Goal: Communication & Community: Answer question/provide support

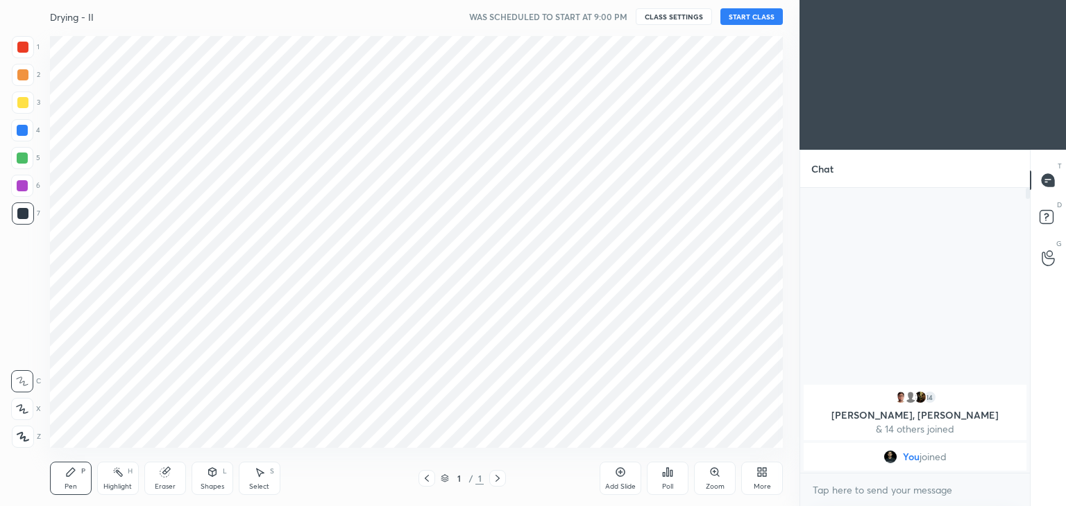
scroll to position [68955, 68630]
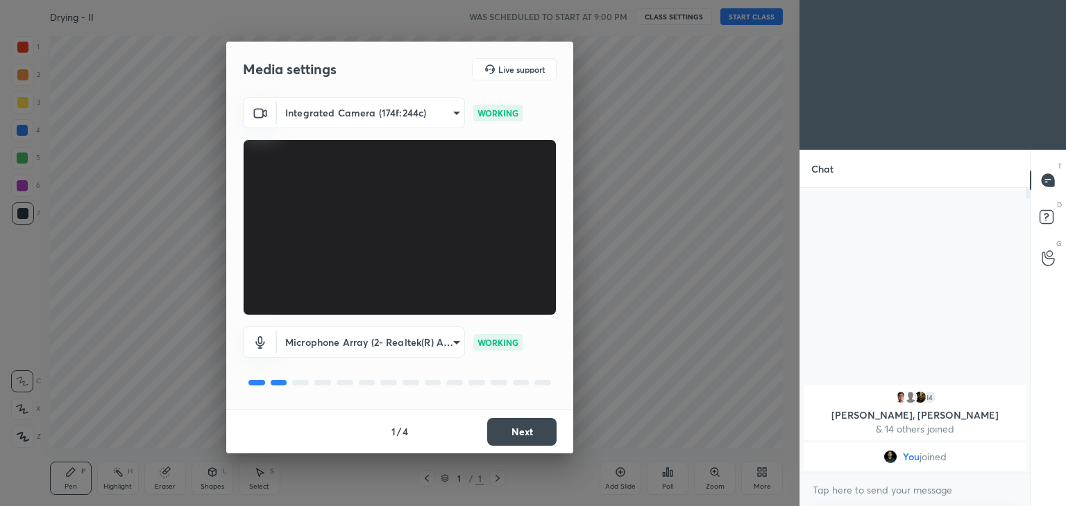
click at [506, 430] on button "Next" at bounding box center [521, 432] width 69 height 28
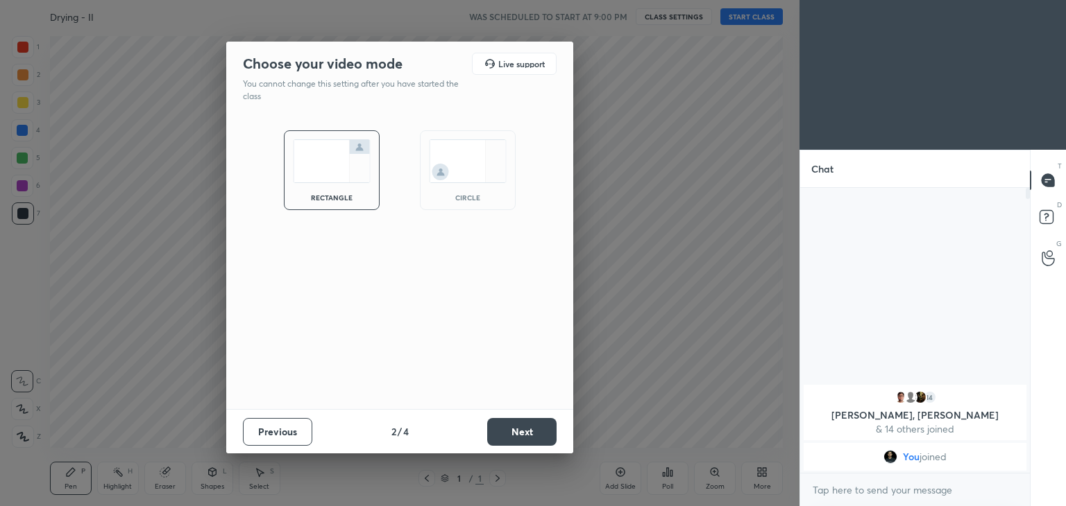
click at [506, 430] on button "Next" at bounding box center [521, 432] width 69 height 28
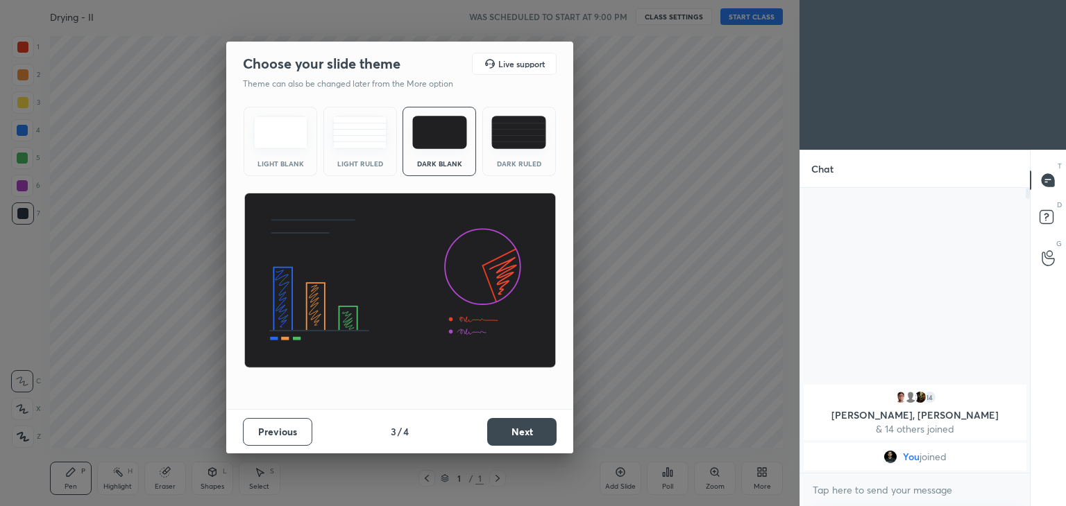
click at [506, 430] on button "Next" at bounding box center [521, 432] width 69 height 28
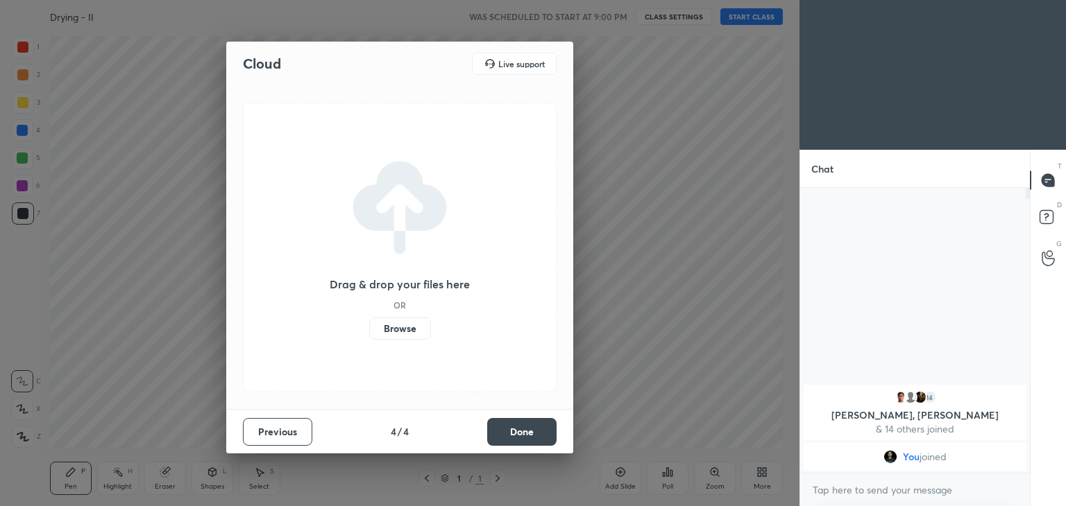
click at [506, 430] on button "Done" at bounding box center [521, 432] width 69 height 28
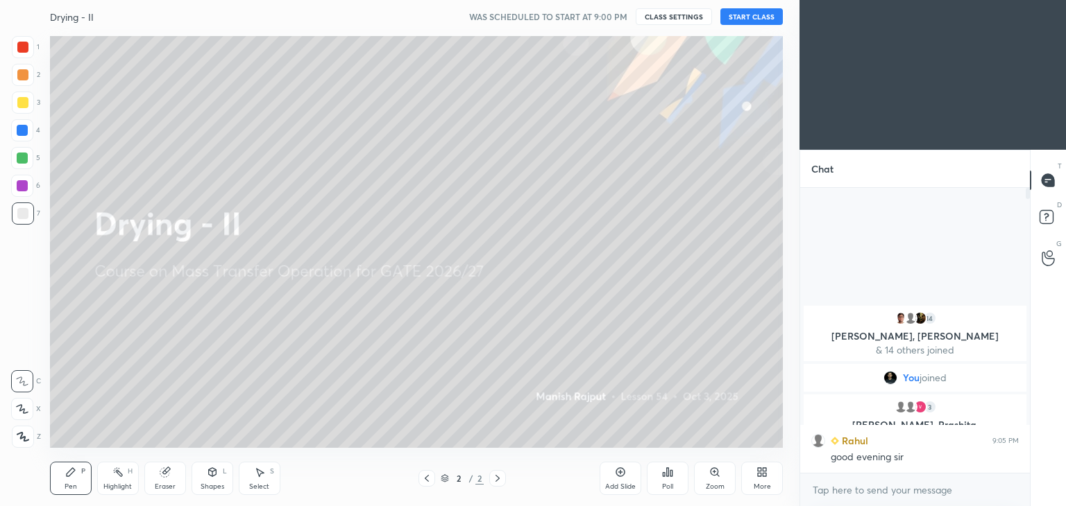
click at [749, 19] on button "START CLASS" at bounding box center [751, 16] width 62 height 17
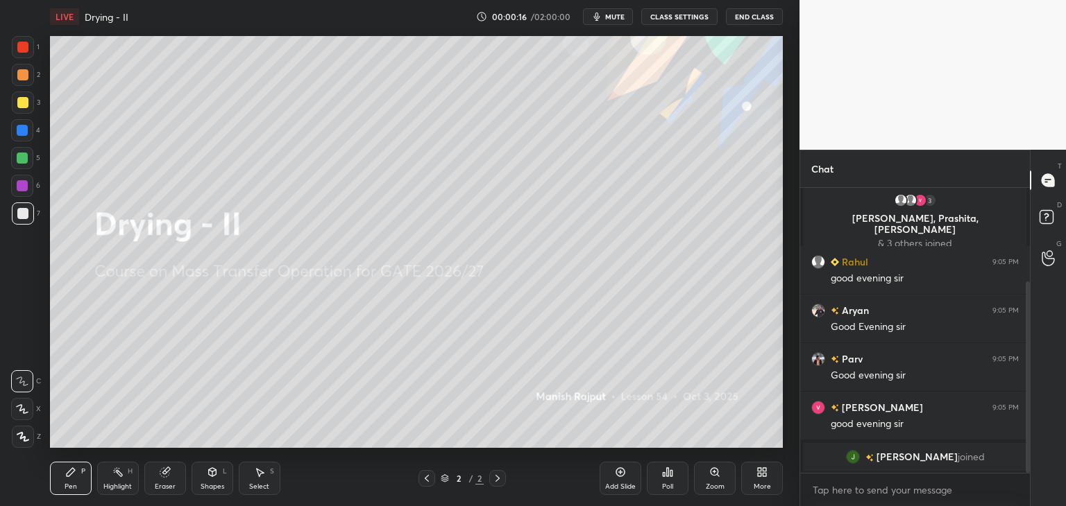
scroll to position [140, 0]
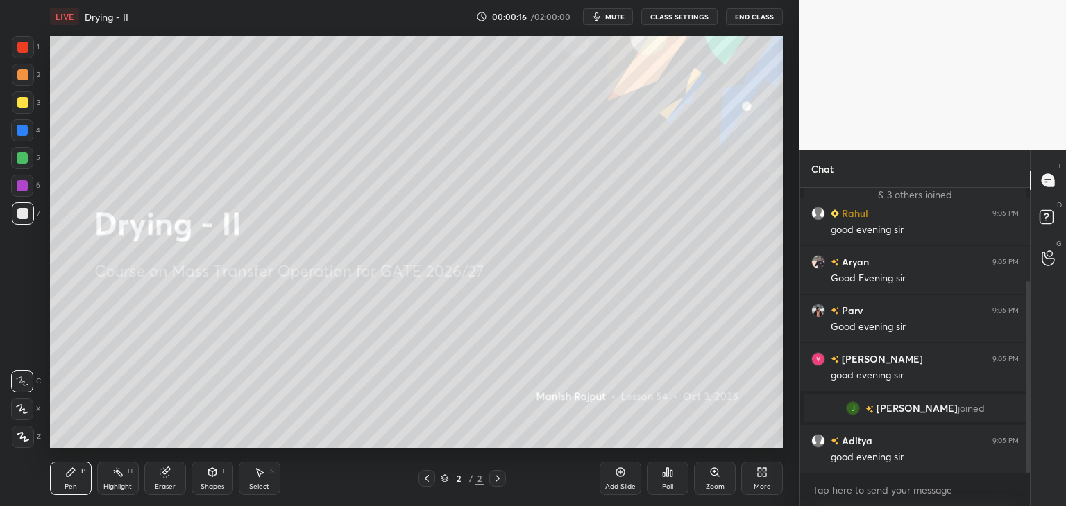
click at [21, 101] on div at bounding box center [22, 102] width 11 height 11
click at [22, 75] on div at bounding box center [22, 74] width 11 height 11
click at [18, 37] on div at bounding box center [23, 47] width 22 height 22
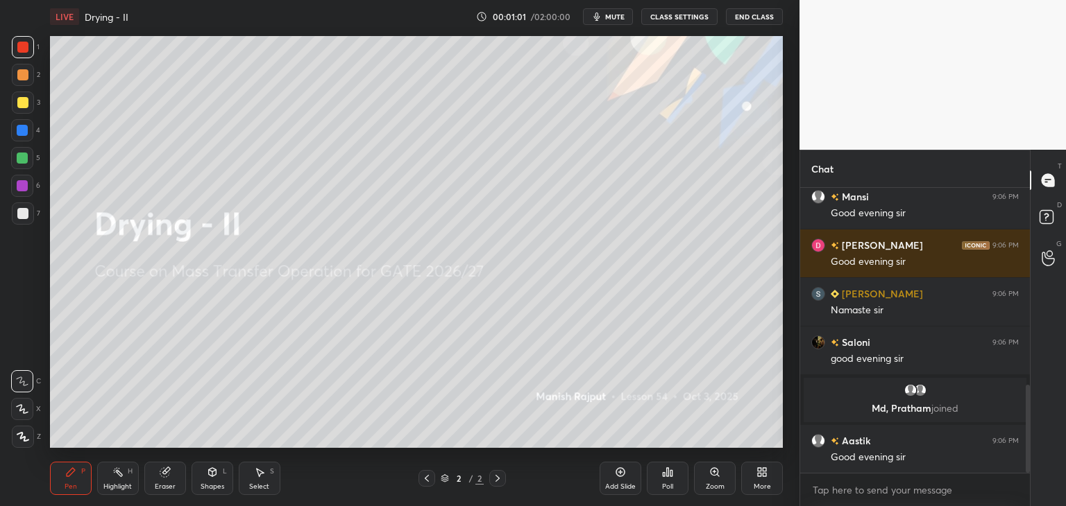
scroll to position [687, 0]
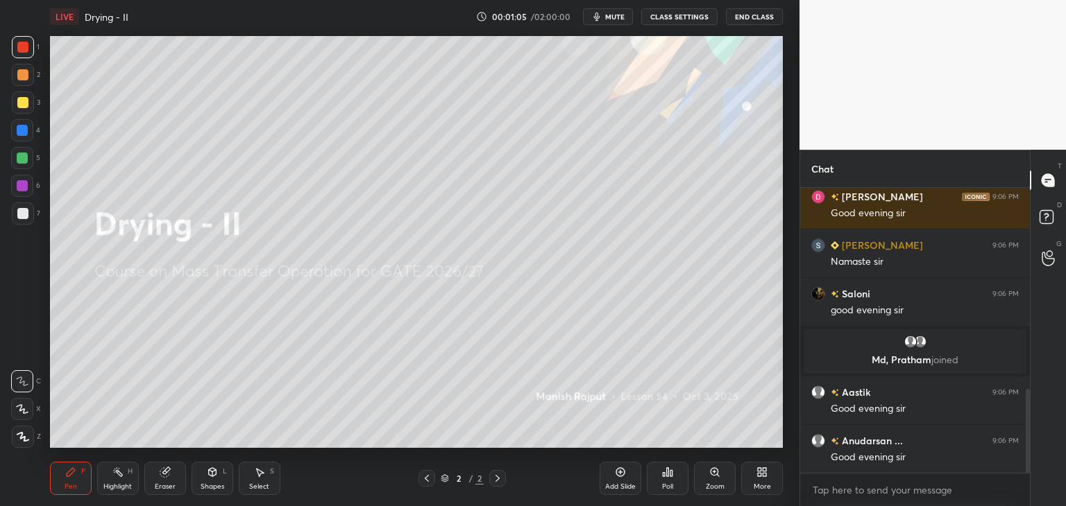
click at [32, 102] on div at bounding box center [23, 103] width 22 height 22
click at [19, 404] on icon at bounding box center [22, 409] width 12 height 10
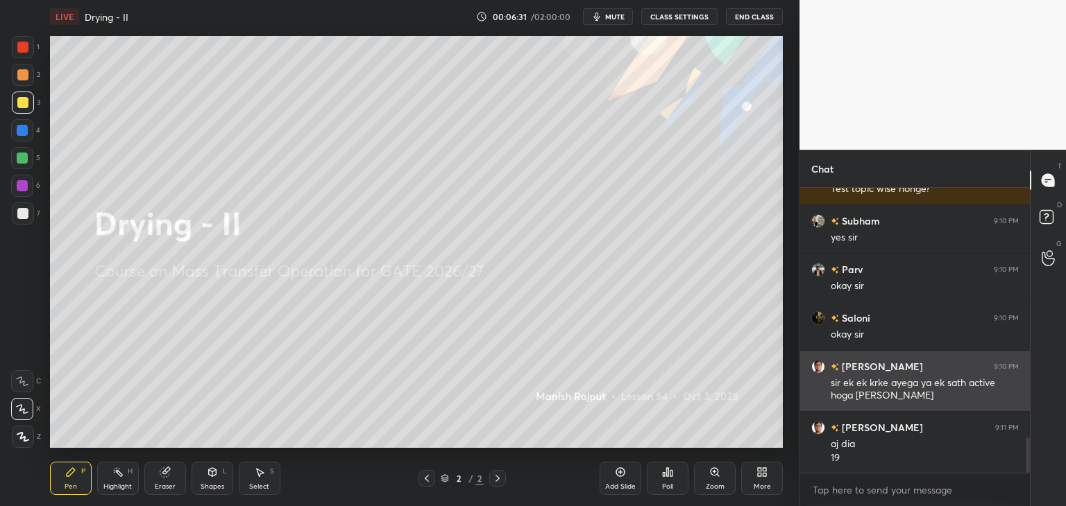
scroll to position [2028, 0]
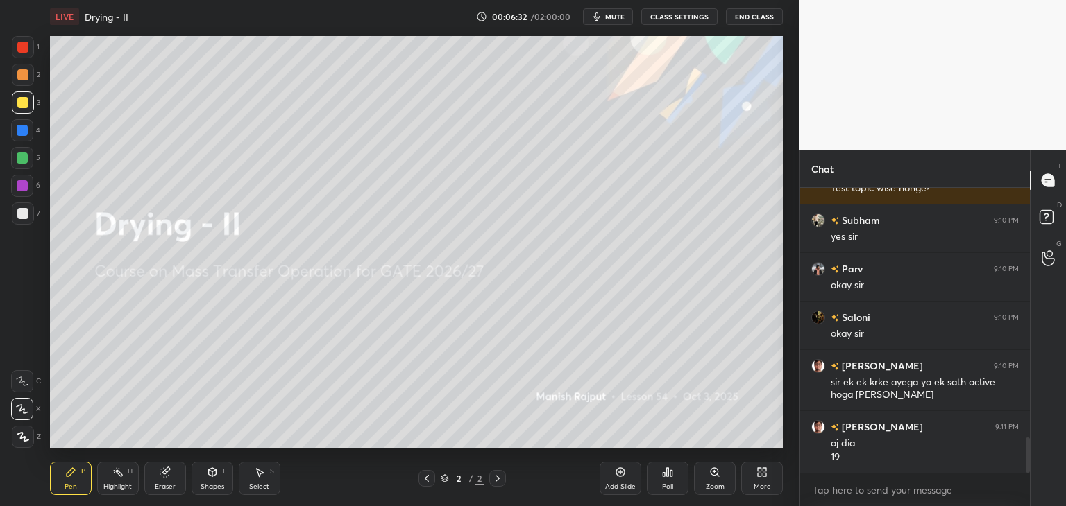
click at [21, 46] on div at bounding box center [22, 47] width 11 height 11
click at [755, 486] on div "More" at bounding box center [761, 487] width 17 height 7
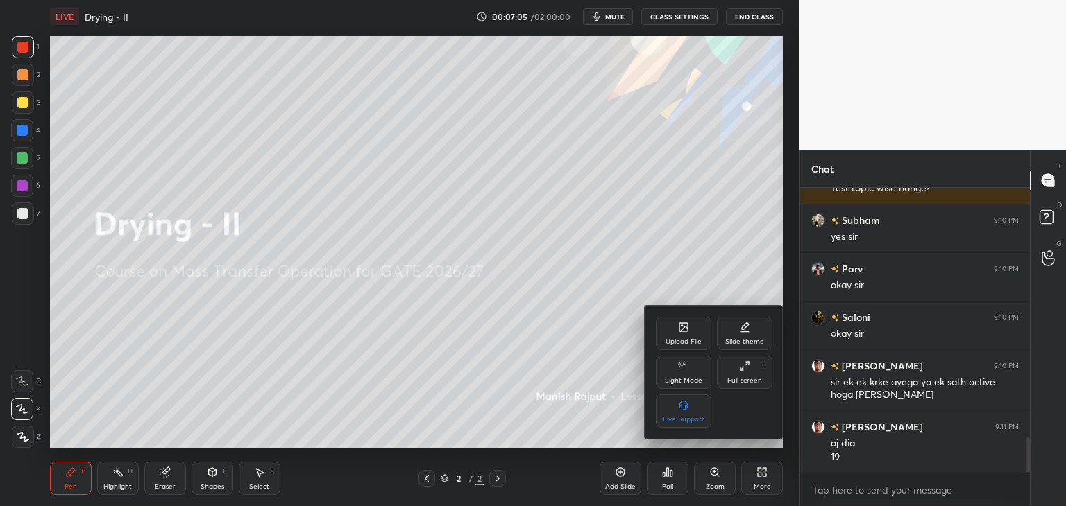
click at [675, 343] on div "Upload File" at bounding box center [683, 342] width 36 height 7
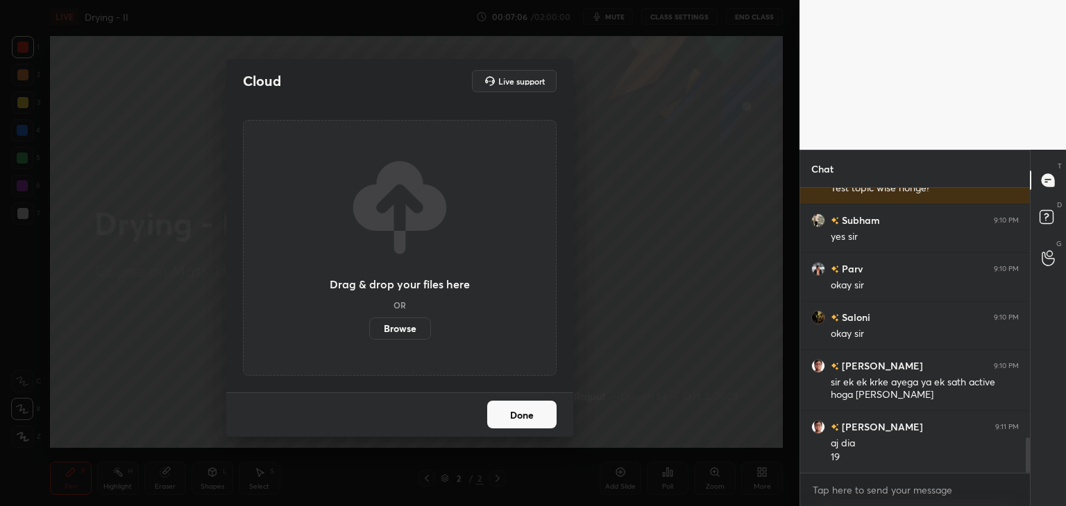
click at [420, 328] on label "Browse" at bounding box center [400, 329] width 62 height 22
click at [369, 328] on input "Browse" at bounding box center [369, 329] width 0 height 22
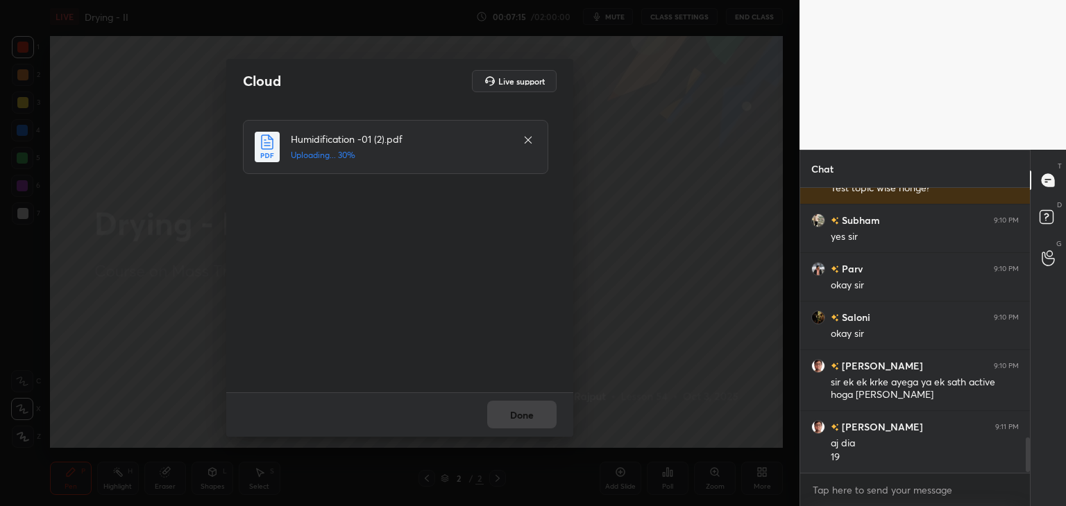
scroll to position [2077, 0]
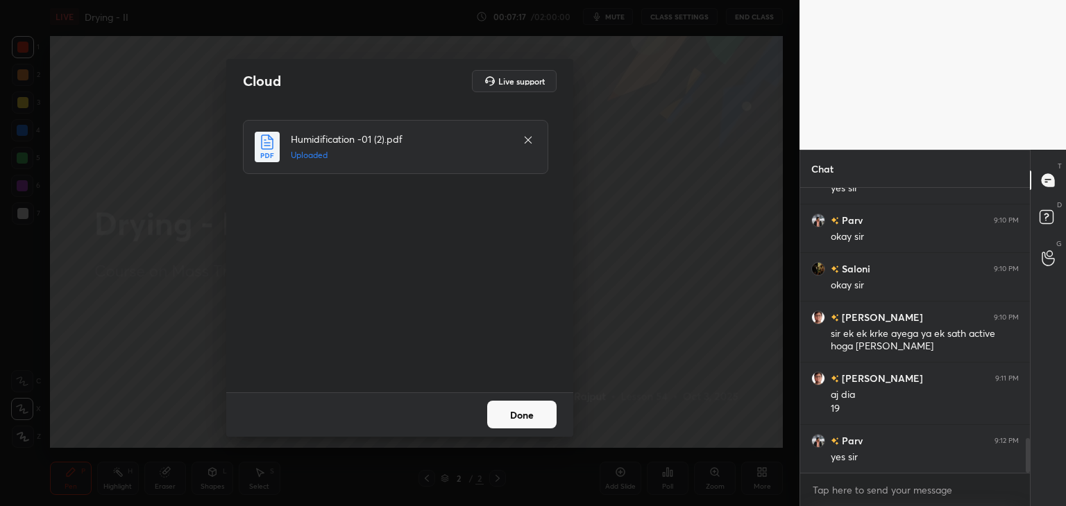
click at [528, 421] on button "Done" at bounding box center [521, 415] width 69 height 28
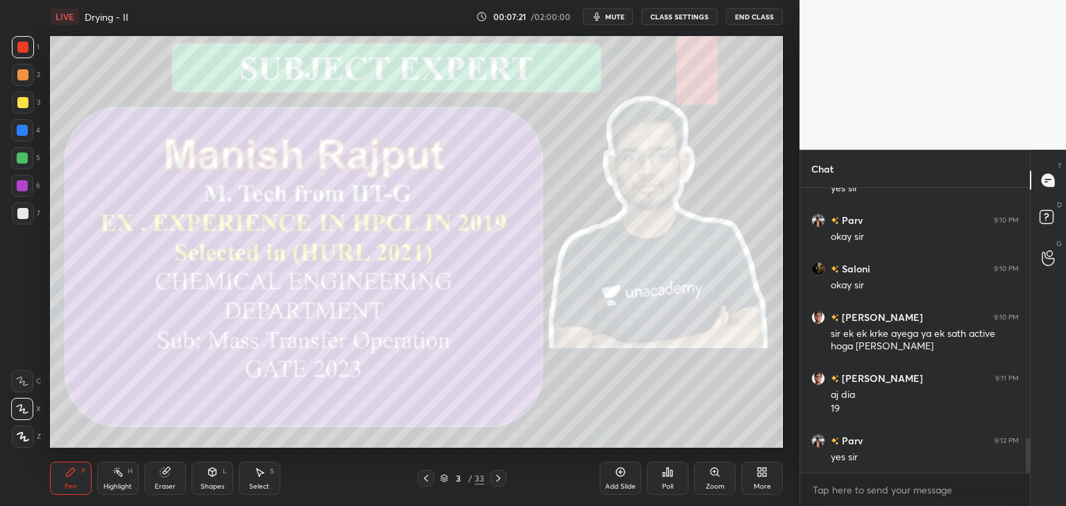
click at [497, 477] on icon at bounding box center [498, 478] width 11 height 11
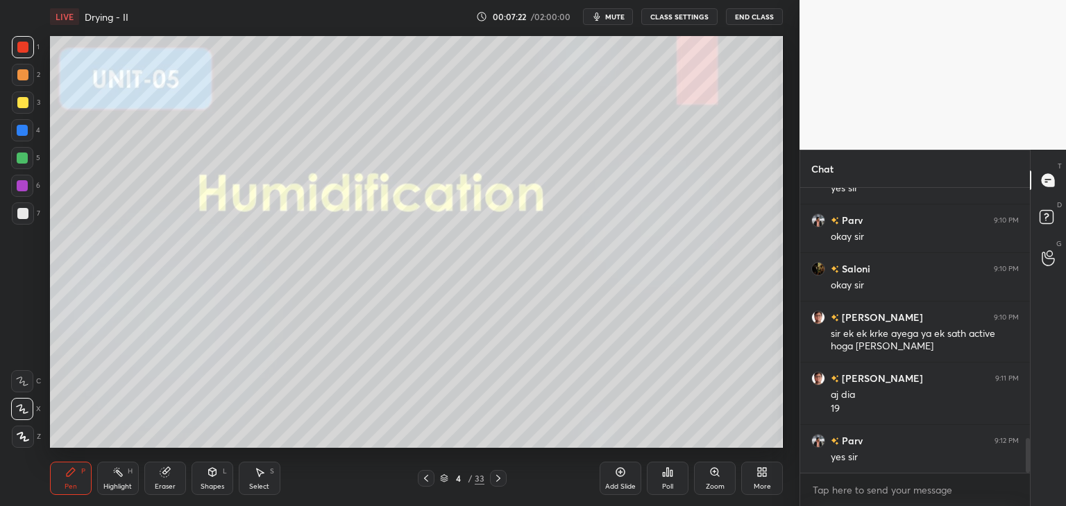
click at [496, 477] on icon at bounding box center [498, 478] width 11 height 11
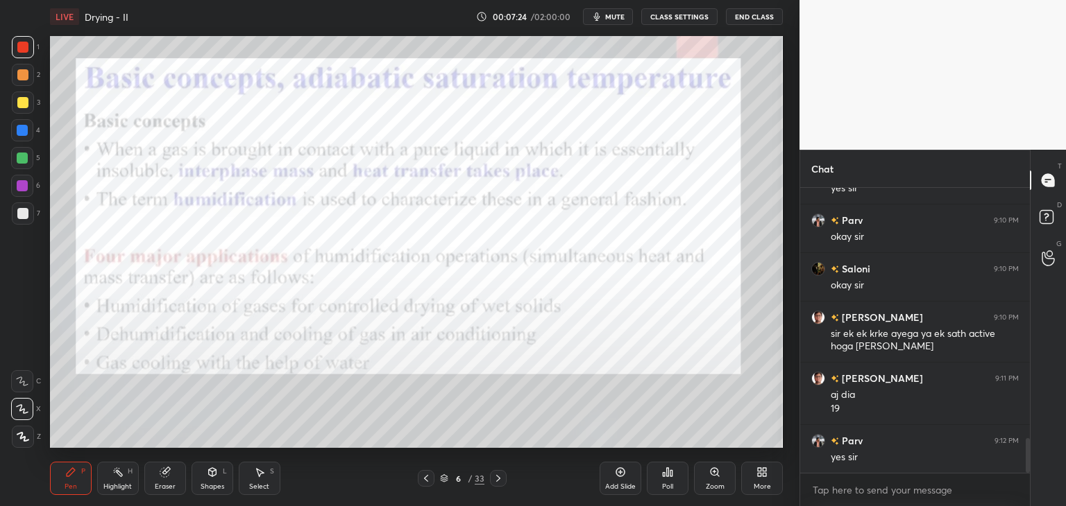
click at [447, 481] on icon at bounding box center [444, 479] width 8 height 8
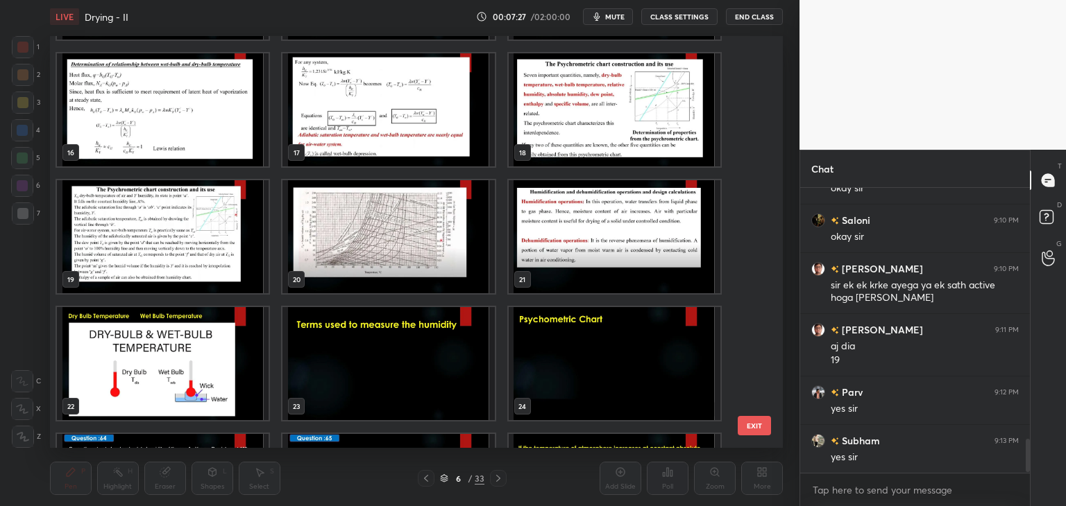
scroll to position [2174, 0]
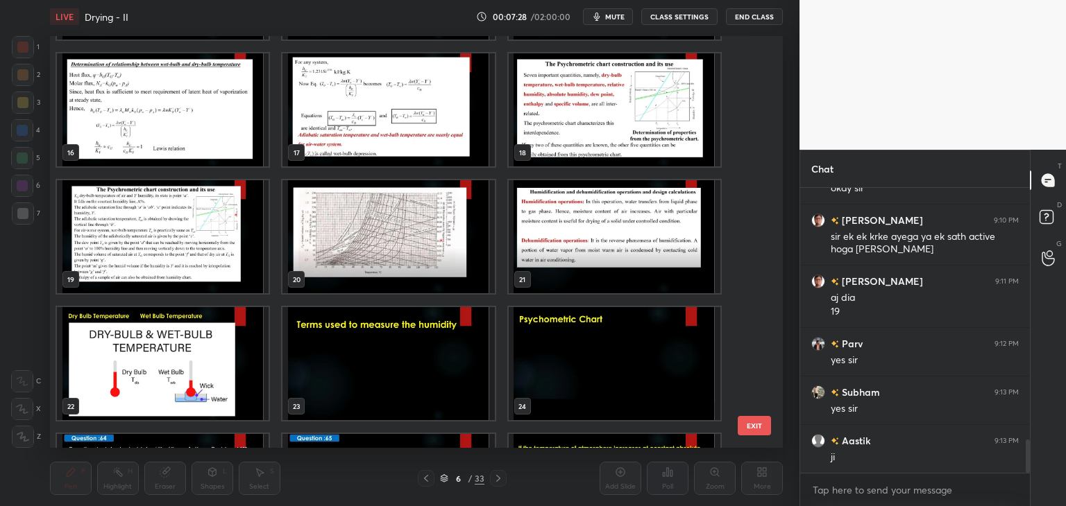
click at [663, 105] on img "grid" at bounding box center [615, 109] width 212 height 113
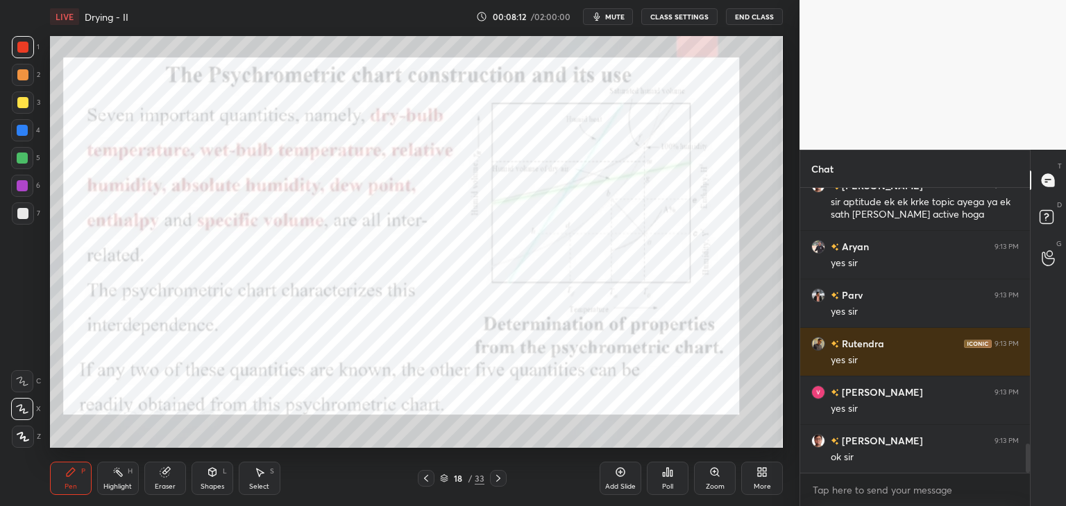
scroll to position [2575, 0]
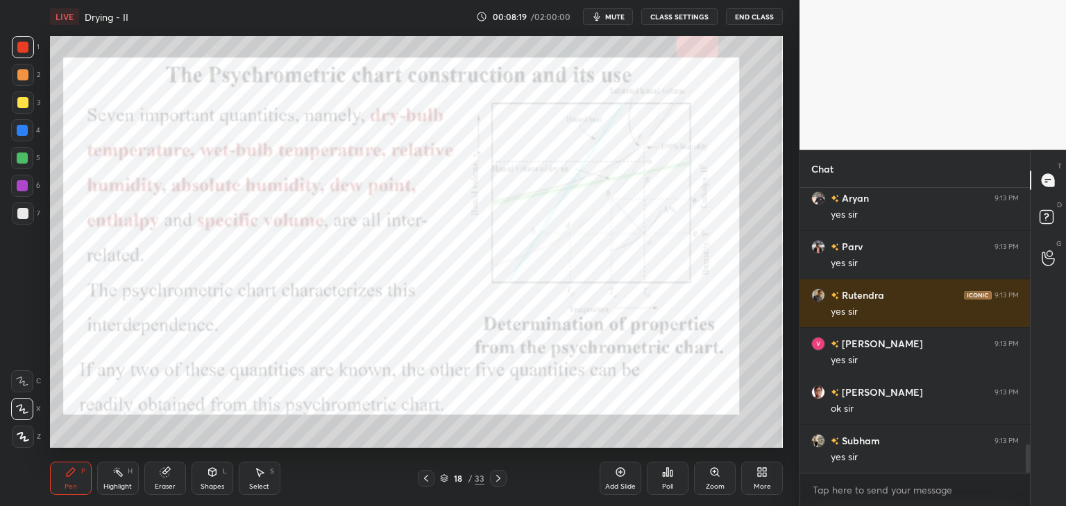
click at [429, 481] on icon at bounding box center [425, 478] width 11 height 11
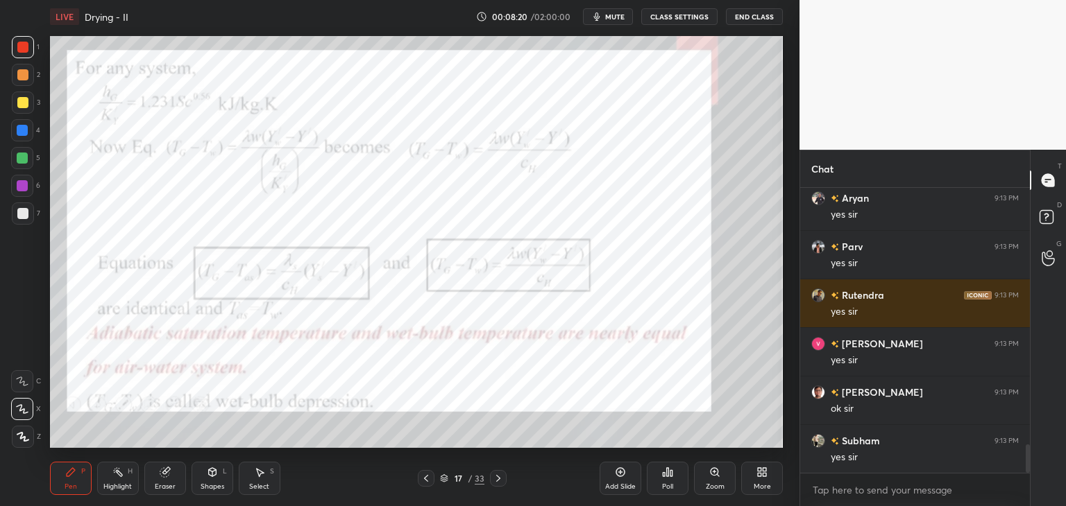
click at [496, 479] on icon at bounding box center [498, 478] width 11 height 11
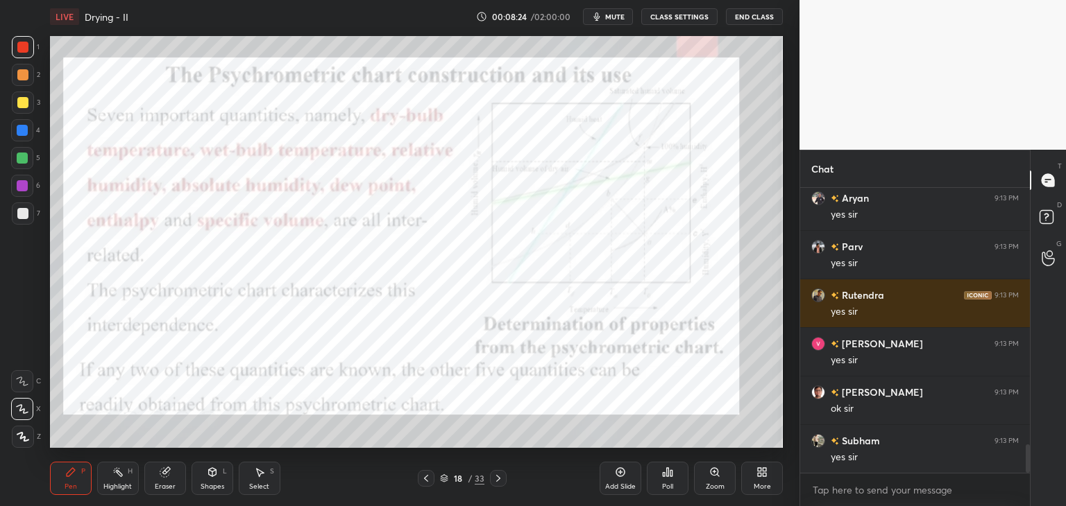
click at [216, 484] on div "Shapes" at bounding box center [212, 487] width 24 height 7
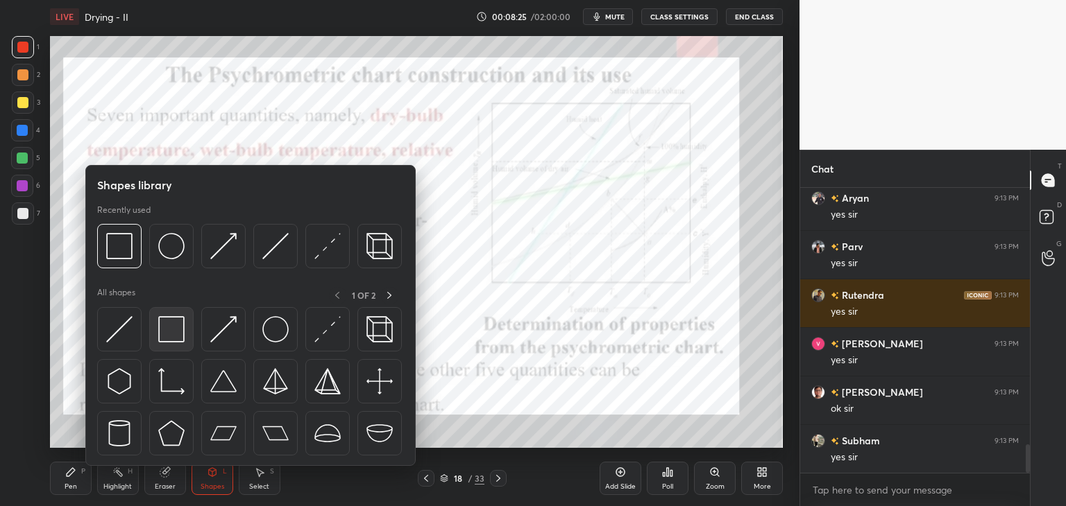
click at [166, 339] on img at bounding box center [171, 329] width 26 height 26
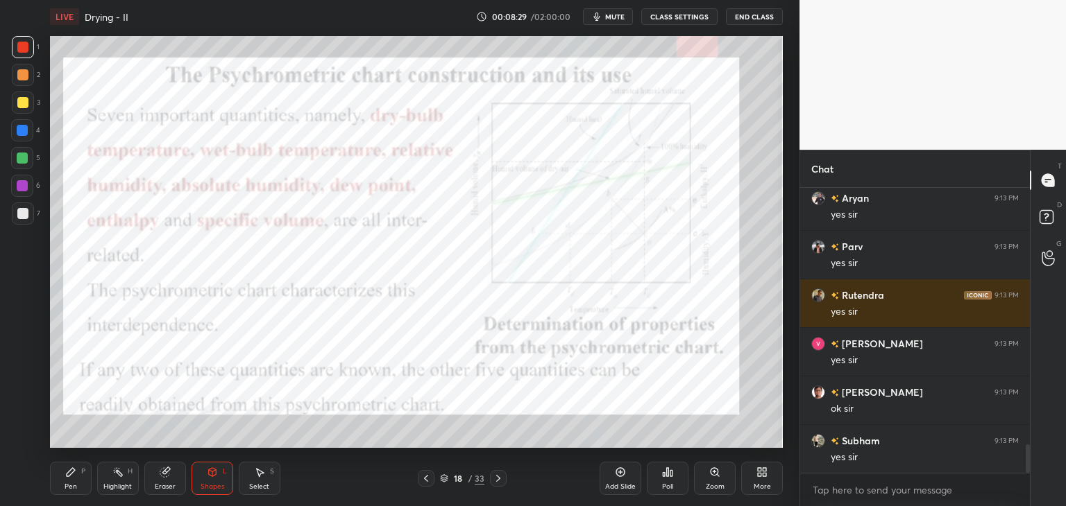
click at [69, 484] on div "Pen" at bounding box center [71, 487] width 12 height 7
click at [21, 78] on div at bounding box center [22, 74] width 11 height 11
click at [218, 484] on div "Shapes" at bounding box center [212, 487] width 24 height 7
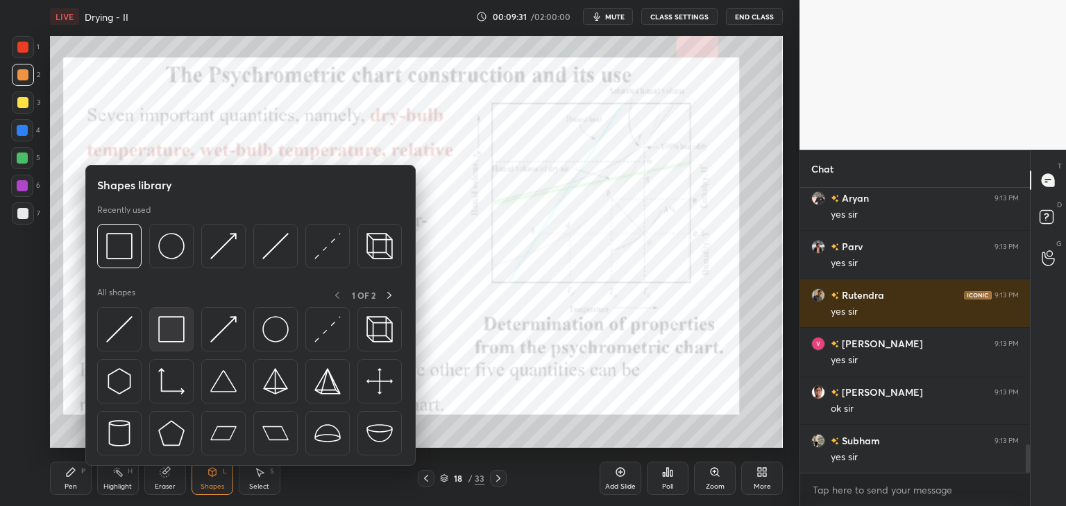
click at [169, 336] on img at bounding box center [171, 329] width 26 height 26
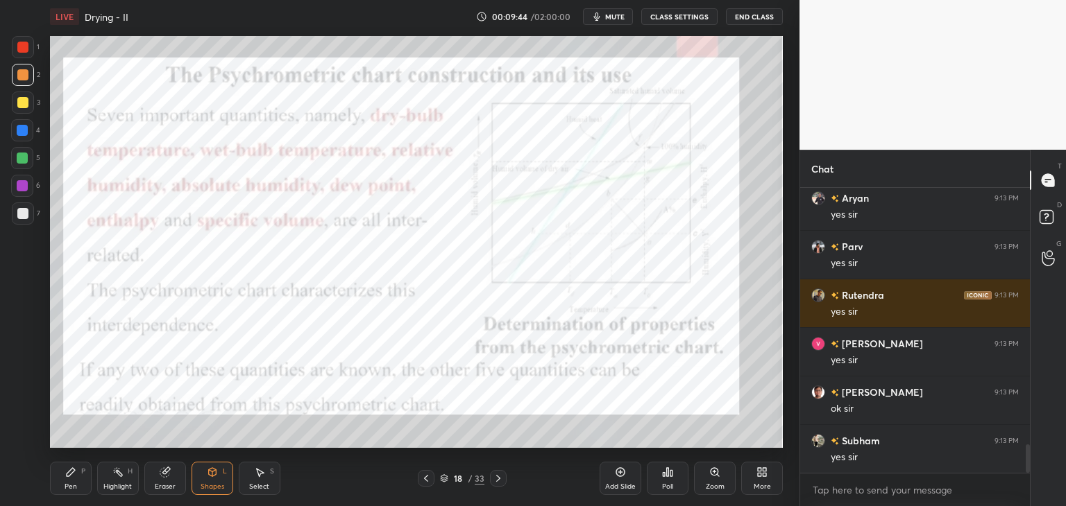
scroll to position [2608, 0]
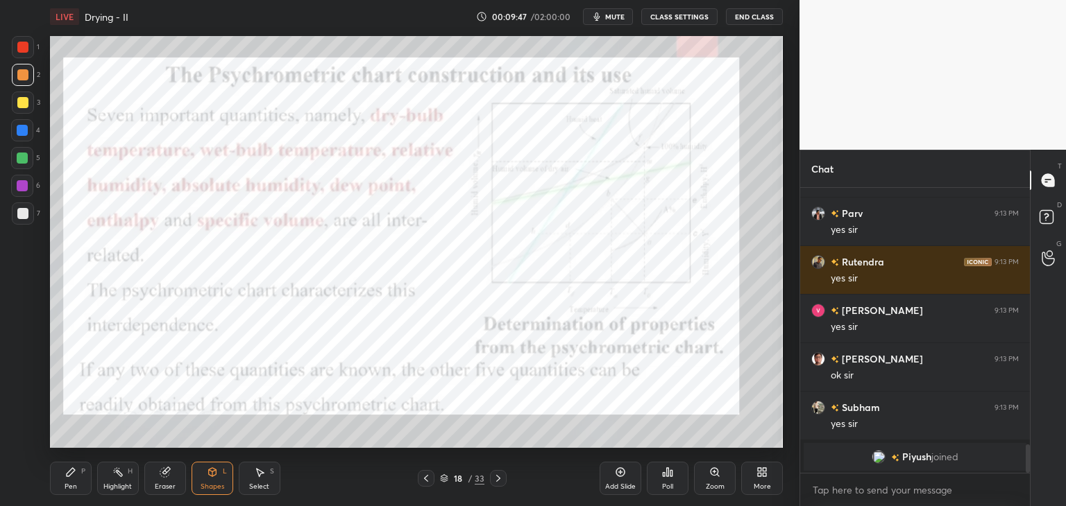
click at [64, 497] on div "Pen P Highlight H Eraser Shapes L Select S 18 / 33 Add Slide Poll Zoom More" at bounding box center [416, 478] width 733 height 55
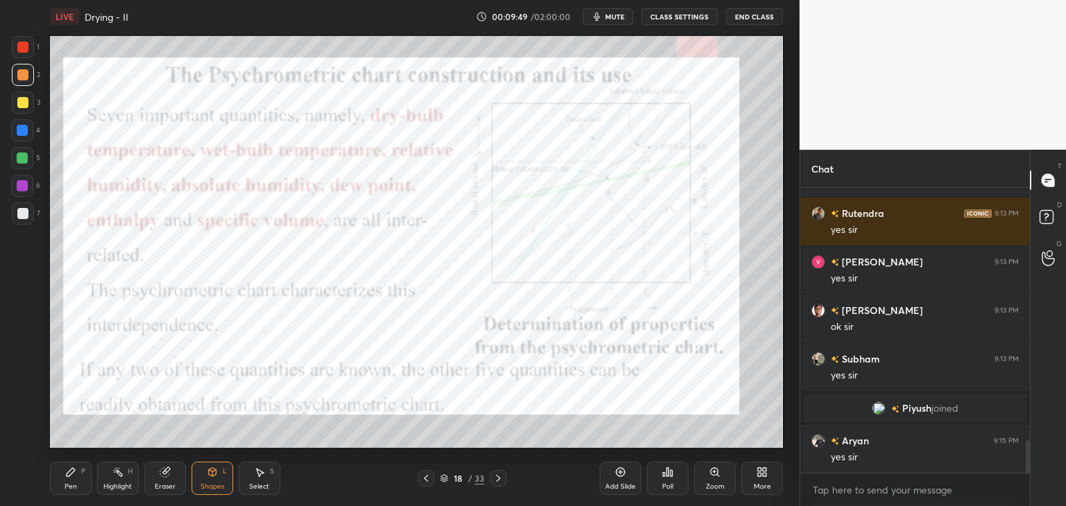
click at [69, 485] on div "Pen" at bounding box center [71, 487] width 12 height 7
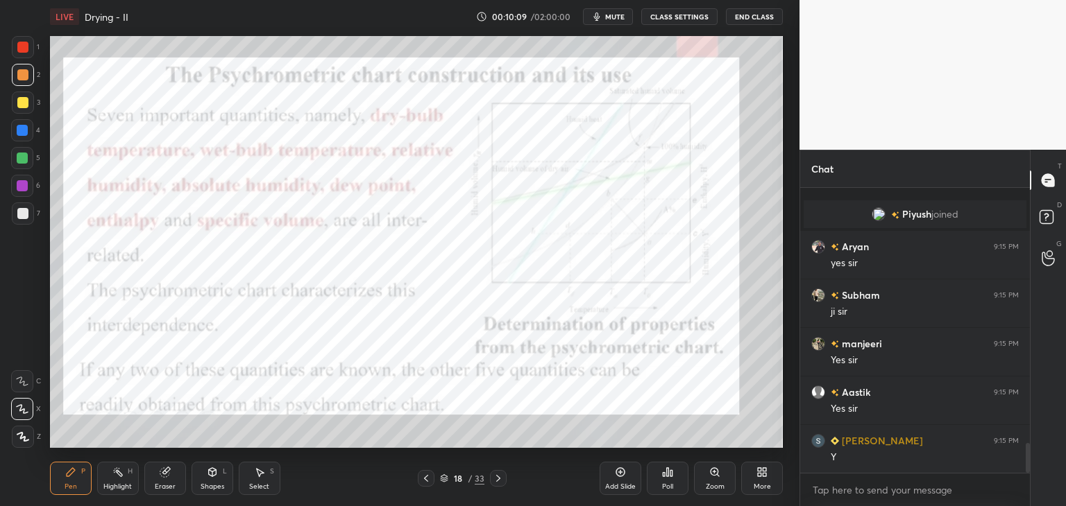
scroll to position [2443, 0]
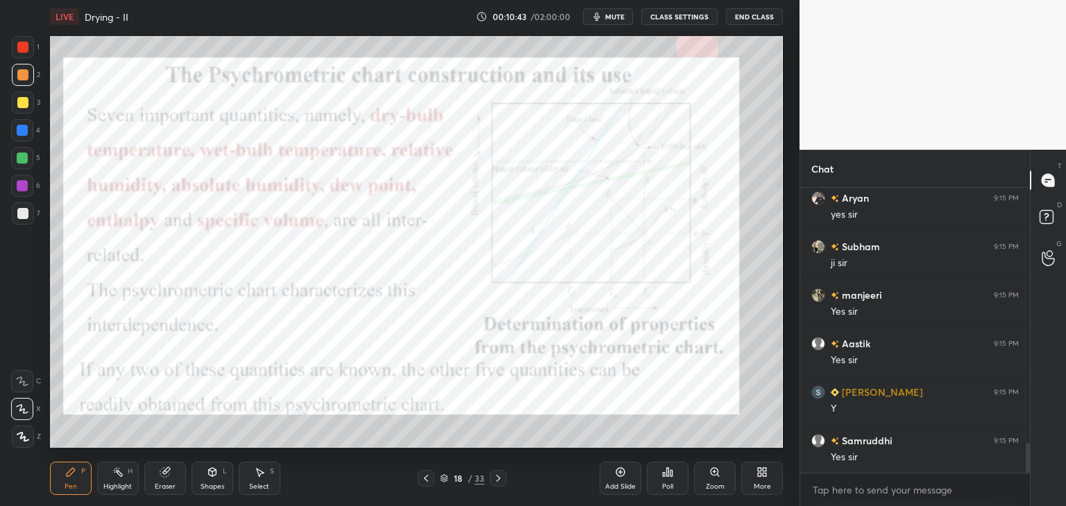
click at [497, 482] on icon at bounding box center [498, 478] width 11 height 11
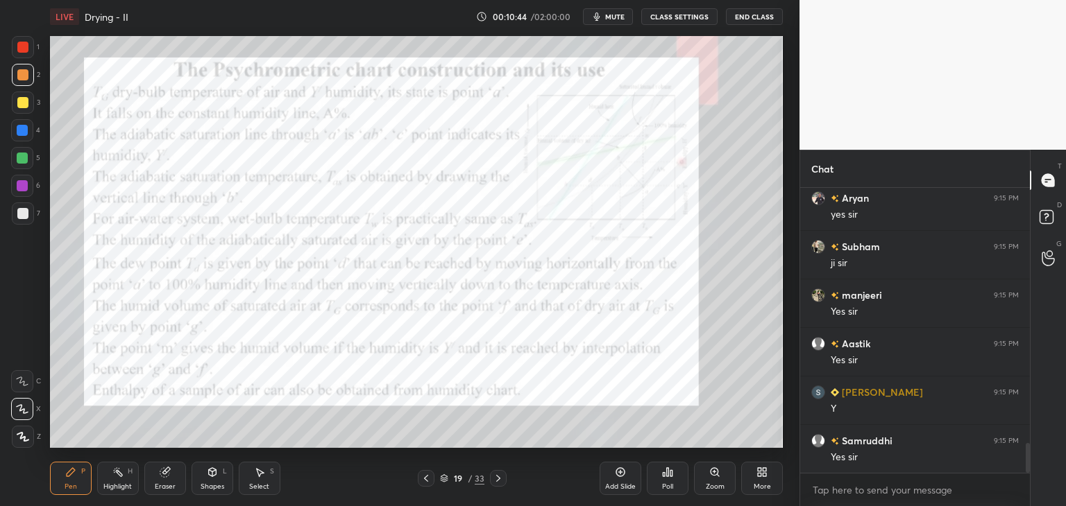
click at [427, 479] on icon at bounding box center [425, 478] width 11 height 11
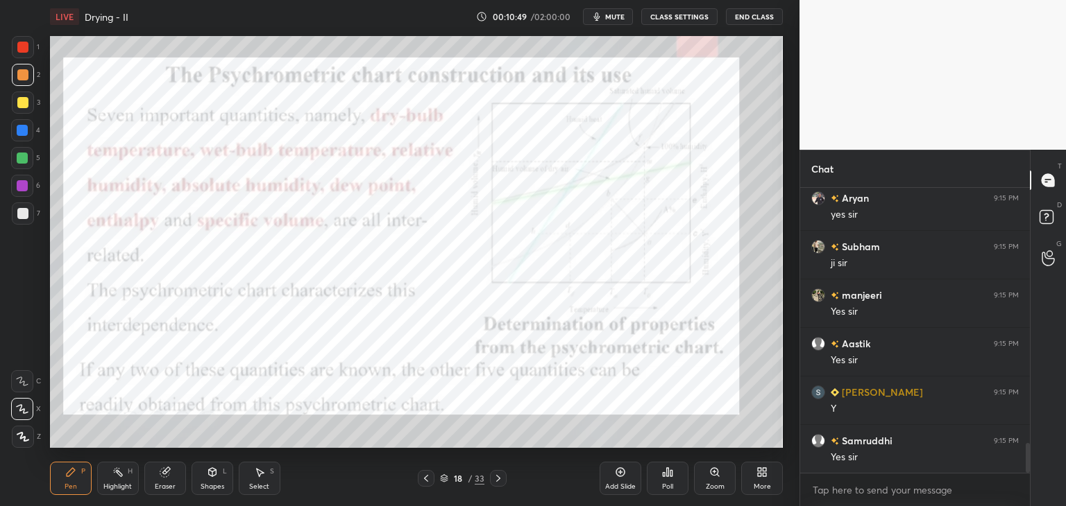
click at [21, 104] on div at bounding box center [22, 102] width 11 height 11
click at [22, 48] on div at bounding box center [22, 47] width 11 height 11
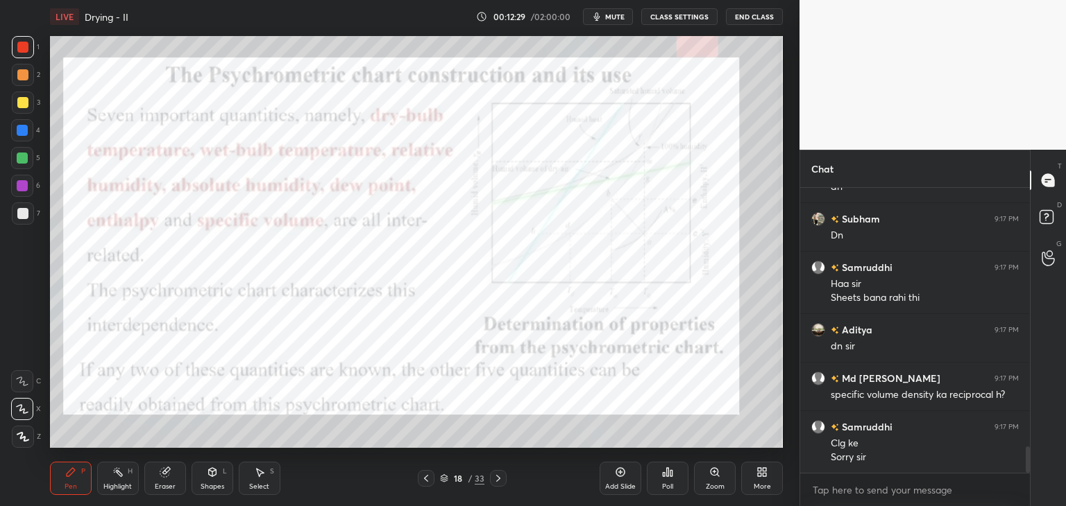
scroll to position [2811, 0]
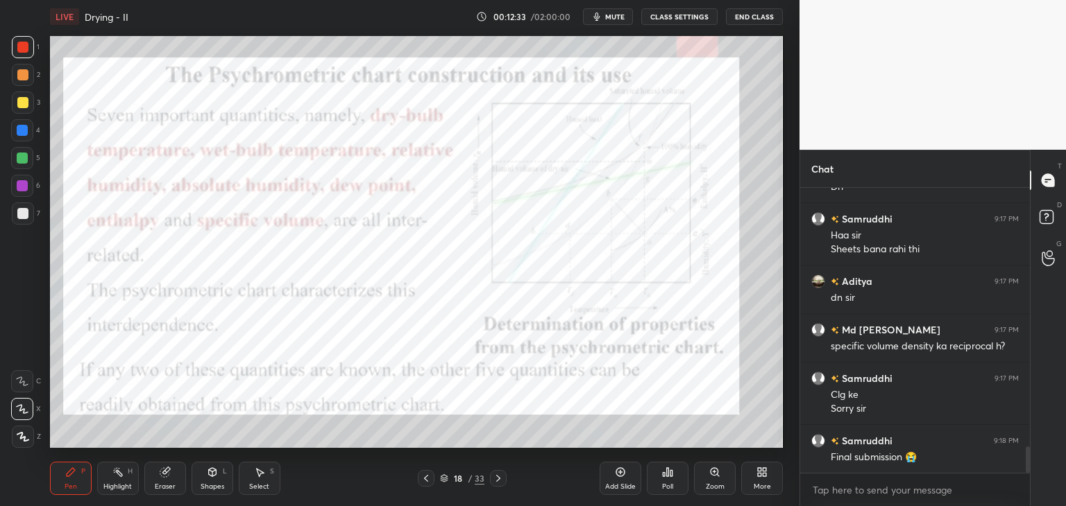
click at [497, 479] on icon at bounding box center [498, 478] width 11 height 11
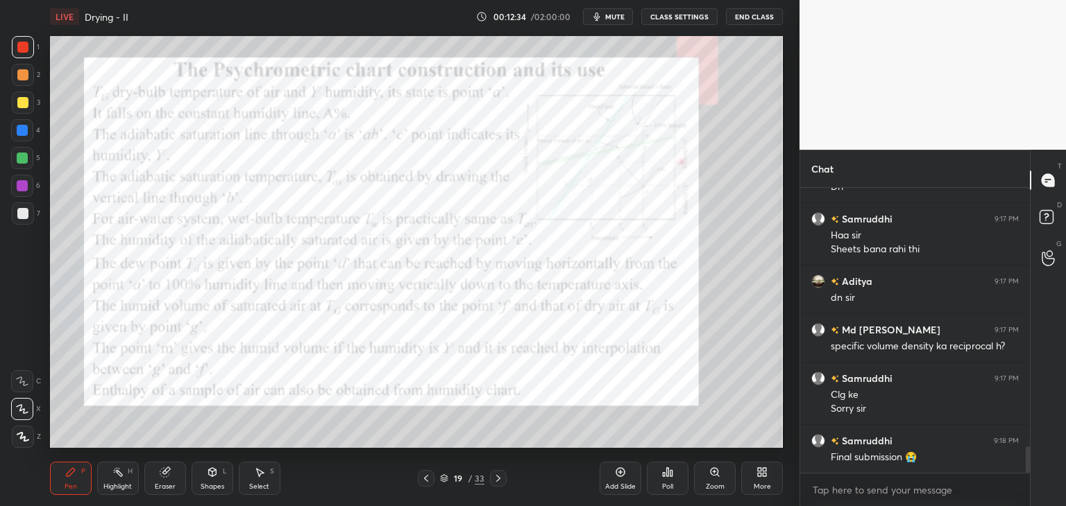
click at [497, 479] on icon at bounding box center [498, 478] width 11 height 11
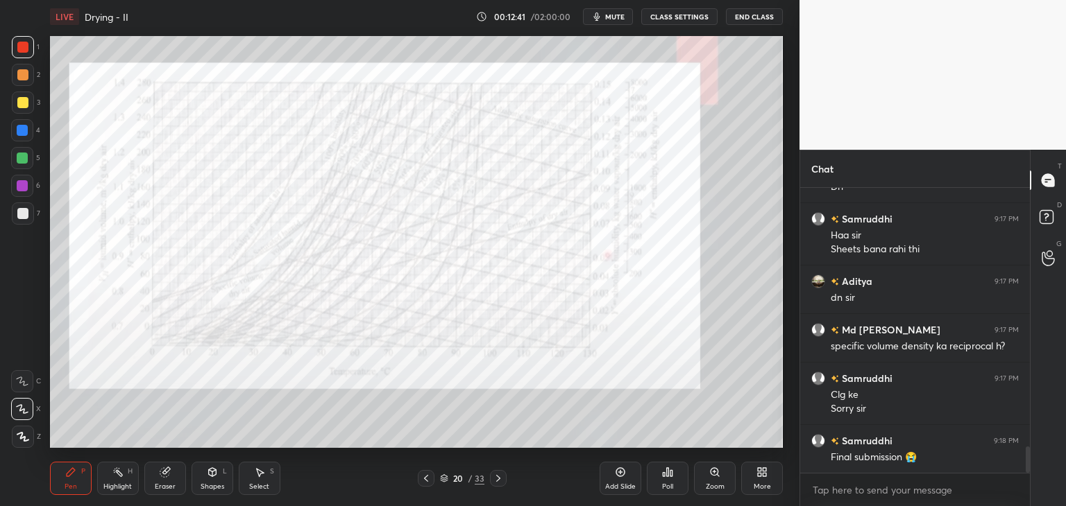
click at [497, 476] on icon at bounding box center [498, 478] width 11 height 11
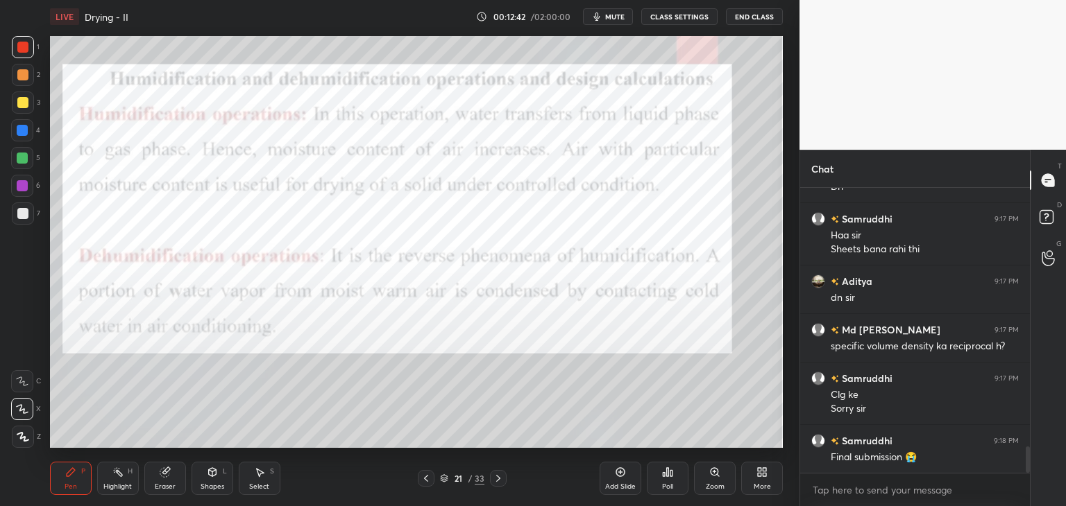
click at [427, 478] on icon at bounding box center [425, 478] width 11 height 11
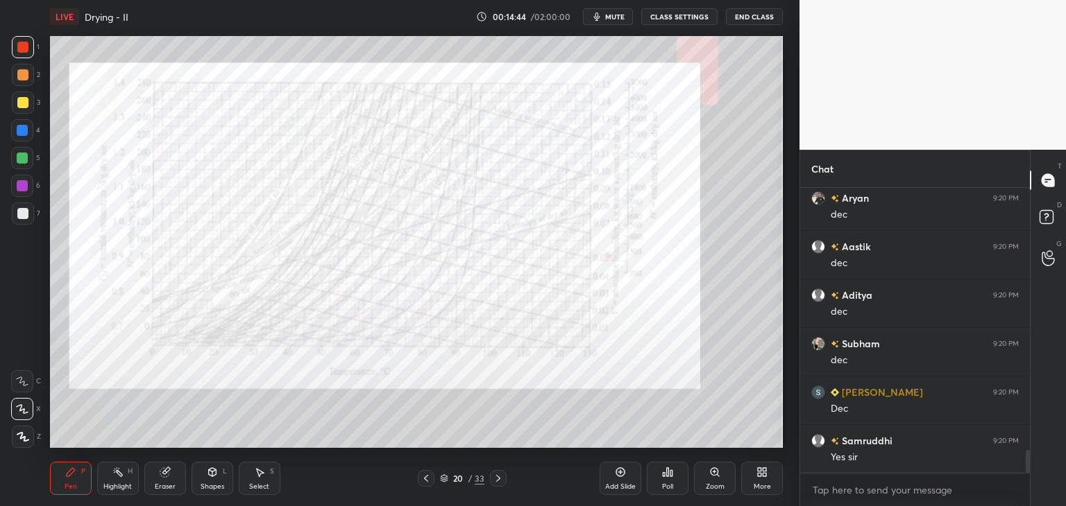
scroll to position [3311, 0]
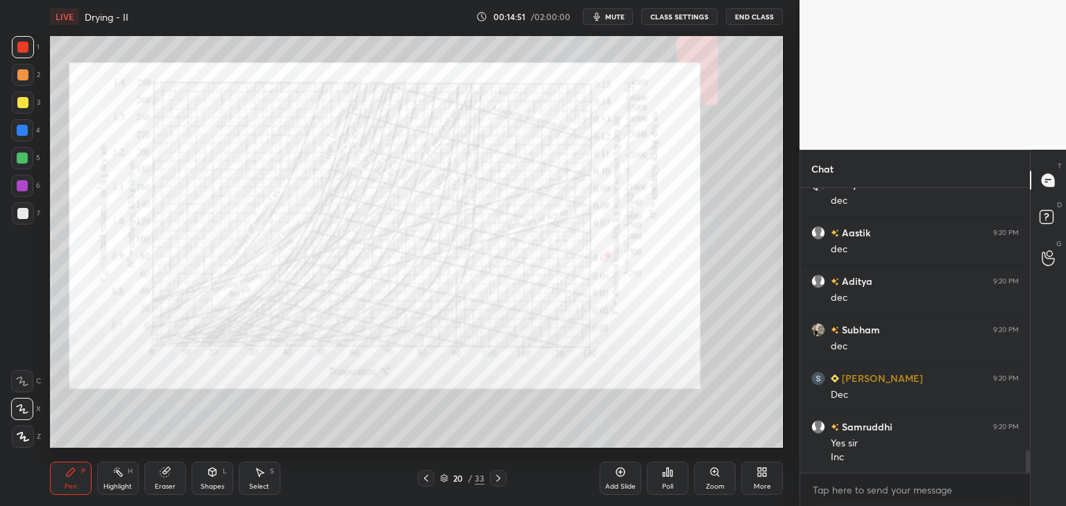
click at [207, 484] on div "Shapes" at bounding box center [212, 487] width 24 height 7
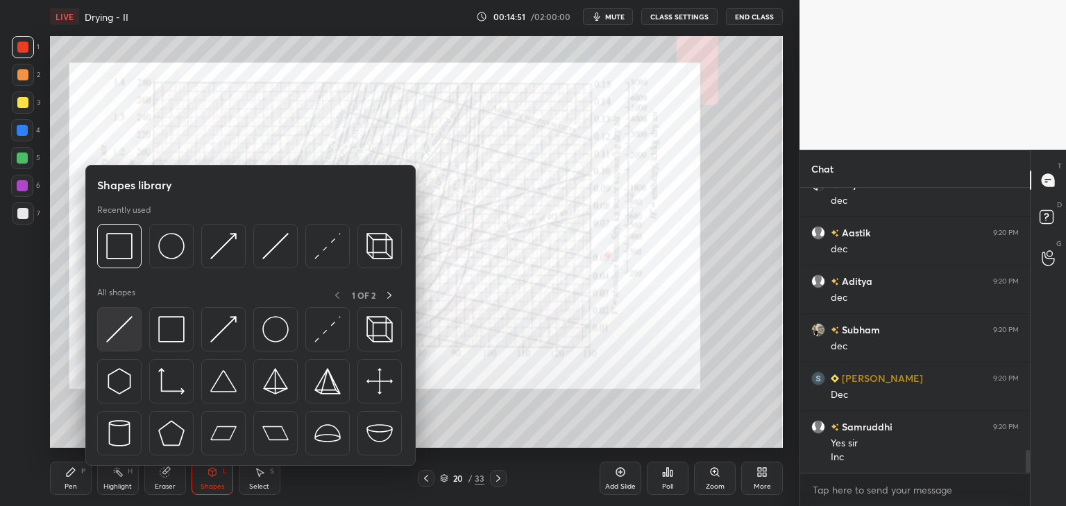
click at [114, 325] on img at bounding box center [119, 329] width 26 height 26
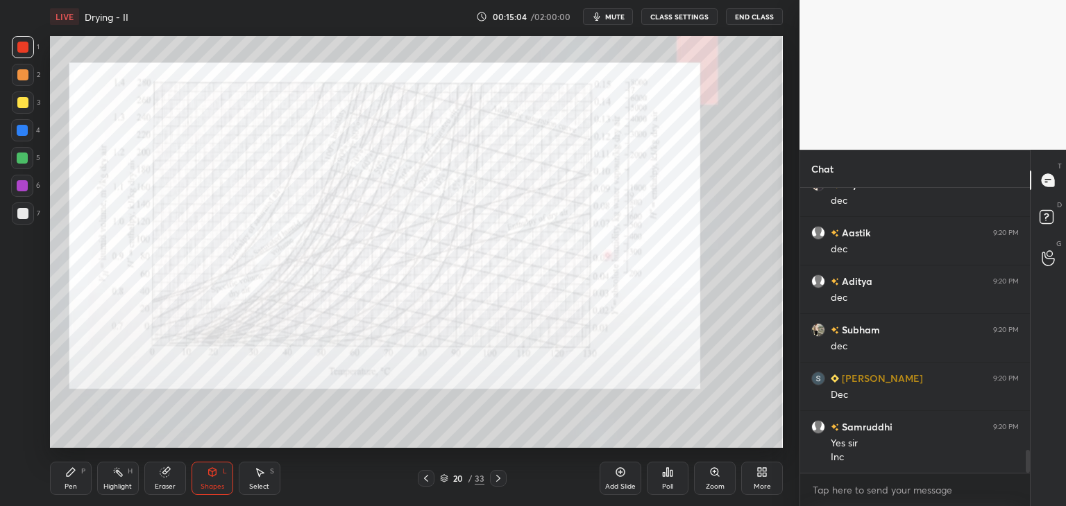
click at [78, 494] on div "Pen P" at bounding box center [71, 478] width 42 height 33
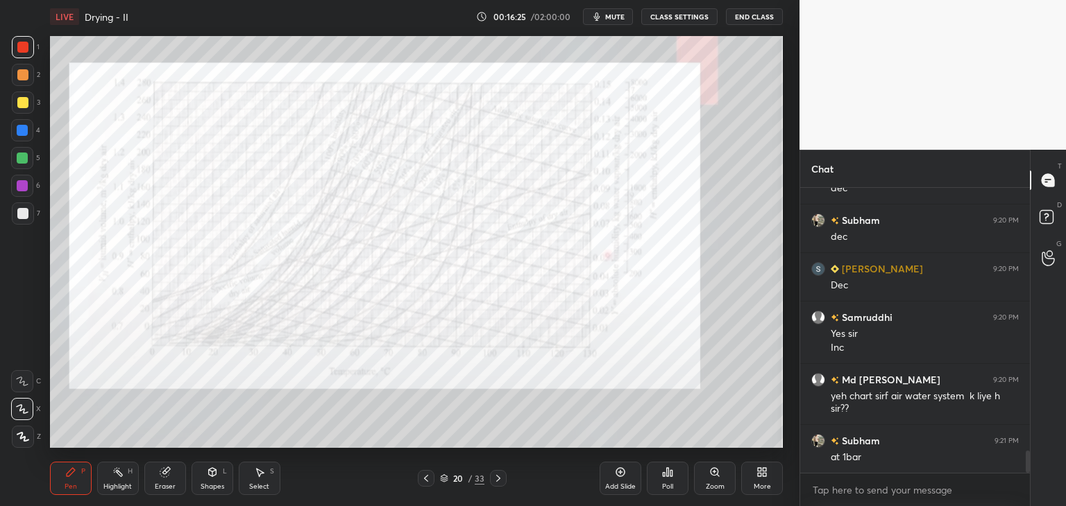
scroll to position [3469, 0]
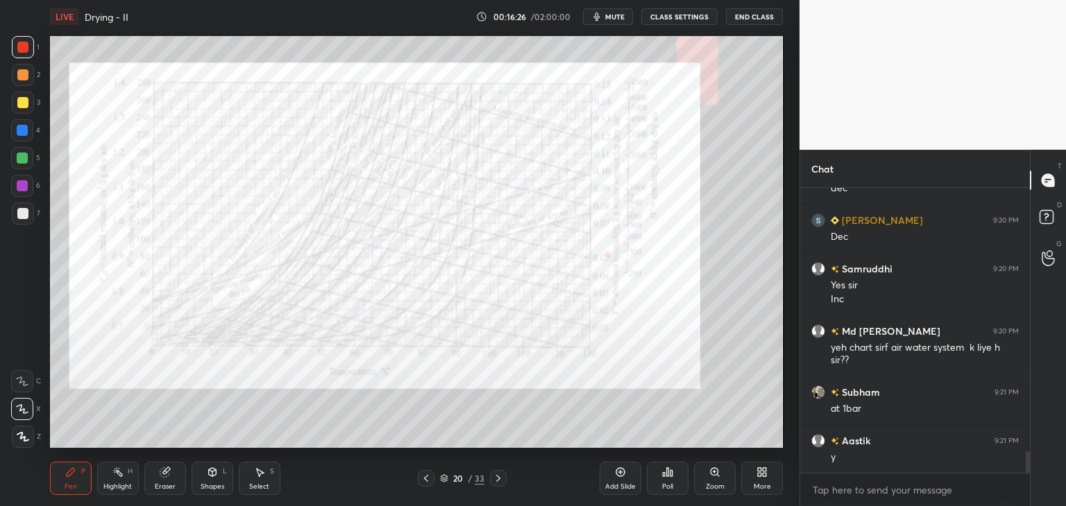
click at [616, 481] on div "Add Slide" at bounding box center [620, 478] width 42 height 33
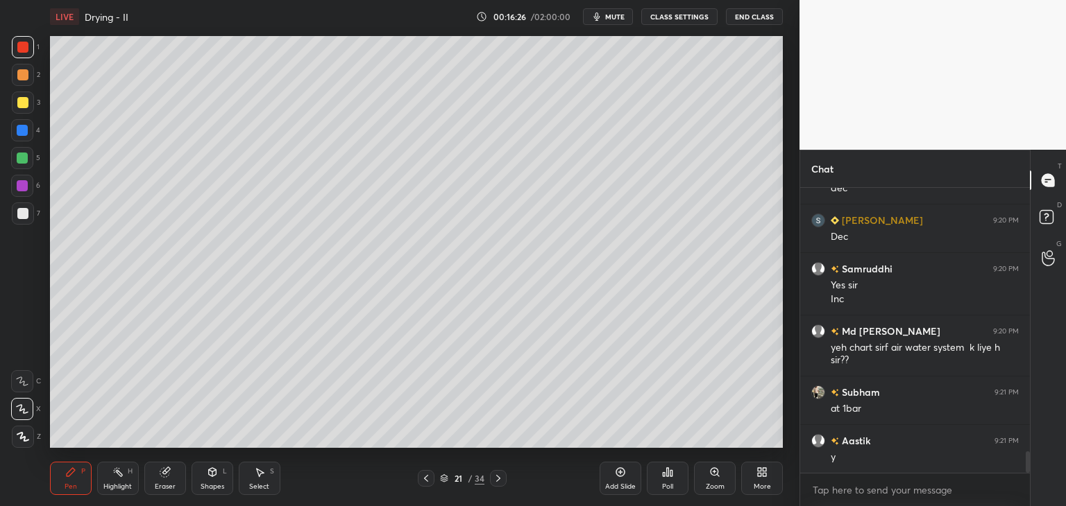
click at [209, 486] on div "Shapes" at bounding box center [212, 487] width 24 height 7
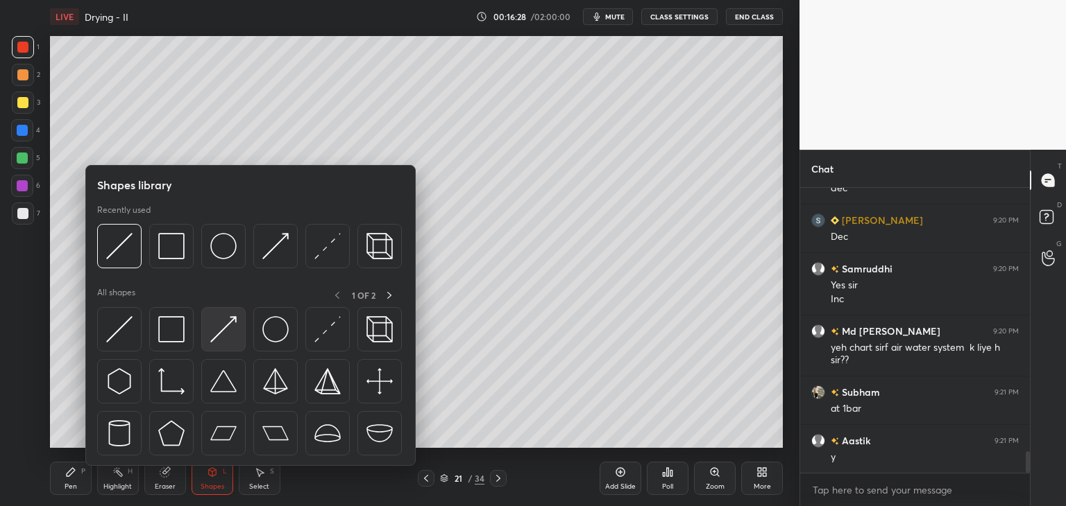
click at [220, 336] on img at bounding box center [223, 329] width 26 height 26
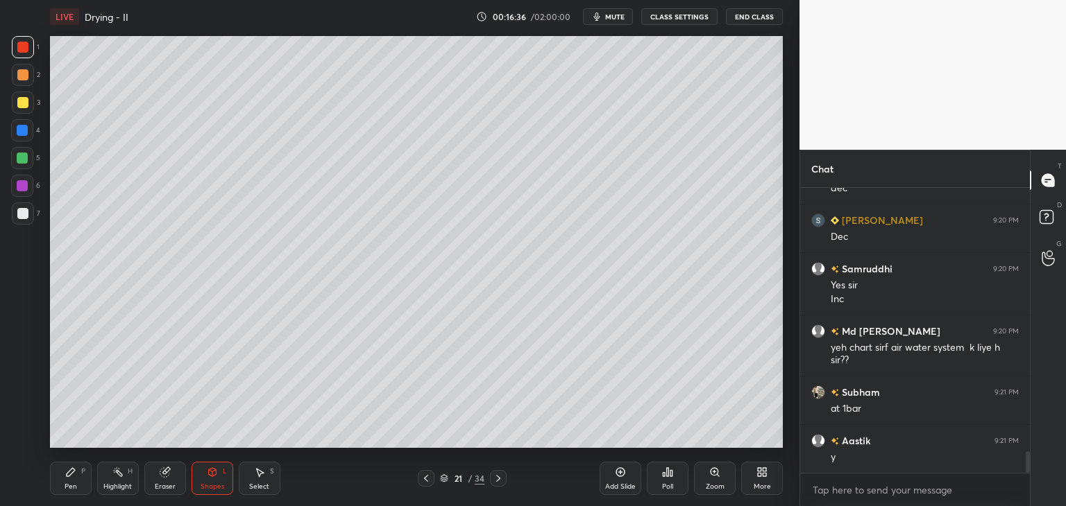
click at [71, 484] on div "Pen" at bounding box center [71, 487] width 12 height 7
click at [22, 212] on div at bounding box center [22, 213] width 11 height 11
click at [423, 481] on icon at bounding box center [425, 478] width 11 height 11
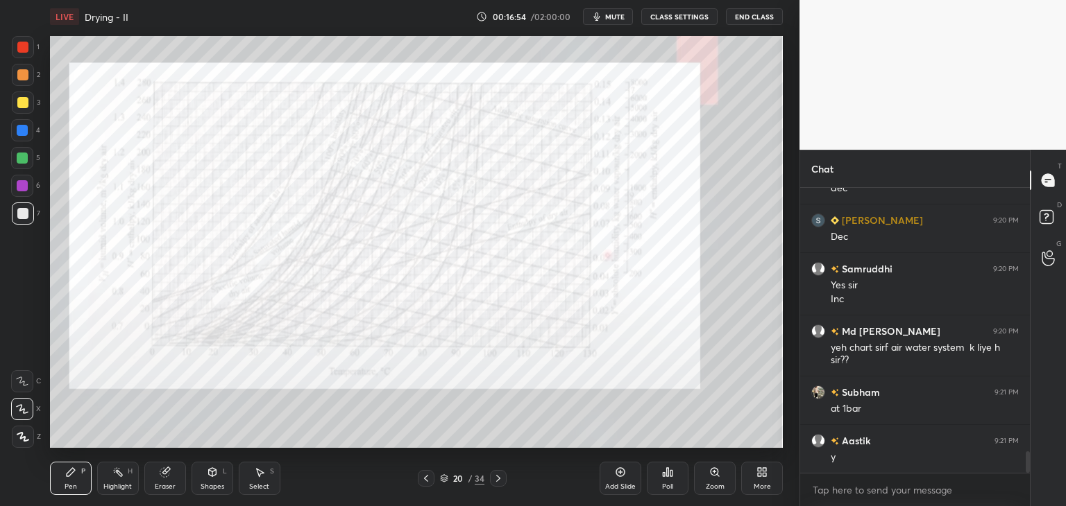
click at [493, 481] on icon at bounding box center [498, 478] width 11 height 11
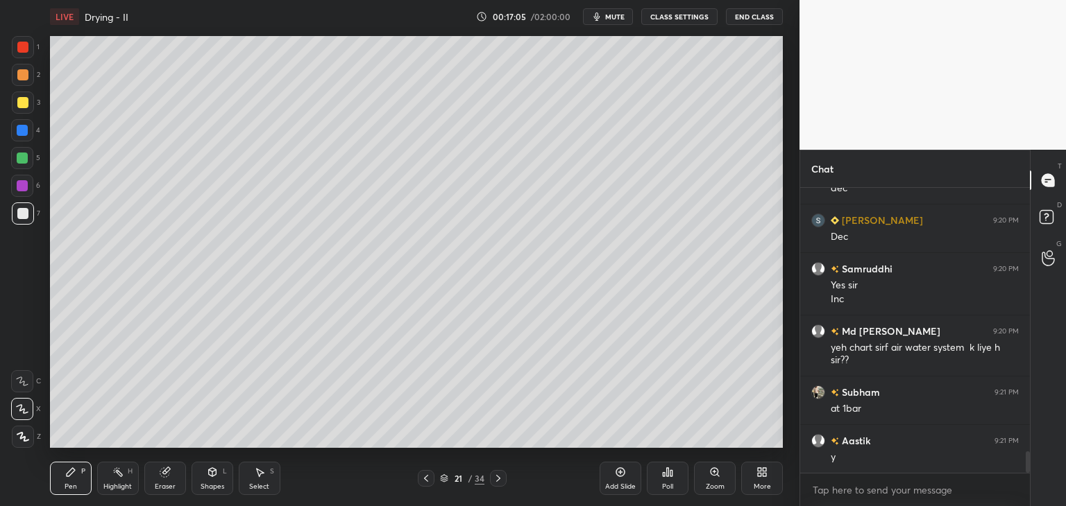
drag, startPoint x: 430, startPoint y: 485, endPoint x: 425, endPoint y: 478, distance: 8.9
click at [429, 484] on div at bounding box center [426, 478] width 17 height 17
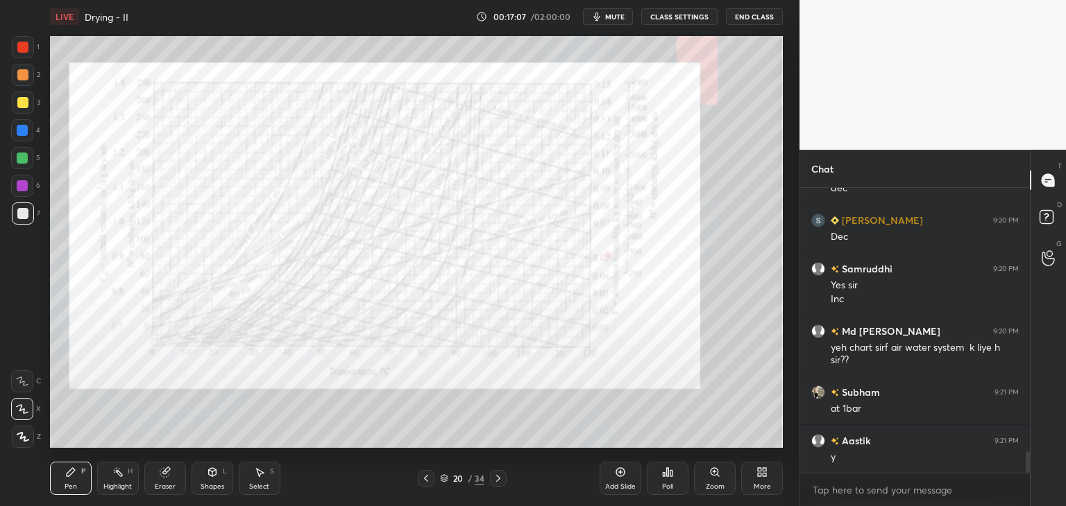
click at [499, 481] on icon at bounding box center [498, 478] width 11 height 11
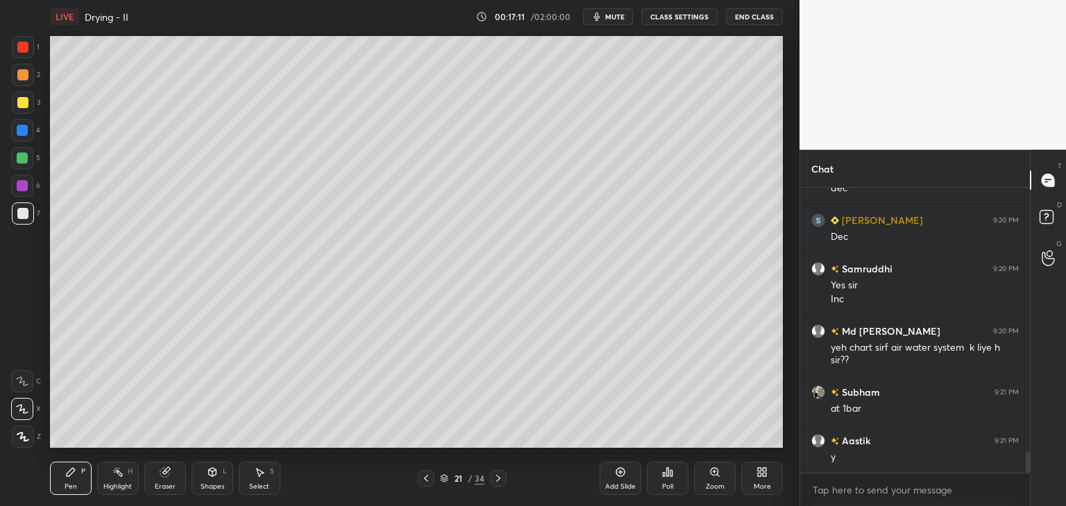
click at [216, 489] on div "Shapes" at bounding box center [212, 487] width 24 height 7
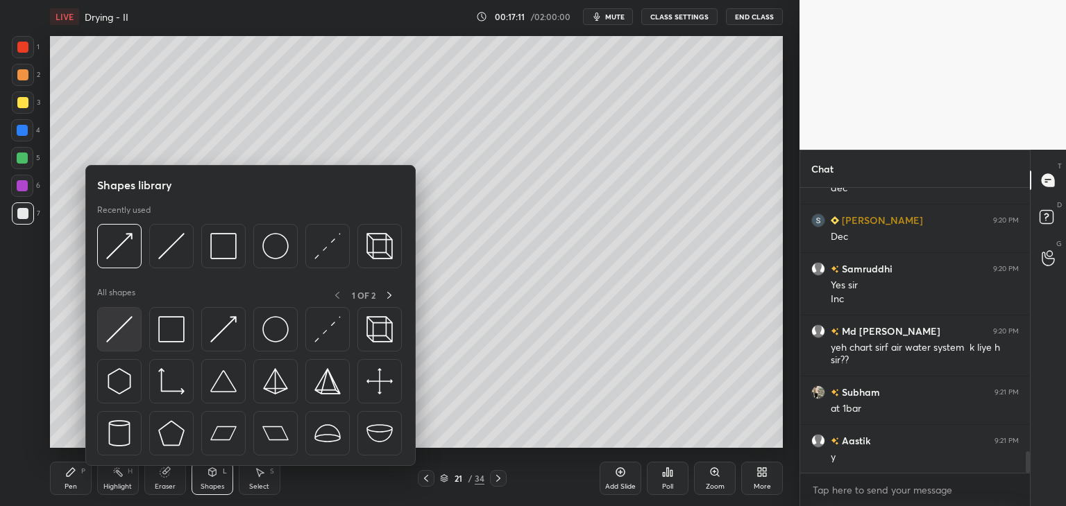
click at [112, 345] on div at bounding box center [119, 329] width 44 height 44
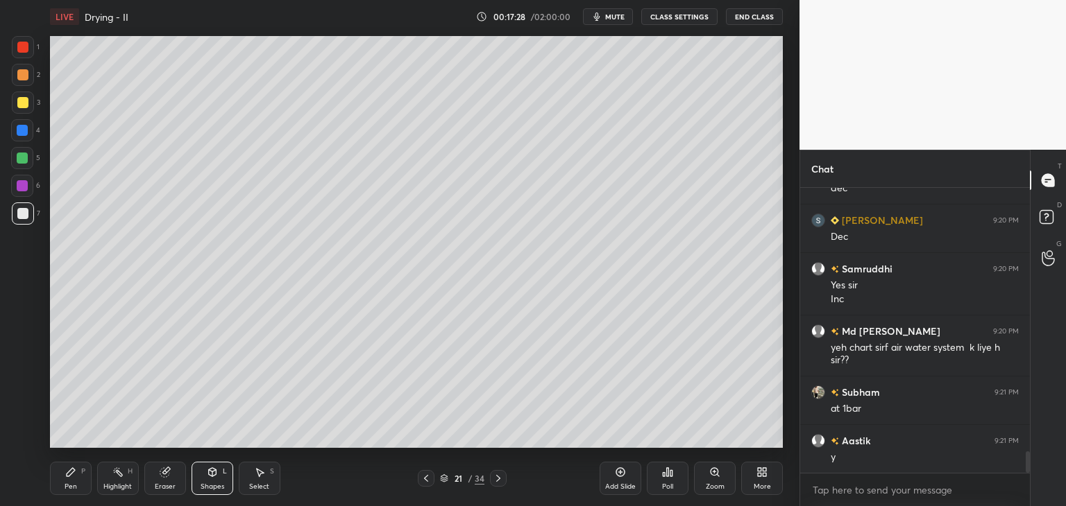
click at [77, 484] on div "Pen P" at bounding box center [71, 478] width 42 height 33
click at [428, 481] on icon at bounding box center [425, 478] width 11 height 11
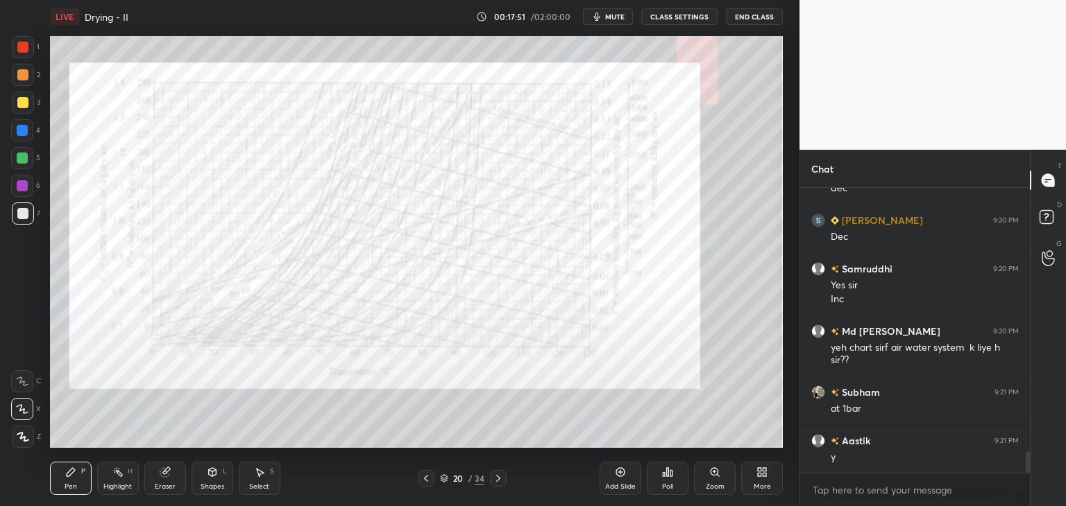
click at [496, 481] on icon at bounding box center [498, 478] width 11 height 11
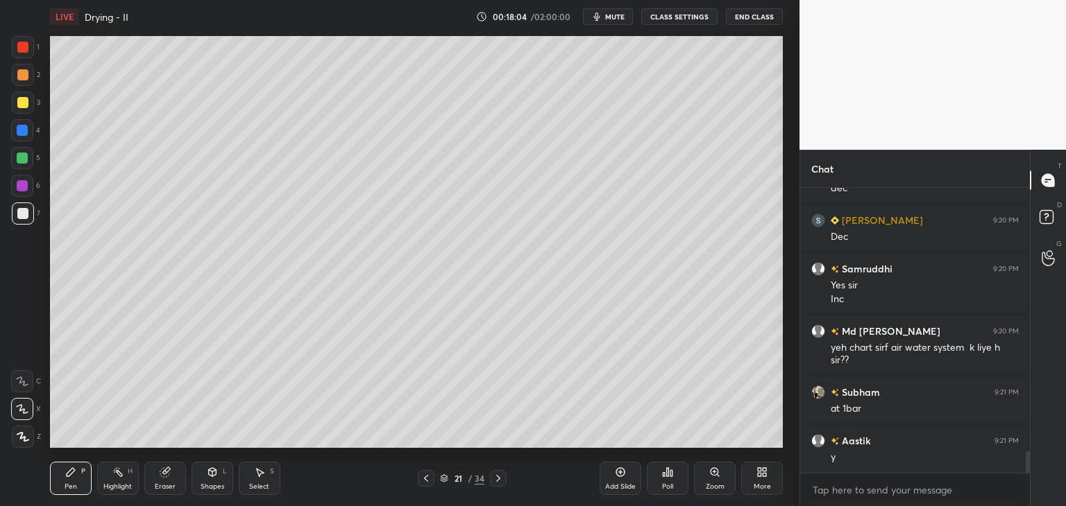
scroll to position [3502, 0]
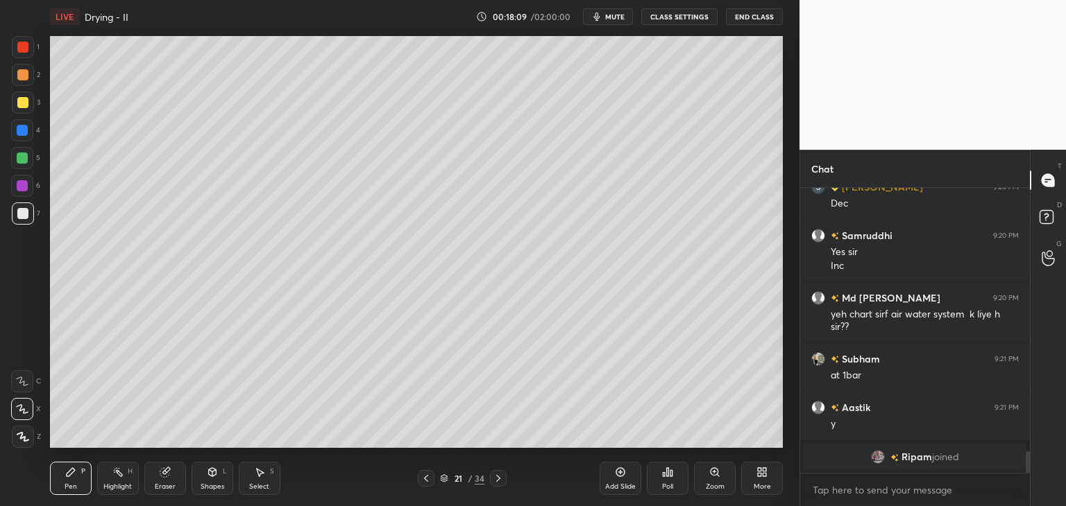
click at [22, 103] on div at bounding box center [22, 102] width 11 height 11
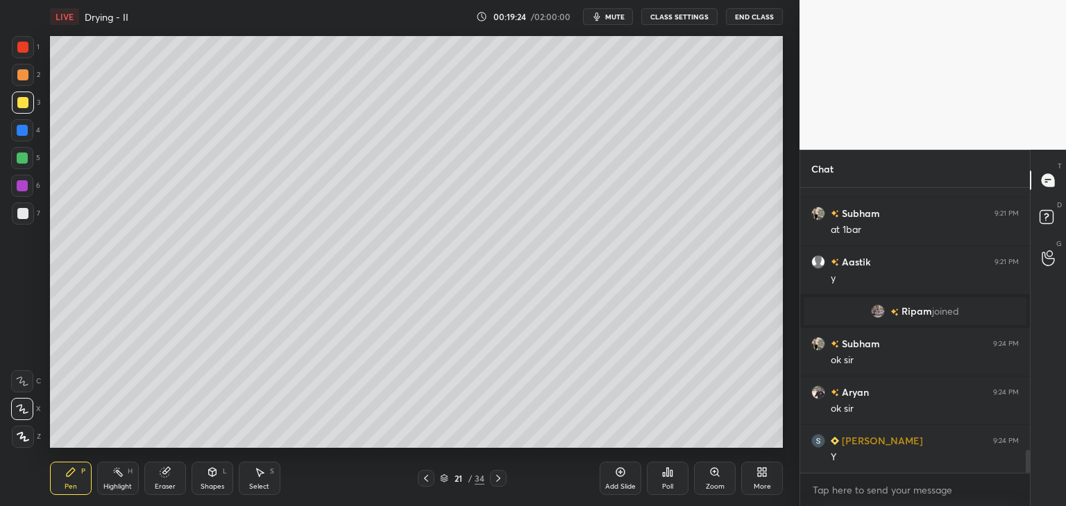
scroll to position [3270, 0]
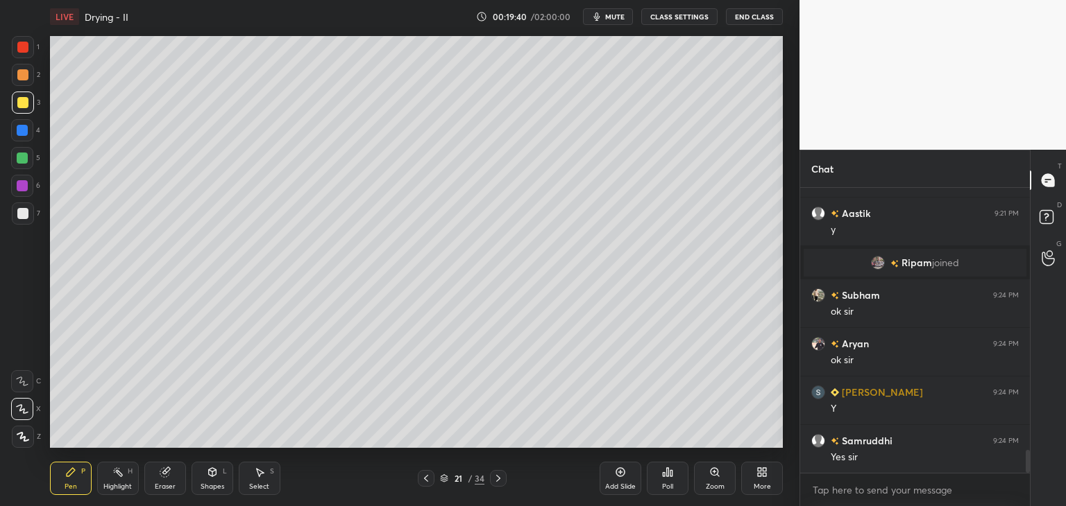
click at [613, 472] on div "Add Slide" at bounding box center [620, 478] width 42 height 33
click at [209, 484] on div "Shapes" at bounding box center [212, 487] width 24 height 7
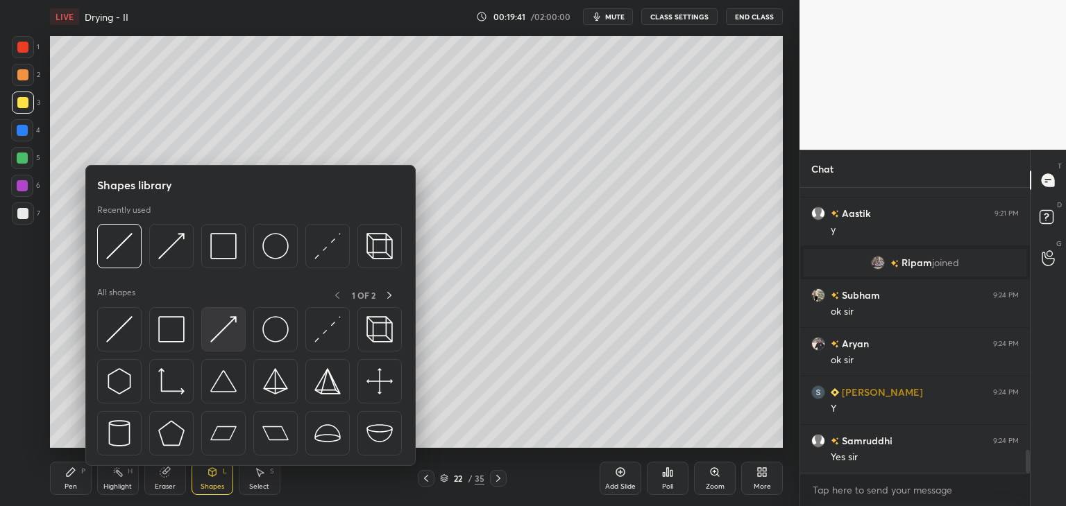
click at [225, 343] on div at bounding box center [223, 329] width 44 height 44
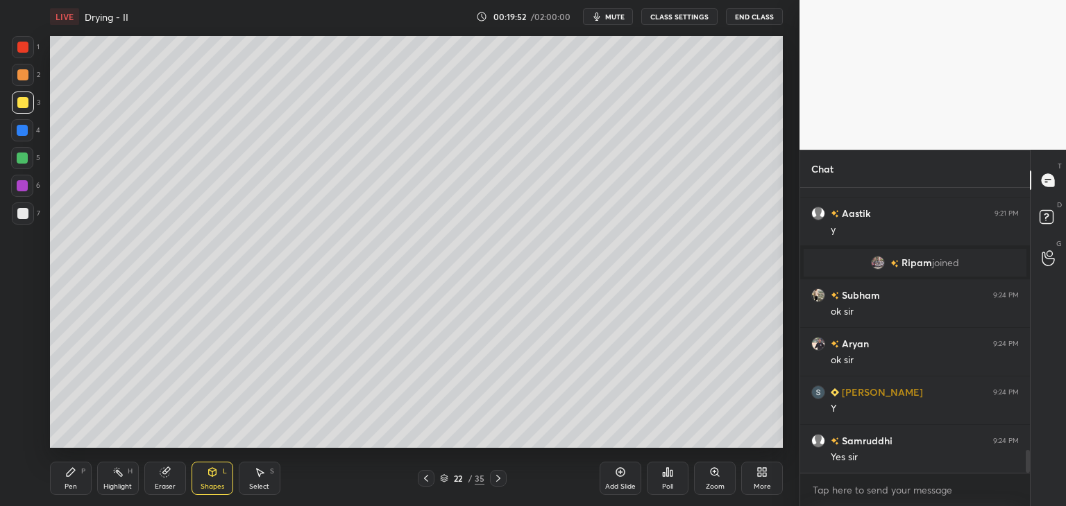
click at [67, 485] on div "Pen" at bounding box center [71, 487] width 12 height 7
click at [211, 484] on div "Shapes" at bounding box center [212, 487] width 24 height 7
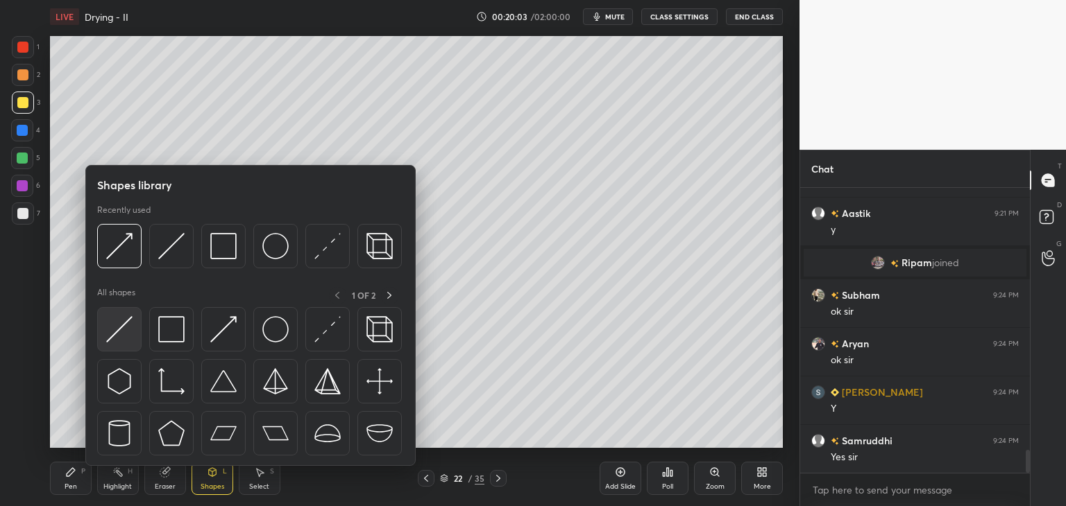
click at [113, 337] on img at bounding box center [119, 329] width 26 height 26
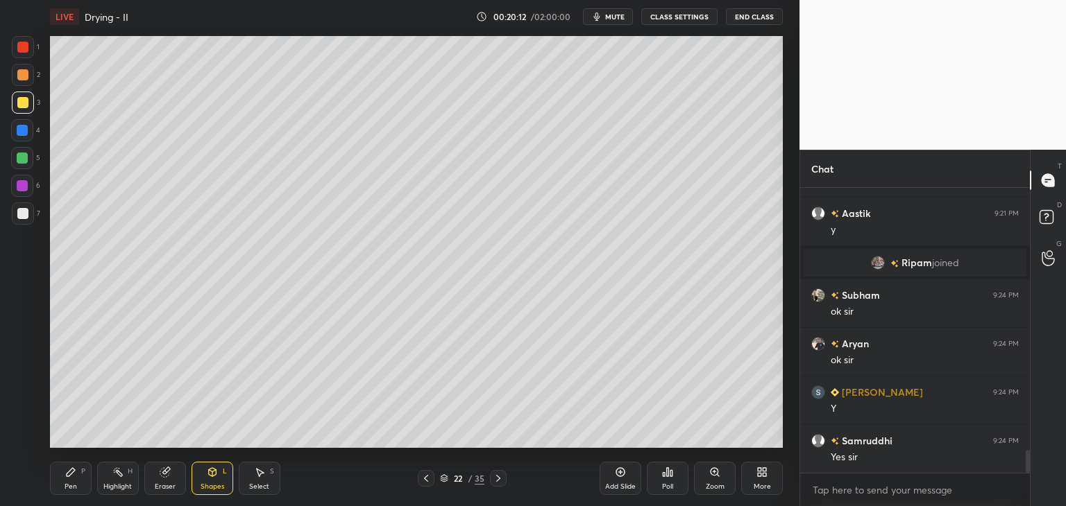
click at [72, 480] on div "Pen P" at bounding box center [71, 478] width 42 height 33
click at [211, 479] on div "Shapes L" at bounding box center [212, 478] width 42 height 33
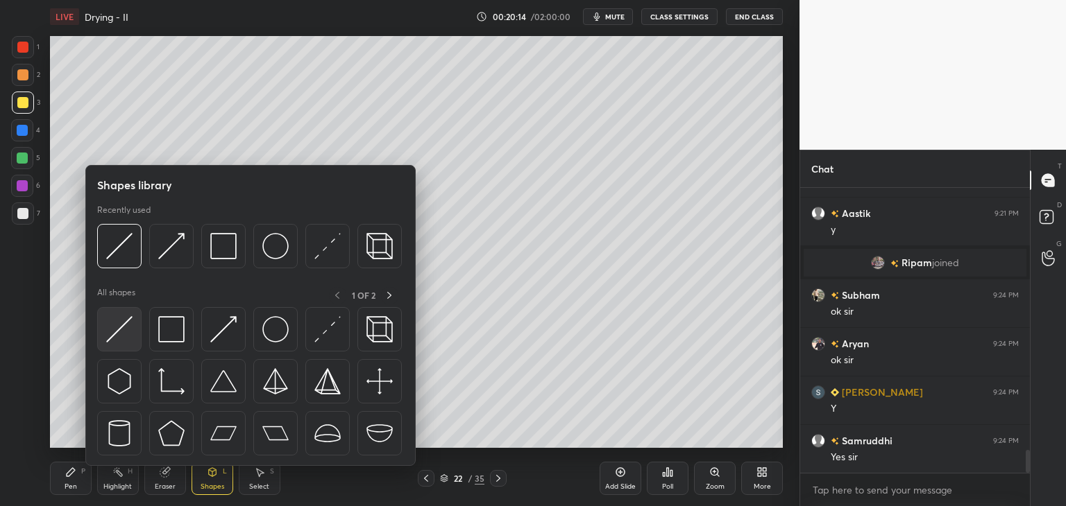
click at [109, 338] on img at bounding box center [119, 329] width 26 height 26
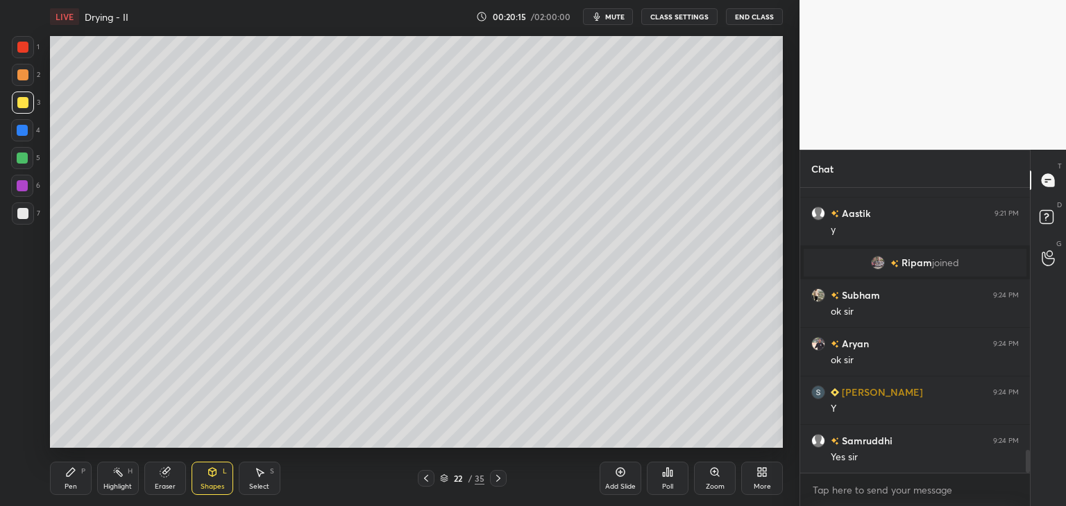
click at [22, 216] on div at bounding box center [22, 213] width 11 height 11
click at [66, 488] on div "Pen P" at bounding box center [71, 478] width 42 height 33
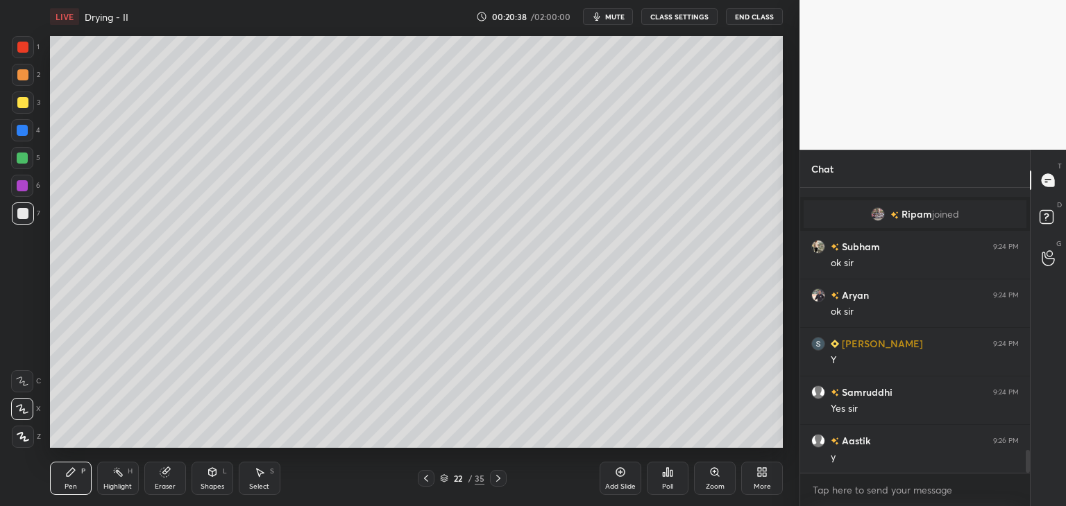
scroll to position [3367, 0]
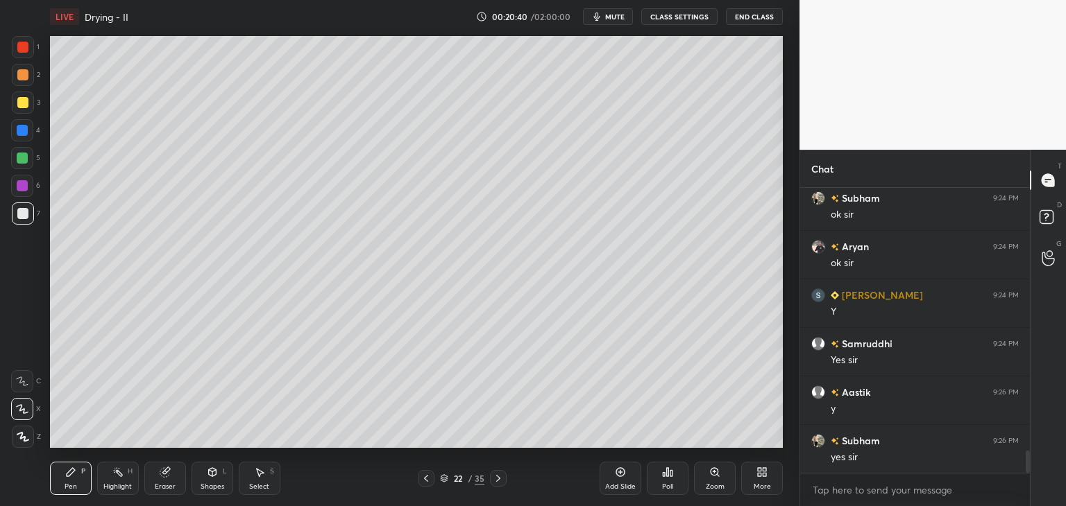
click at [208, 486] on div "Shapes" at bounding box center [212, 487] width 24 height 7
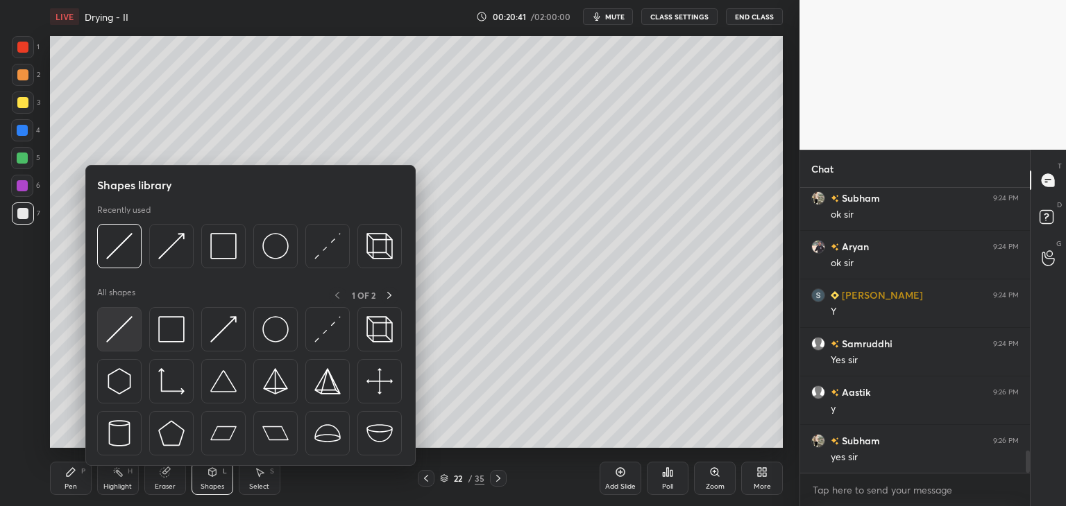
scroll to position [3416, 0]
click at [106, 336] on img at bounding box center [119, 329] width 26 height 26
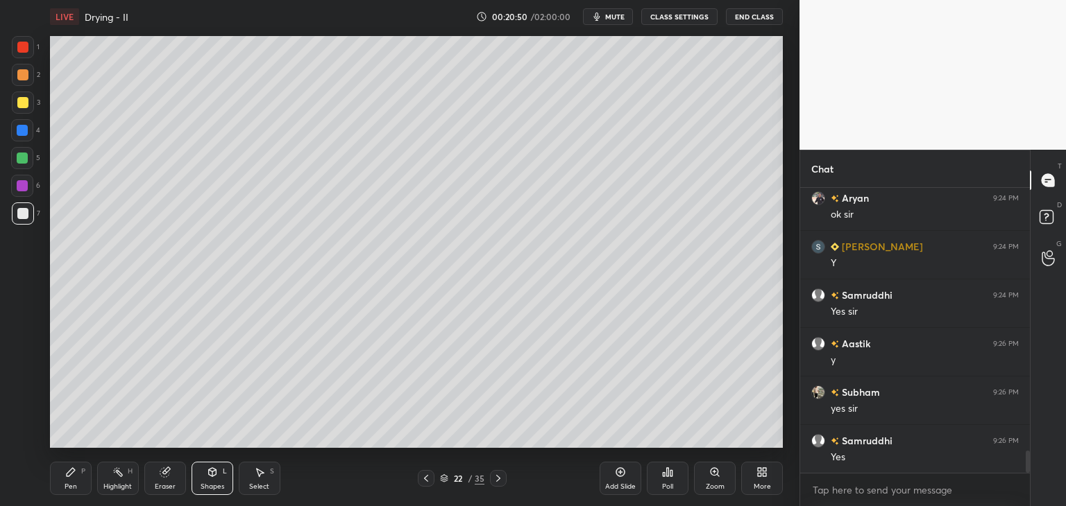
click at [79, 486] on div "Pen P" at bounding box center [71, 478] width 42 height 33
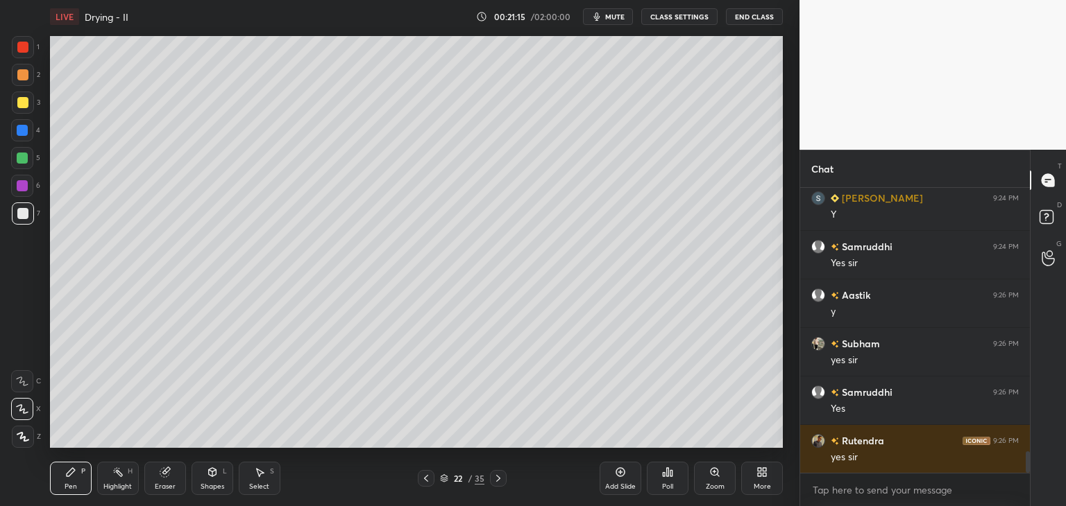
scroll to position [3513, 0]
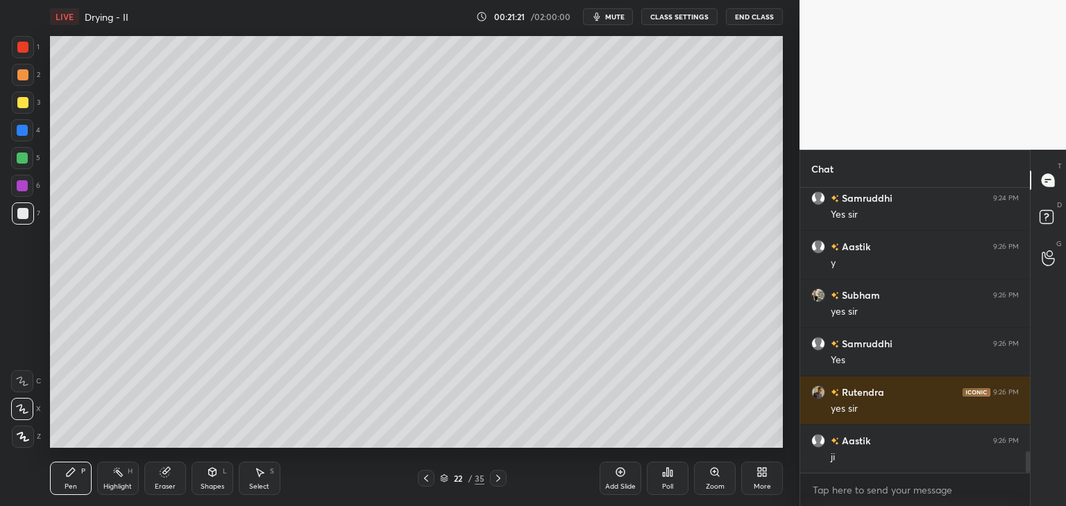
click at [211, 475] on icon at bounding box center [213, 472] width 8 height 8
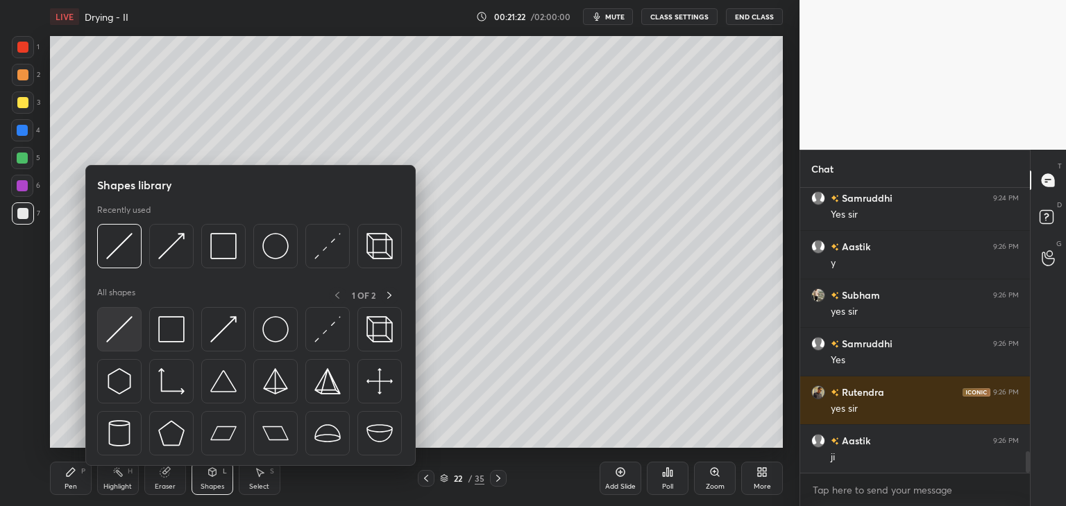
click at [118, 341] on img at bounding box center [119, 329] width 26 height 26
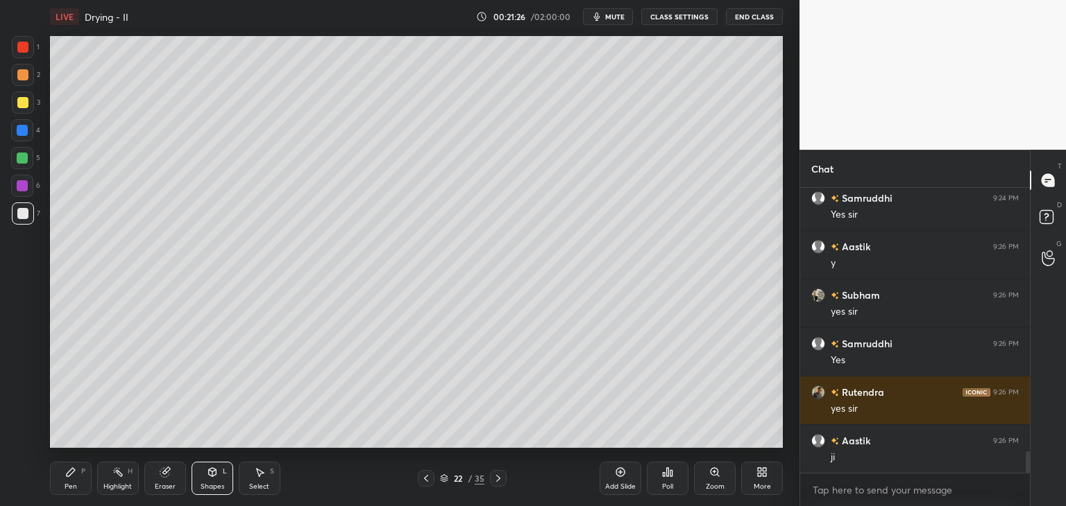
click at [68, 481] on div "Pen P" at bounding box center [71, 478] width 42 height 33
click at [210, 479] on div "Shapes L" at bounding box center [212, 478] width 42 height 33
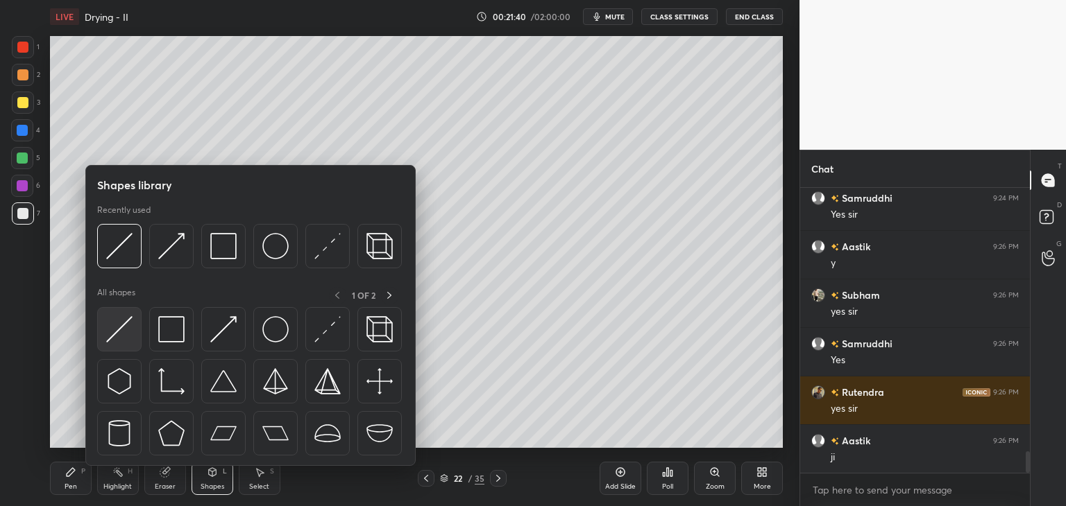
click at [112, 334] on img at bounding box center [119, 329] width 26 height 26
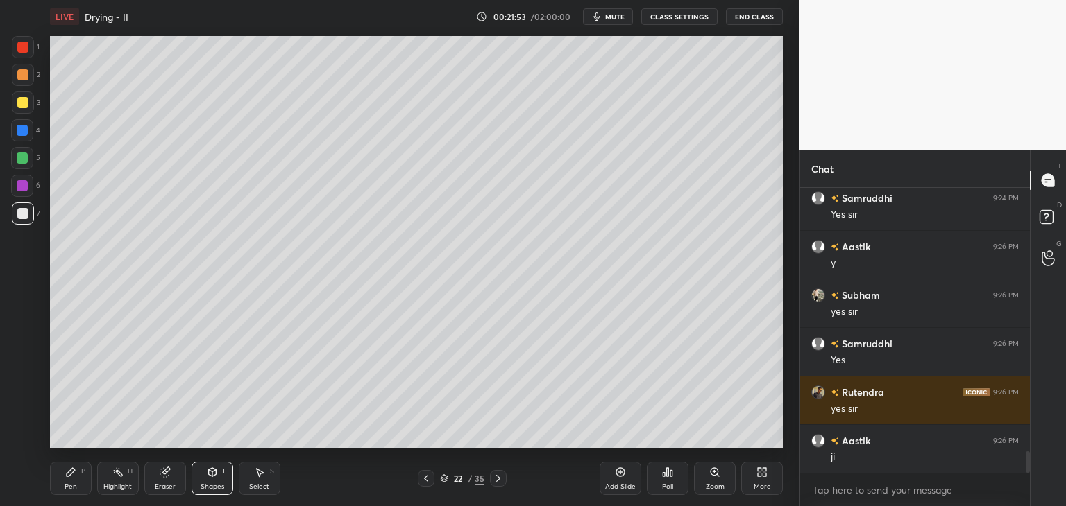
click at [72, 487] on div "Pen" at bounding box center [71, 487] width 12 height 7
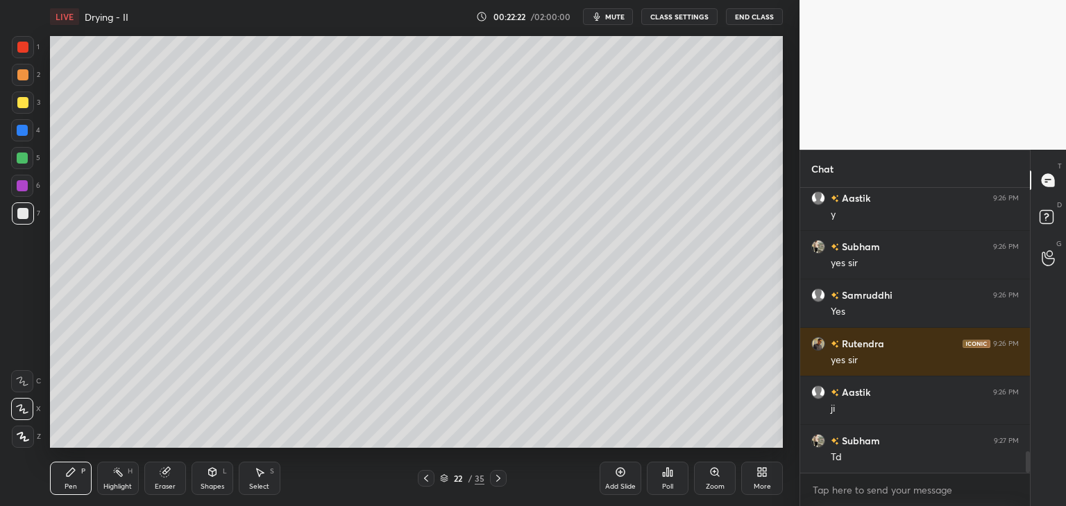
click at [784, 119] on div "Setting up your live class Poll for secs No correct answer Start poll" at bounding box center [416, 242] width 744 height 418
click at [787, 156] on div "Setting up your live class Poll for secs No correct answer Start poll" at bounding box center [416, 242] width 744 height 418
click at [22, 108] on div at bounding box center [22, 102] width 11 height 11
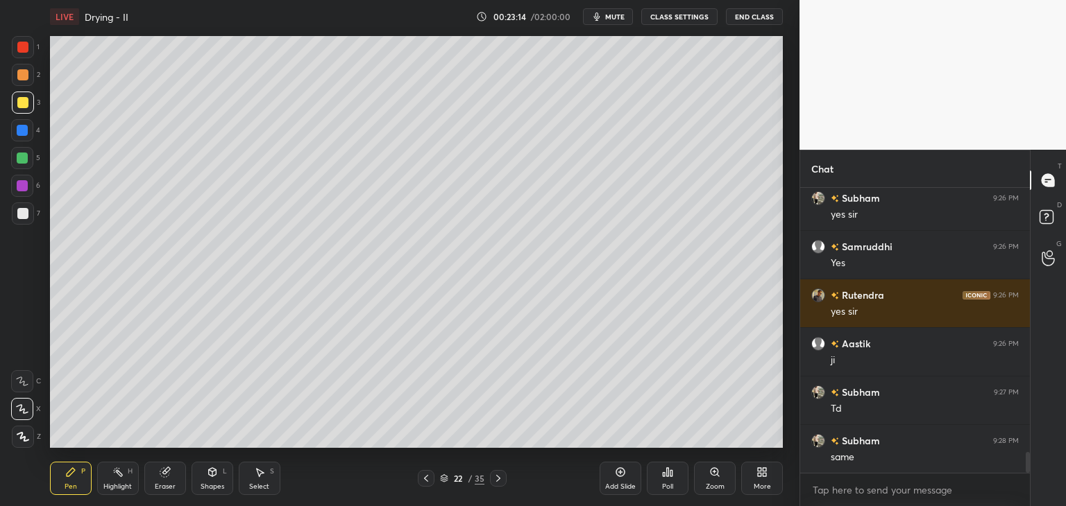
click at [21, 49] on div at bounding box center [22, 47] width 11 height 11
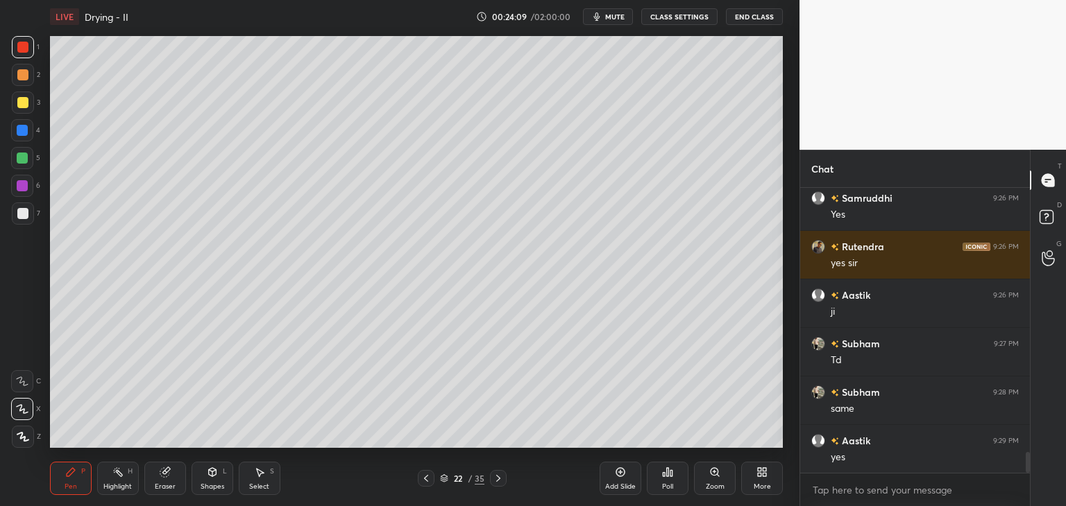
click at [18, 104] on div at bounding box center [22, 102] width 11 height 11
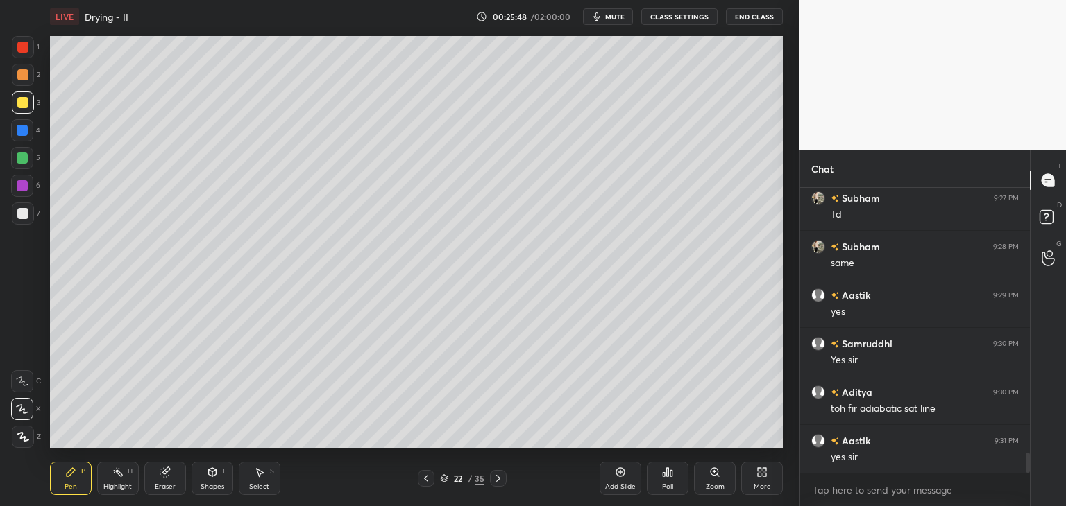
scroll to position [3853, 0]
click at [429, 481] on icon at bounding box center [425, 478] width 11 height 11
click at [430, 481] on icon at bounding box center [425, 478] width 11 height 11
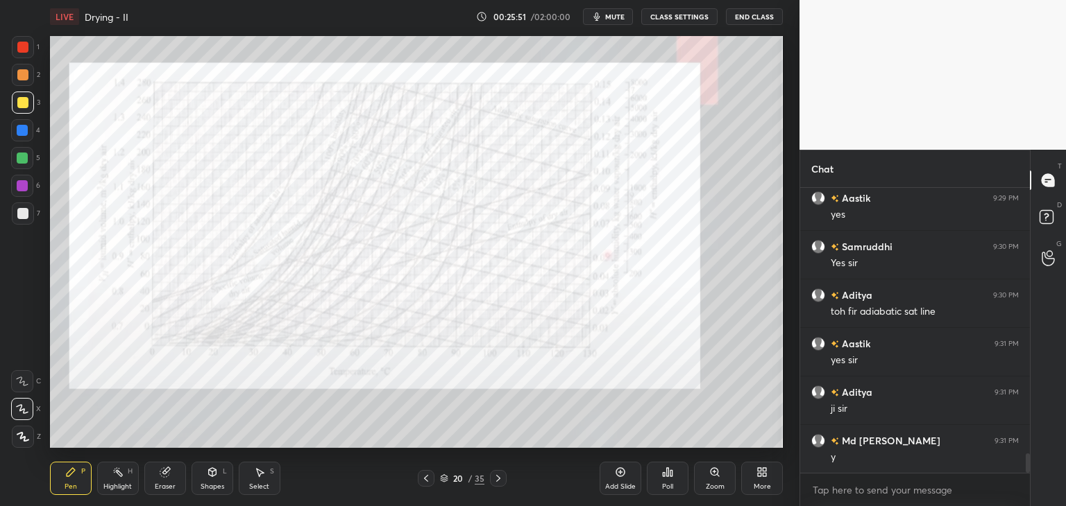
click at [170, 488] on div "Eraser" at bounding box center [165, 487] width 21 height 7
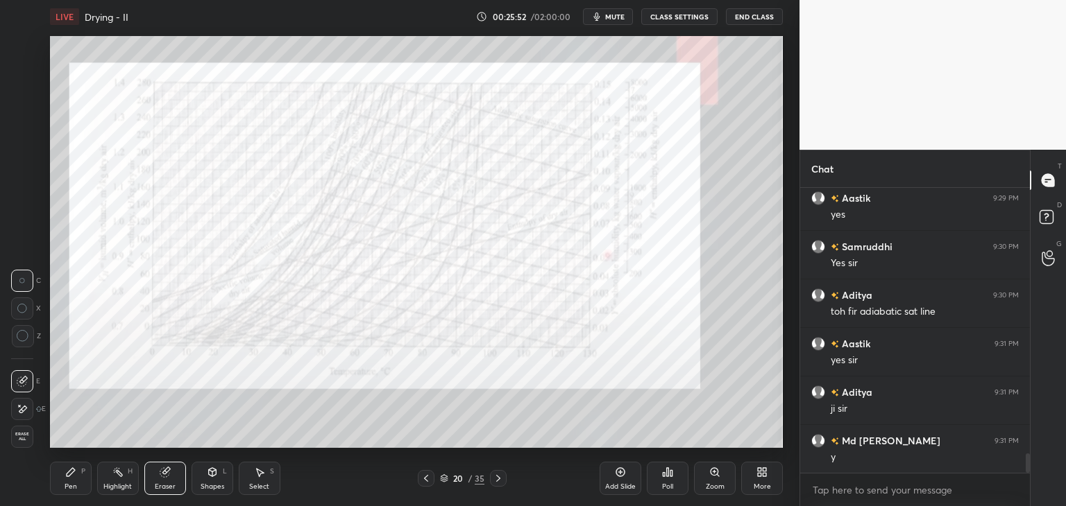
click at [19, 438] on span "Erase all" at bounding box center [22, 437] width 21 height 10
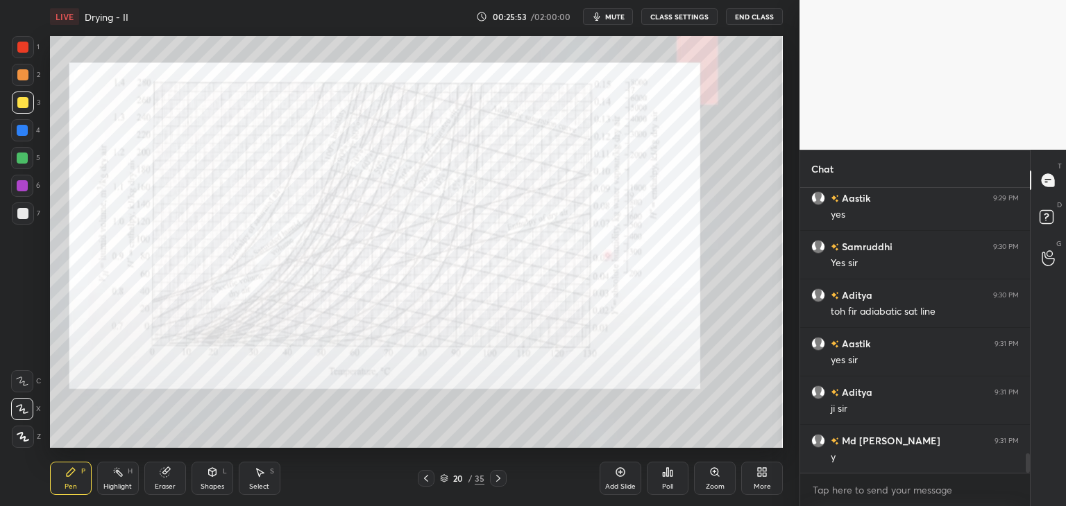
scroll to position [3950, 0]
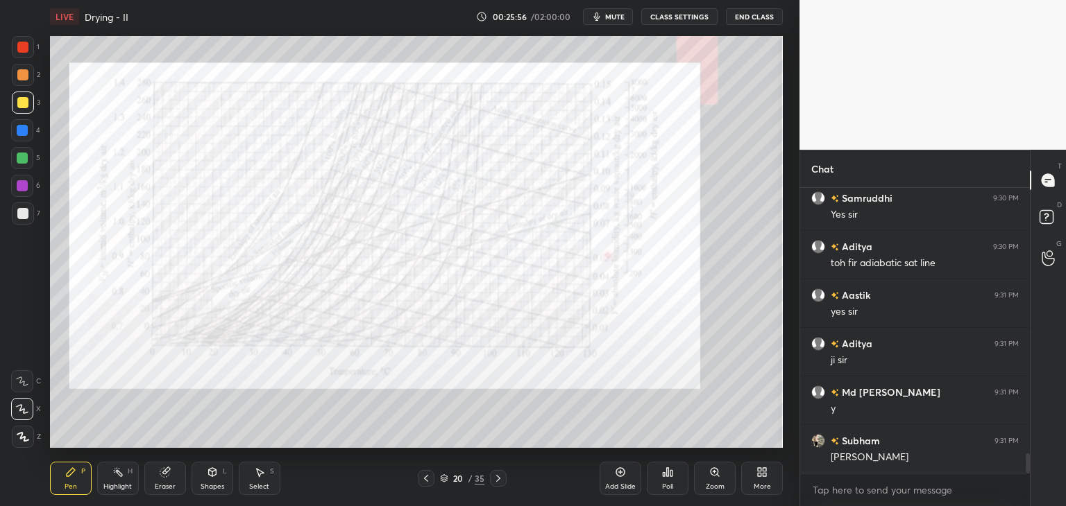
click at [19, 40] on div at bounding box center [23, 47] width 22 height 22
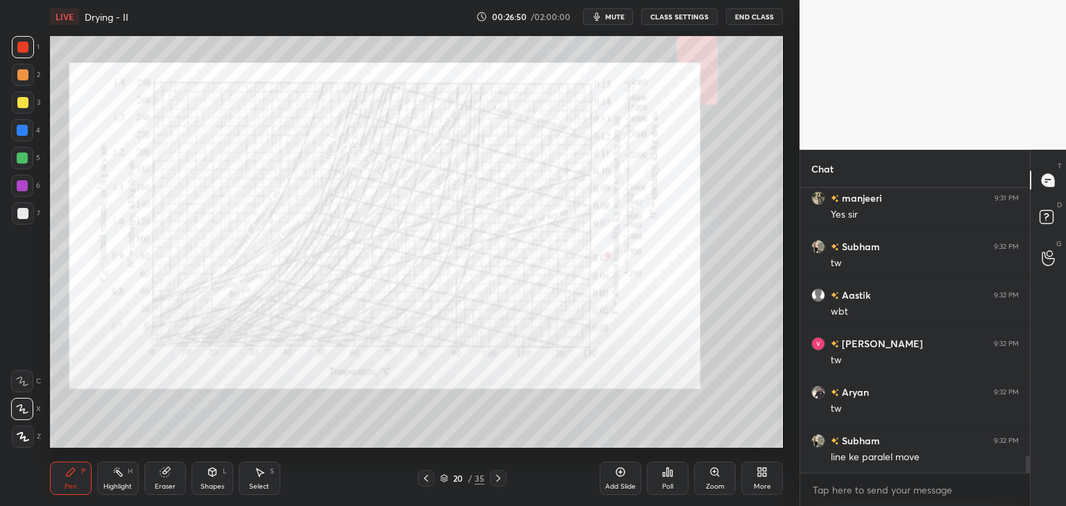
click at [210, 484] on div "Shapes" at bounding box center [212, 487] width 24 height 7
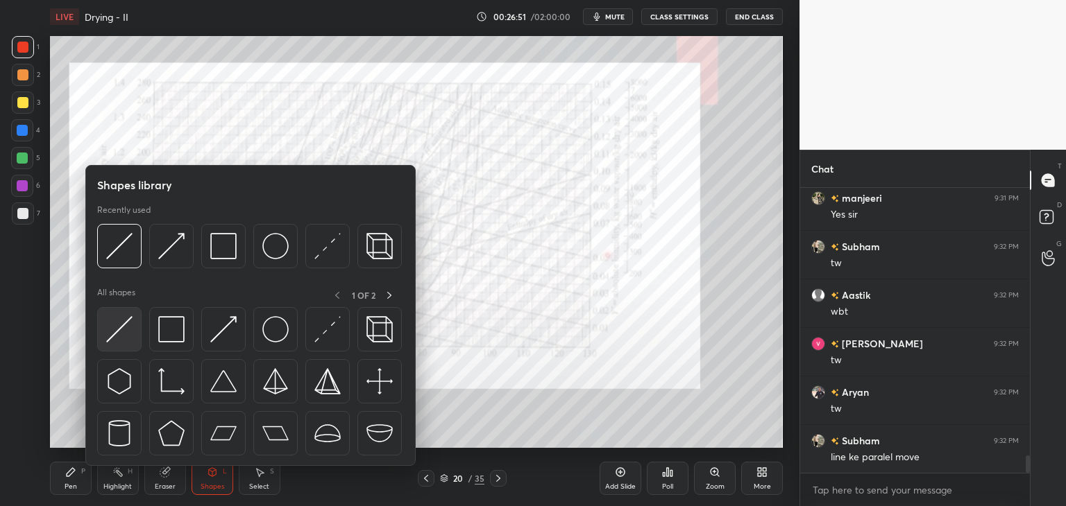
click at [119, 336] on img at bounding box center [119, 329] width 26 height 26
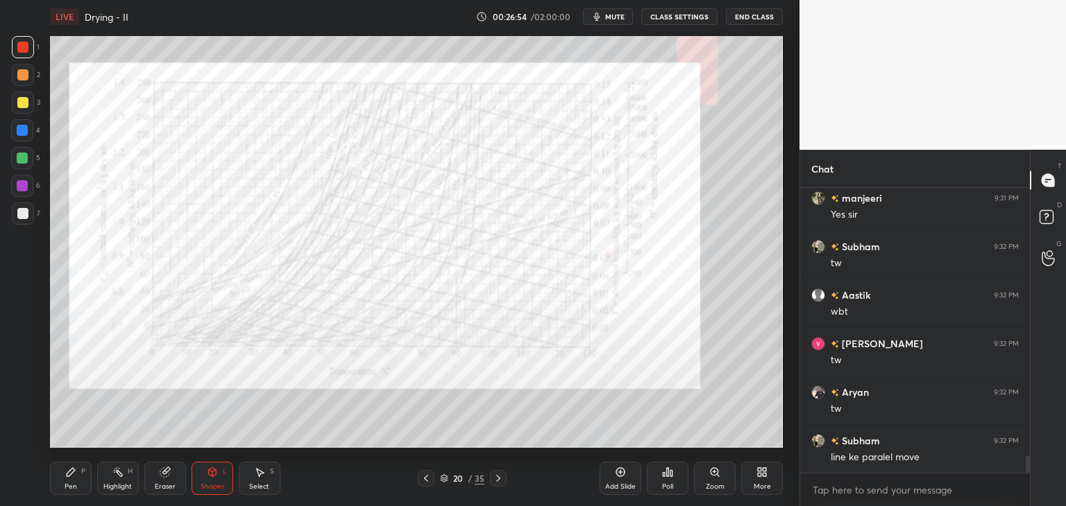
scroll to position [4436, 0]
click at [80, 486] on div "Pen P" at bounding box center [71, 478] width 42 height 33
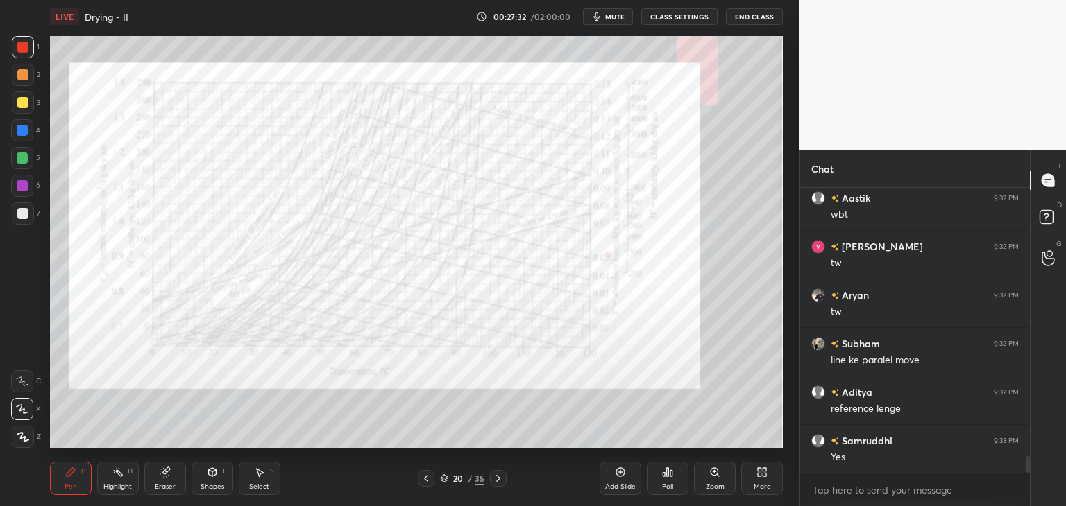
scroll to position [4533, 0]
click at [214, 486] on div "Shapes" at bounding box center [212, 487] width 24 height 7
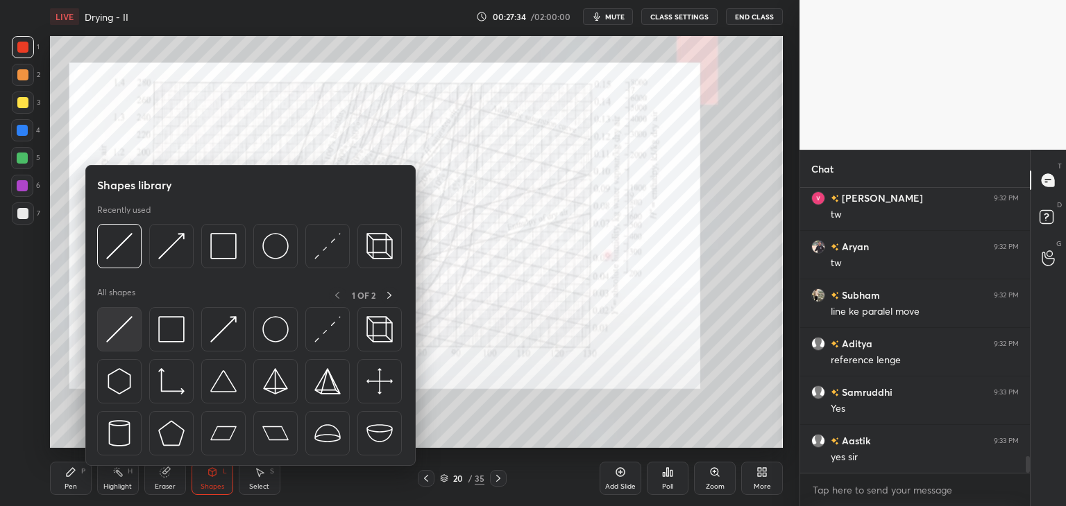
click at [117, 339] on img at bounding box center [119, 329] width 26 height 26
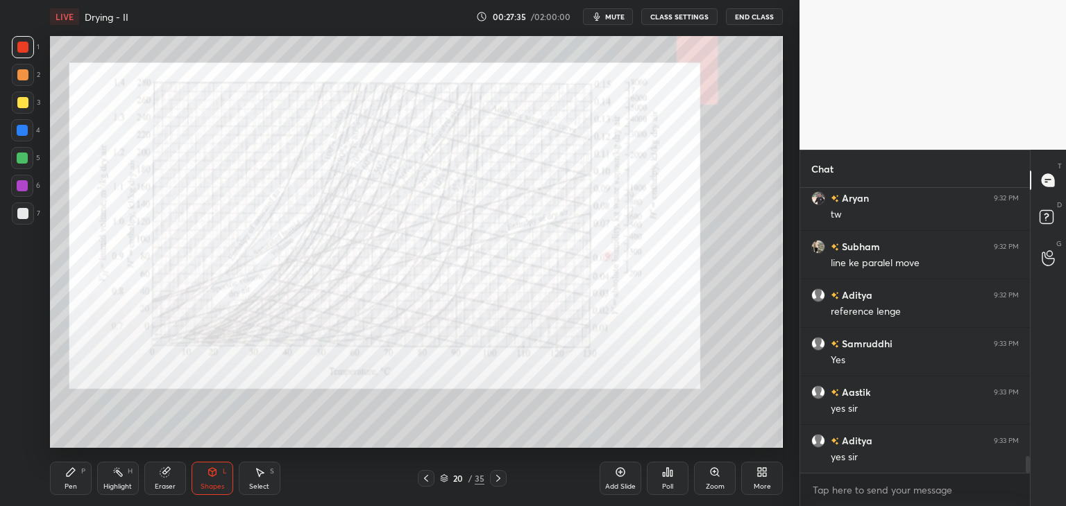
scroll to position [4630, 0]
click at [72, 479] on div "Pen P" at bounding box center [71, 478] width 42 height 33
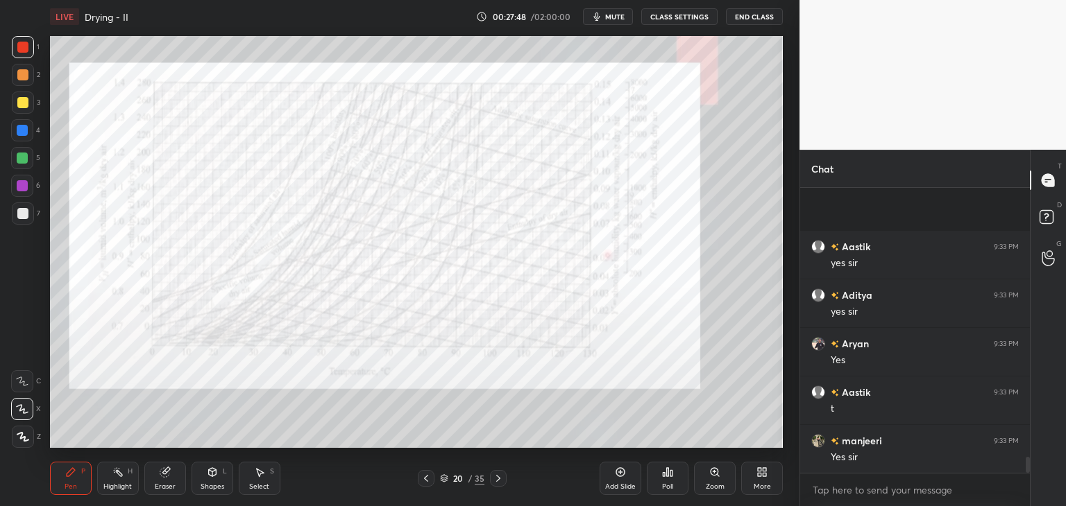
scroll to position [4824, 0]
click at [155, 481] on div "Eraser" at bounding box center [165, 478] width 42 height 33
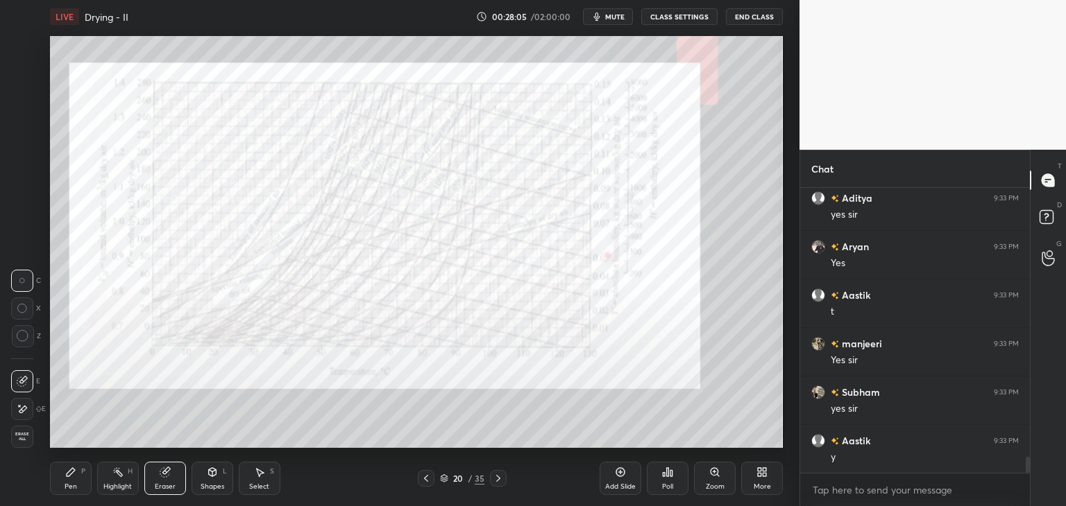
click at [16, 436] on span "Erase all" at bounding box center [22, 437] width 21 height 10
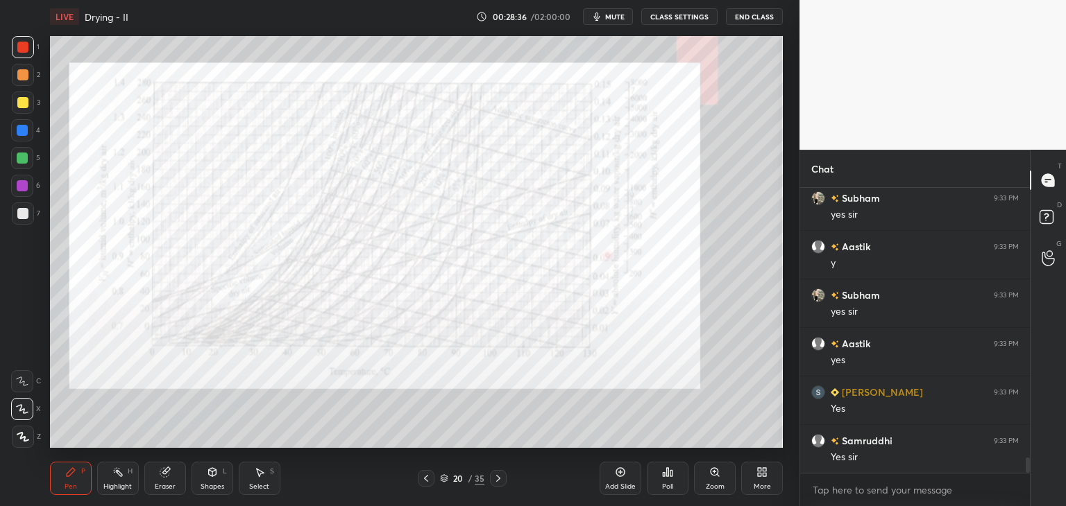
scroll to position [5067, 0]
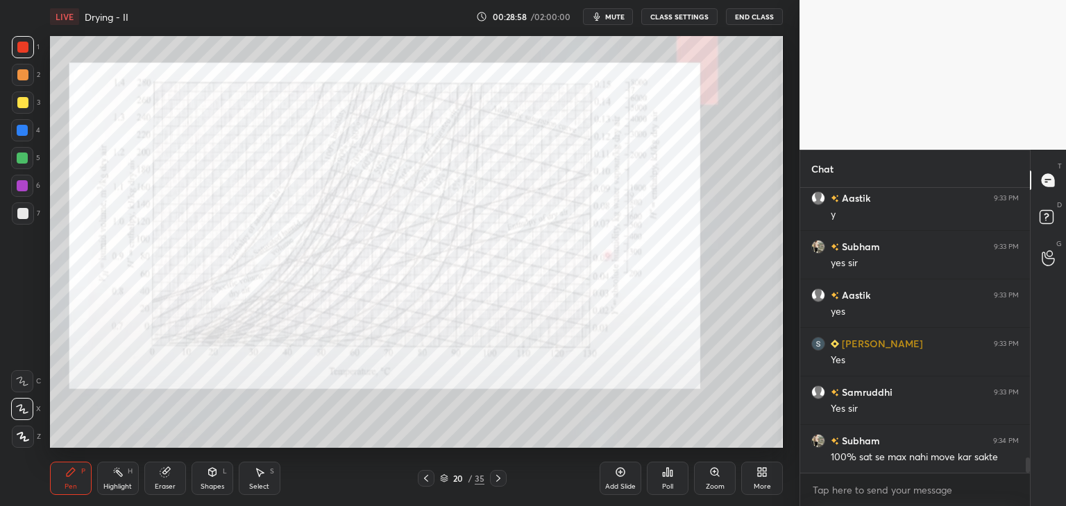
click at [425, 481] on icon at bounding box center [425, 478] width 11 height 11
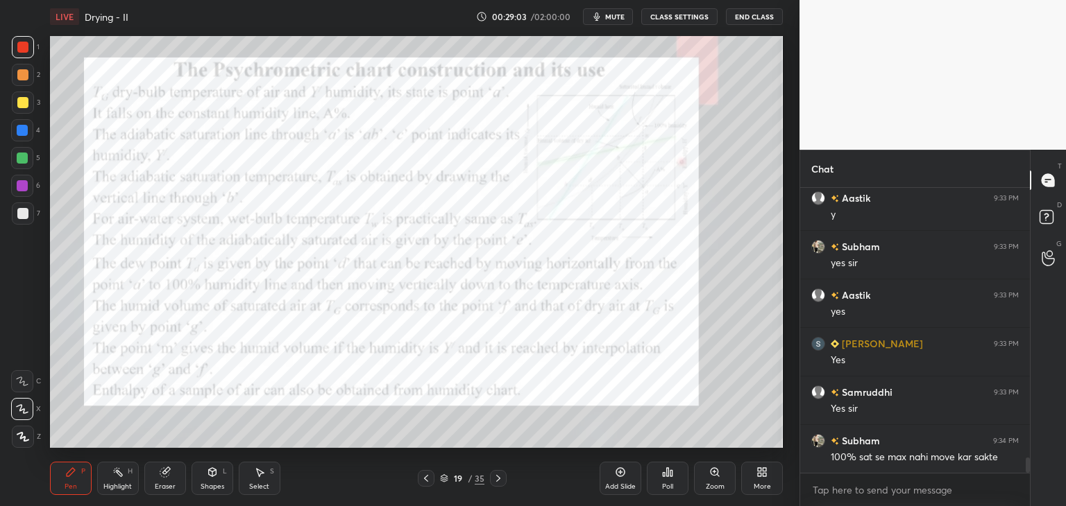
click at [498, 481] on icon at bounding box center [498, 478] width 11 height 11
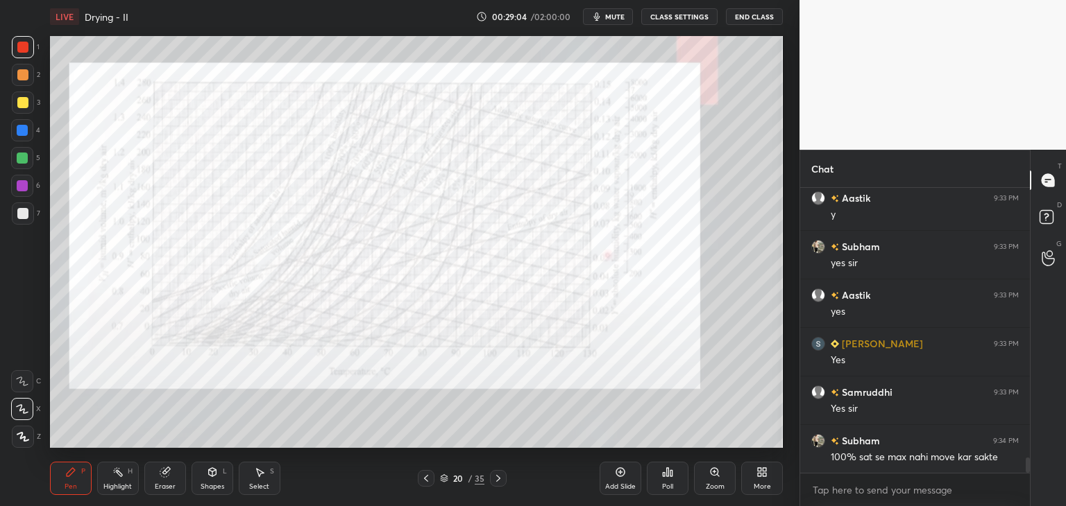
click at [498, 482] on icon at bounding box center [498, 478] width 11 height 11
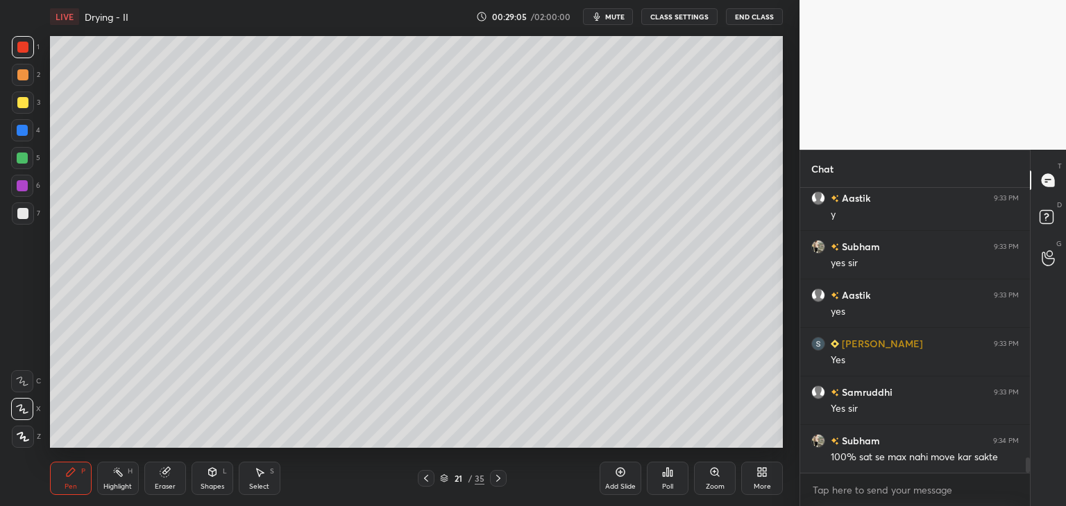
click at [497, 481] on icon at bounding box center [498, 478] width 4 height 7
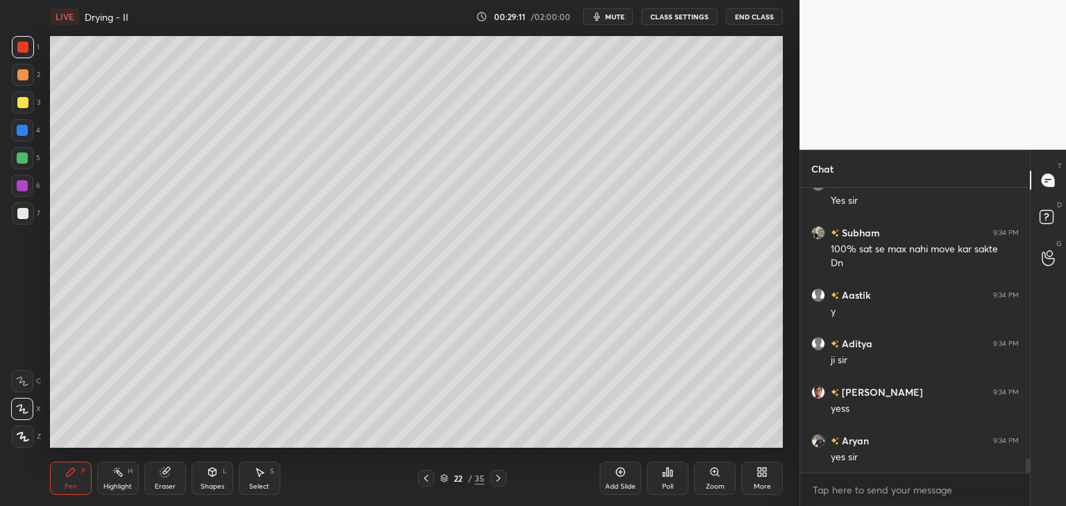
click at [429, 481] on icon at bounding box center [425, 478] width 11 height 11
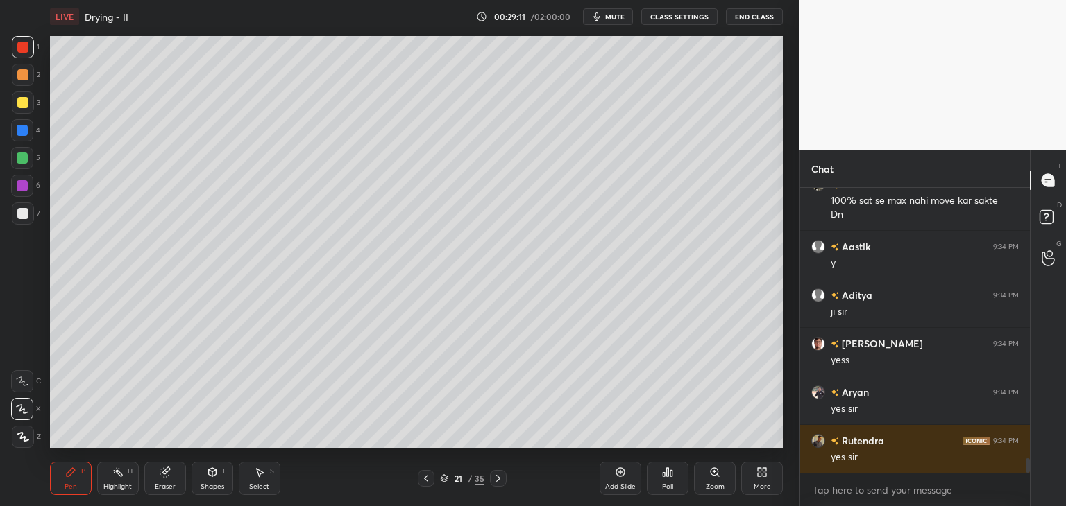
click at [427, 481] on icon at bounding box center [426, 478] width 4 height 7
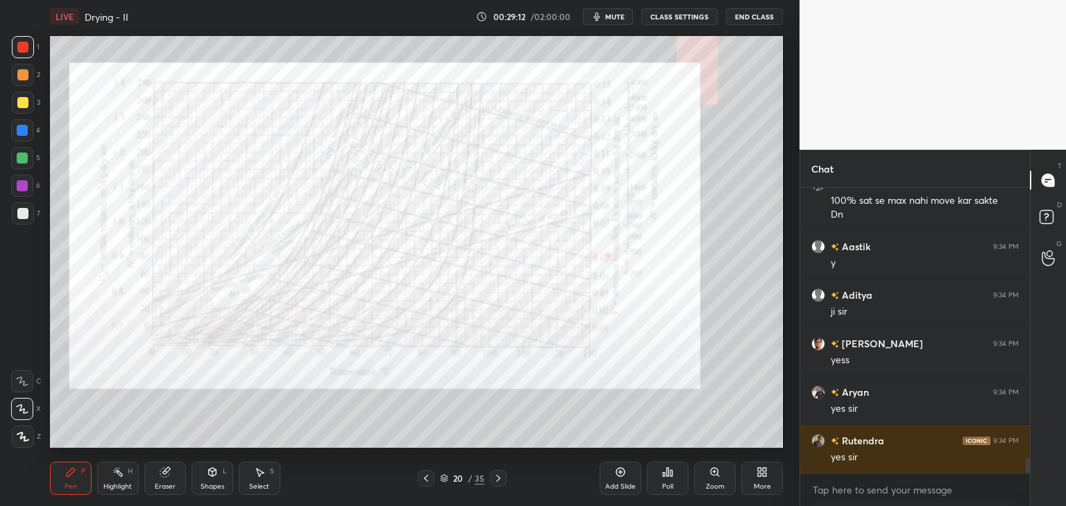
scroll to position [5372, 0]
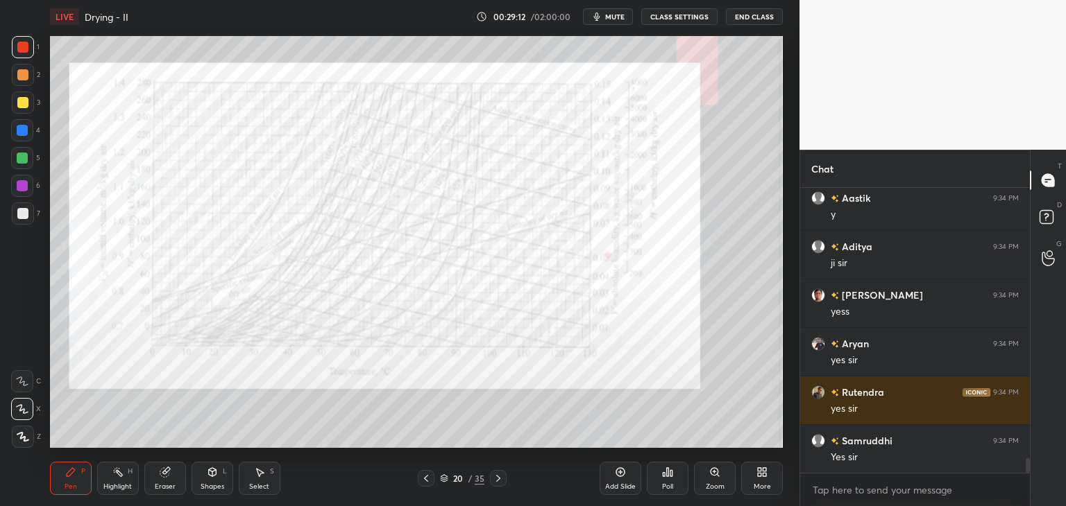
click at [427, 479] on icon at bounding box center [425, 478] width 11 height 11
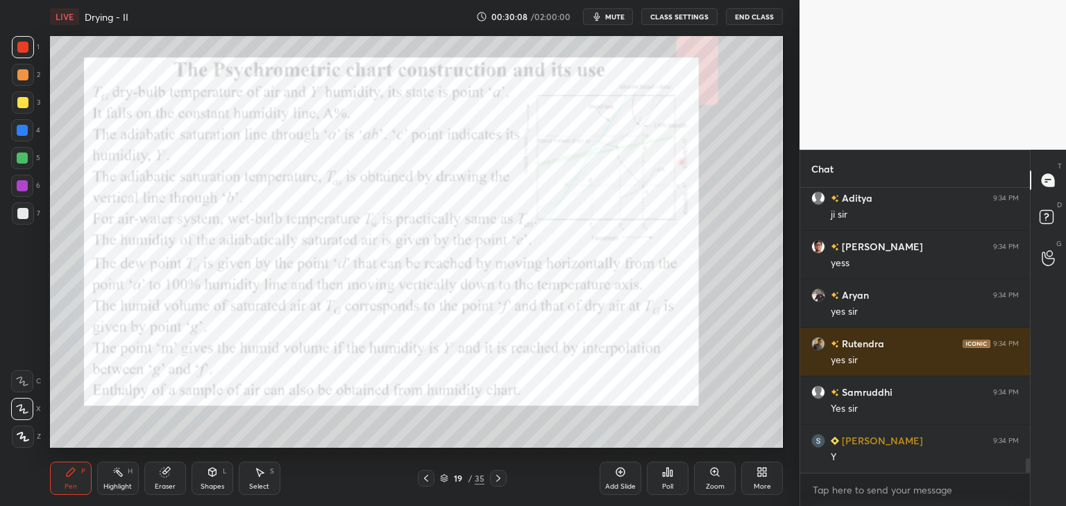
scroll to position [5469, 0]
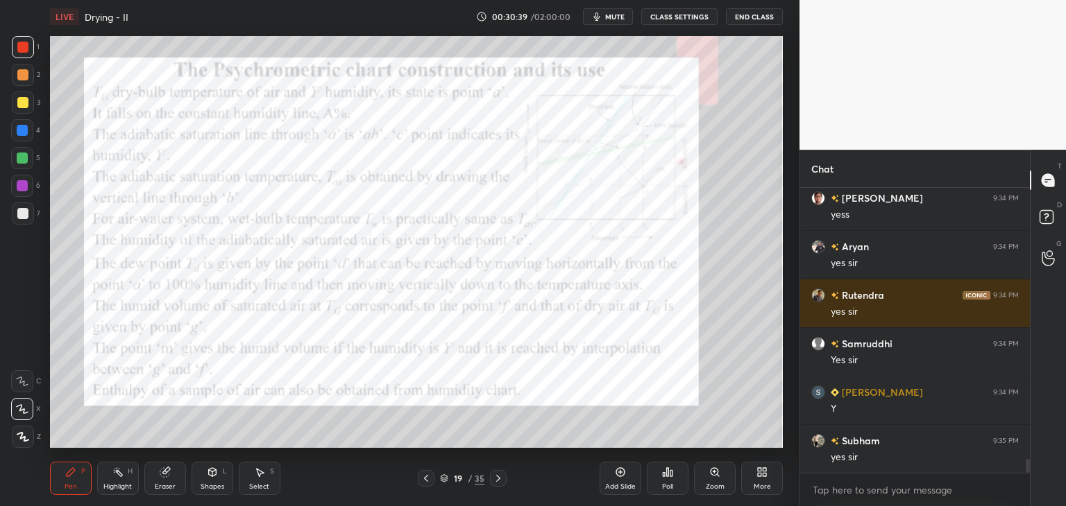
drag, startPoint x: 164, startPoint y: 481, endPoint x: 169, endPoint y: 470, distance: 12.4
click at [166, 478] on div "Eraser" at bounding box center [165, 478] width 42 height 33
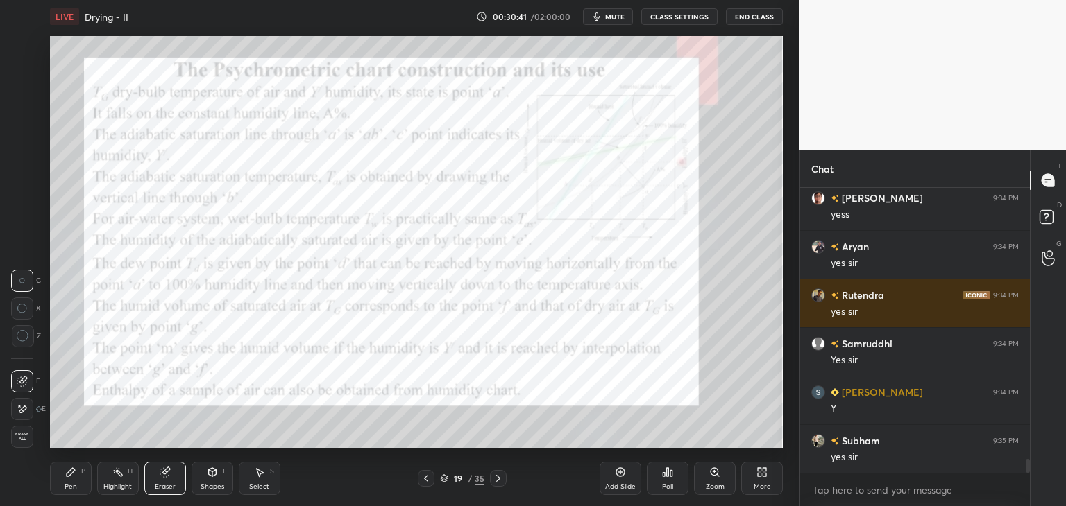
click at [67, 479] on div "Pen P" at bounding box center [71, 478] width 42 height 33
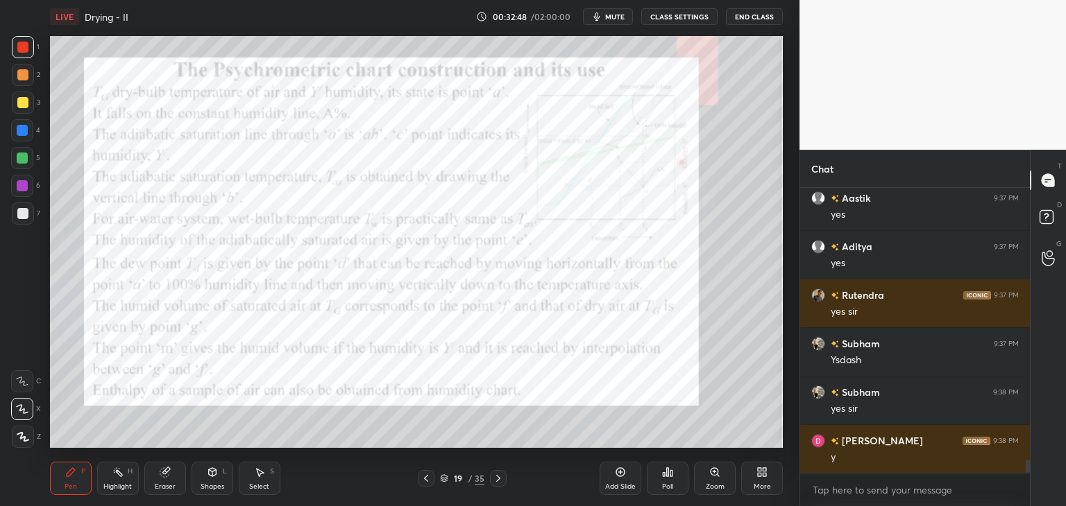
scroll to position [6004, 0]
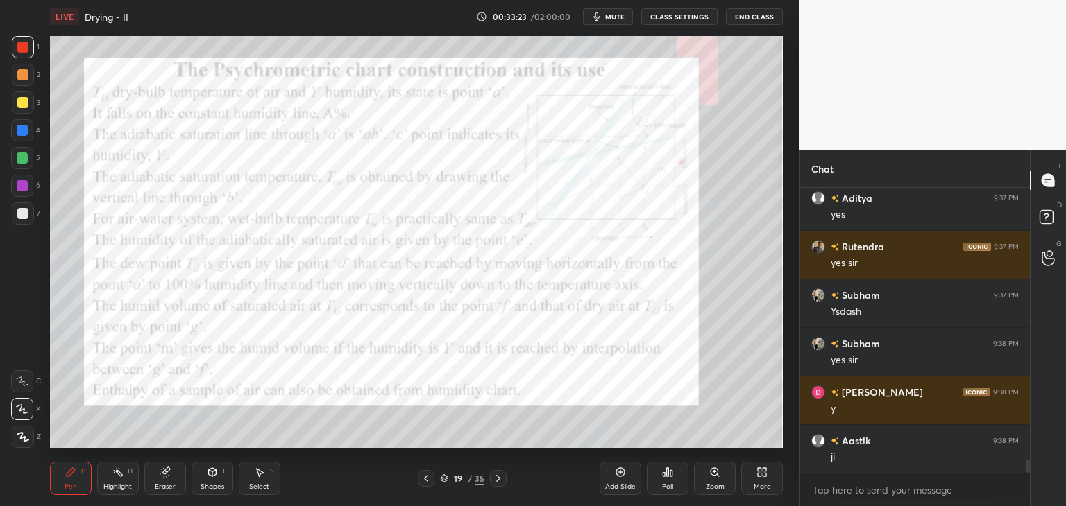
click at [169, 484] on div "Eraser" at bounding box center [165, 487] width 21 height 7
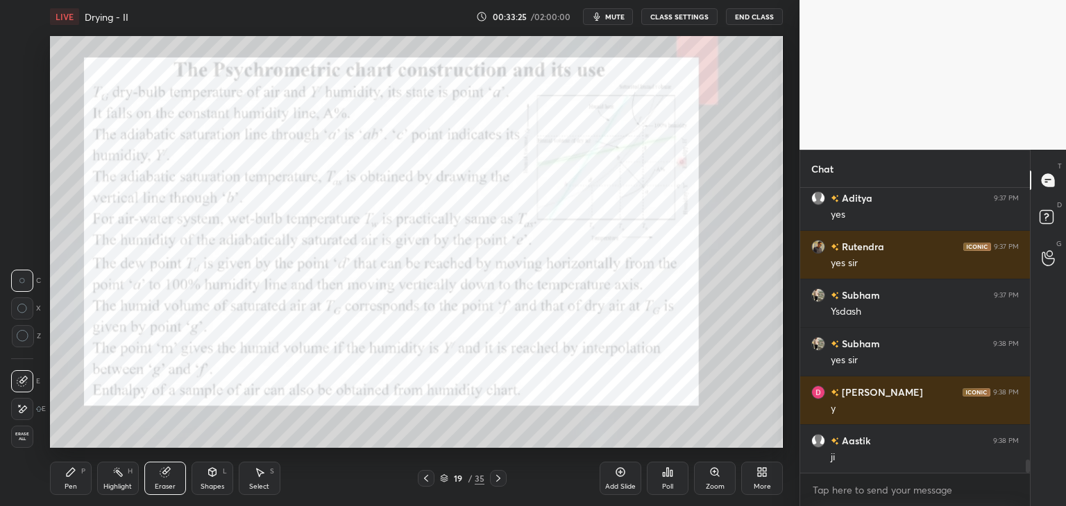
scroll to position [6052, 0]
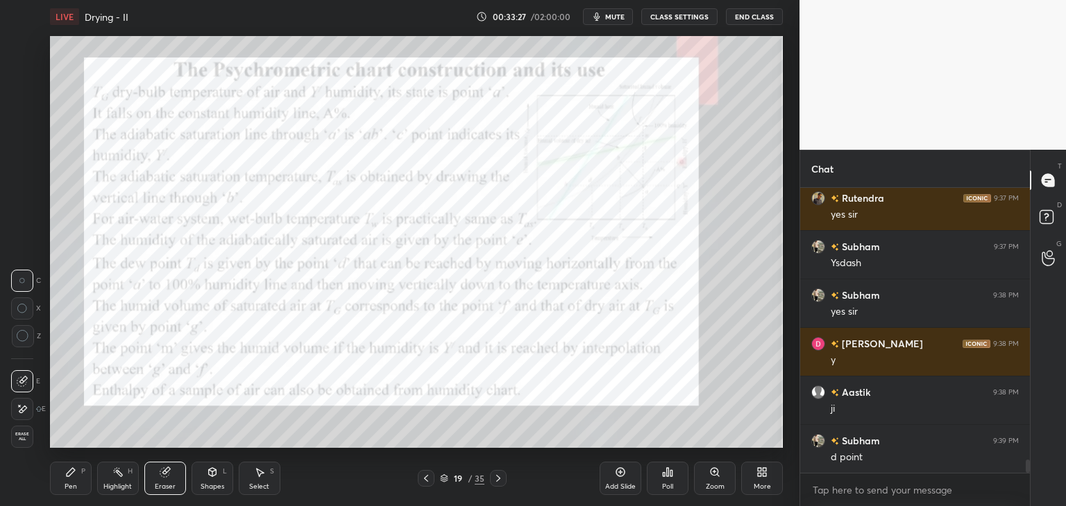
click at [69, 488] on div "Pen" at bounding box center [71, 487] width 12 height 7
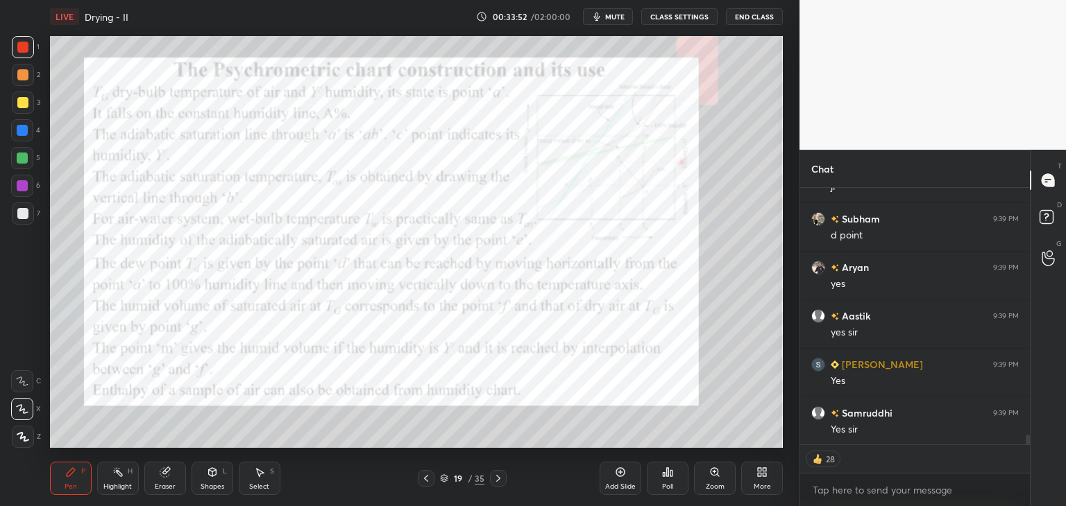
scroll to position [6323, 0]
click at [166, 484] on div "Eraser" at bounding box center [165, 487] width 21 height 7
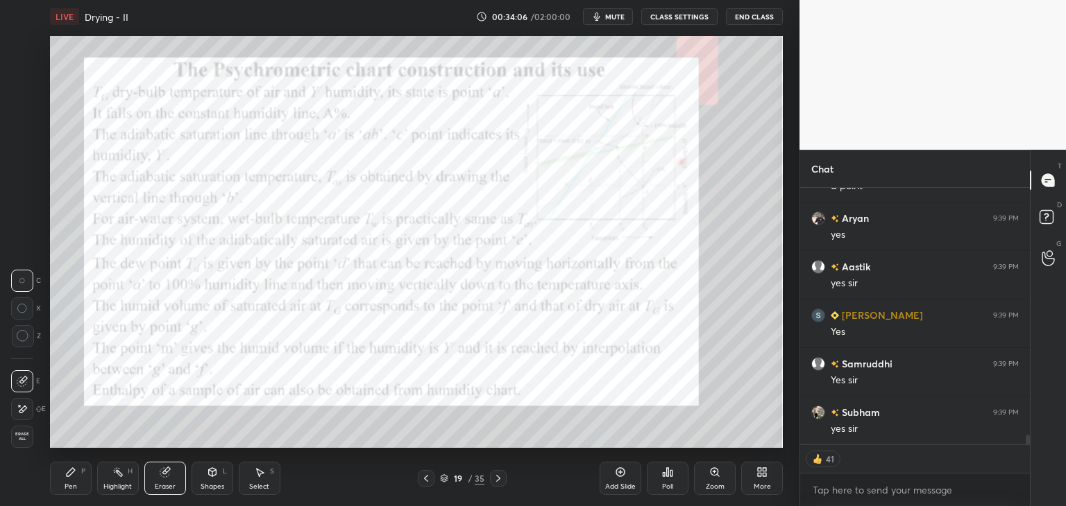
click at [18, 444] on div "Erase all" at bounding box center [22, 437] width 22 height 22
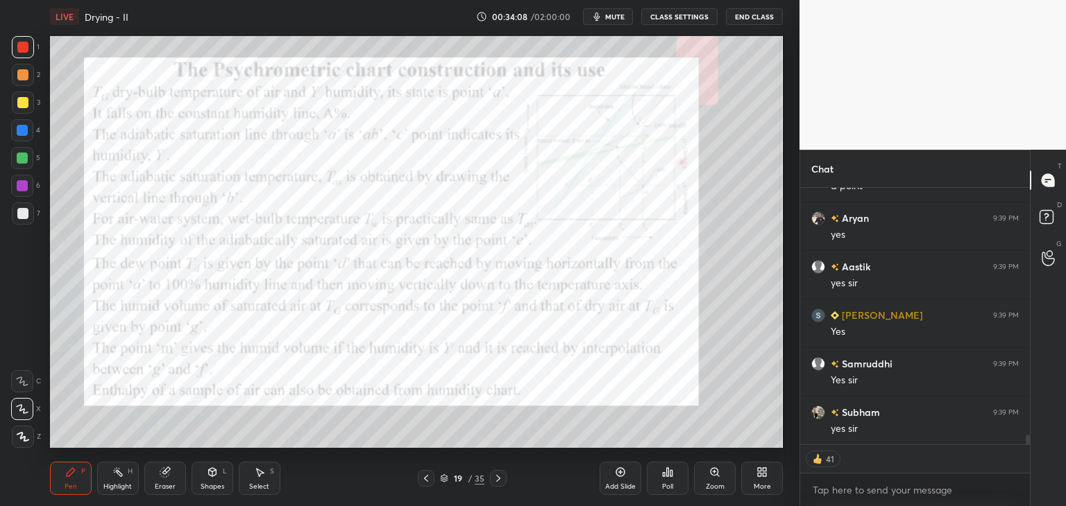
click at [79, 475] on div "Pen P" at bounding box center [71, 478] width 42 height 33
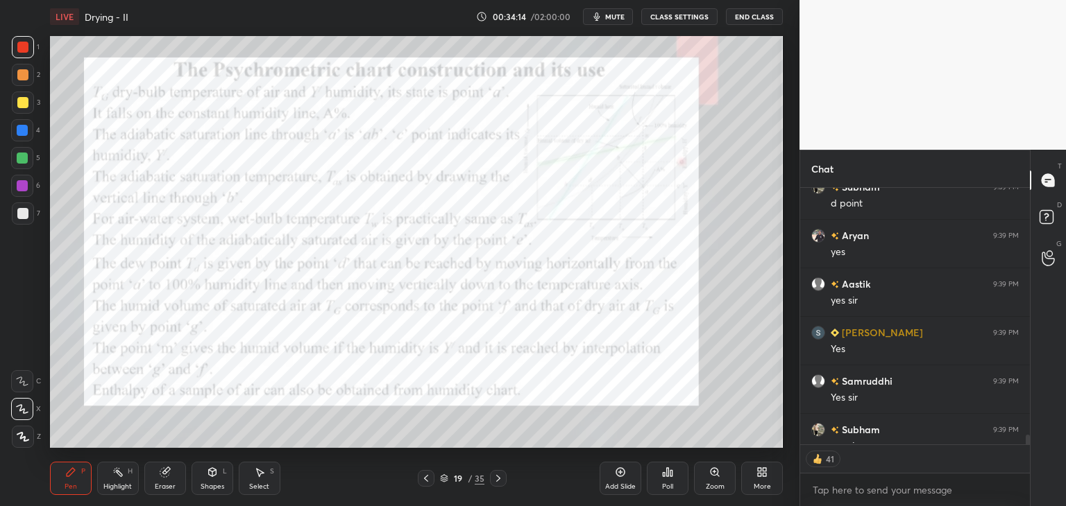
scroll to position [4, 4]
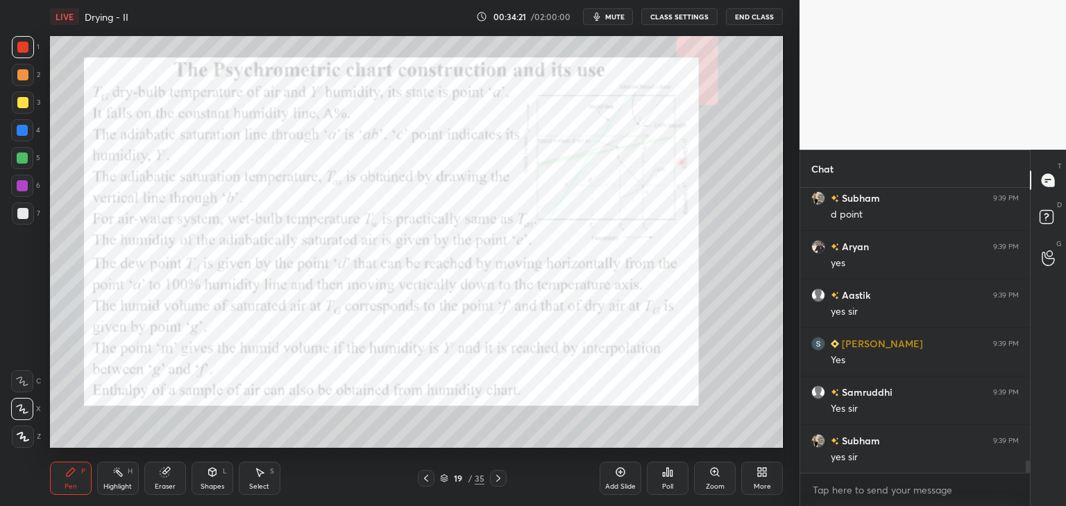
click at [716, 477] on icon at bounding box center [714, 472] width 11 height 11
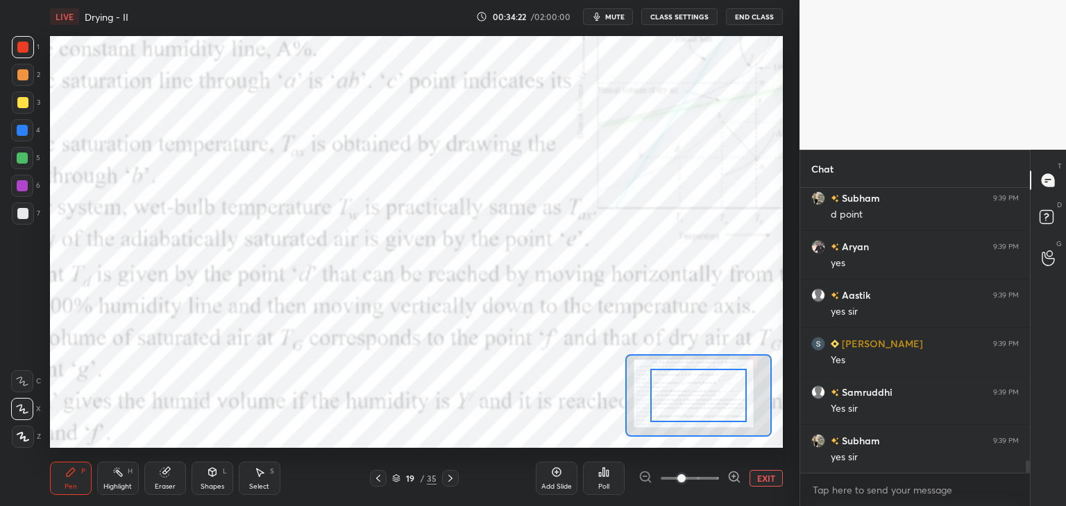
click at [710, 392] on div at bounding box center [698, 395] width 96 height 53
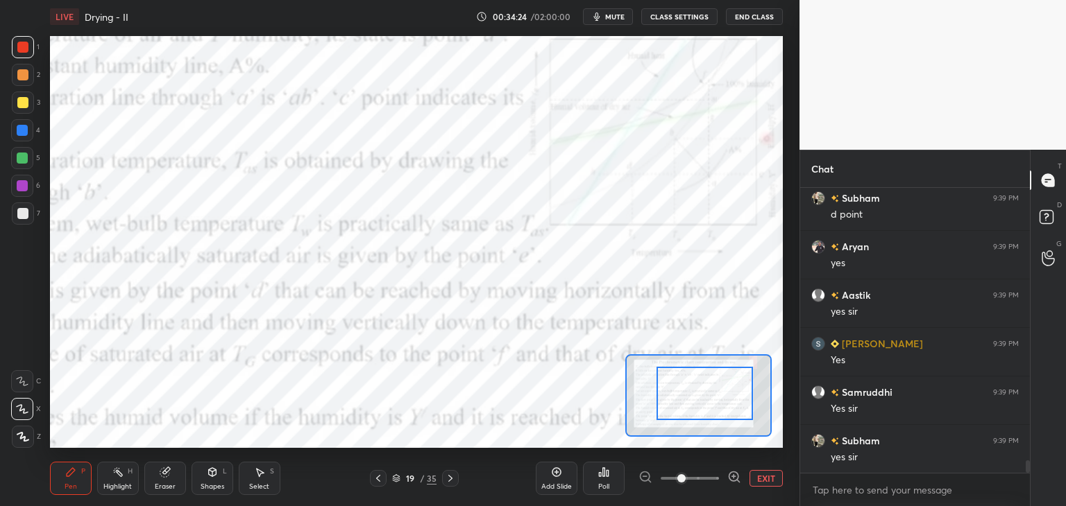
drag, startPoint x: 707, startPoint y: 396, endPoint x: 737, endPoint y: 403, distance: 30.6
click at [764, 477] on button "EXIT" at bounding box center [765, 478] width 33 height 17
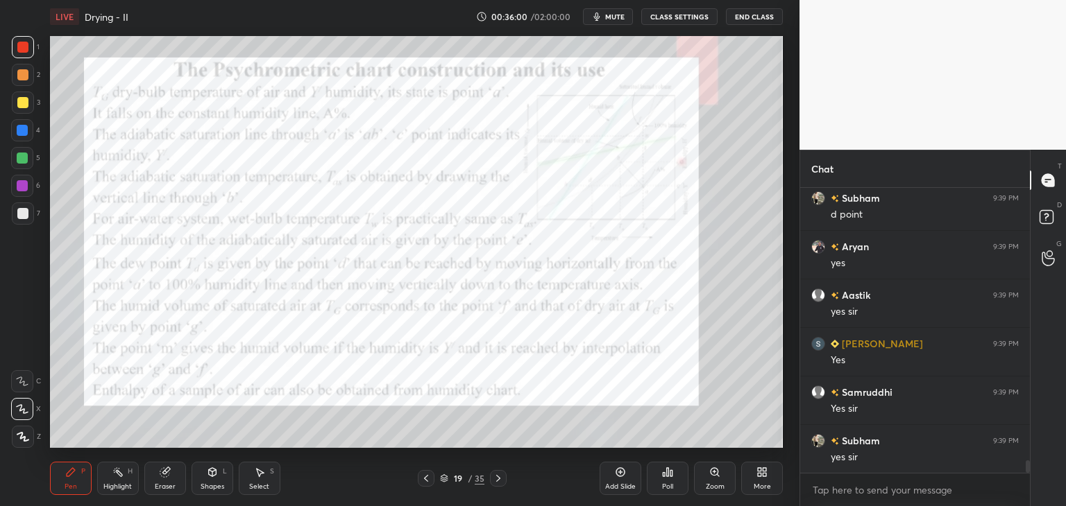
click at [497, 477] on icon at bounding box center [498, 478] width 11 height 11
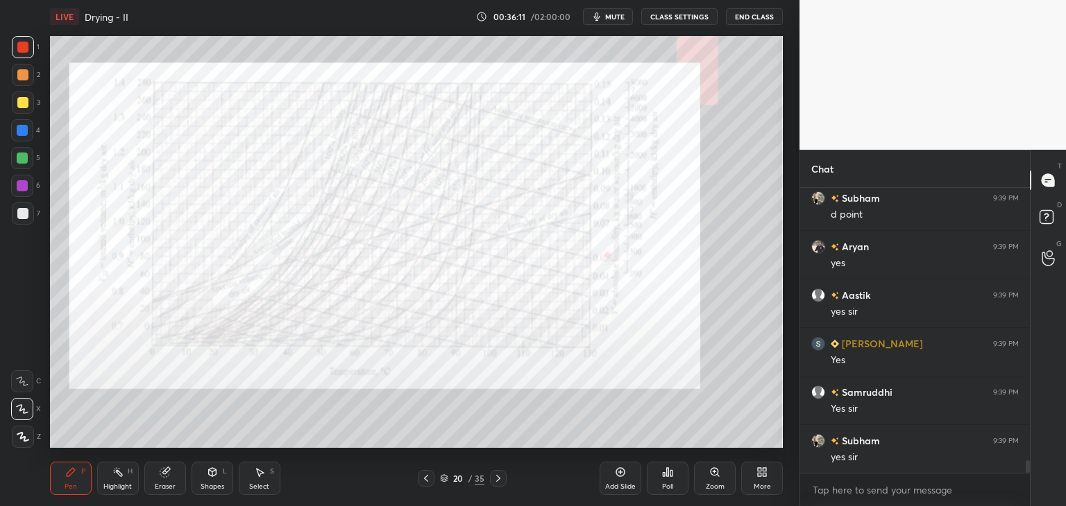
scroll to position [6344, 0]
click at [499, 480] on icon at bounding box center [498, 478] width 11 height 11
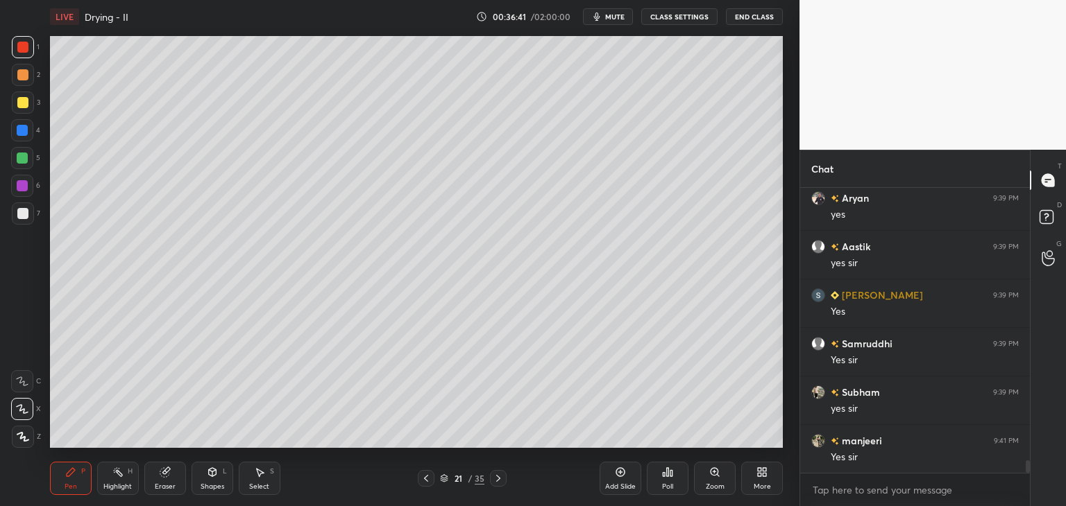
click at [499, 481] on icon at bounding box center [498, 478] width 11 height 11
click at [432, 478] on div at bounding box center [426, 478] width 17 height 17
click at [427, 479] on icon at bounding box center [425, 478] width 11 height 11
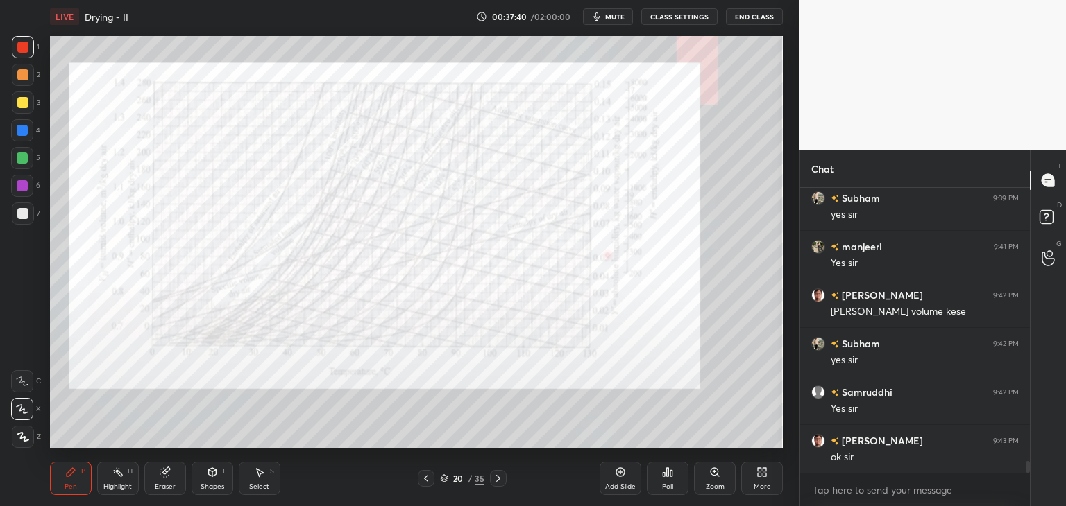
scroll to position [6599, 0]
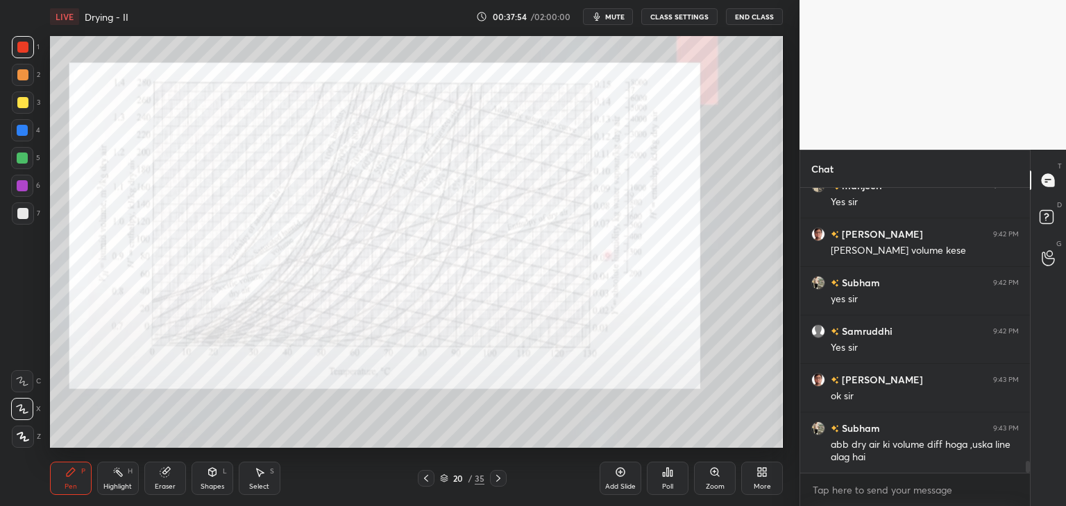
click at [429, 477] on icon at bounding box center [425, 478] width 11 height 11
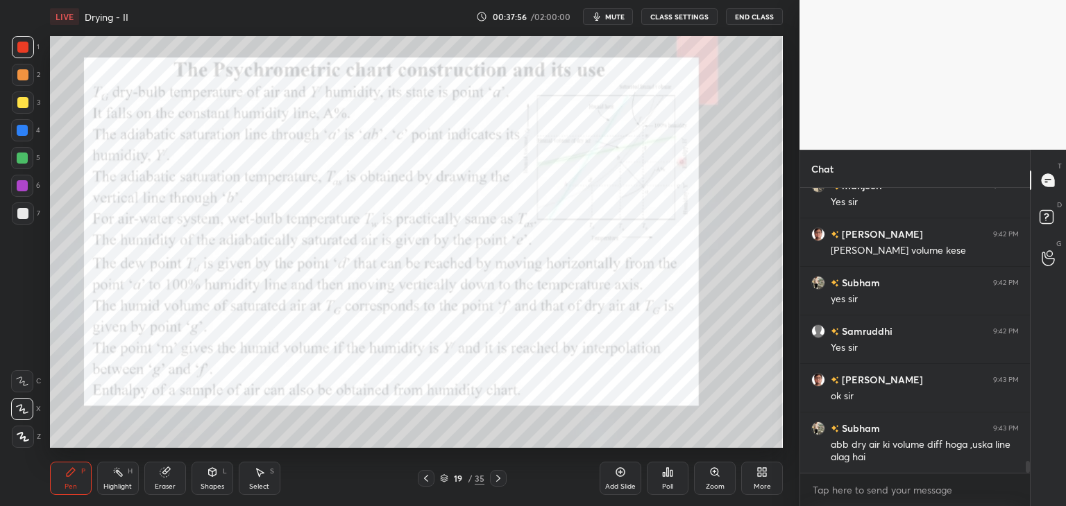
click at [166, 492] on div "Eraser" at bounding box center [165, 478] width 42 height 33
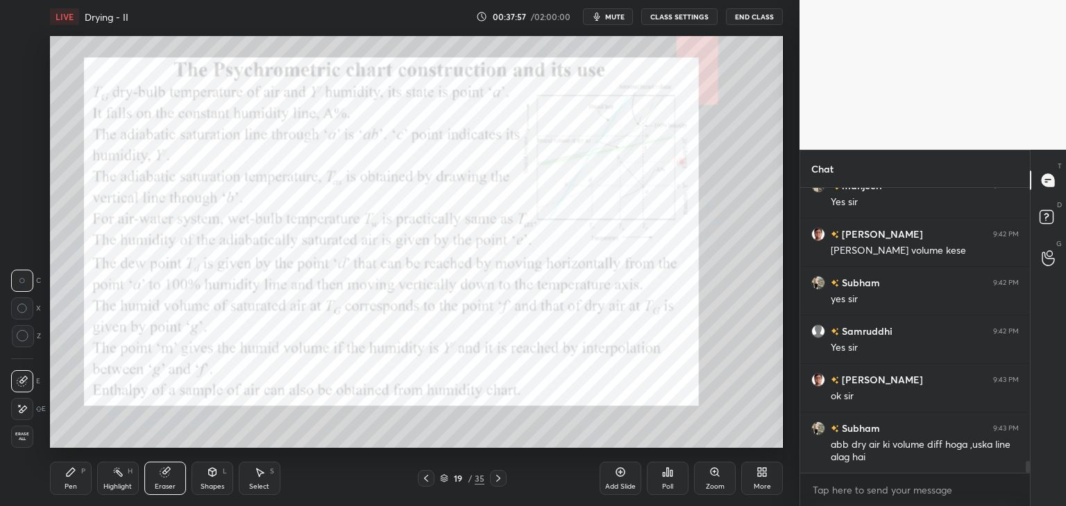
click at [19, 434] on span "Erase all" at bounding box center [22, 437] width 21 height 10
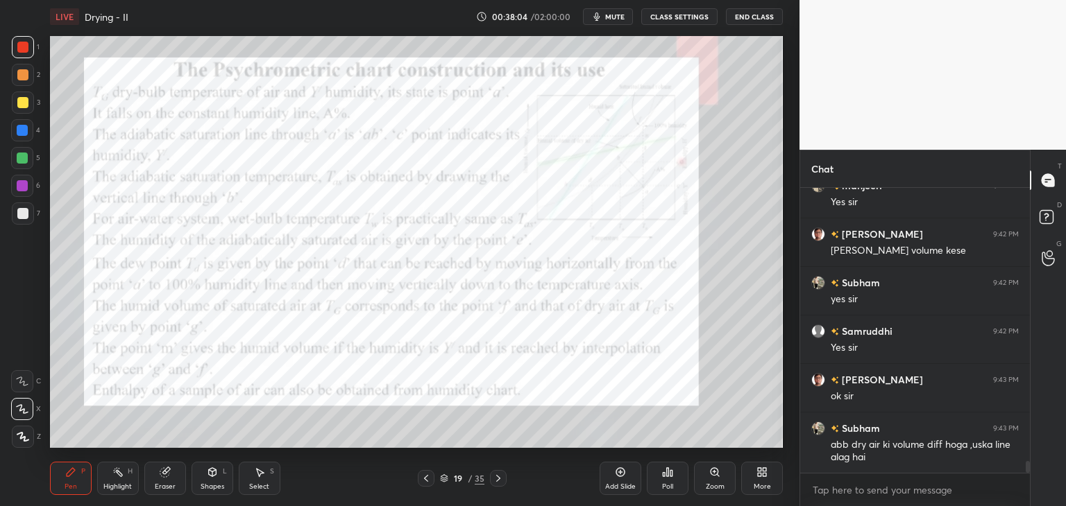
click at [719, 480] on div "Zoom" at bounding box center [715, 478] width 42 height 33
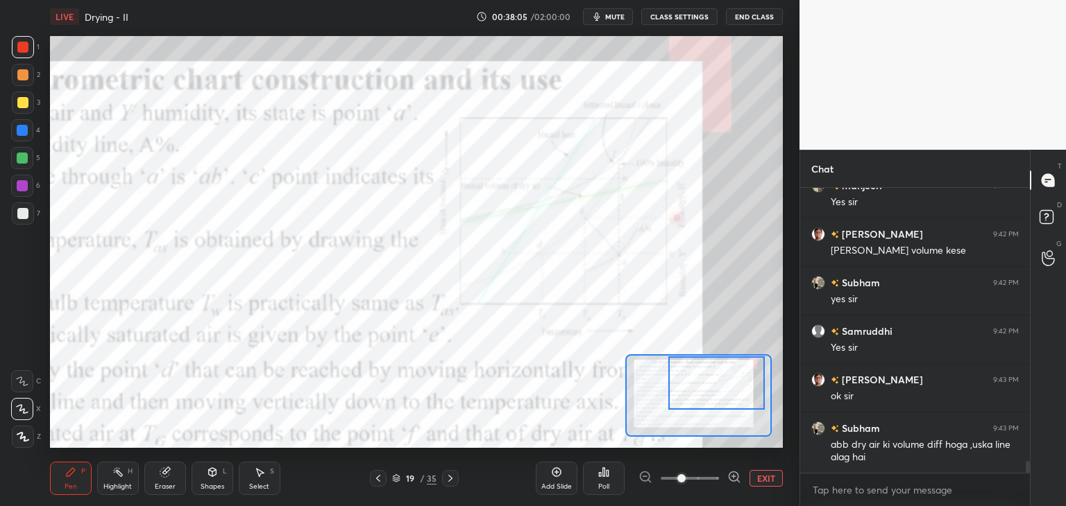
drag, startPoint x: 733, startPoint y: 402, endPoint x: 741, endPoint y: 388, distance: 16.8
click at [744, 393] on div at bounding box center [716, 383] width 96 height 53
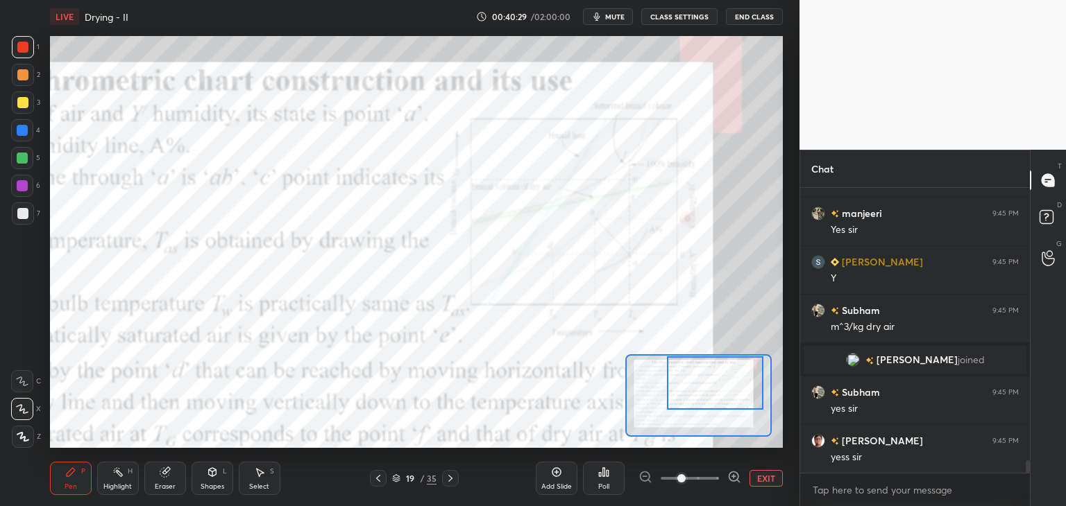
scroll to position [6101, 0]
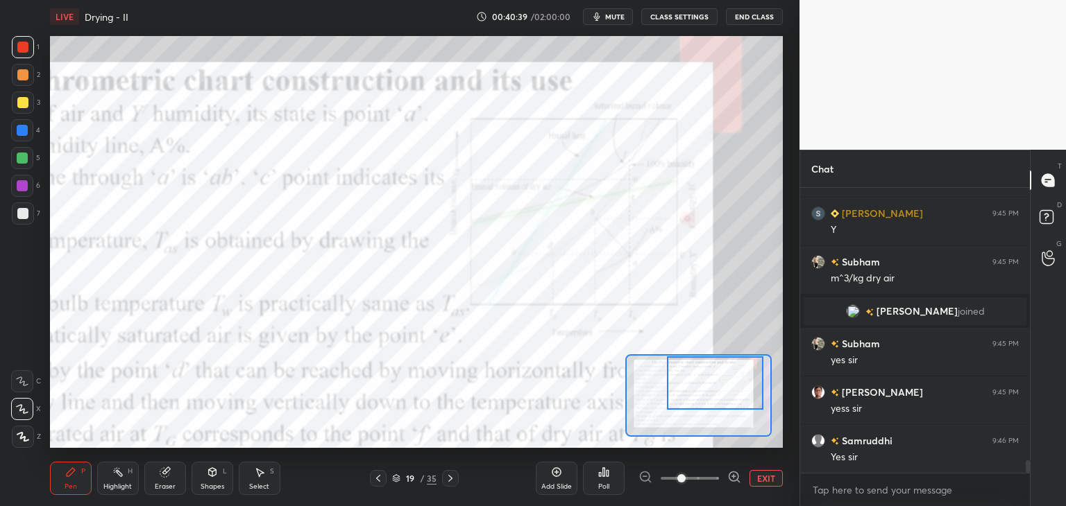
click at [450, 479] on icon at bounding box center [450, 478] width 11 height 11
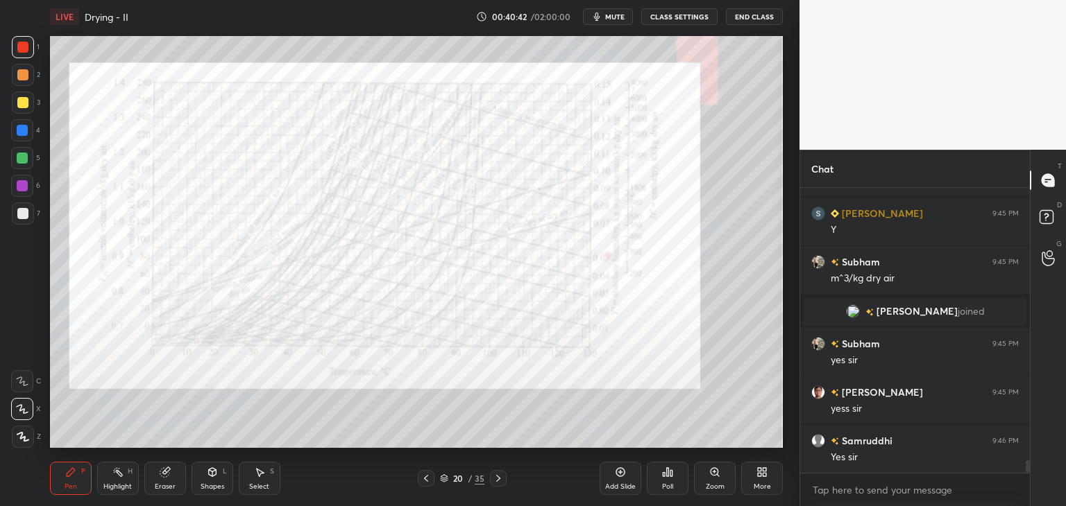
click at [500, 478] on icon at bounding box center [498, 478] width 11 height 11
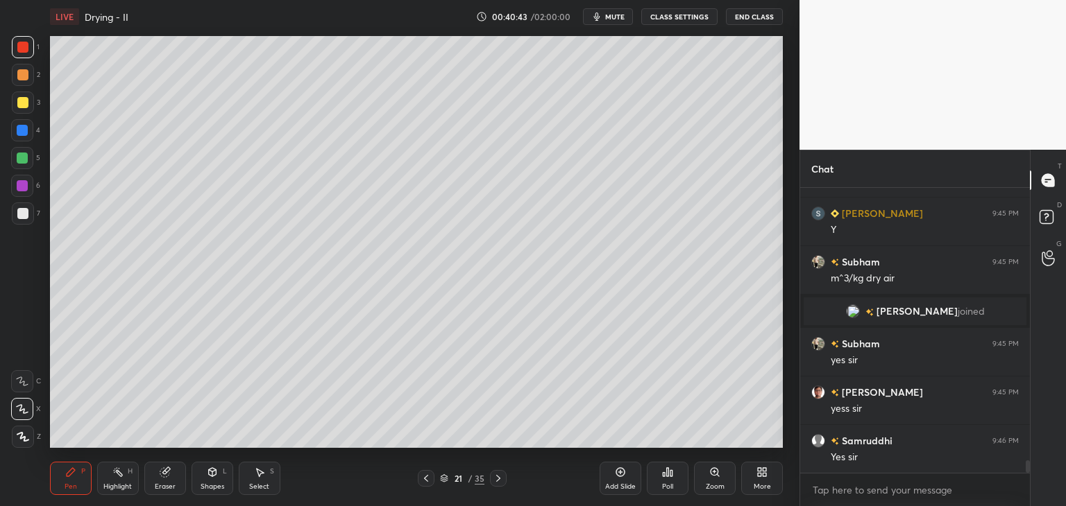
click at [500, 481] on icon at bounding box center [498, 478] width 11 height 11
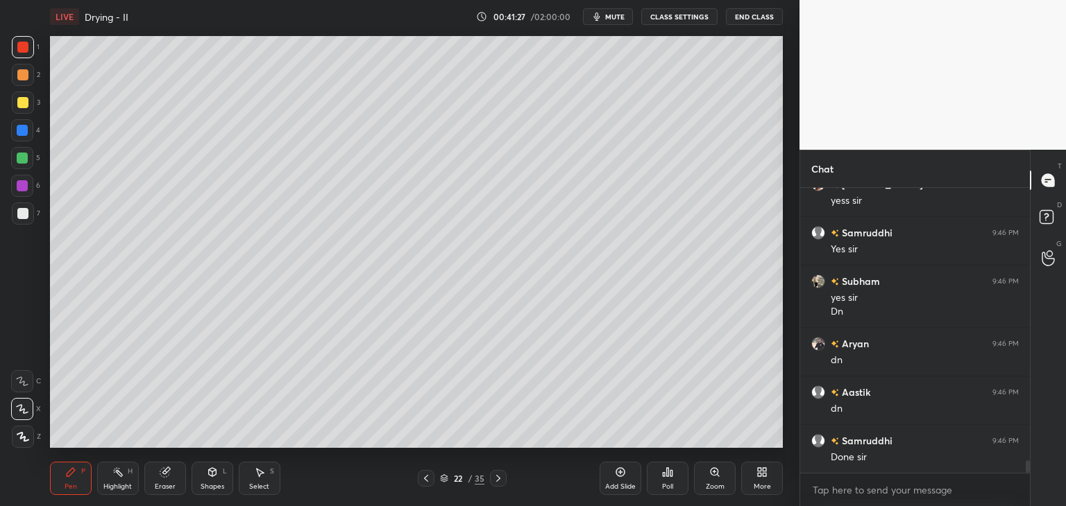
scroll to position [6357, 0]
click at [502, 479] on icon at bounding box center [498, 478] width 11 height 11
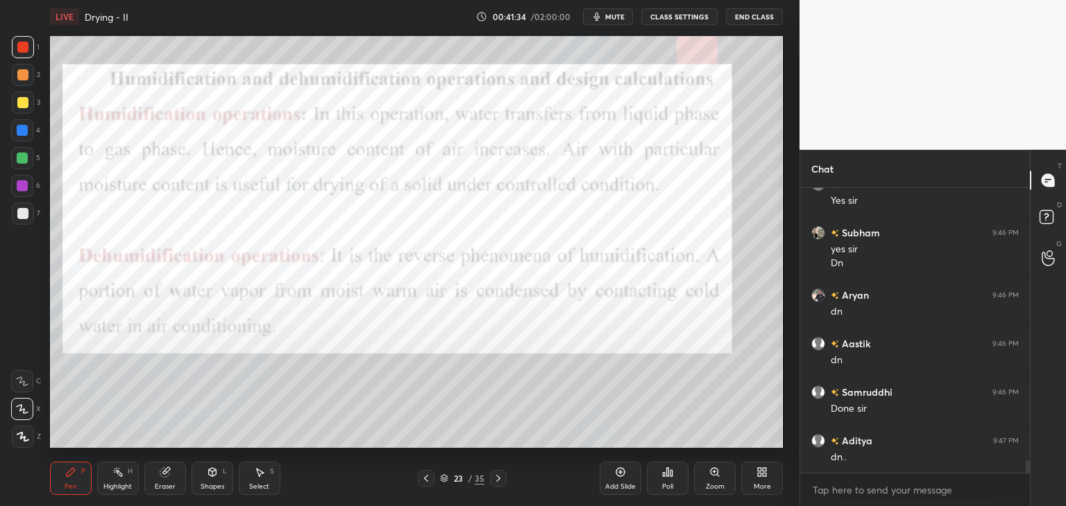
click at [502, 475] on icon at bounding box center [498, 478] width 11 height 11
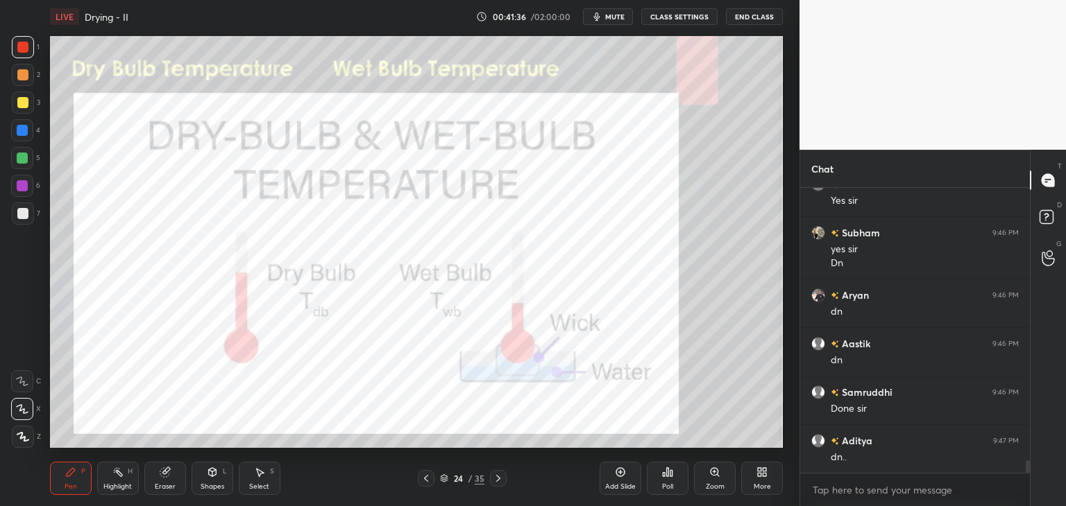
click at [425, 479] on icon at bounding box center [426, 478] width 4 height 7
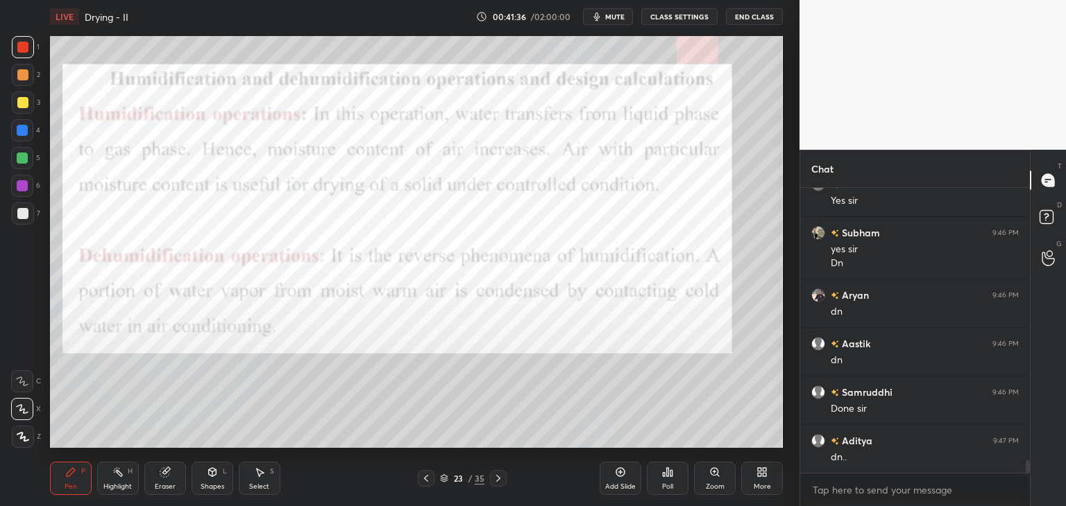
click at [425, 479] on icon at bounding box center [426, 478] width 4 height 7
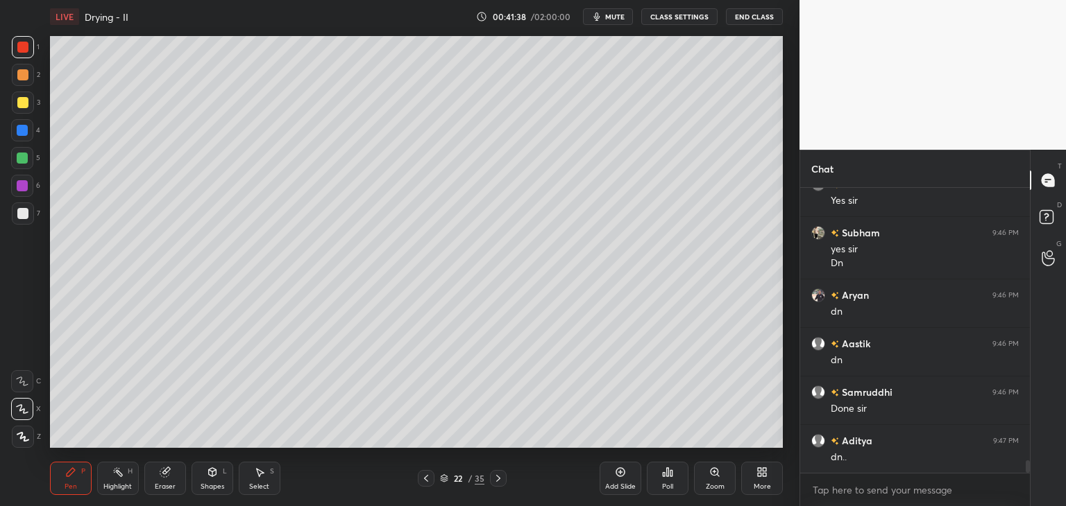
click at [613, 472] on div "Add Slide" at bounding box center [620, 478] width 42 height 33
click at [22, 103] on div at bounding box center [22, 102] width 11 height 11
click at [166, 490] on div "Eraser" at bounding box center [165, 487] width 21 height 7
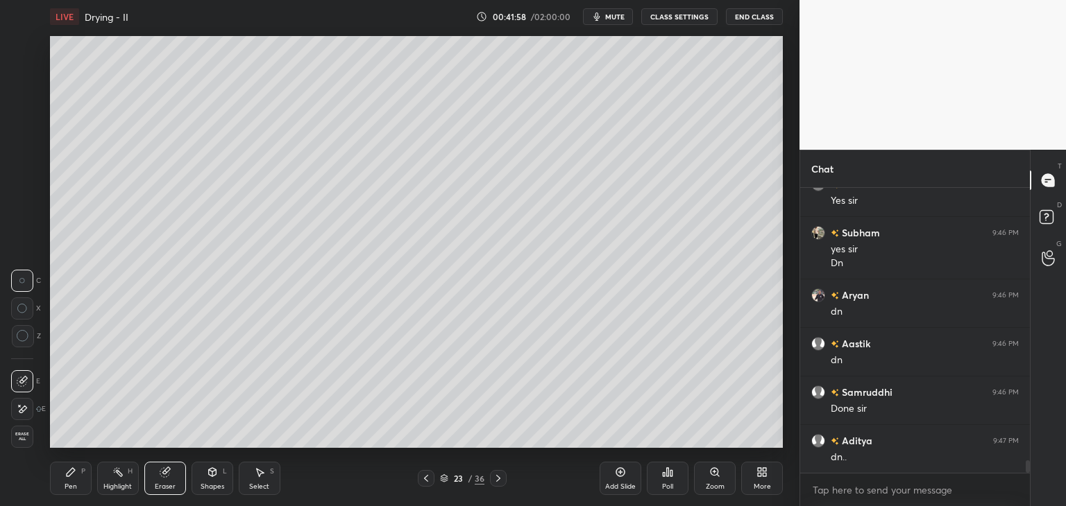
click at [72, 478] on icon at bounding box center [70, 472] width 11 height 11
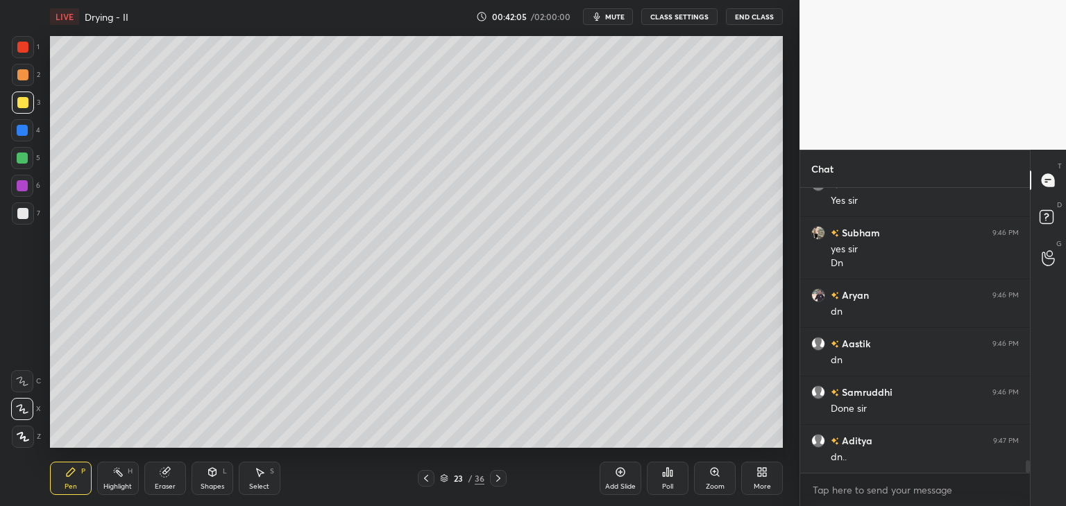
click at [17, 216] on div at bounding box center [22, 213] width 11 height 11
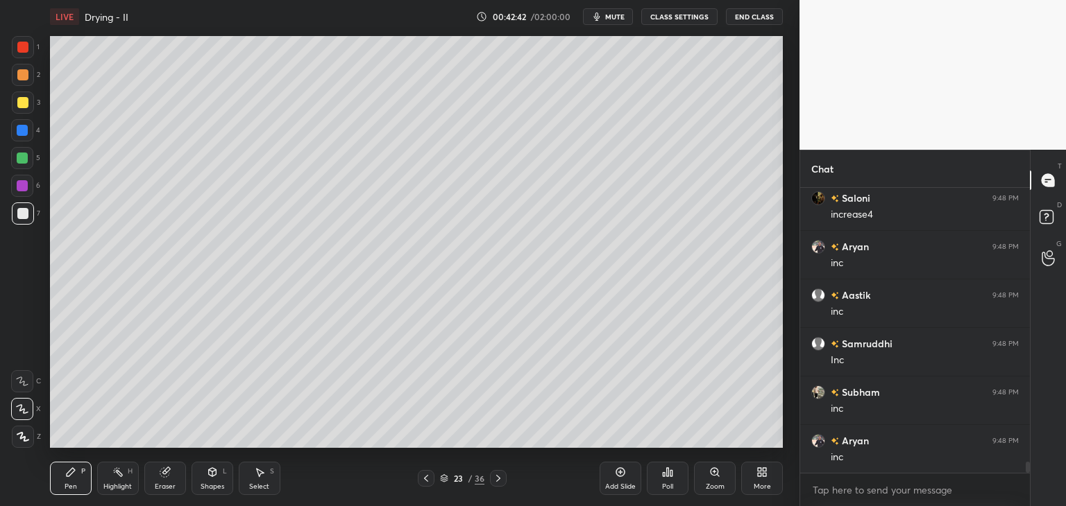
scroll to position [6892, 0]
click at [20, 103] on div at bounding box center [22, 102] width 11 height 11
click at [217, 488] on div "Shapes" at bounding box center [212, 487] width 24 height 7
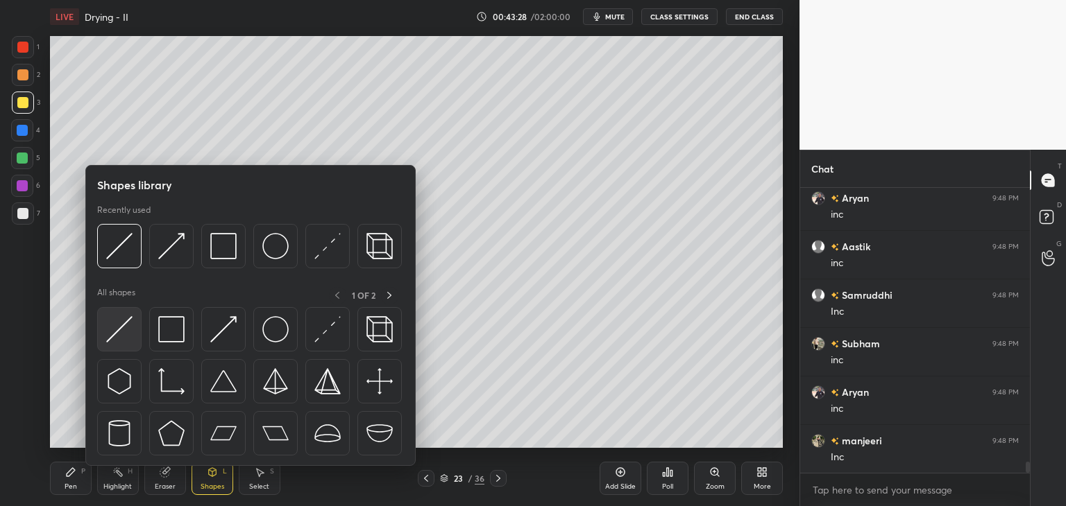
click at [119, 343] on div at bounding box center [119, 329] width 44 height 44
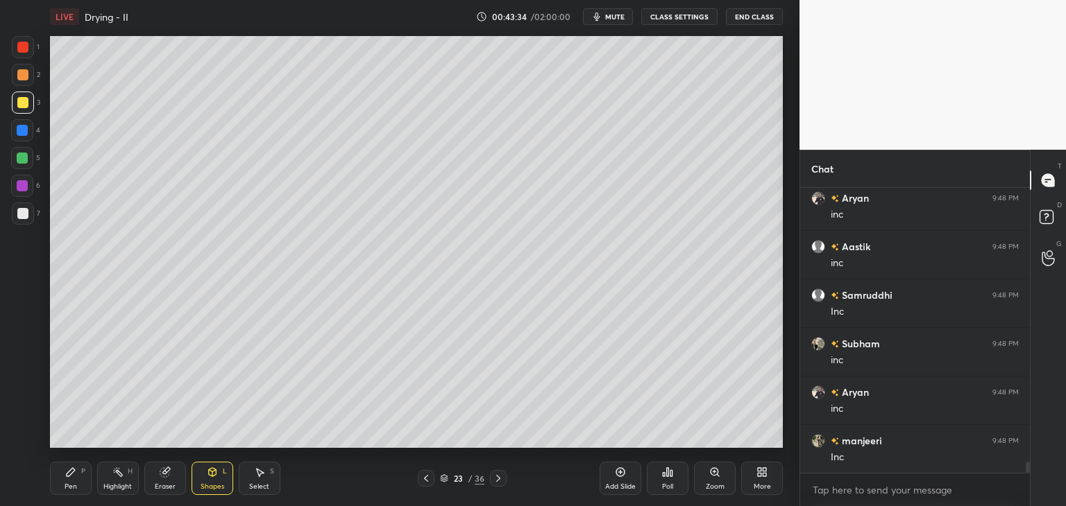
click at [74, 495] on div "Pen P" at bounding box center [71, 478] width 42 height 33
click at [22, 49] on div at bounding box center [22, 47] width 11 height 11
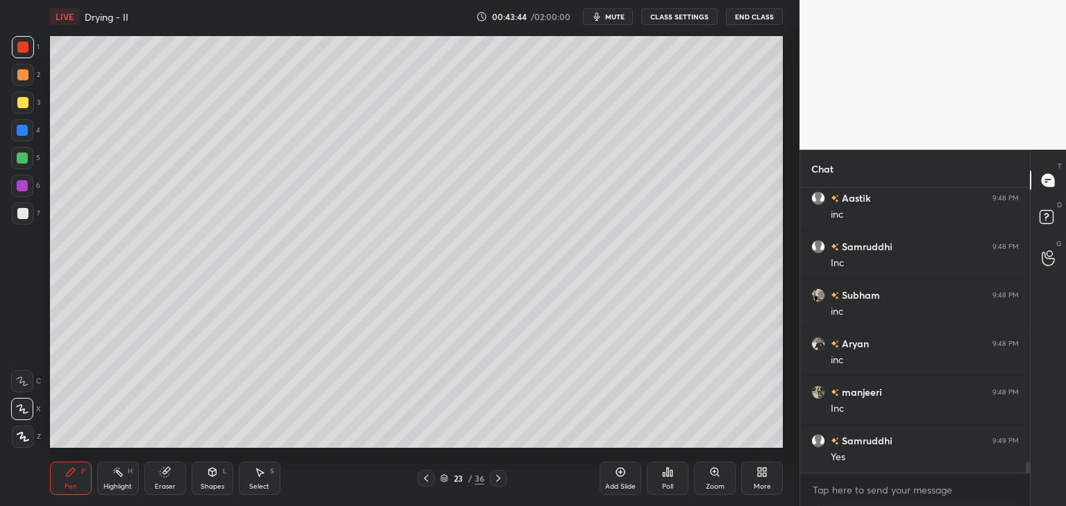
click at [208, 490] on div "Shapes" at bounding box center [212, 487] width 24 height 7
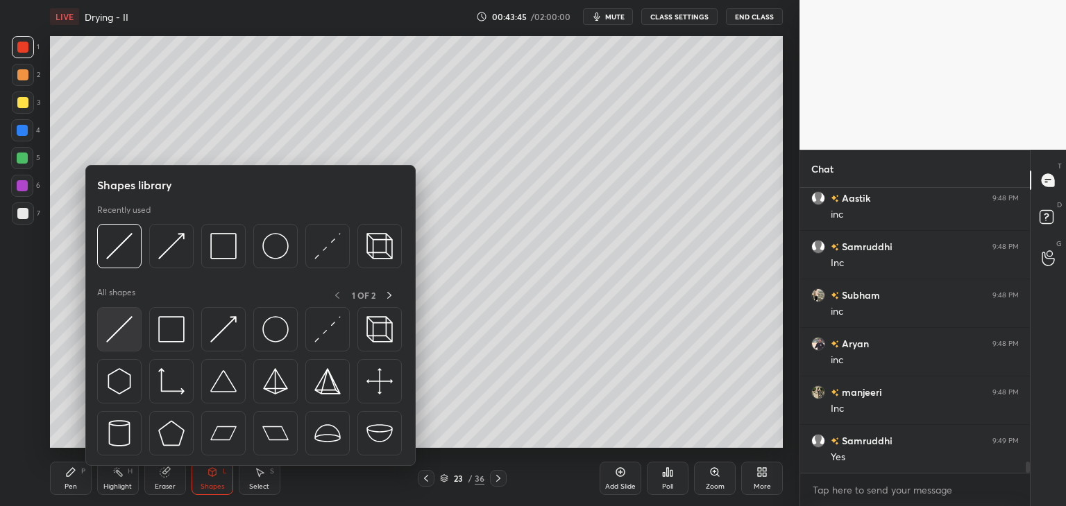
click at [108, 343] on div at bounding box center [119, 329] width 44 height 44
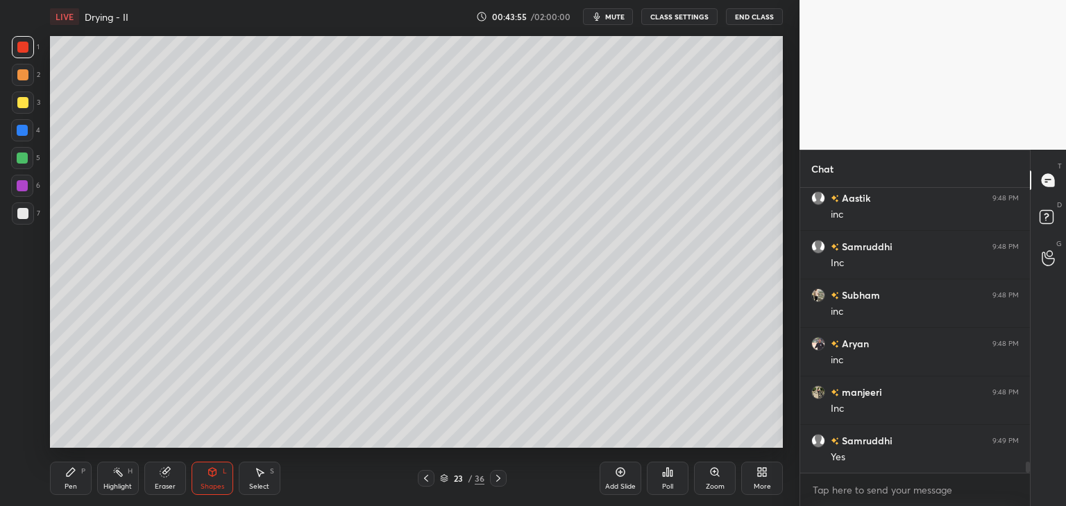
click at [74, 480] on div "Pen P" at bounding box center [71, 478] width 42 height 33
click at [23, 158] on div at bounding box center [22, 158] width 11 height 11
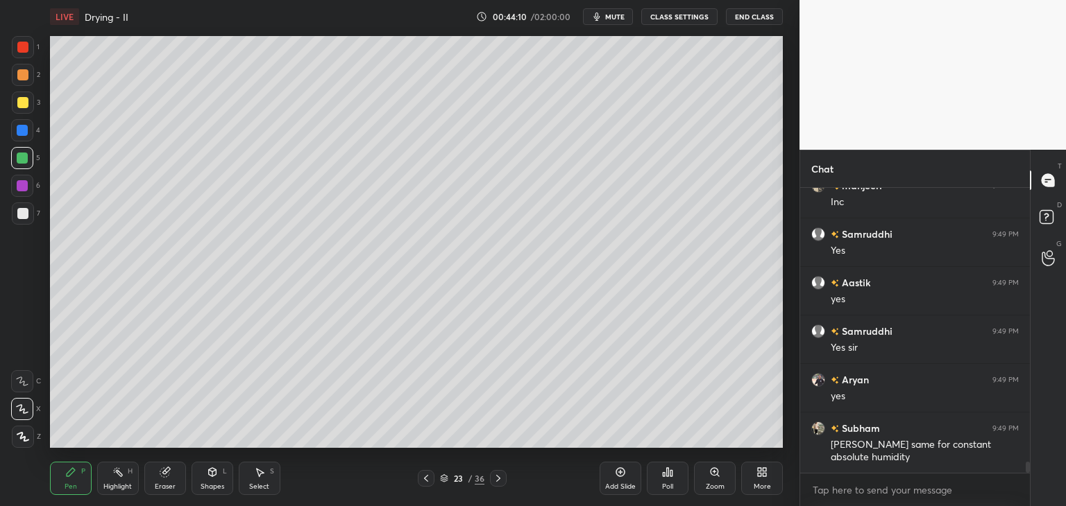
click at [75, 489] on div "Pen" at bounding box center [71, 487] width 12 height 7
click at [78, 477] on div "Pen P" at bounding box center [71, 478] width 42 height 33
click at [210, 485] on div "Shapes" at bounding box center [212, 487] width 24 height 7
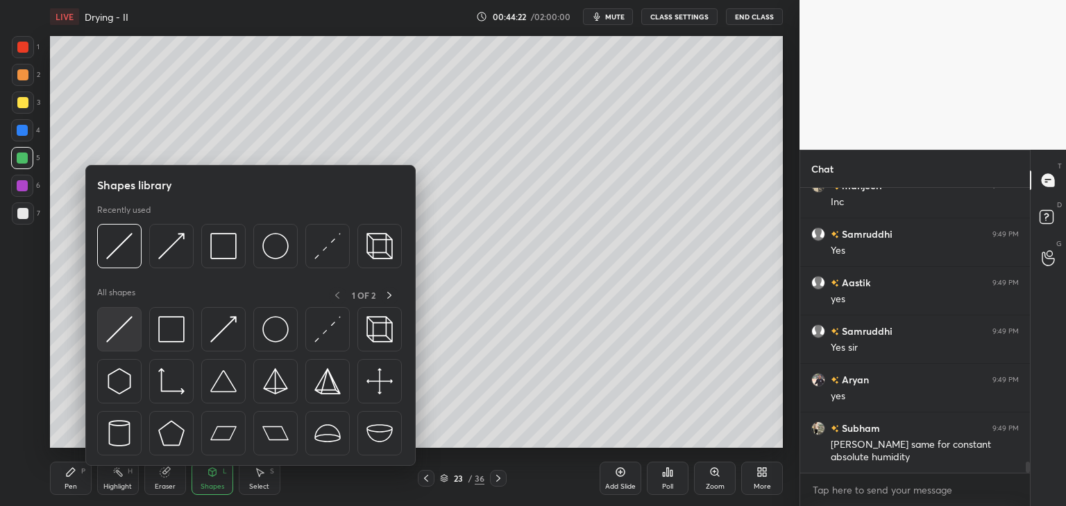
click at [114, 341] on img at bounding box center [119, 329] width 26 height 26
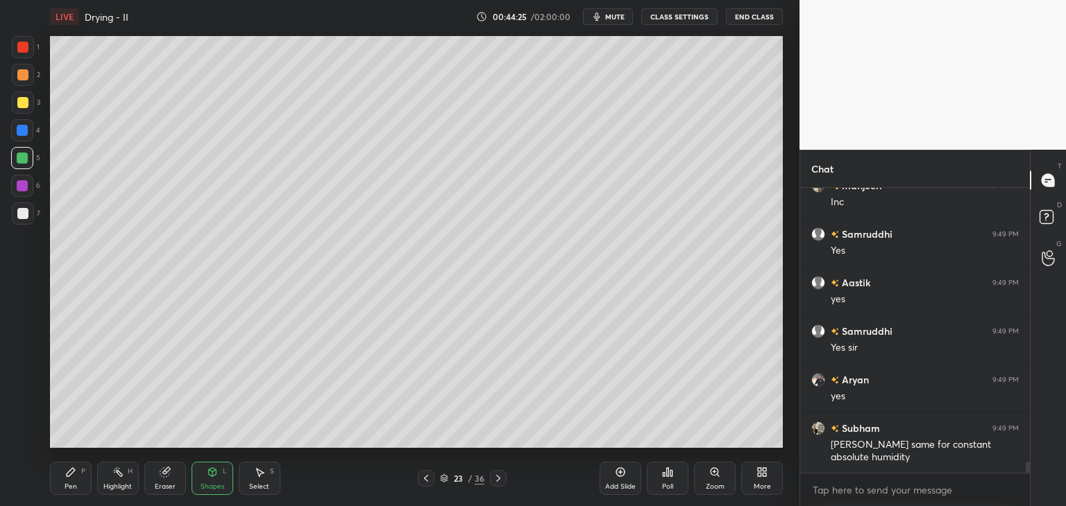
click at [74, 488] on div "Pen" at bounding box center [71, 487] width 12 height 7
click at [211, 488] on div "Shapes" at bounding box center [212, 487] width 24 height 7
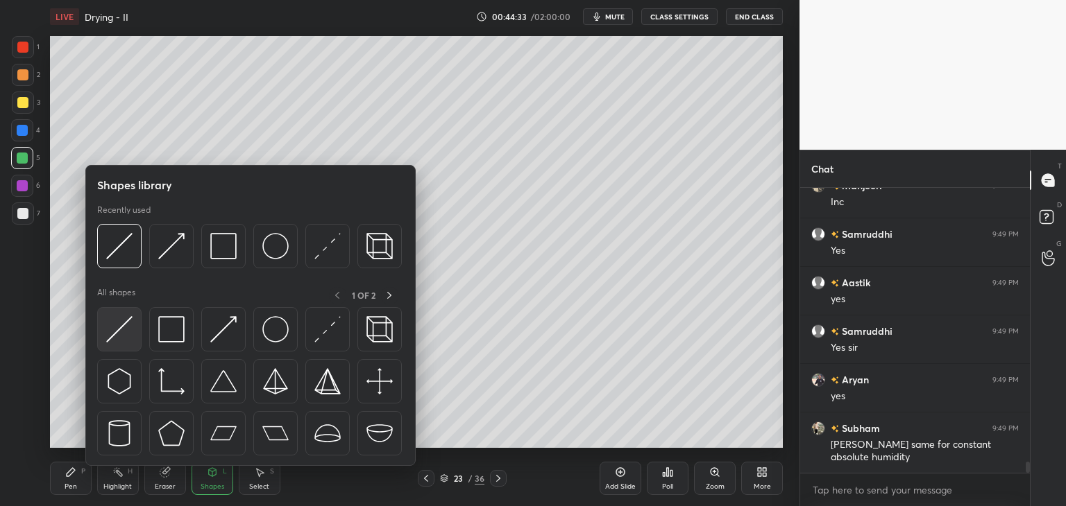
click at [111, 336] on img at bounding box center [119, 329] width 26 height 26
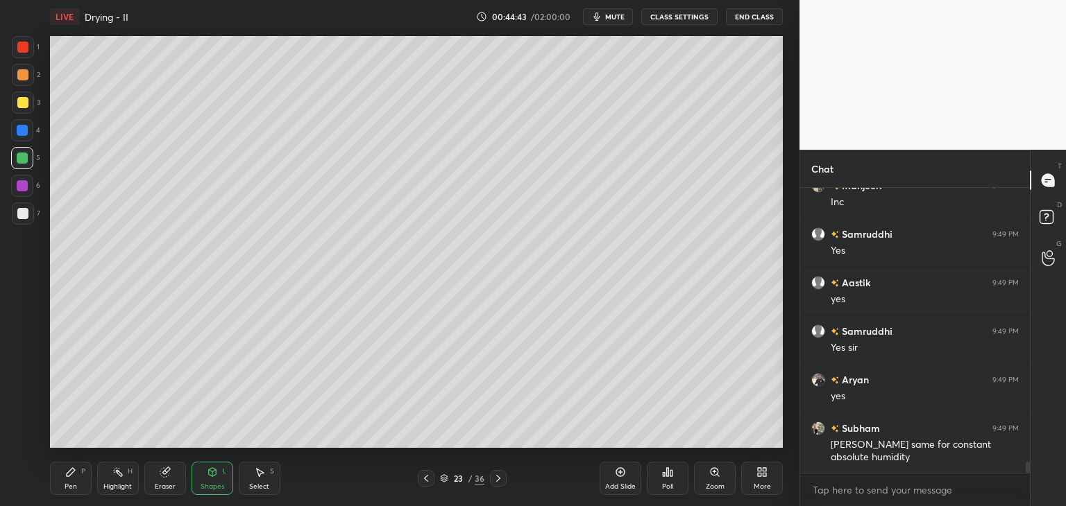
scroll to position [7195, 0]
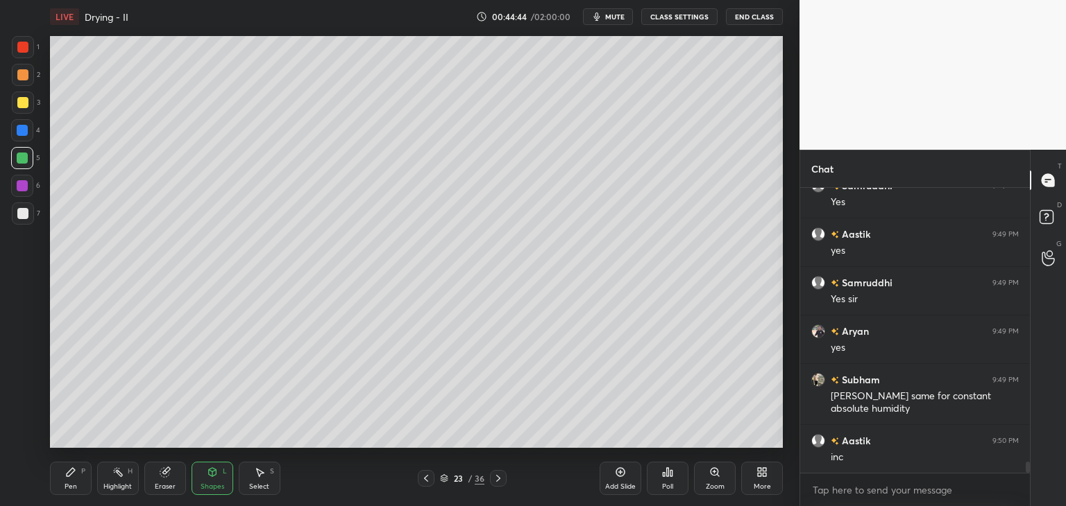
click at [73, 485] on div "Pen" at bounding box center [71, 487] width 12 height 7
click at [211, 486] on div "Shapes" at bounding box center [212, 487] width 24 height 7
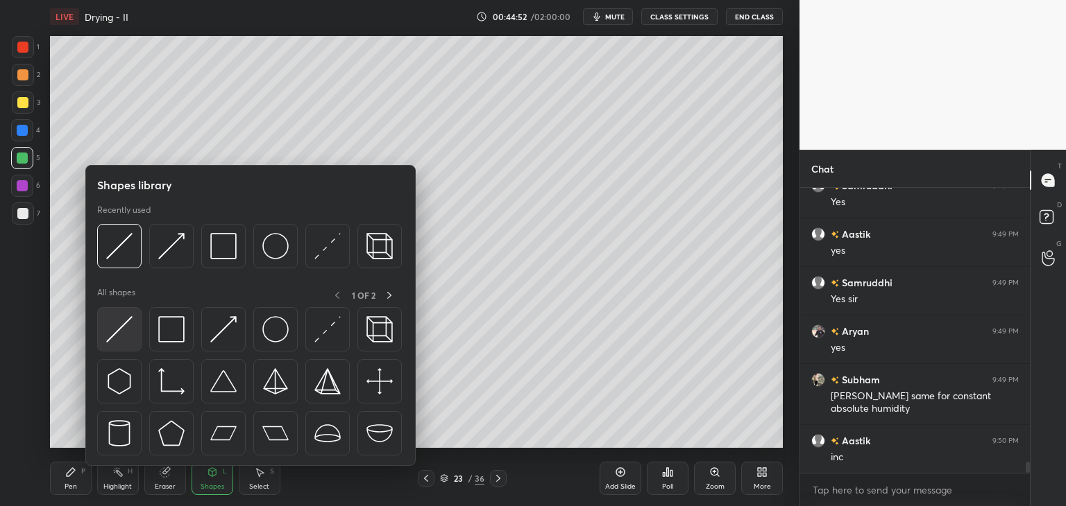
click at [114, 345] on div at bounding box center [119, 329] width 44 height 44
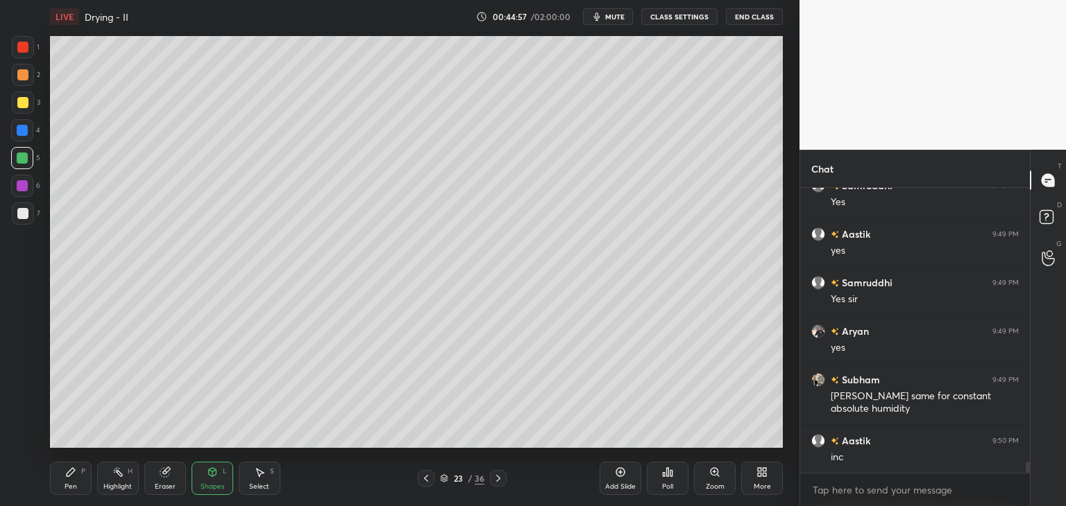
click at [65, 488] on div "Pen" at bounding box center [71, 487] width 12 height 7
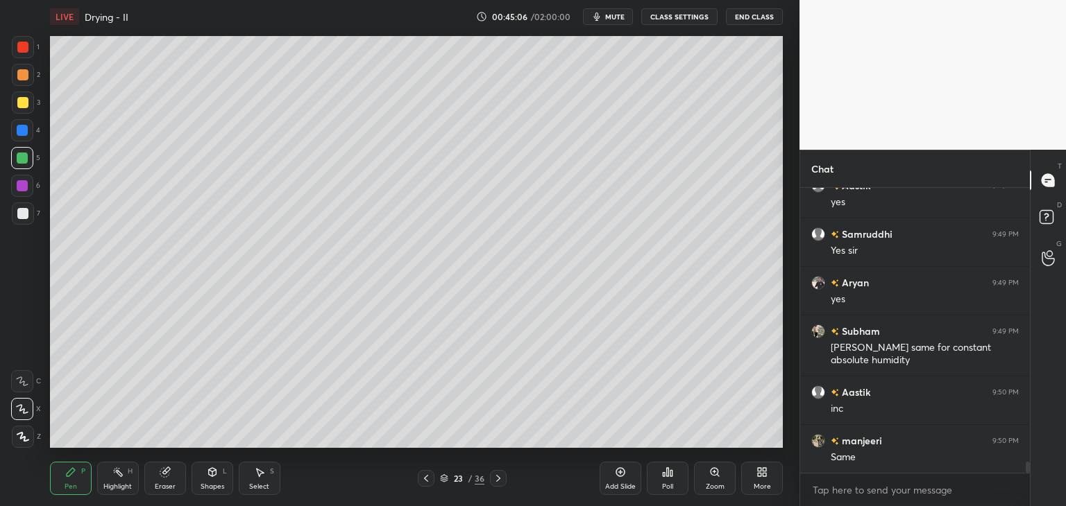
scroll to position [7293, 0]
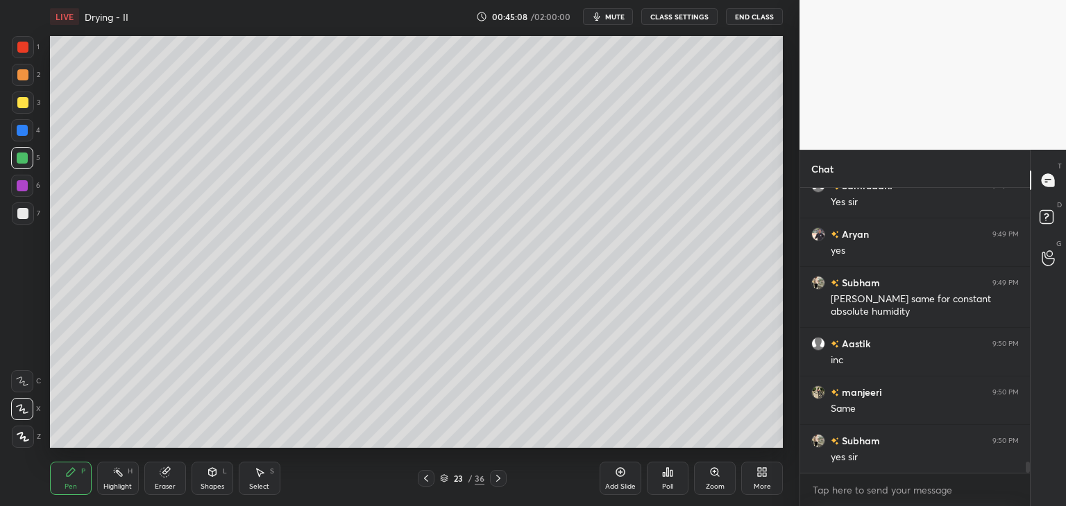
click at [167, 484] on div "Eraser" at bounding box center [165, 487] width 21 height 7
click at [72, 485] on div "Pen" at bounding box center [71, 487] width 12 height 7
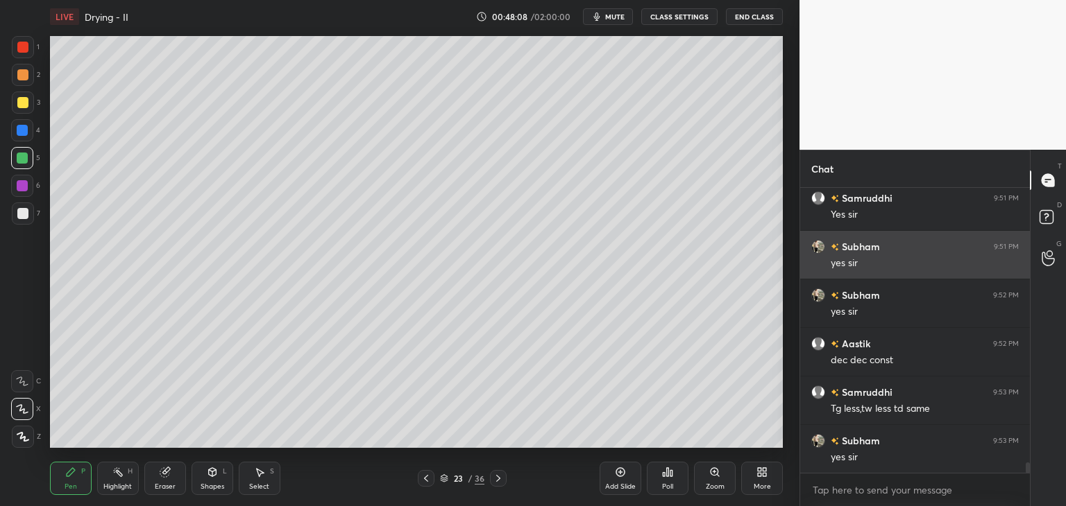
scroll to position [7632, 0]
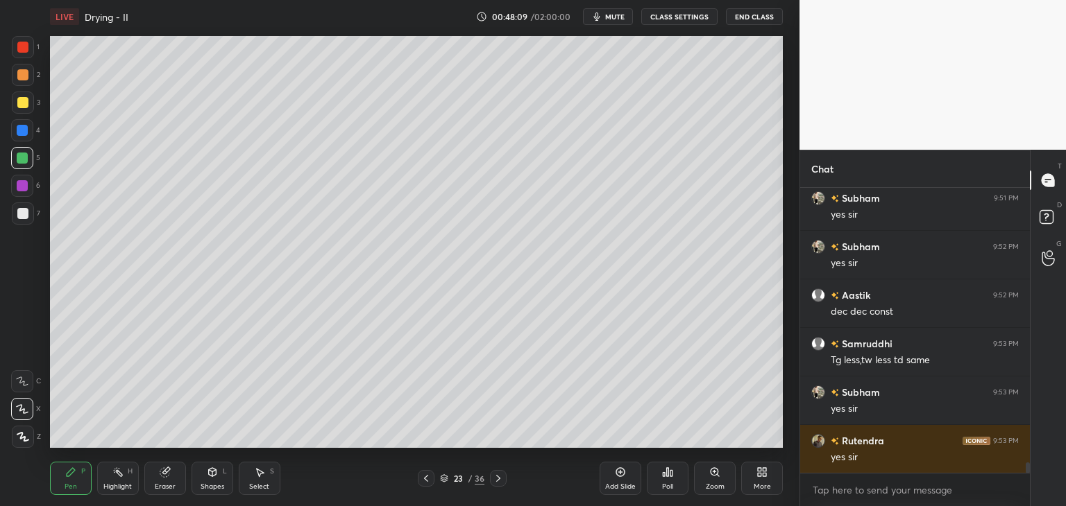
click at [616, 477] on div "Add Slide" at bounding box center [620, 478] width 42 height 33
click at [420, 468] on div "Pen P Highlight H Eraser Shapes L Select S 24 / 37 Add Slide Poll Zoom More" at bounding box center [416, 478] width 733 height 55
click at [427, 479] on icon at bounding box center [426, 478] width 11 height 11
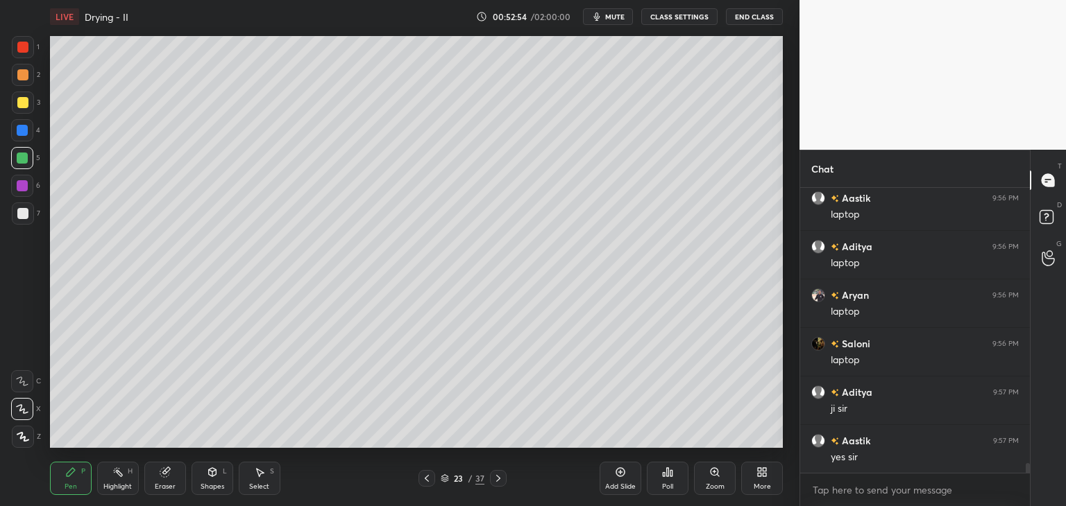
scroll to position [8326, 0]
click at [615, 475] on icon at bounding box center [620, 472] width 11 height 11
click at [762, 481] on div "More" at bounding box center [762, 478] width 42 height 33
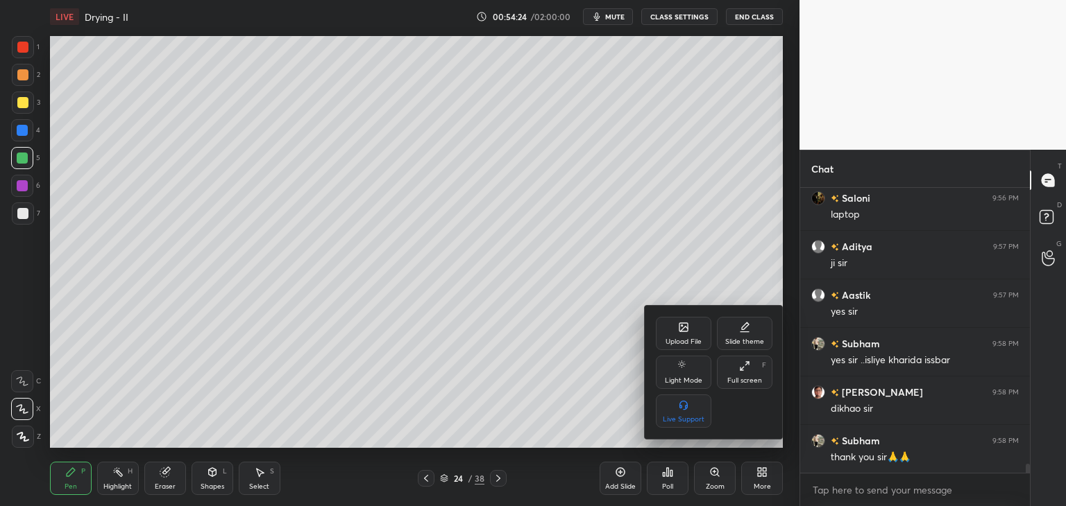
click at [674, 339] on div "Upload File" at bounding box center [683, 342] width 36 height 7
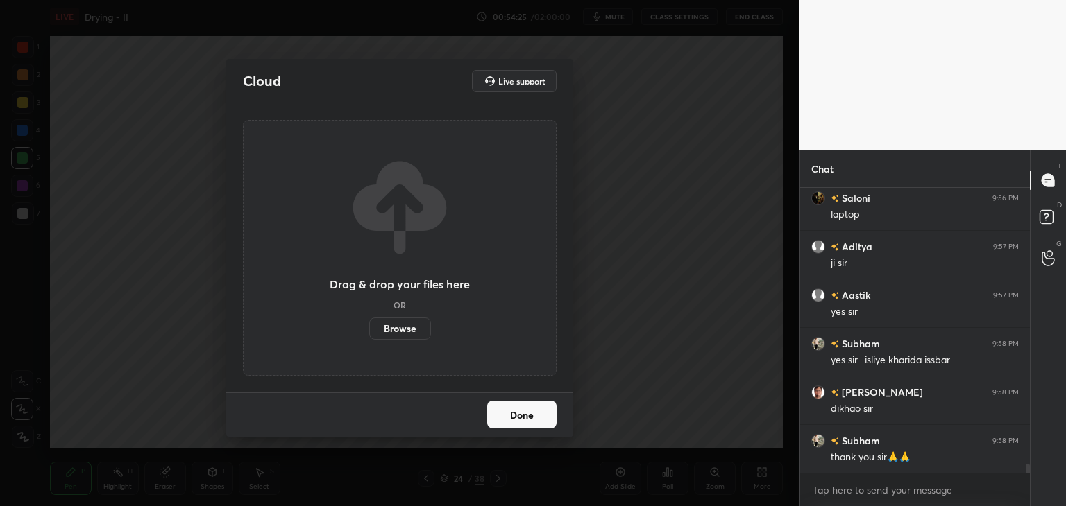
click at [411, 325] on label "Browse" at bounding box center [400, 329] width 62 height 22
click at [369, 325] on input "Browse" at bounding box center [369, 329] width 0 height 22
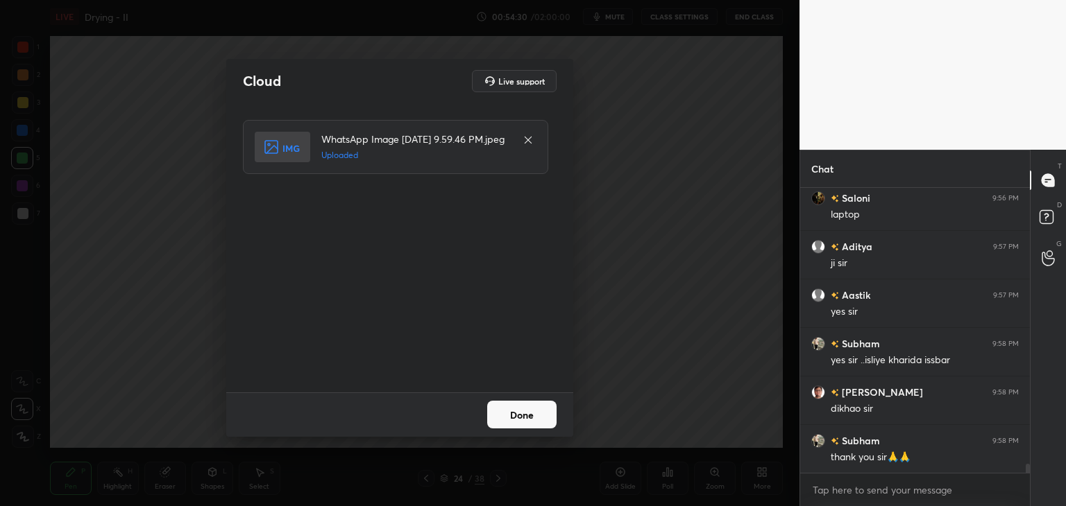
click at [525, 414] on button "Done" at bounding box center [521, 415] width 69 height 28
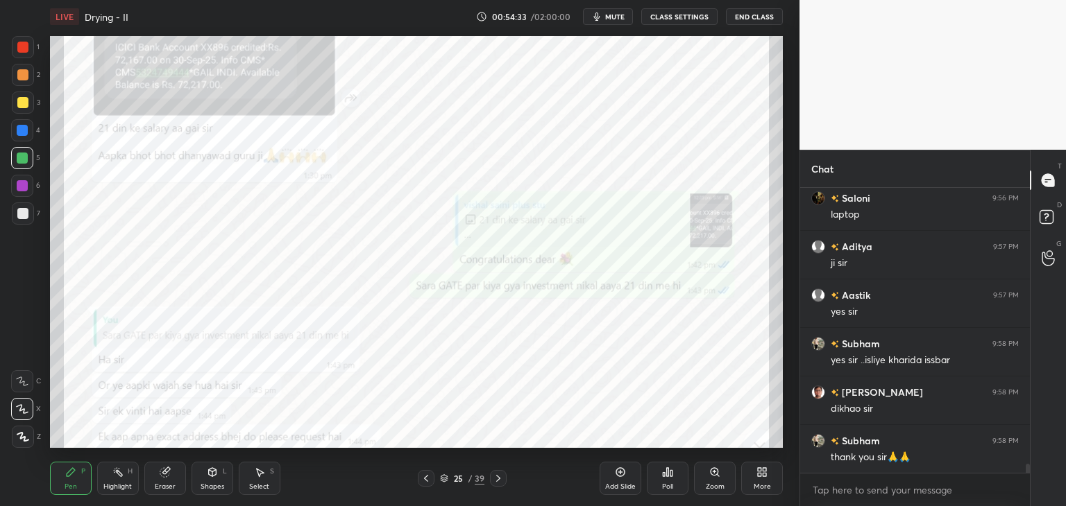
click at [217, 486] on div "Shapes" at bounding box center [212, 487] width 24 height 7
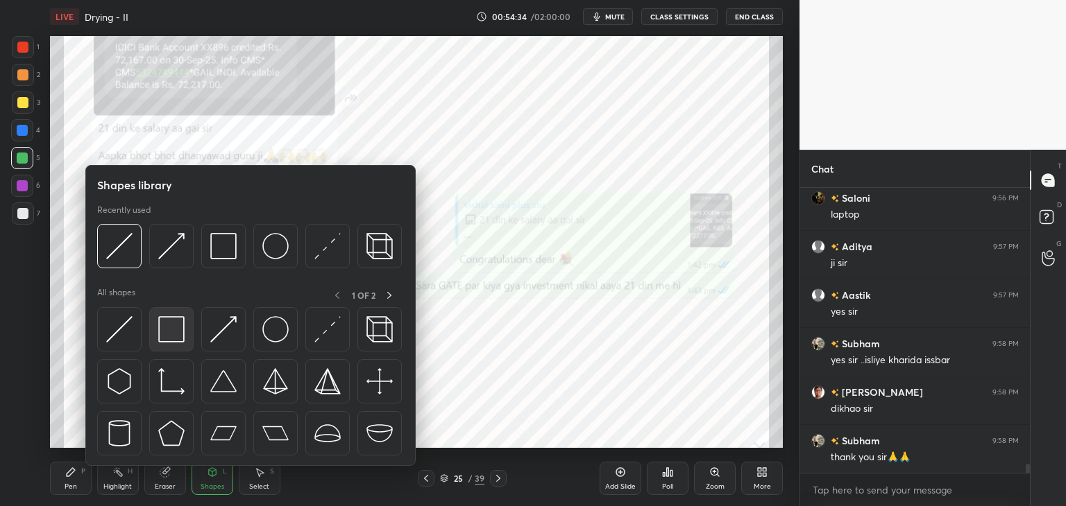
click at [168, 345] on div at bounding box center [171, 329] width 44 height 44
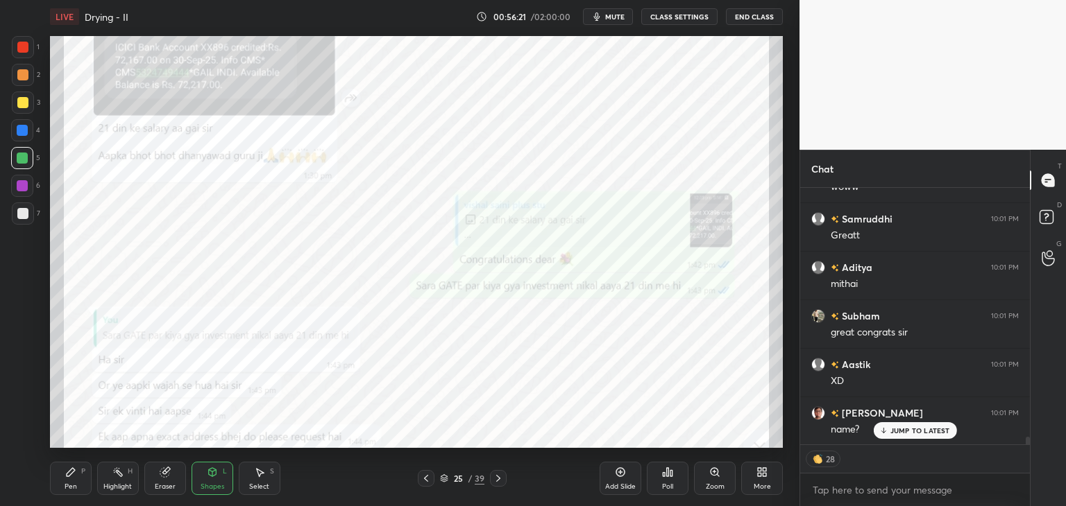
scroll to position [8840, 0]
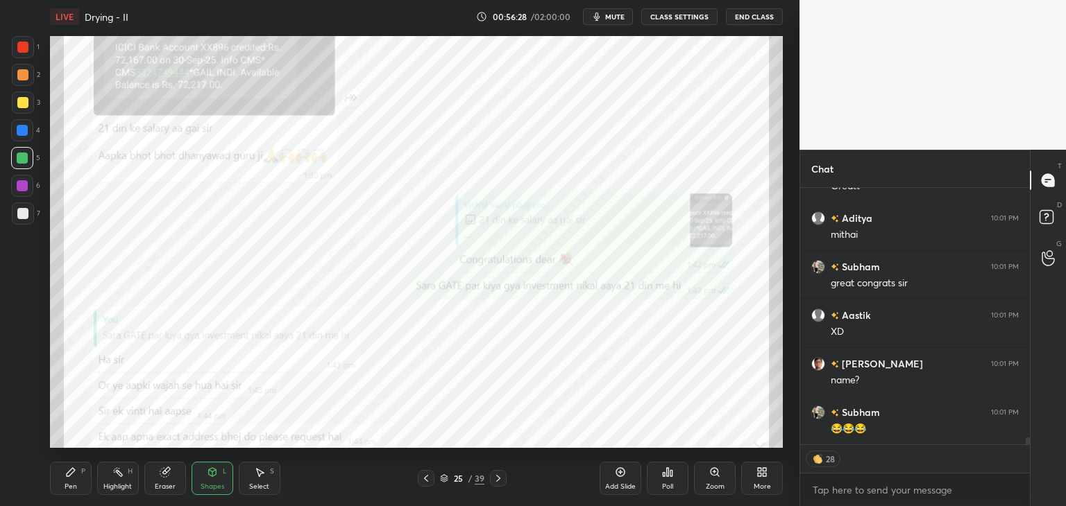
type textarea "x"
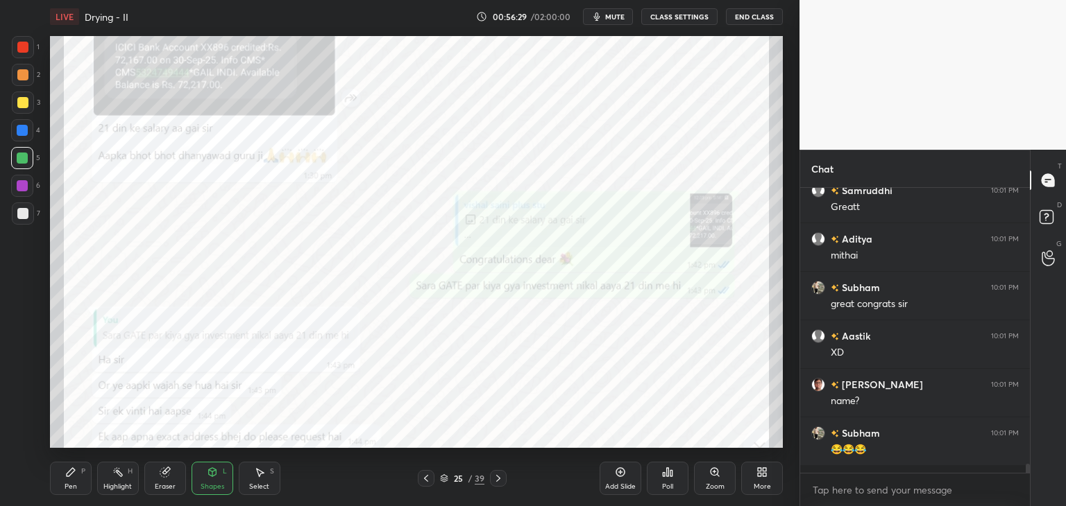
scroll to position [4, 4]
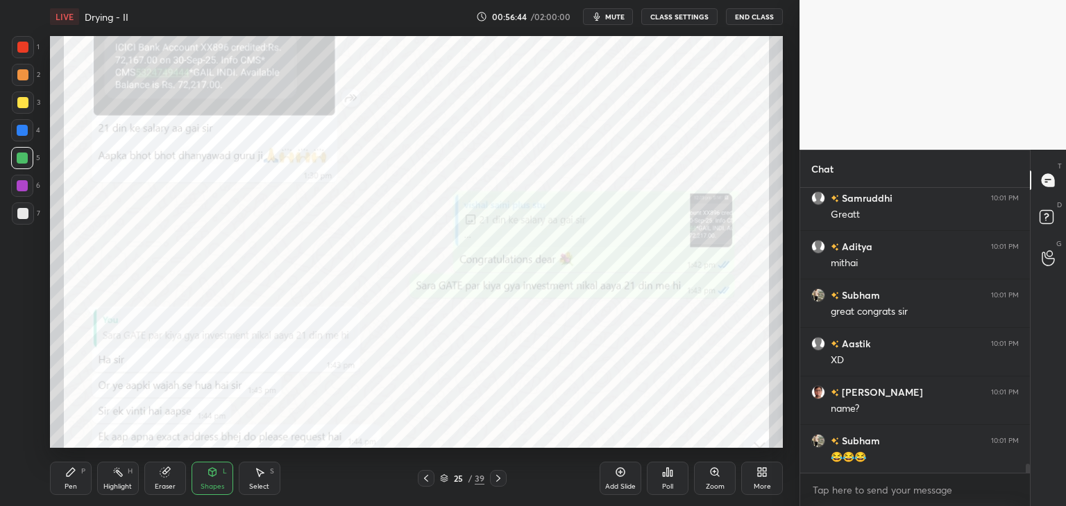
click at [19, 75] on div at bounding box center [22, 74] width 11 height 11
click at [22, 42] on div at bounding box center [22, 47] width 11 height 11
click at [20, 107] on div at bounding box center [22, 102] width 11 height 11
click at [21, 133] on div at bounding box center [22, 130] width 11 height 11
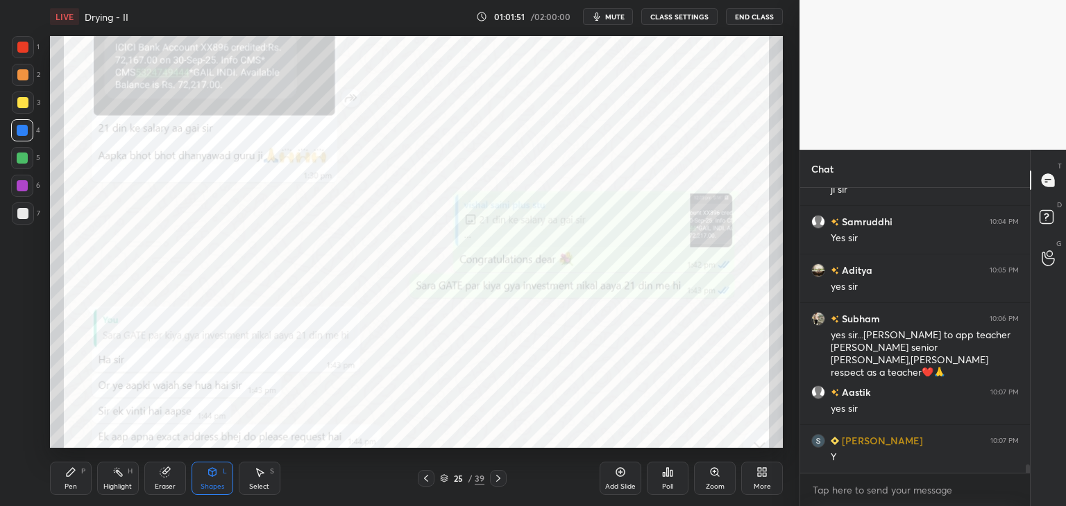
scroll to position [9690, 0]
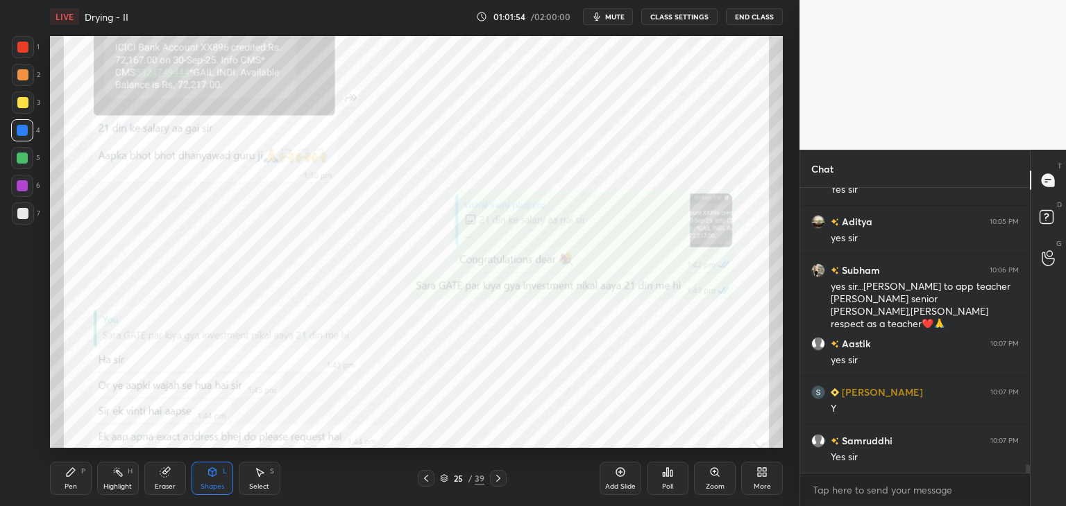
click at [25, 192] on div at bounding box center [22, 186] width 22 height 22
click at [24, 208] on div at bounding box center [22, 213] width 11 height 11
click at [16, 162] on div at bounding box center [22, 158] width 22 height 22
click at [23, 136] on div at bounding box center [22, 130] width 22 height 22
click at [24, 101] on div at bounding box center [22, 102] width 11 height 11
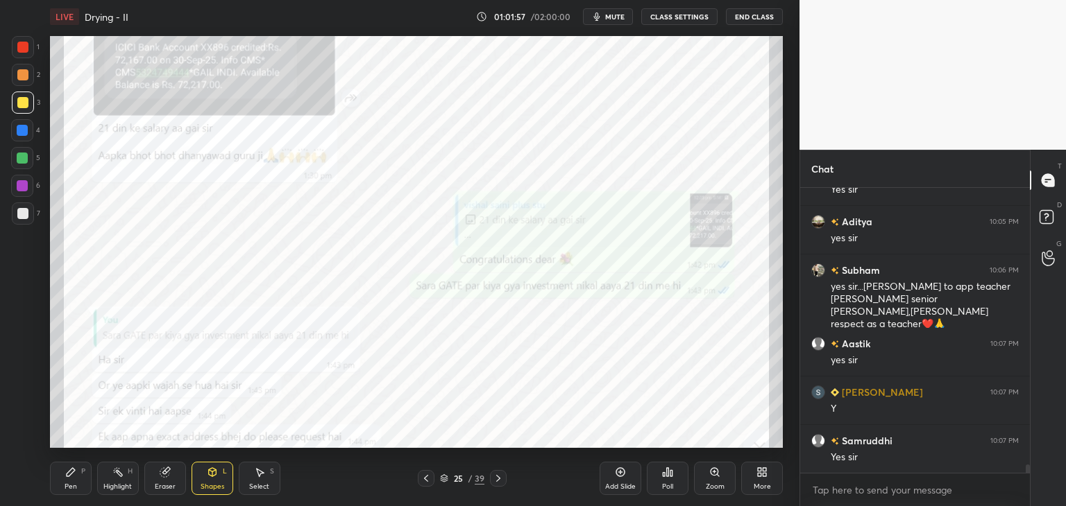
click at [20, 76] on div at bounding box center [22, 74] width 11 height 11
click at [20, 55] on div at bounding box center [23, 47] width 22 height 22
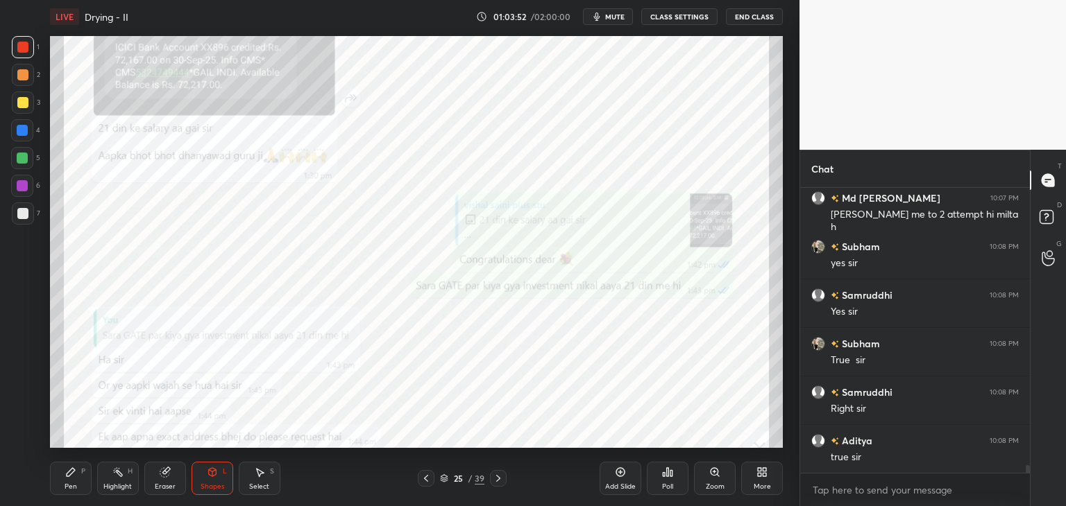
scroll to position [10273, 0]
click at [615, 475] on icon at bounding box center [620, 472] width 11 height 11
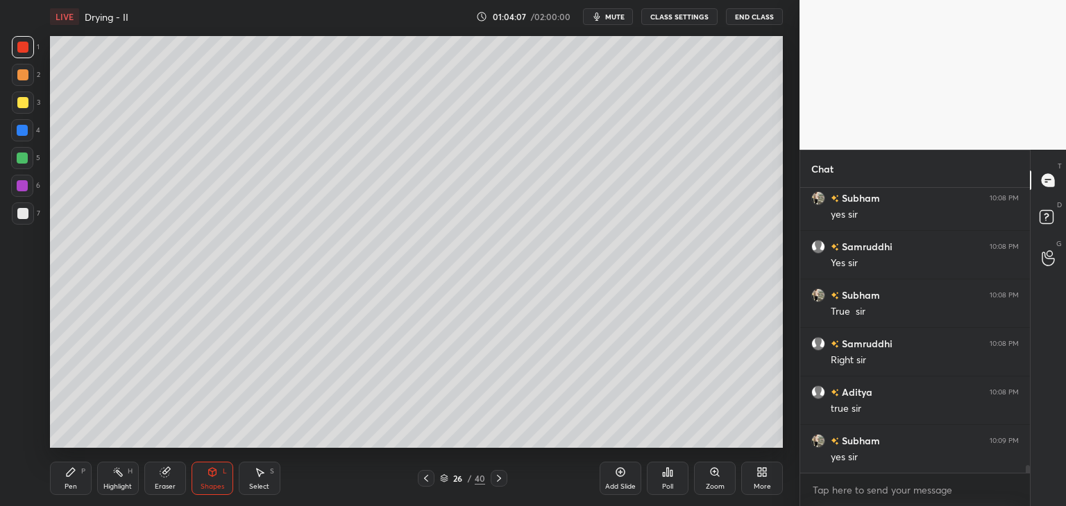
click at [19, 76] on div at bounding box center [22, 74] width 11 height 11
click at [24, 217] on div at bounding box center [22, 213] width 11 height 11
click at [31, 105] on div at bounding box center [23, 103] width 22 height 22
click at [28, 84] on div at bounding box center [23, 75] width 22 height 22
click at [26, 58] on div "1" at bounding box center [26, 50] width 28 height 28
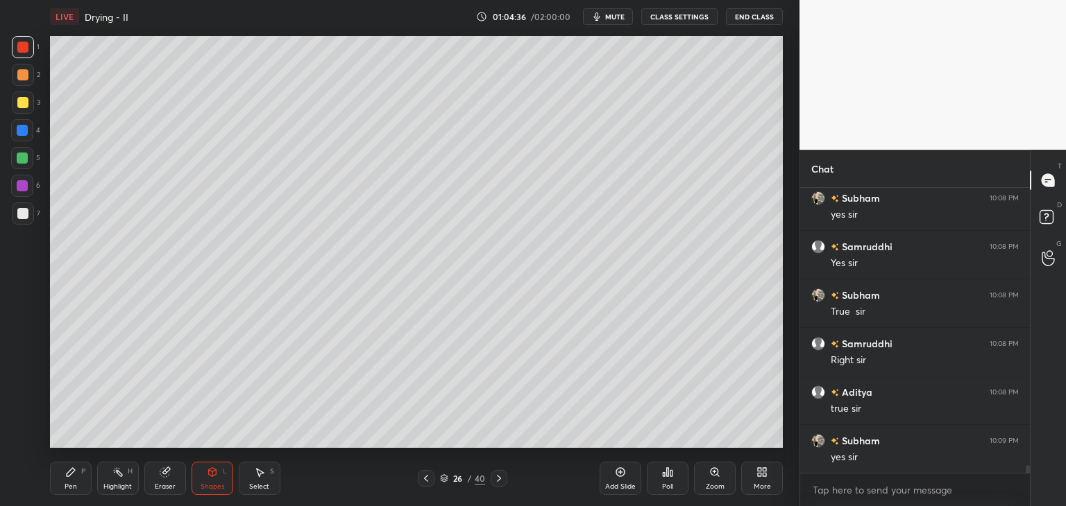
click at [23, 74] on div at bounding box center [22, 74] width 11 height 11
click at [15, 95] on div at bounding box center [23, 103] width 22 height 22
click at [25, 131] on div at bounding box center [22, 130] width 11 height 11
click at [18, 157] on div at bounding box center [22, 158] width 11 height 11
click at [18, 183] on div at bounding box center [22, 185] width 11 height 11
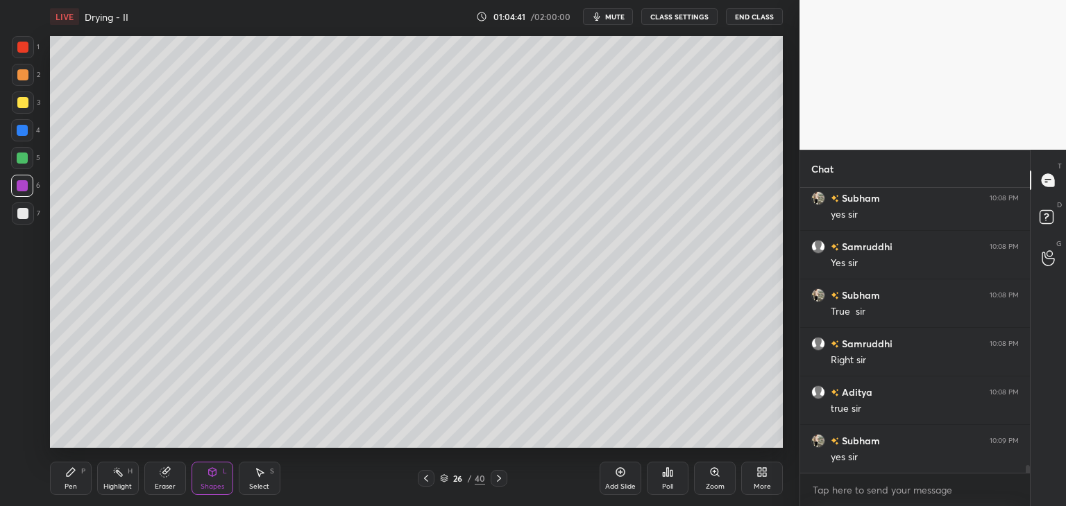
click at [18, 209] on div at bounding box center [22, 213] width 11 height 11
click at [70, 481] on div "Pen P" at bounding box center [71, 478] width 42 height 33
click at [425, 474] on icon at bounding box center [425, 478] width 11 height 11
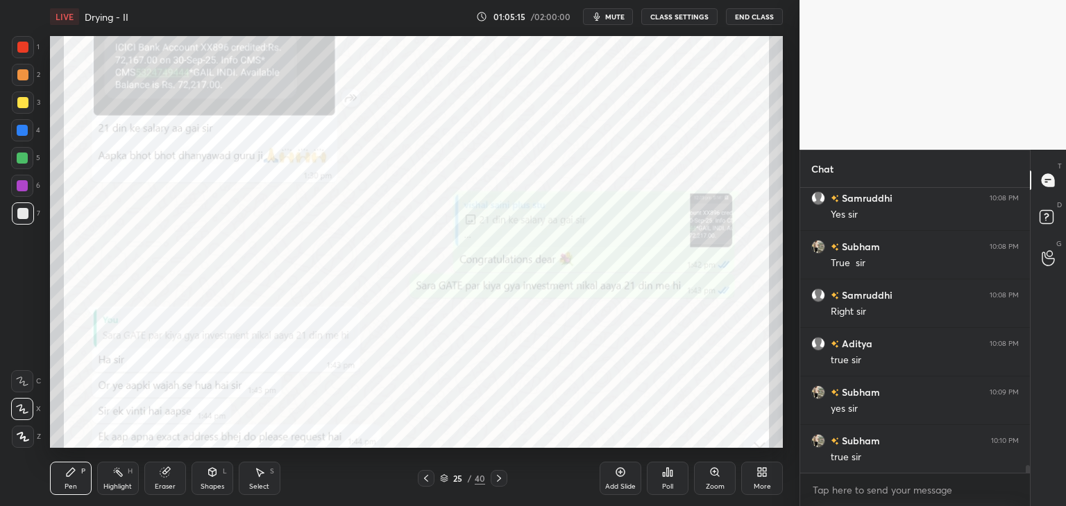
click at [424, 475] on icon at bounding box center [425, 478] width 11 height 11
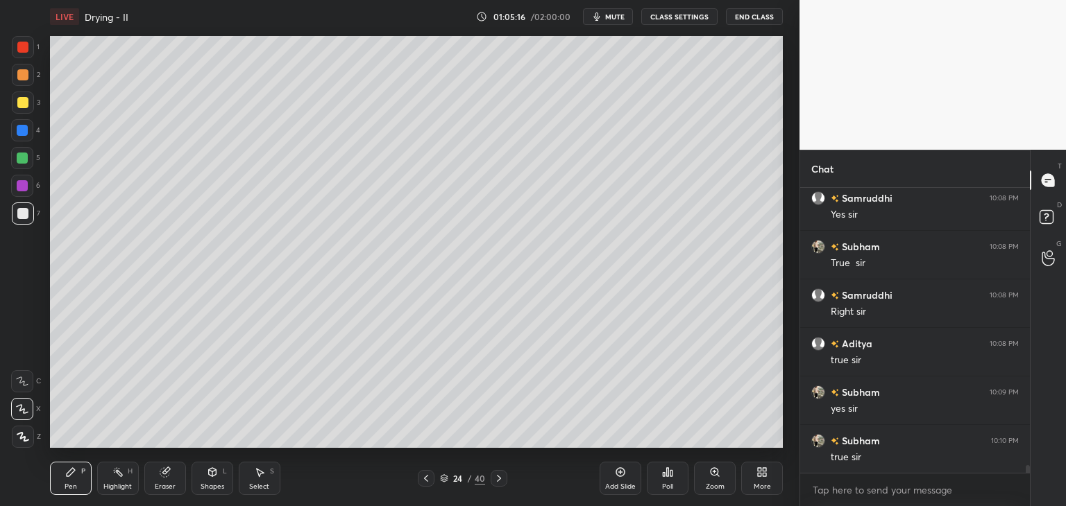
click at [424, 475] on icon at bounding box center [425, 478] width 11 height 11
click at [425, 476] on icon at bounding box center [425, 478] width 11 height 11
click at [498, 481] on icon at bounding box center [498, 478] width 11 height 11
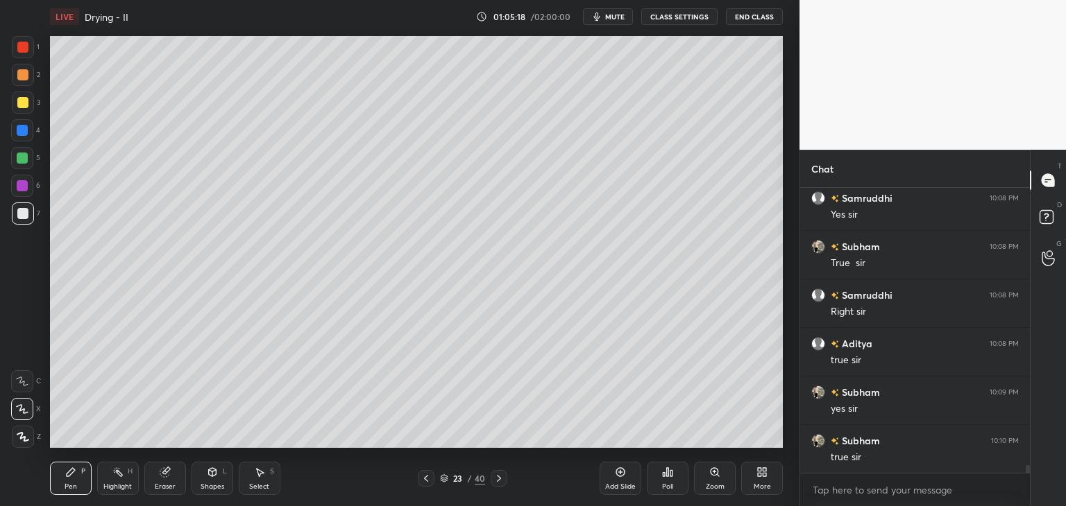
click at [499, 481] on icon at bounding box center [498, 478] width 11 height 11
click at [497, 480] on icon at bounding box center [498, 478] width 11 height 11
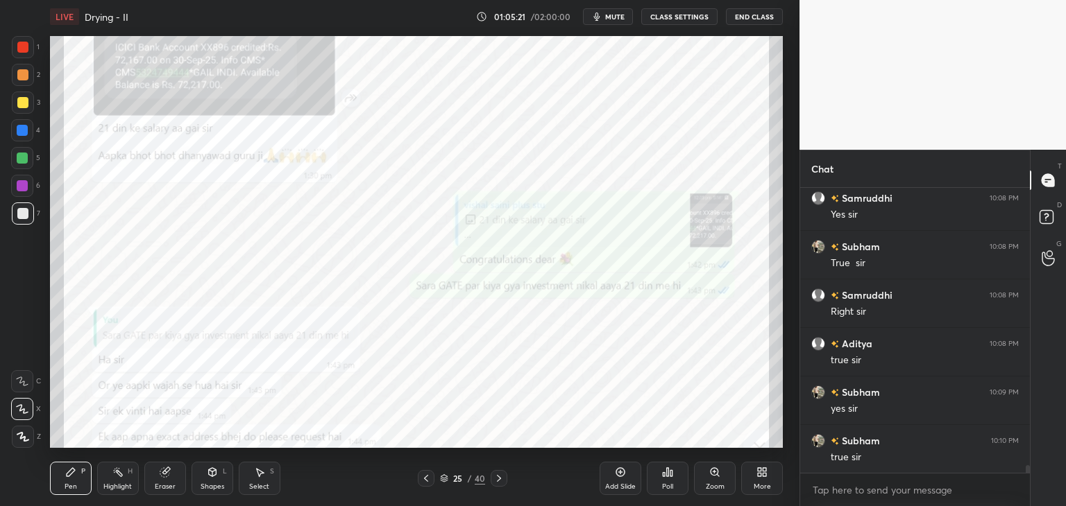
click at [497, 480] on icon at bounding box center [498, 478] width 11 height 11
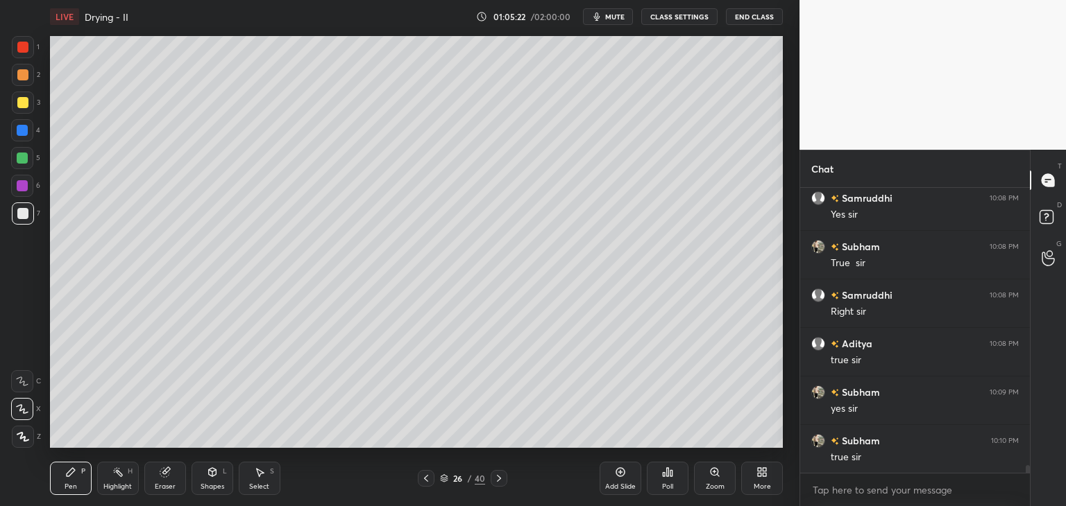
click at [497, 480] on icon at bounding box center [498, 478] width 11 height 11
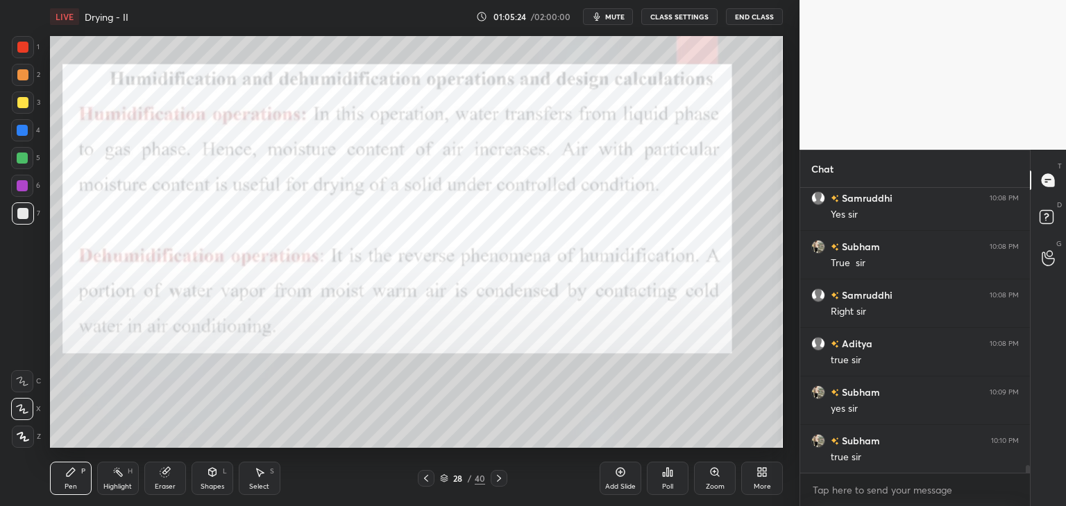
click at [497, 480] on icon at bounding box center [498, 478] width 11 height 11
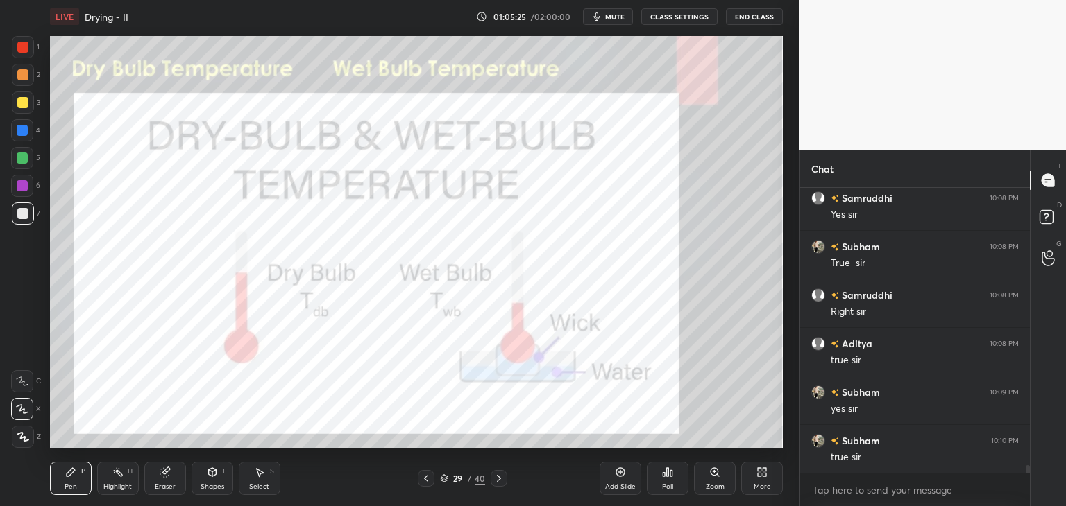
click at [497, 480] on icon at bounding box center [498, 478] width 11 height 11
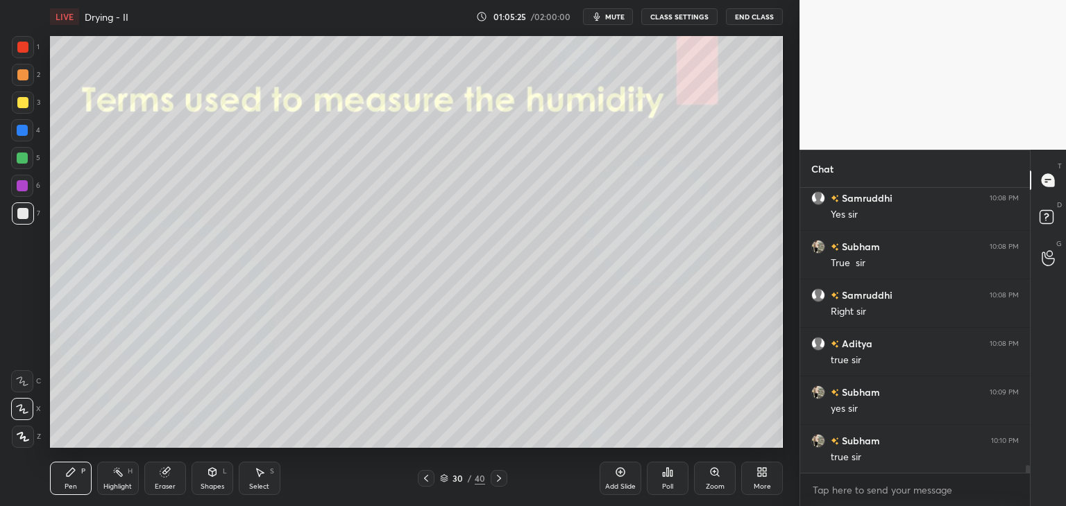
click at [497, 480] on icon at bounding box center [498, 478] width 11 height 11
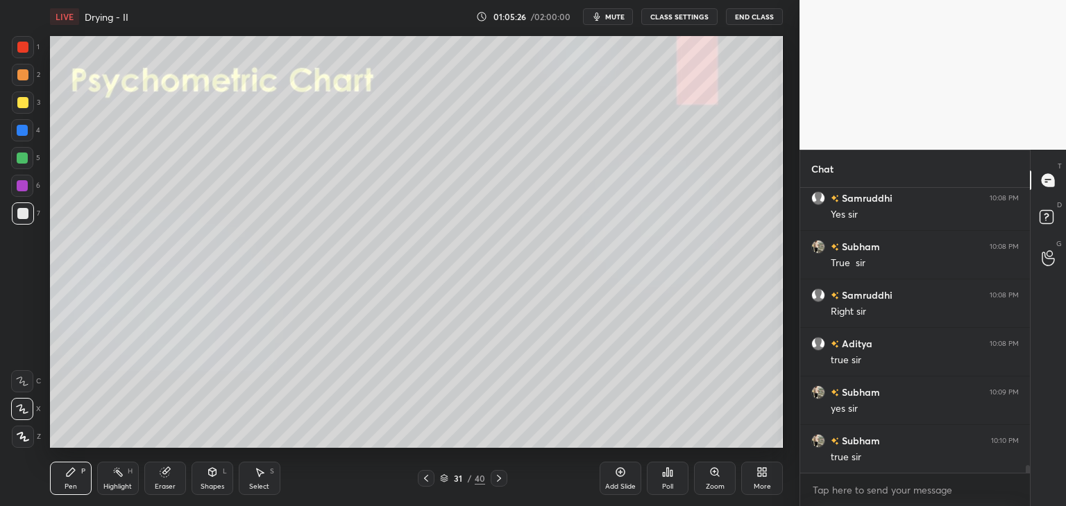
click at [497, 480] on icon at bounding box center [498, 478] width 11 height 11
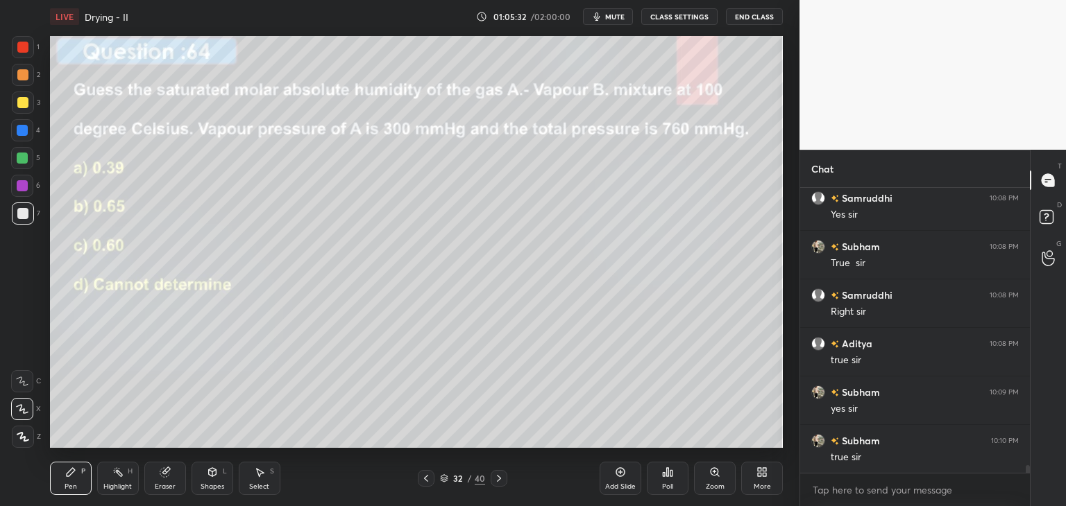
scroll to position [10370, 0]
click at [26, 49] on div at bounding box center [22, 47] width 11 height 11
click at [496, 482] on icon at bounding box center [498, 478] width 11 height 11
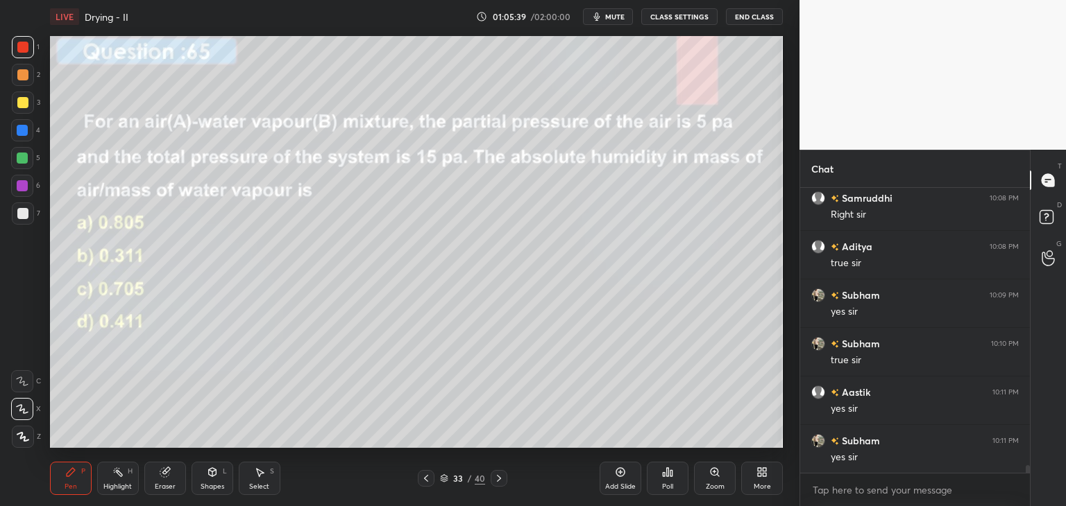
click at [501, 479] on icon at bounding box center [498, 478] width 11 height 11
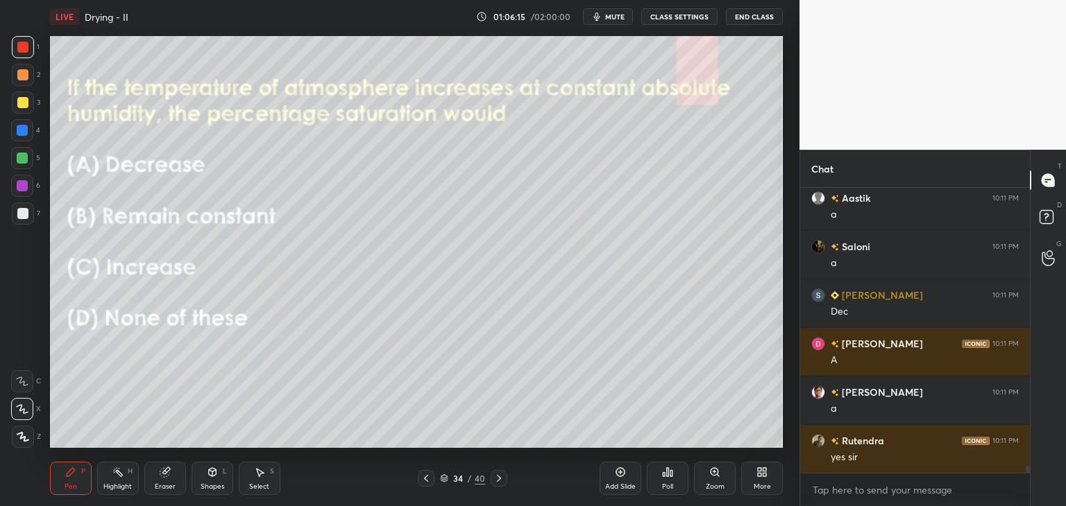
scroll to position [11050, 0]
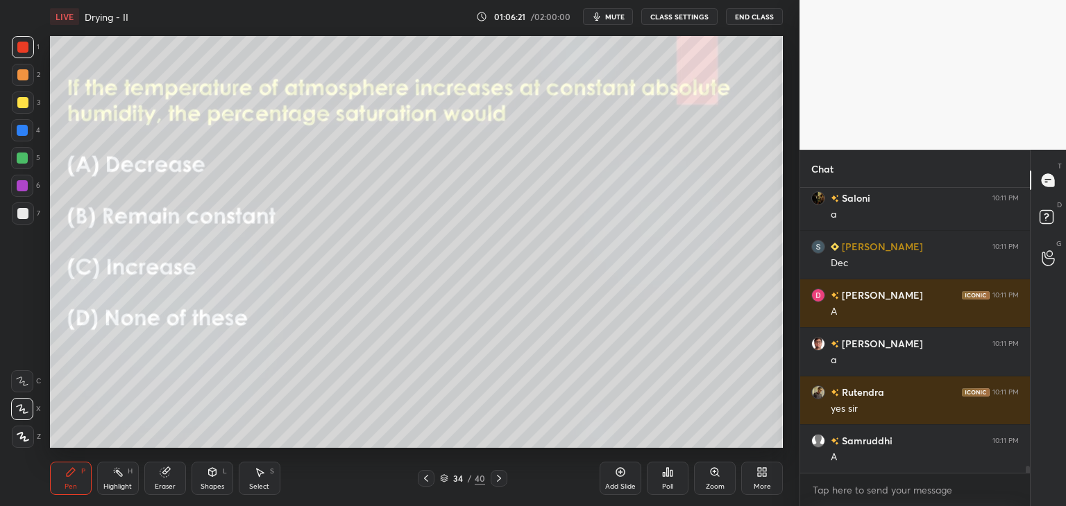
click at [496, 482] on icon at bounding box center [498, 478] width 11 height 11
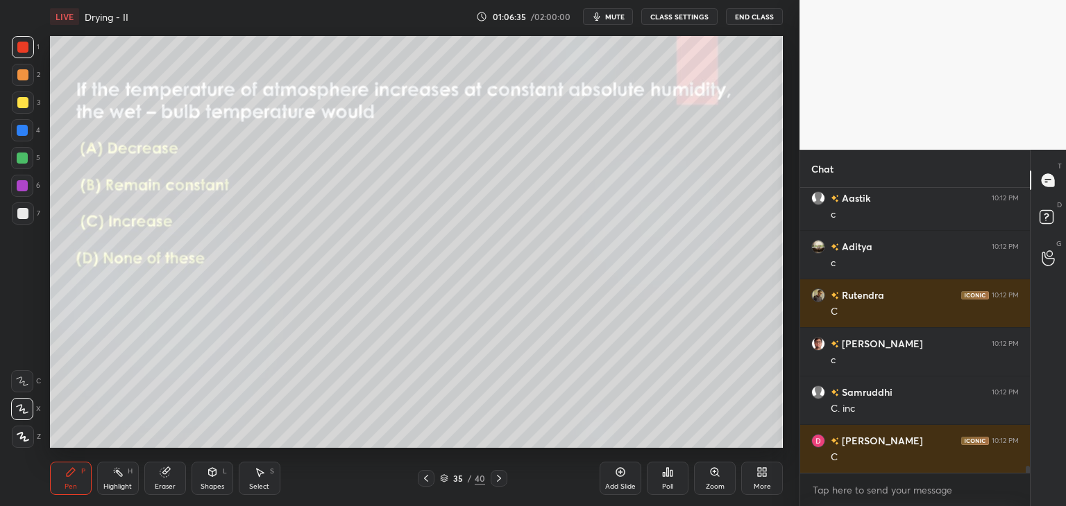
scroll to position [11487, 0]
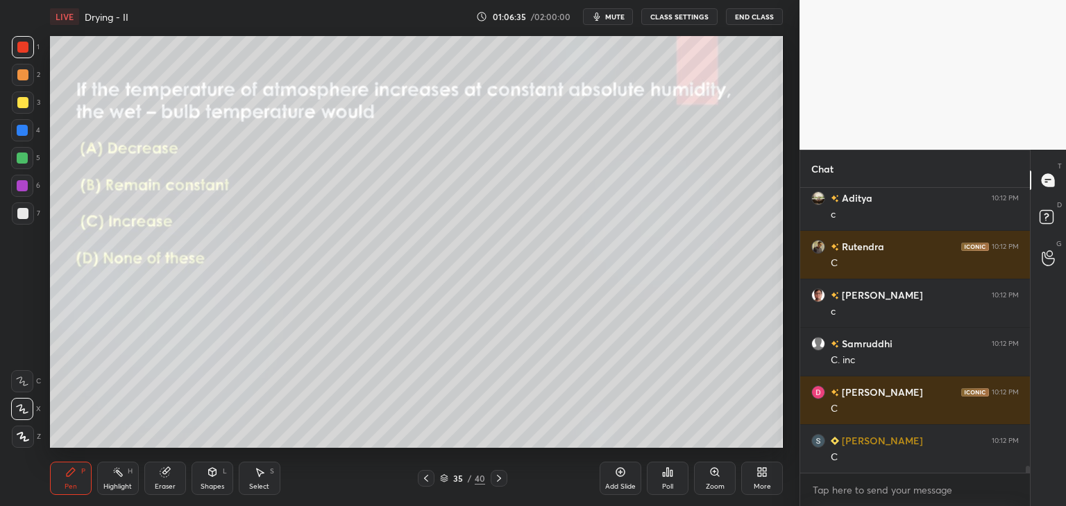
click at [497, 479] on icon at bounding box center [498, 478] width 11 height 11
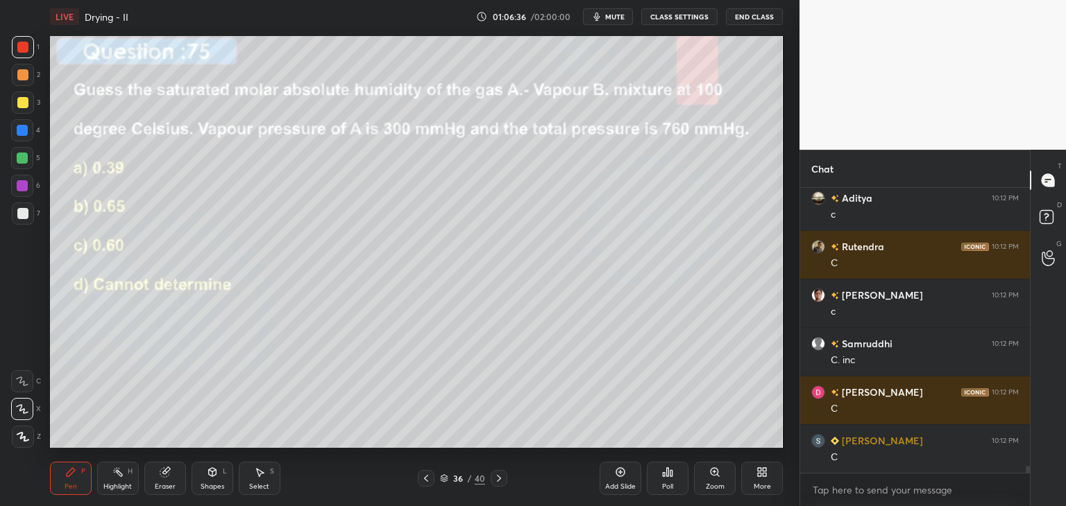
scroll to position [11584, 0]
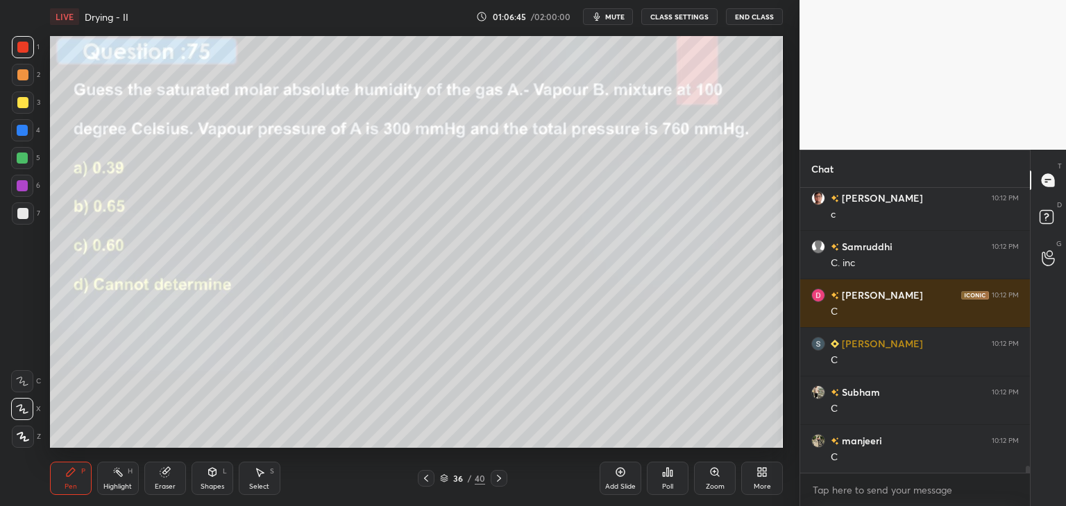
click at [496, 481] on icon at bounding box center [498, 478] width 11 height 11
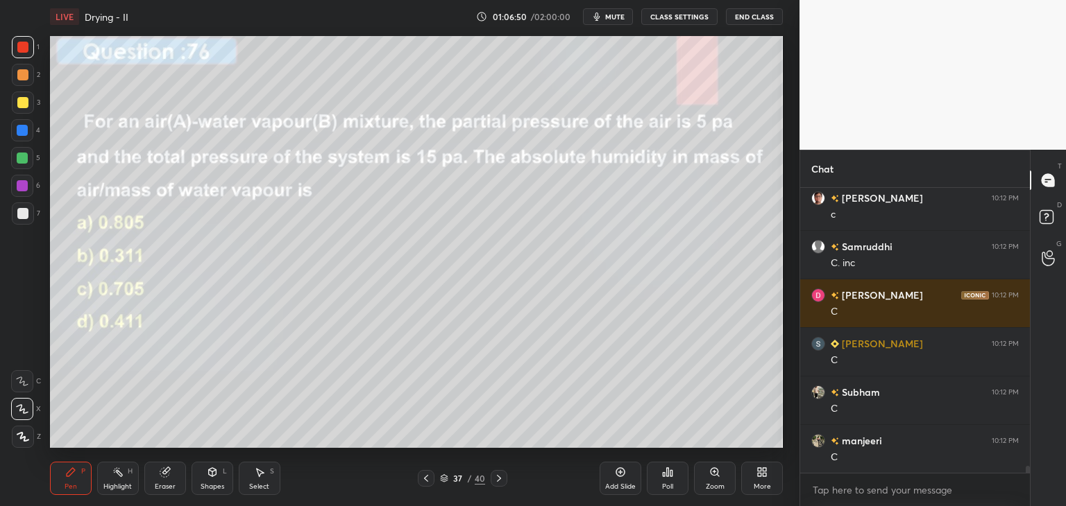
click at [498, 478] on icon at bounding box center [498, 478] width 11 height 11
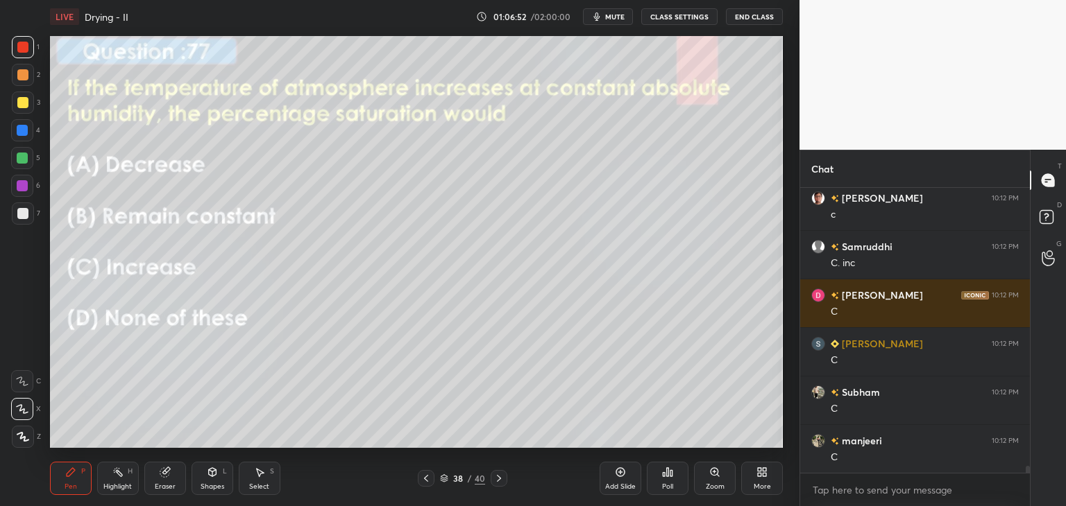
scroll to position [11633, 0]
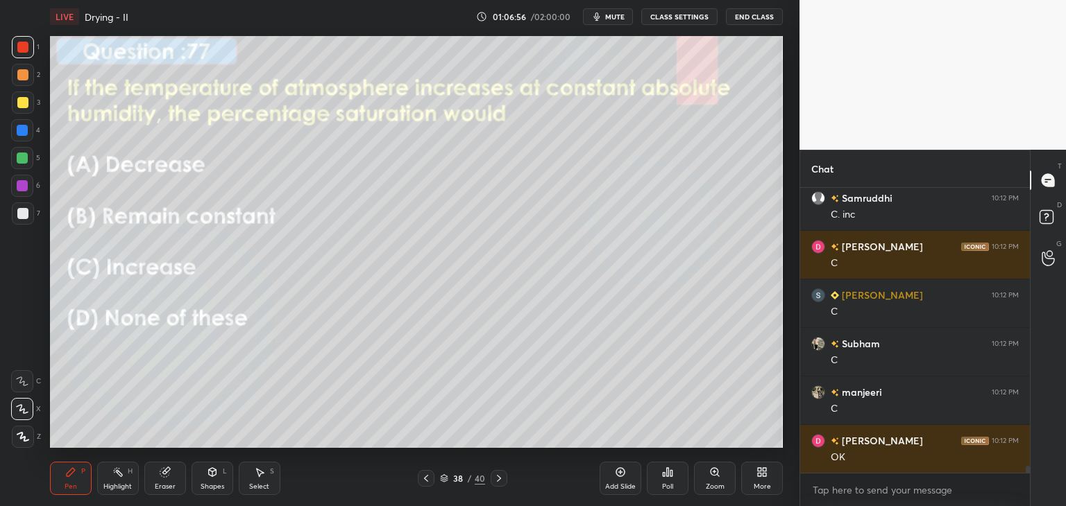
click at [501, 481] on icon at bounding box center [498, 478] width 11 height 11
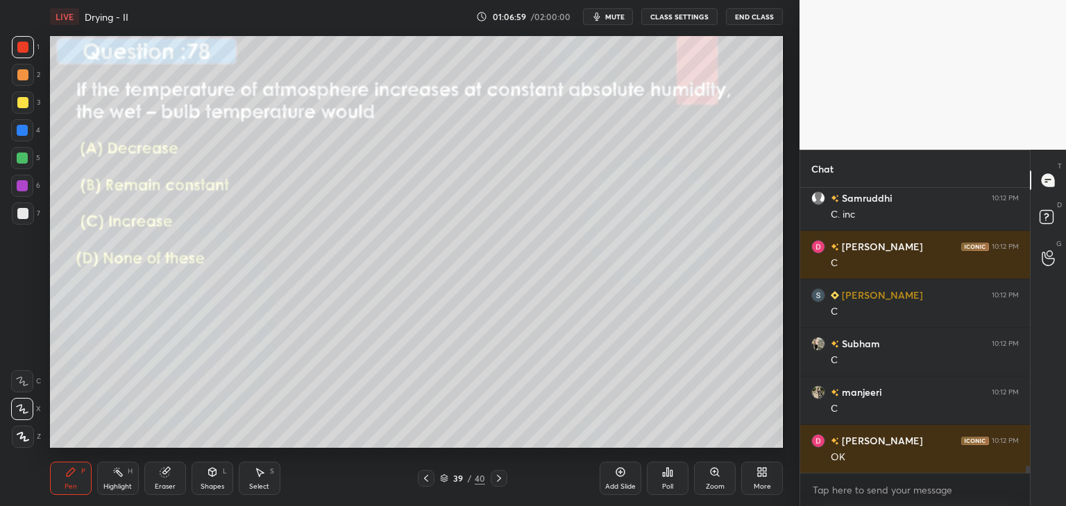
click at [497, 480] on icon at bounding box center [498, 478] width 11 height 11
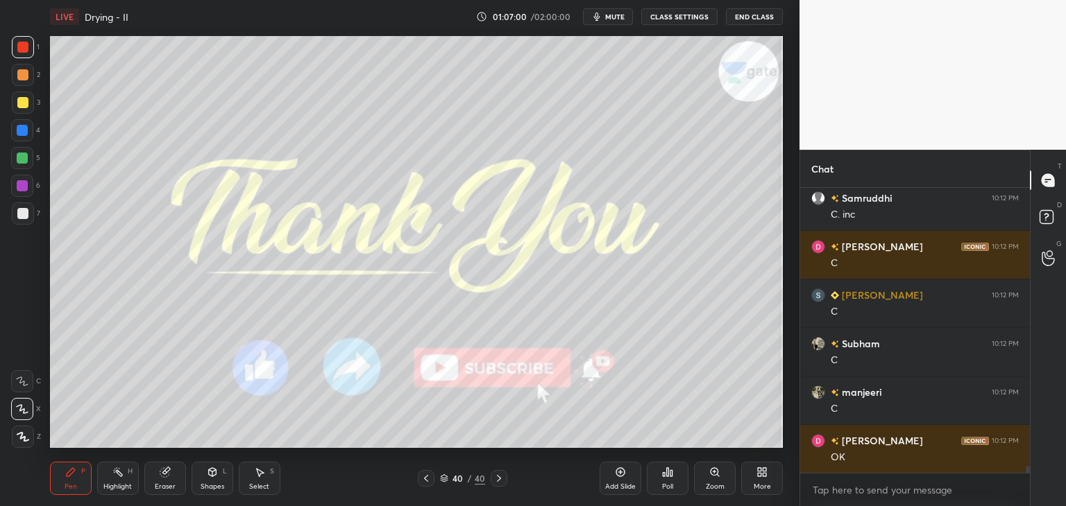
click at [426, 481] on icon at bounding box center [425, 478] width 11 height 11
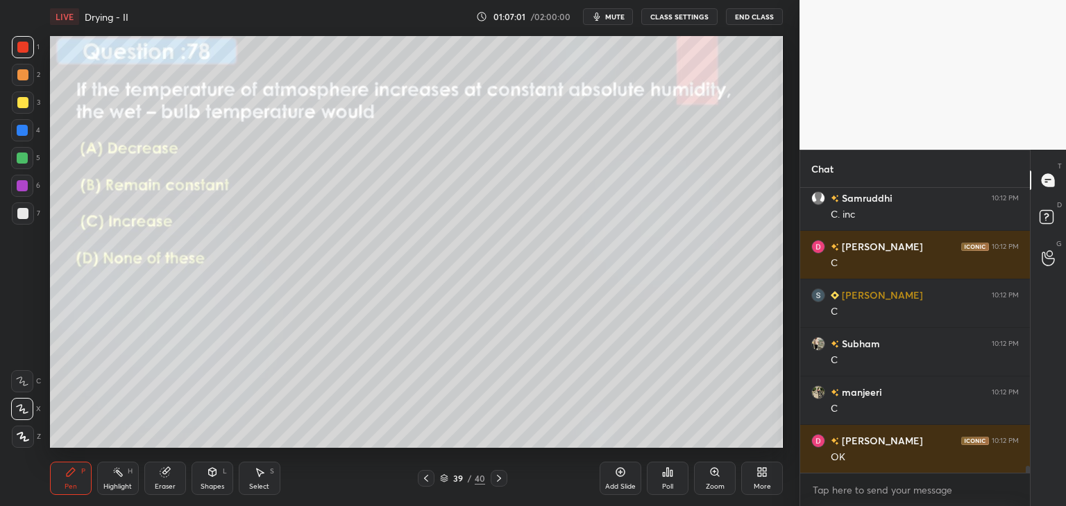
click at [616, 474] on icon at bounding box center [620, 472] width 9 height 9
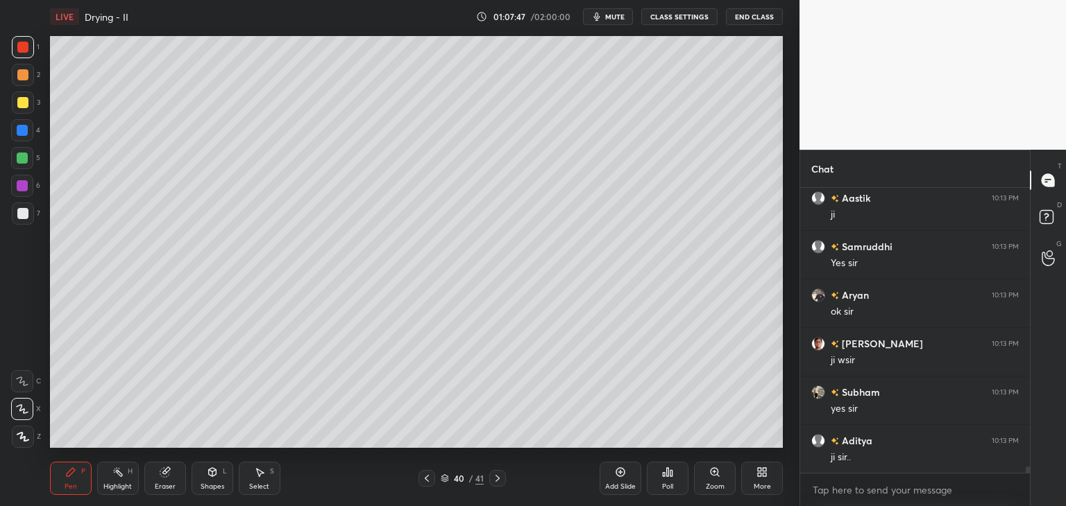
scroll to position [12458, 0]
click at [767, 480] on div "More" at bounding box center [762, 478] width 42 height 33
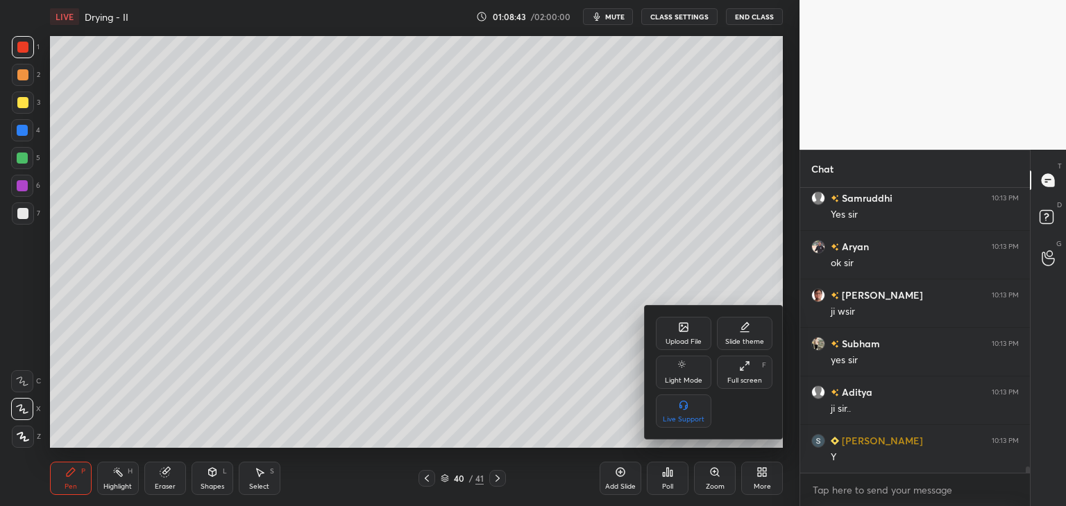
click at [688, 339] on div "Upload File" at bounding box center [683, 342] width 36 height 7
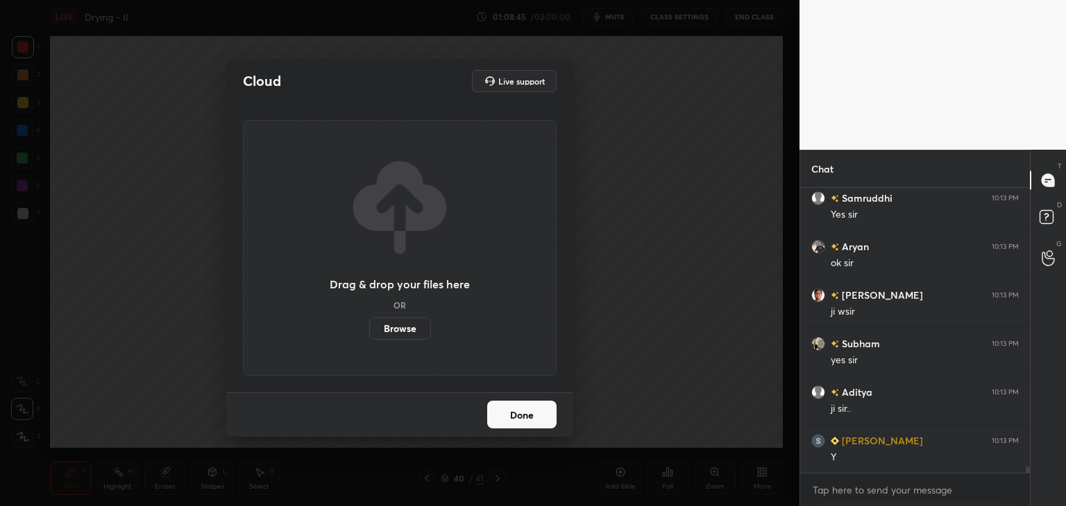
click at [404, 333] on label "Browse" at bounding box center [400, 329] width 62 height 22
click at [369, 333] on input "Browse" at bounding box center [369, 329] width 0 height 22
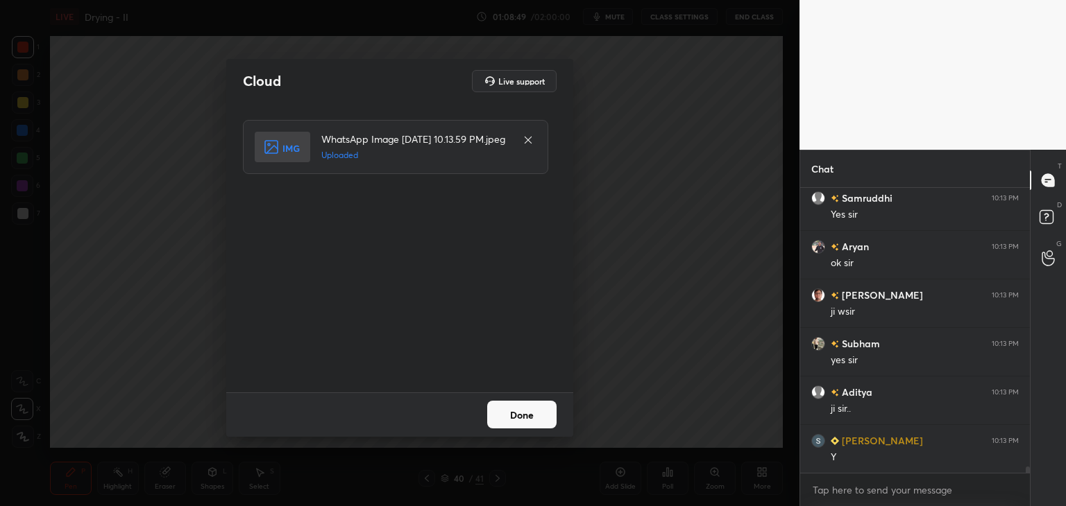
click at [513, 411] on button "Done" at bounding box center [521, 415] width 69 height 28
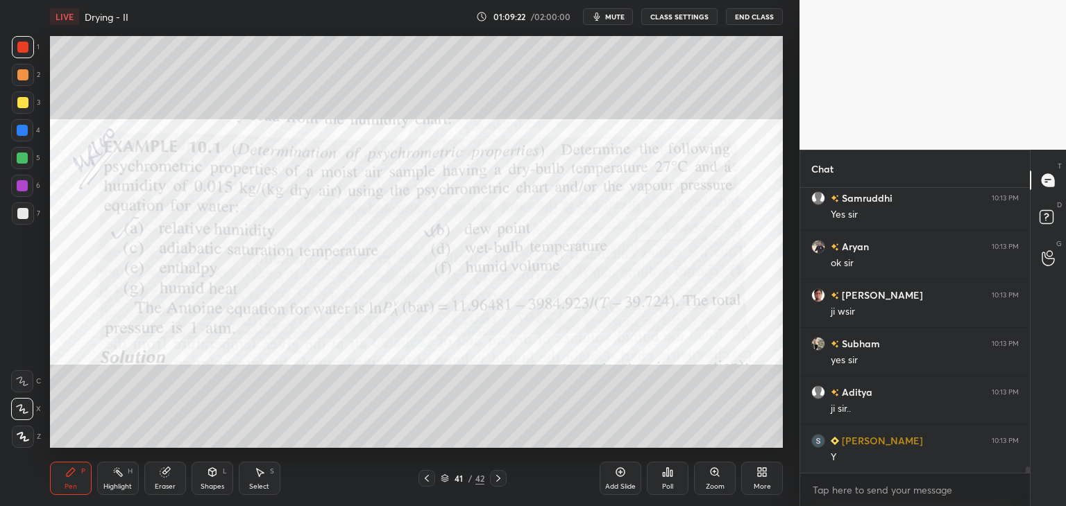
click at [672, 481] on div "Poll" at bounding box center [668, 478] width 42 height 33
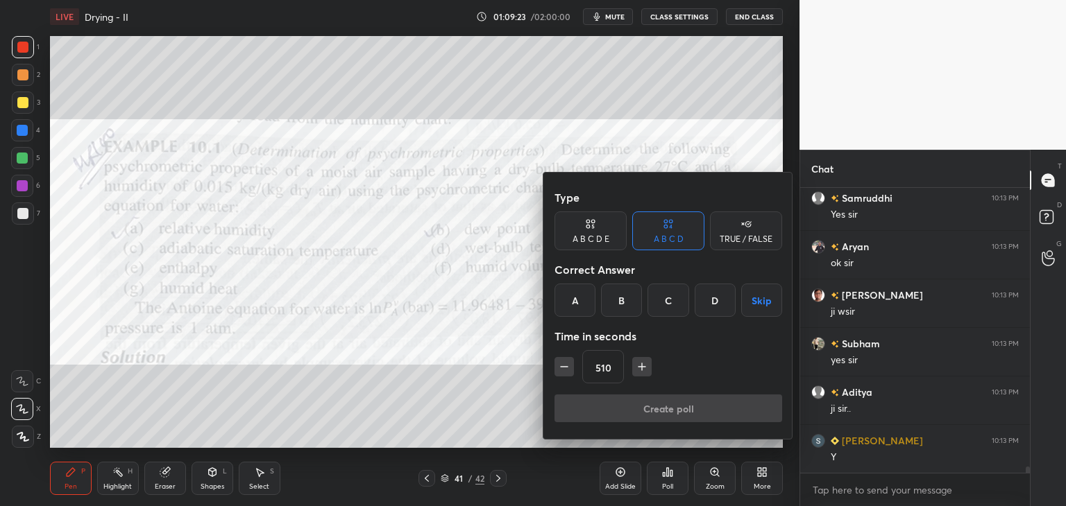
click at [642, 364] on icon "button" at bounding box center [642, 367] width 0 height 7
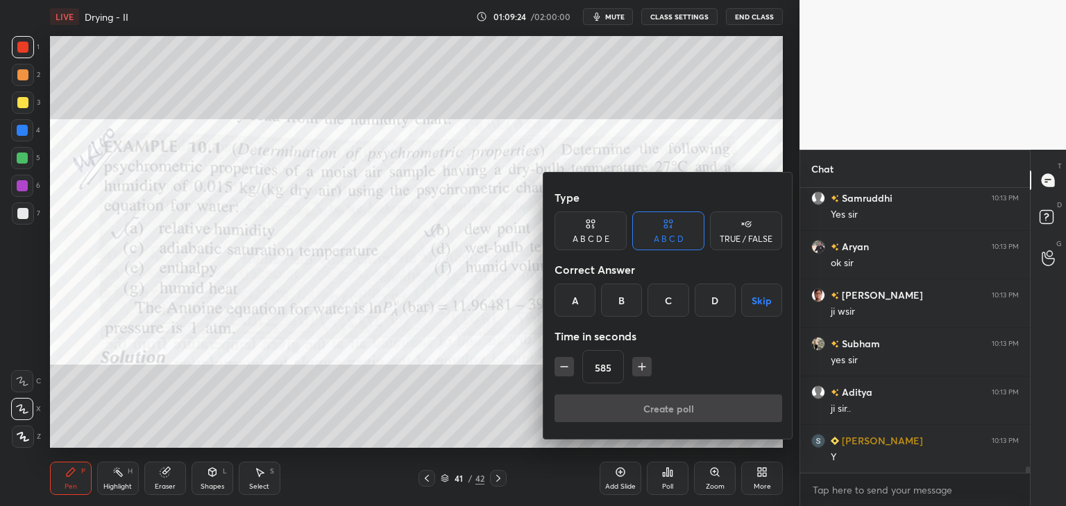
click at [642, 364] on icon "button" at bounding box center [642, 367] width 0 height 7
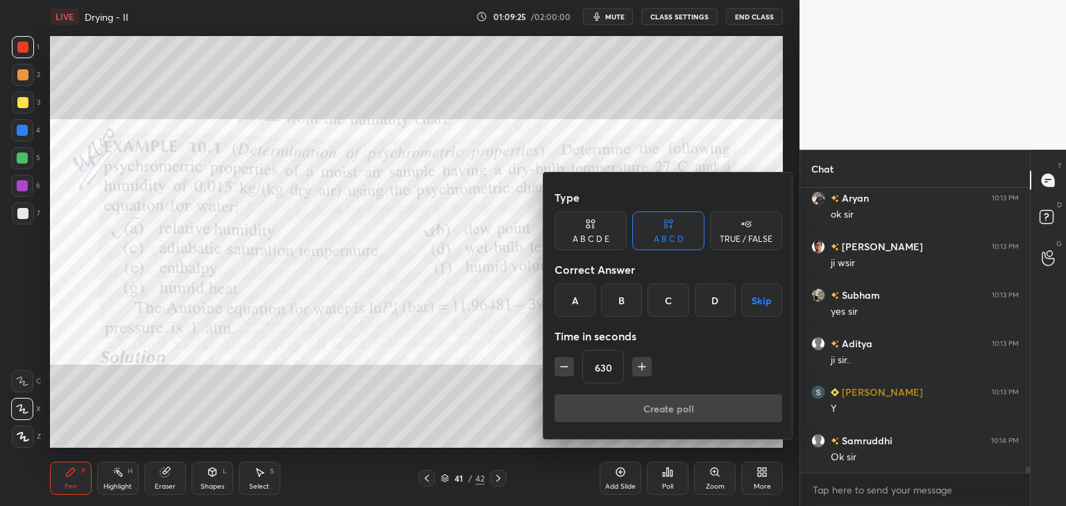
click at [642, 364] on icon "button" at bounding box center [642, 367] width 0 height 7
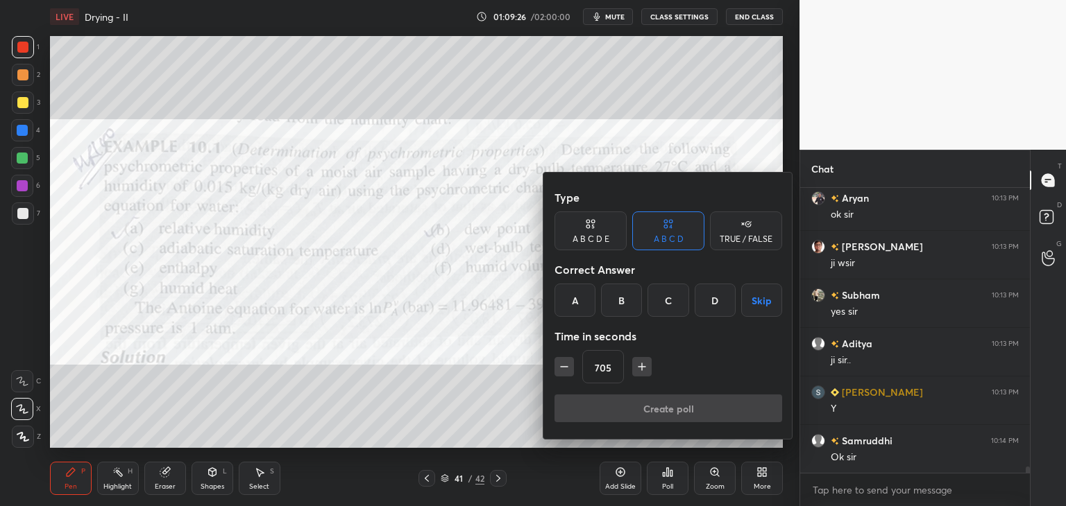
click at [642, 364] on icon "button" at bounding box center [642, 367] width 0 height 7
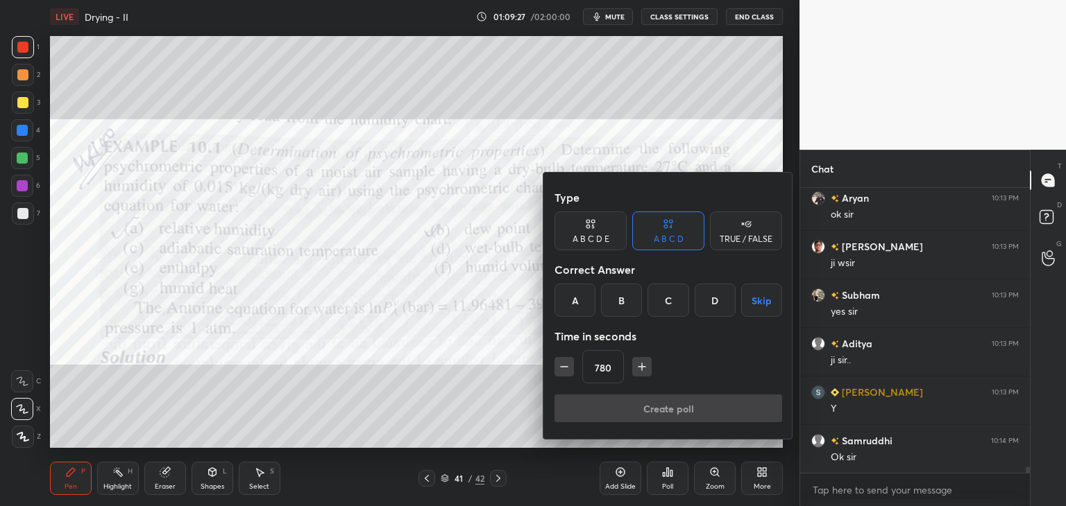
click at [642, 364] on icon "button" at bounding box center [642, 367] width 0 height 7
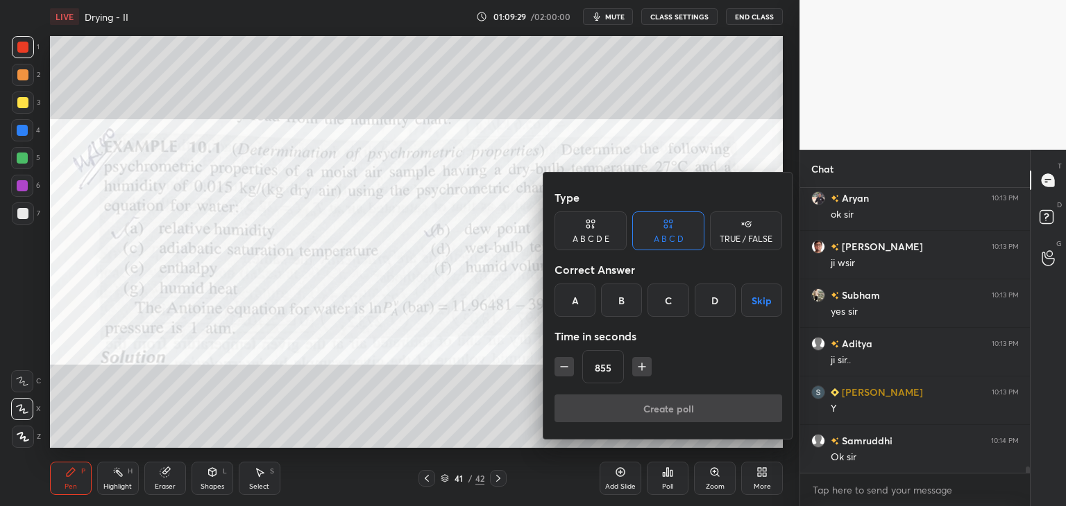
click at [642, 364] on icon "button" at bounding box center [642, 367] width 0 height 7
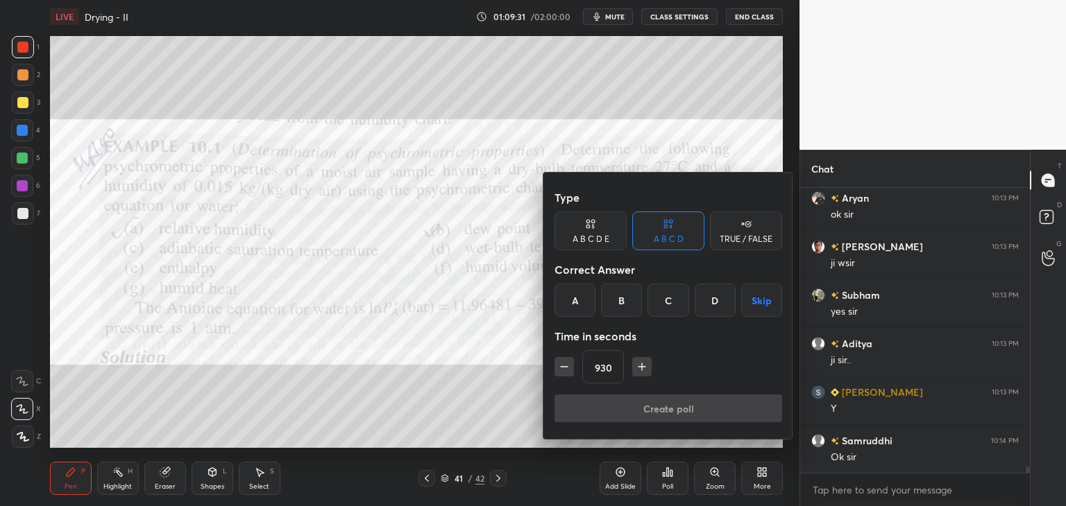
click at [642, 364] on icon "button" at bounding box center [642, 367] width 0 height 7
type input "990"
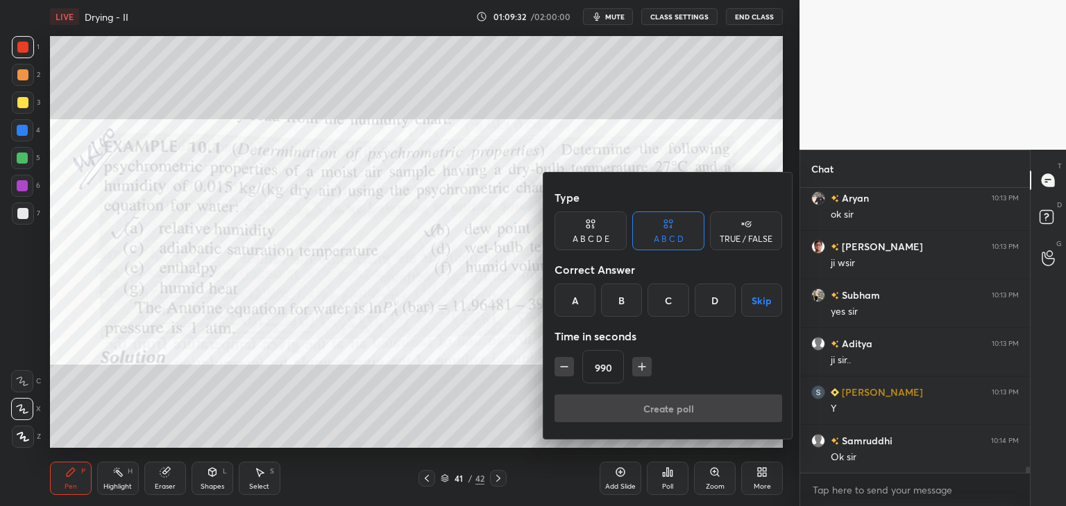
type textarea "x"
click at [642, 364] on icon "button" at bounding box center [642, 367] width 0 height 7
click at [641, 364] on icon "button" at bounding box center [648, 367] width 14 height 14
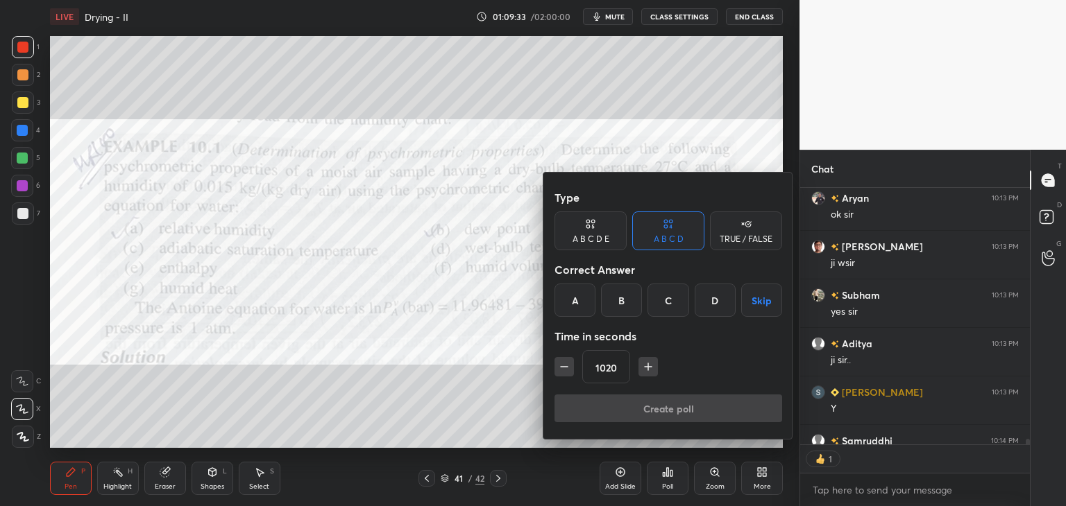
click at [641, 364] on icon "button" at bounding box center [648, 367] width 14 height 14
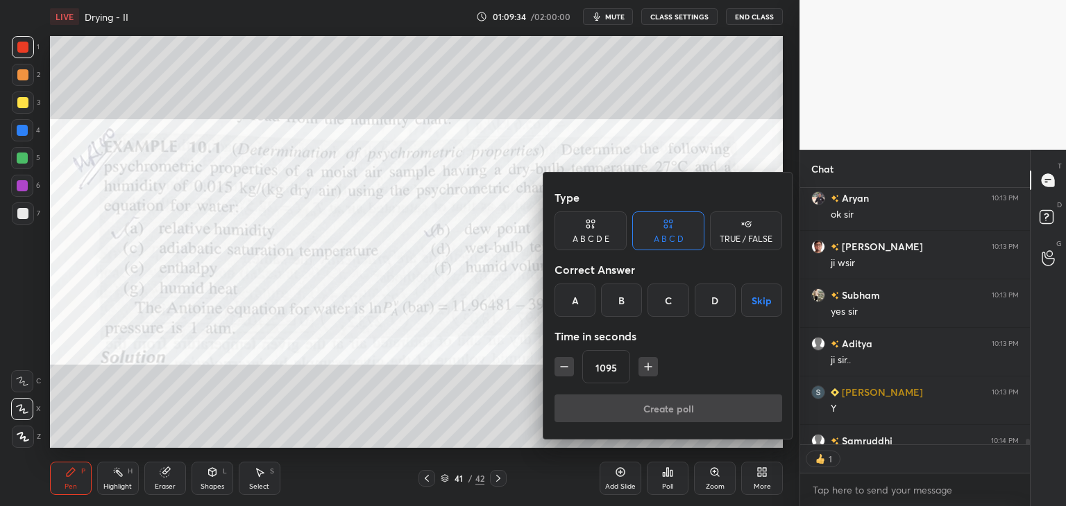
click at [641, 364] on icon "button" at bounding box center [648, 367] width 14 height 14
type input "1110"
type textarea "x"
click at [641, 364] on icon "button" at bounding box center [648, 367] width 14 height 14
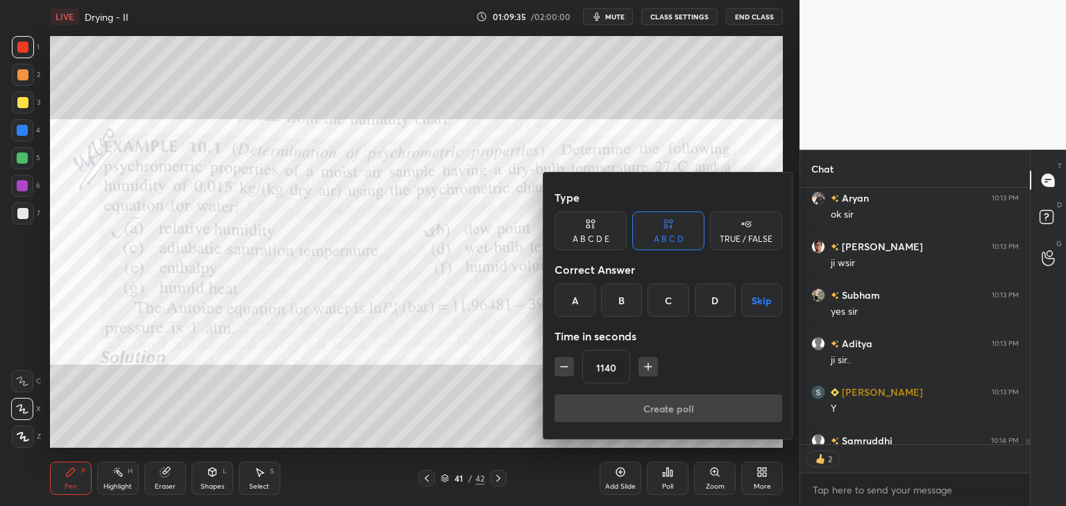
click at [641, 364] on icon "button" at bounding box center [648, 367] width 14 height 14
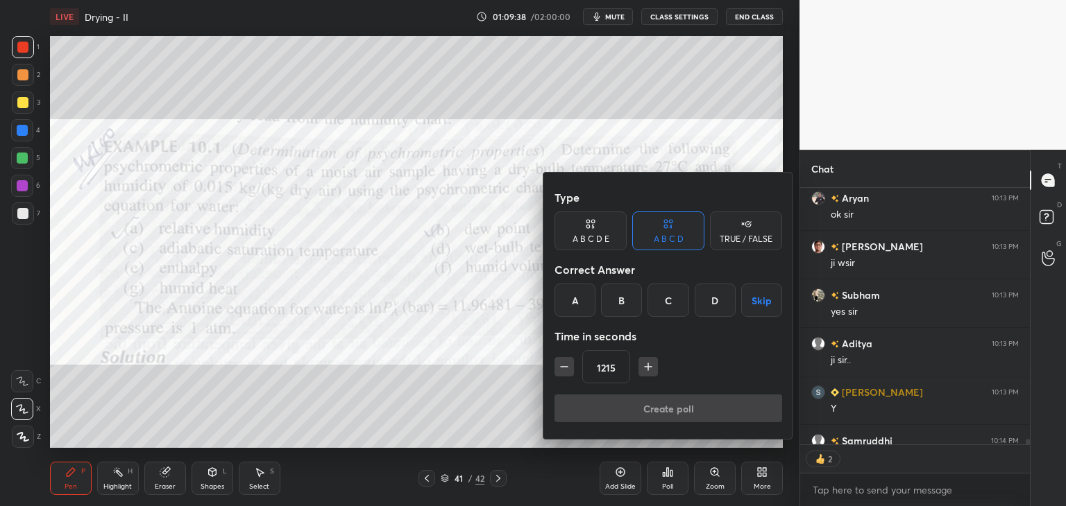
click at [568, 370] on icon "button" at bounding box center [564, 367] width 14 height 14
type input "1200"
click at [579, 306] on div "A" at bounding box center [574, 300] width 41 height 33
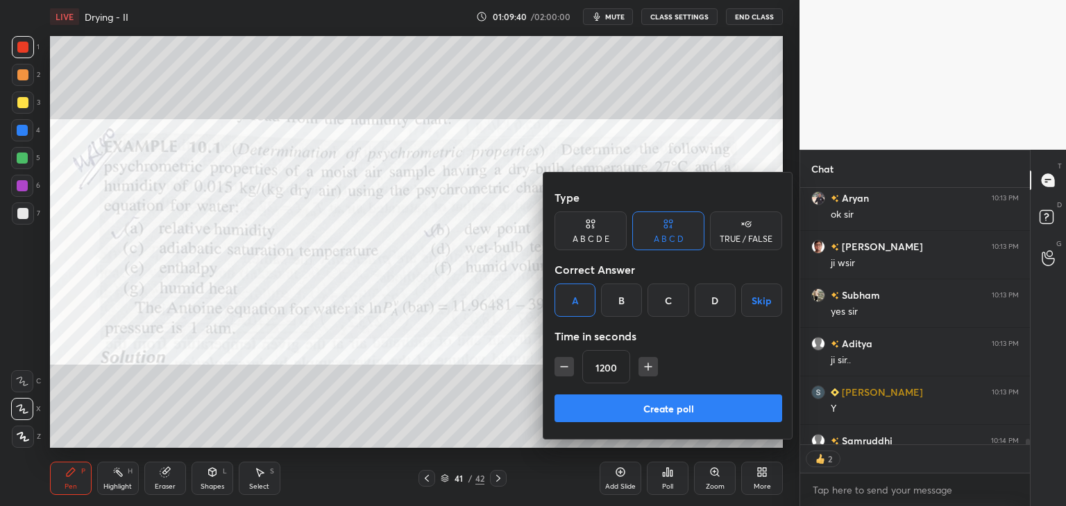
click at [657, 410] on button "Create poll" at bounding box center [668, 409] width 228 height 28
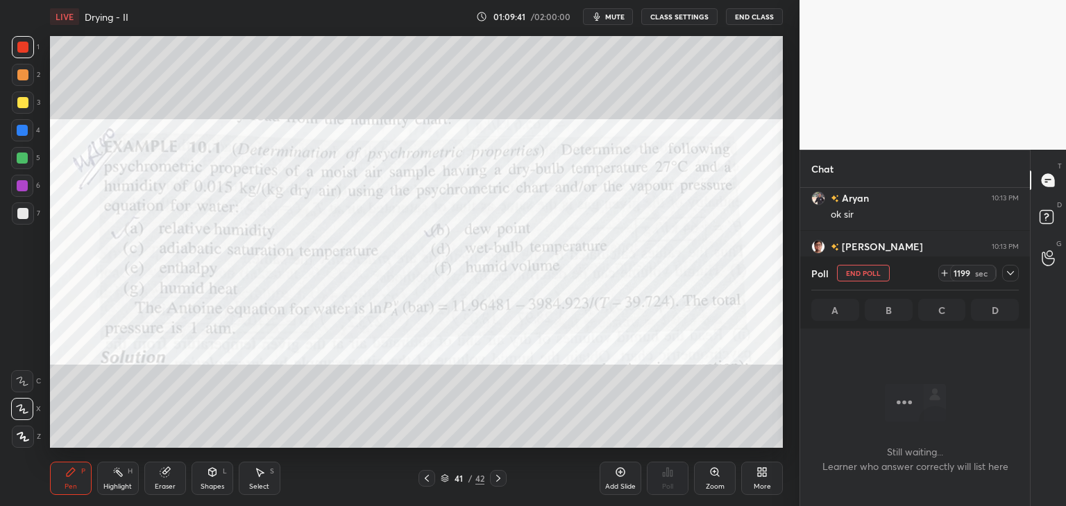
click at [1014, 270] on icon at bounding box center [1010, 273] width 11 height 11
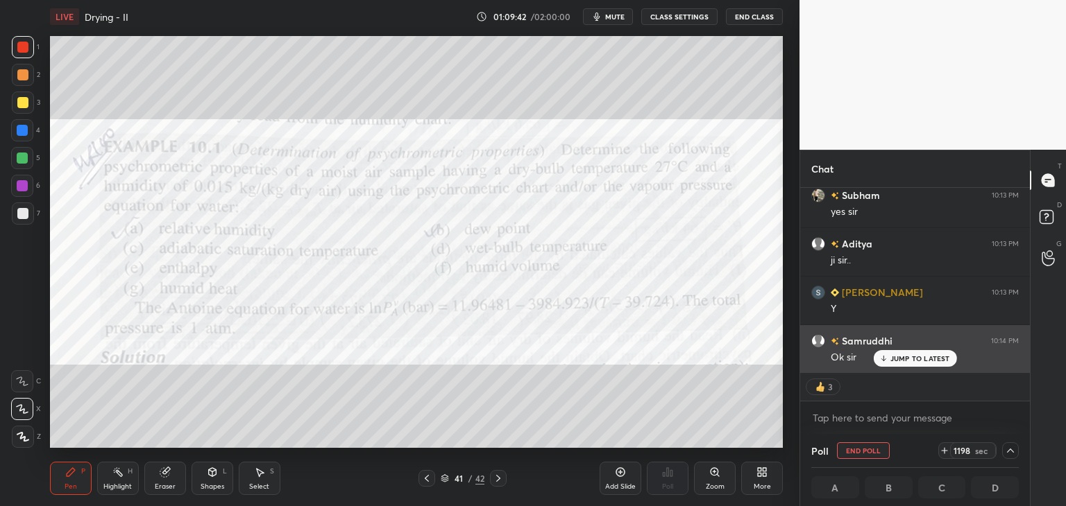
scroll to position [0, 4]
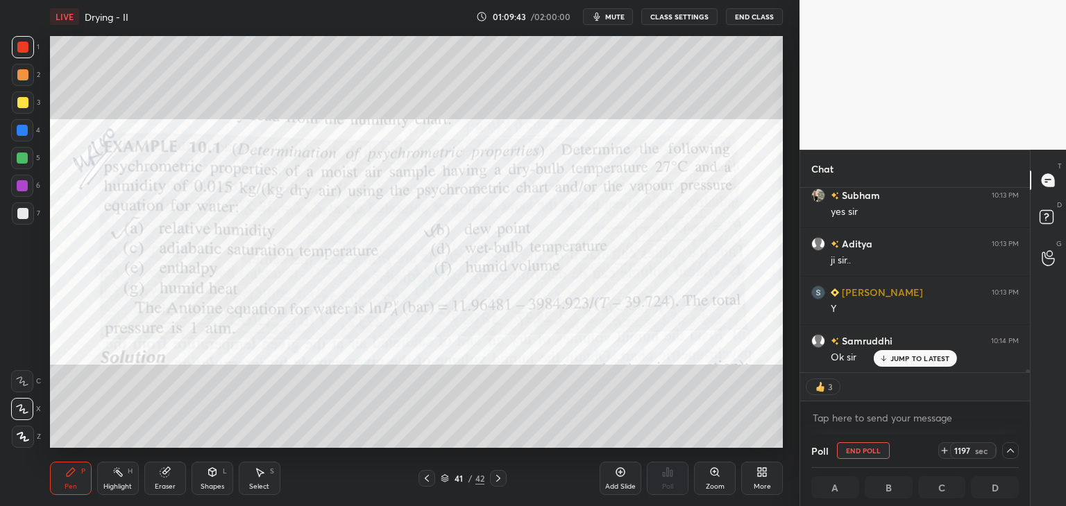
click at [905, 359] on p "JUMP TO LATEST" at bounding box center [920, 358] width 60 height 8
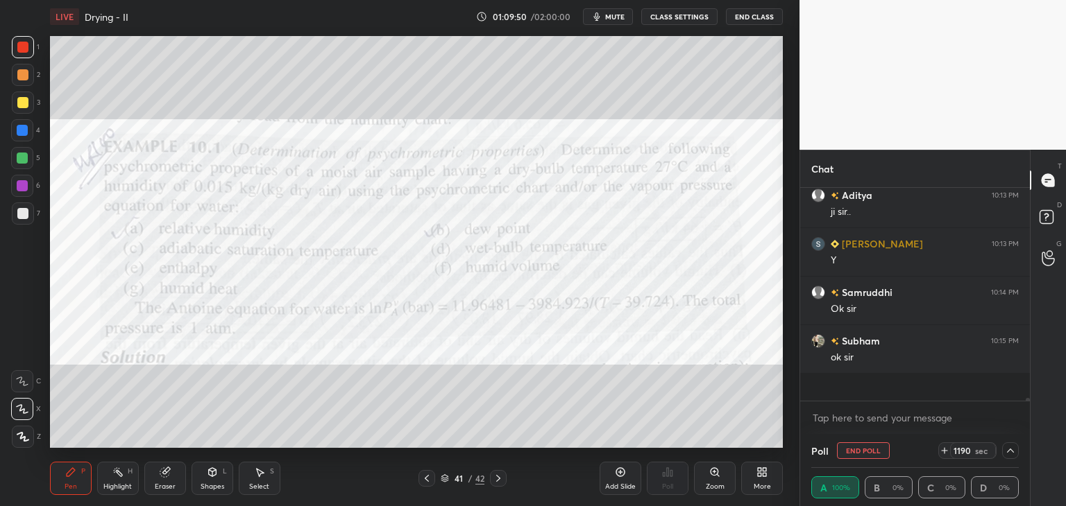
scroll to position [209, 225]
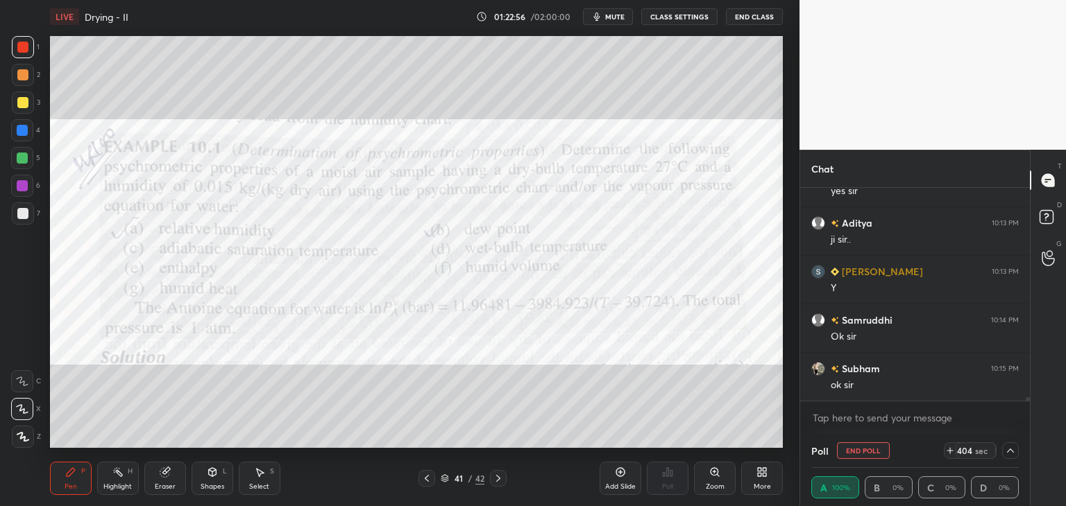
click at [615, 15] on span "mute" at bounding box center [614, 17] width 19 height 10
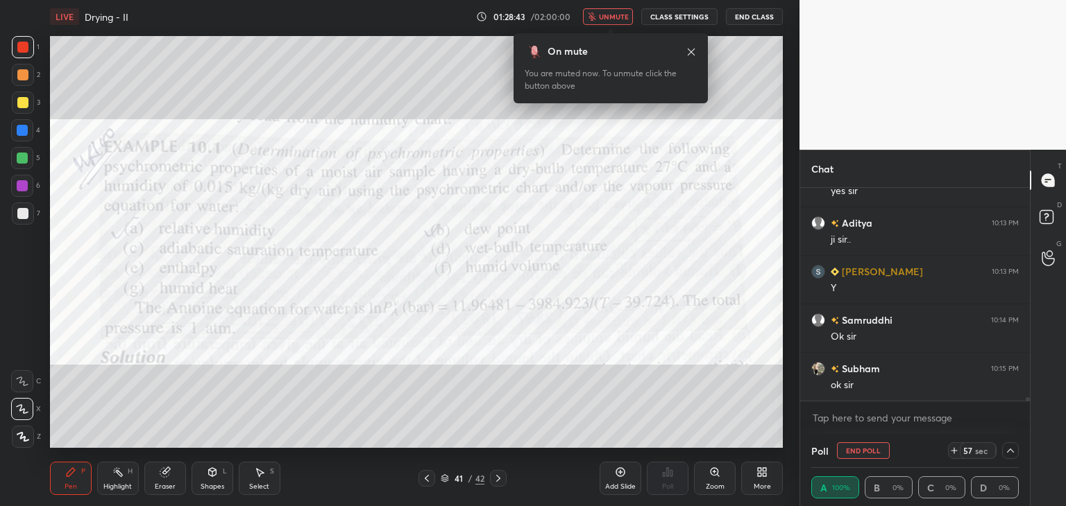
click at [616, 12] on span "unmute" at bounding box center [614, 17] width 30 height 10
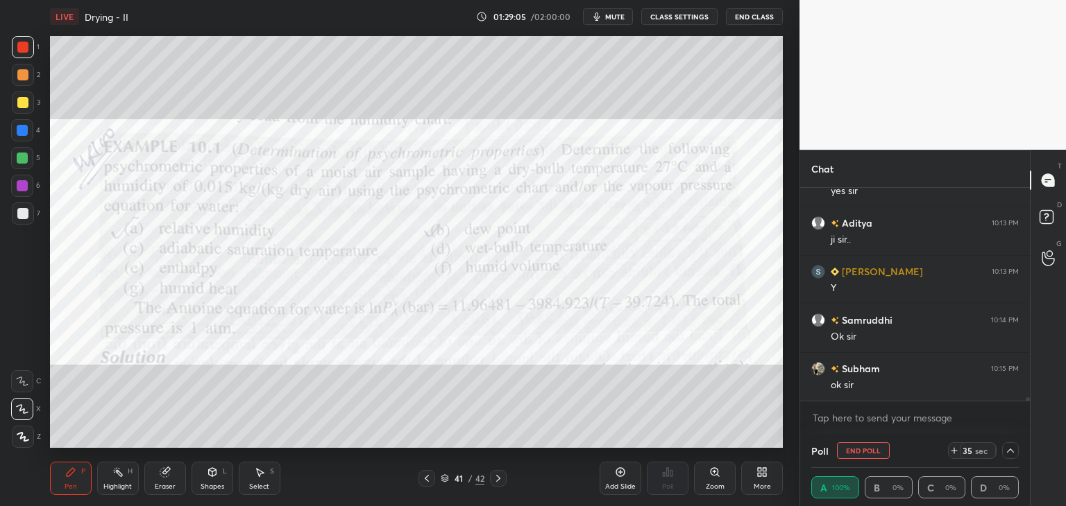
click at [871, 450] on button "End Poll" at bounding box center [863, 451] width 53 height 17
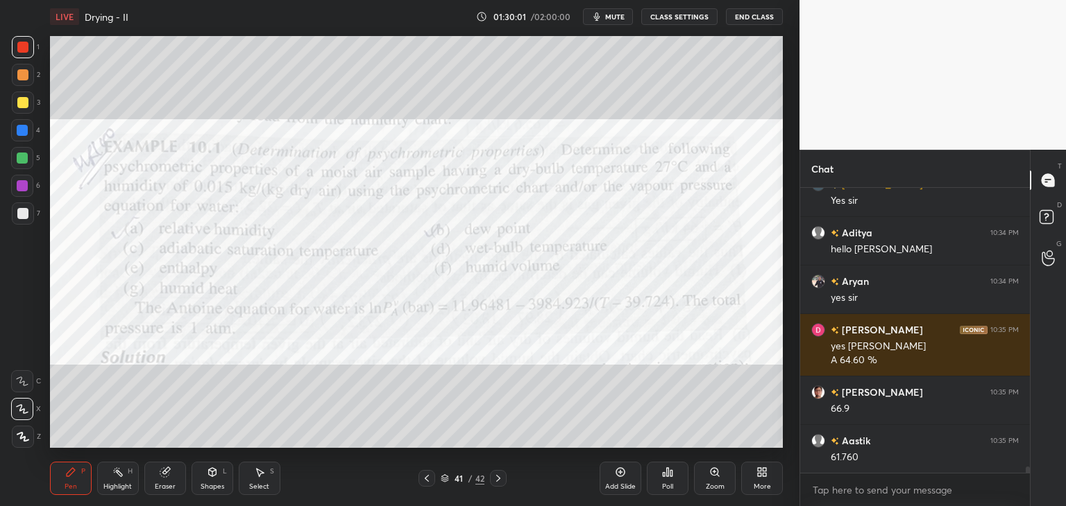
scroll to position [13055, 0]
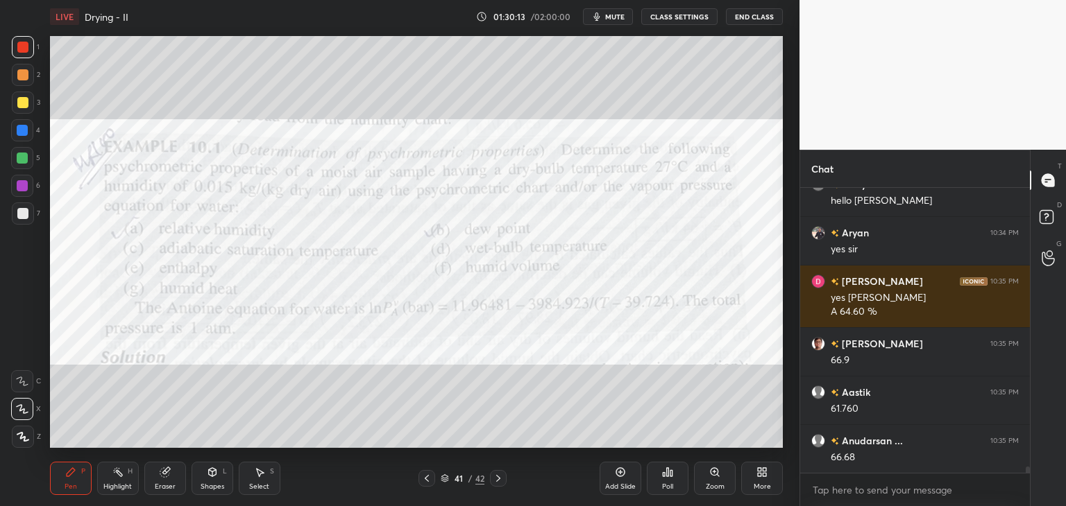
click at [17, 102] on div at bounding box center [22, 102] width 11 height 11
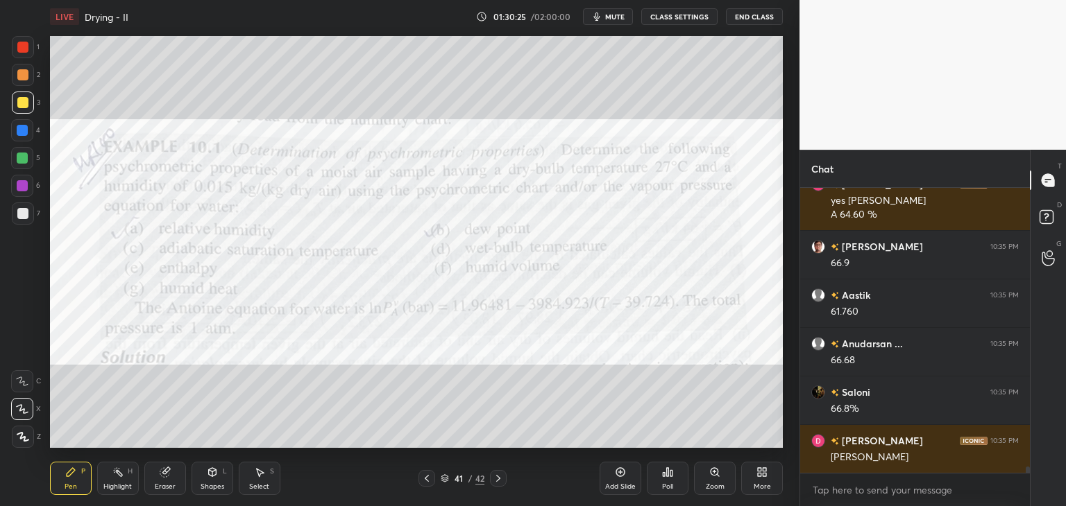
scroll to position [13200, 0]
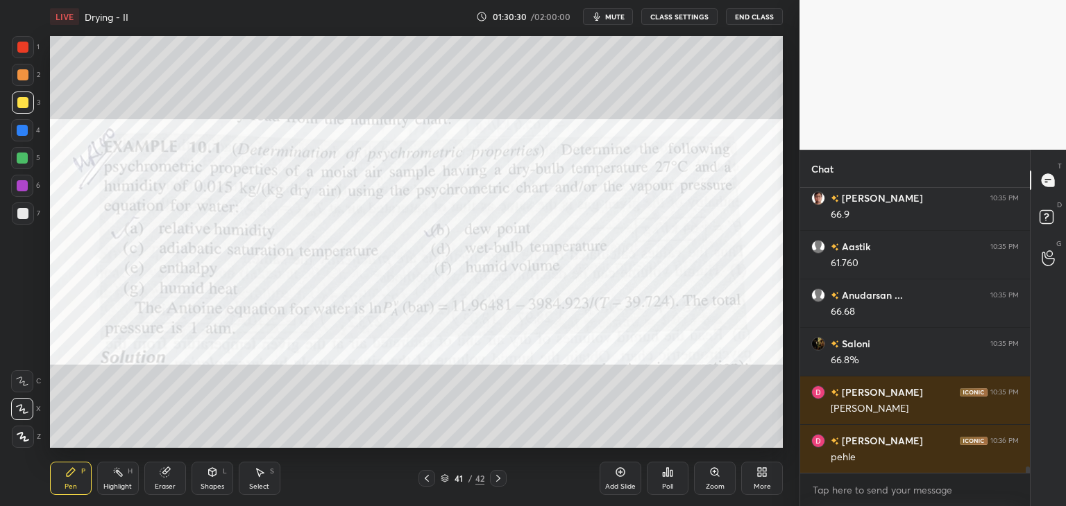
click at [22, 52] on div at bounding box center [22, 47] width 11 height 11
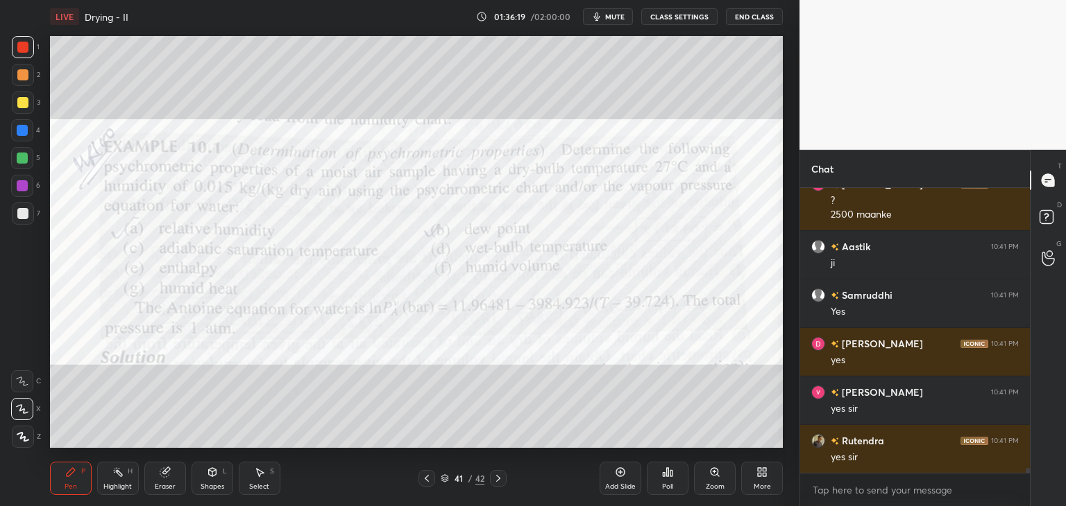
scroll to position [15696, 0]
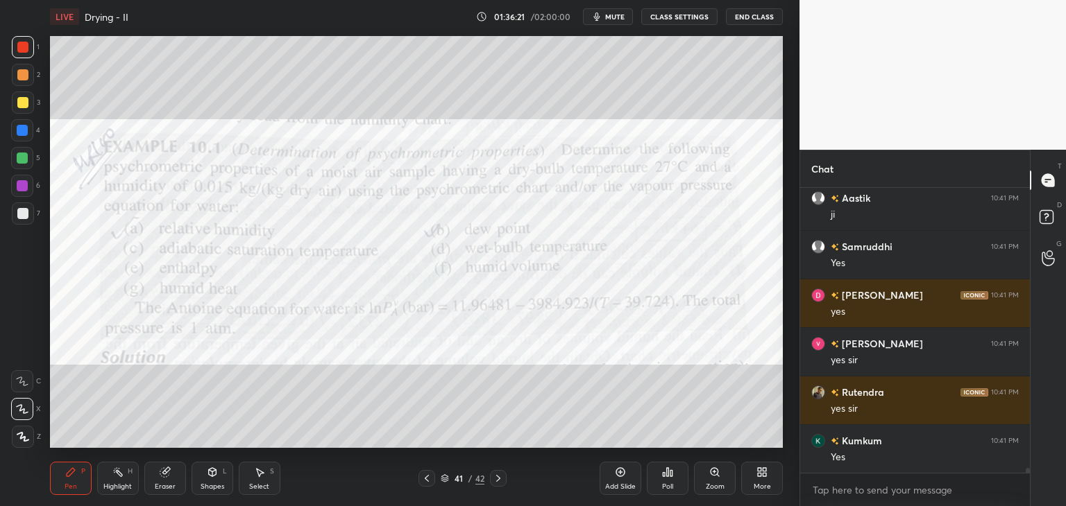
click at [168, 484] on div "Eraser" at bounding box center [165, 487] width 21 height 7
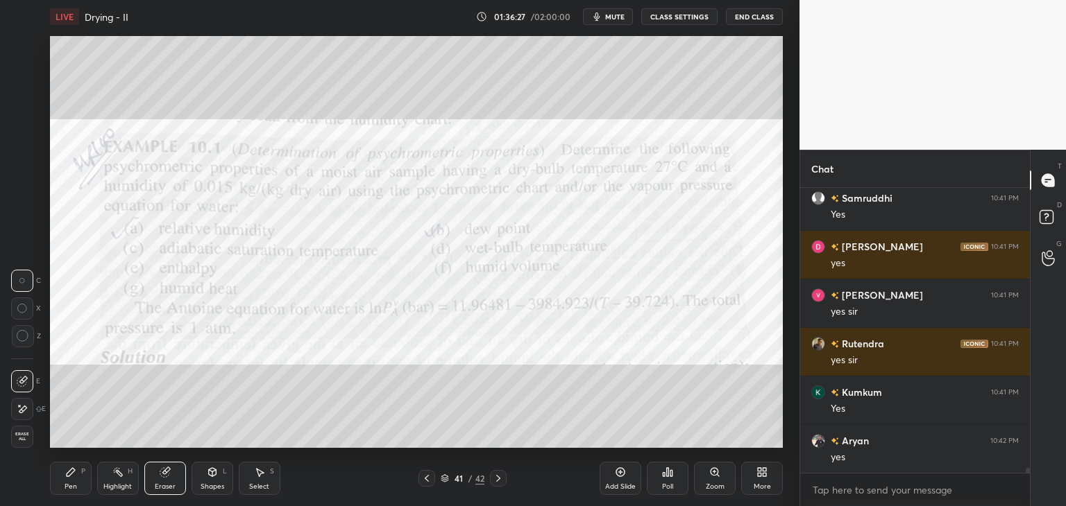
scroll to position [15794, 0]
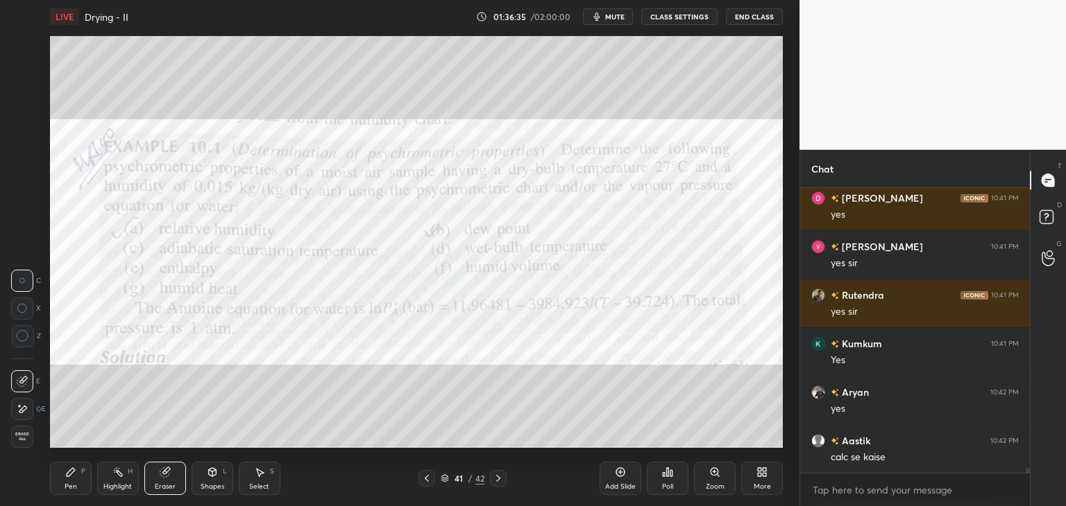
click at [71, 479] on div "Pen P" at bounding box center [71, 478] width 42 height 33
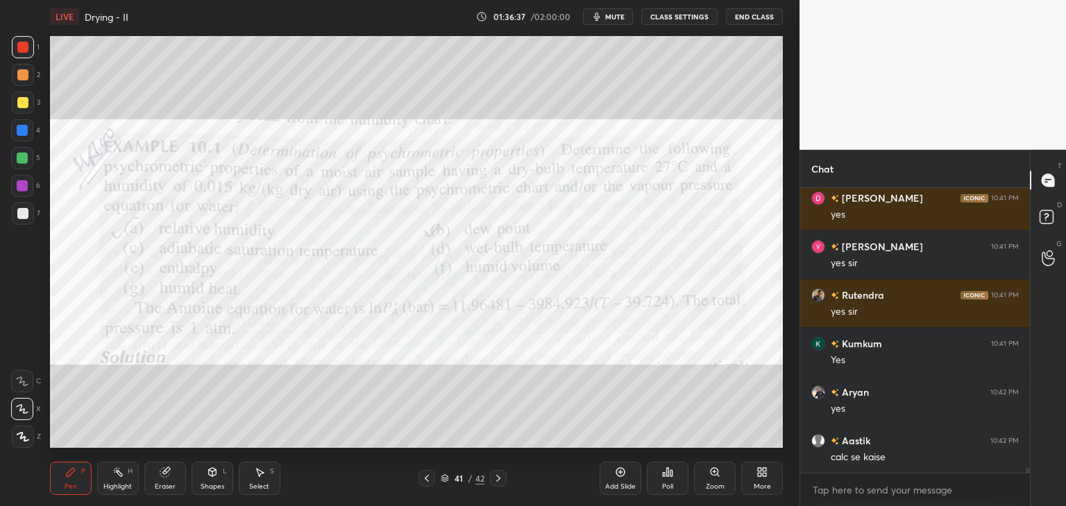
scroll to position [15842, 0]
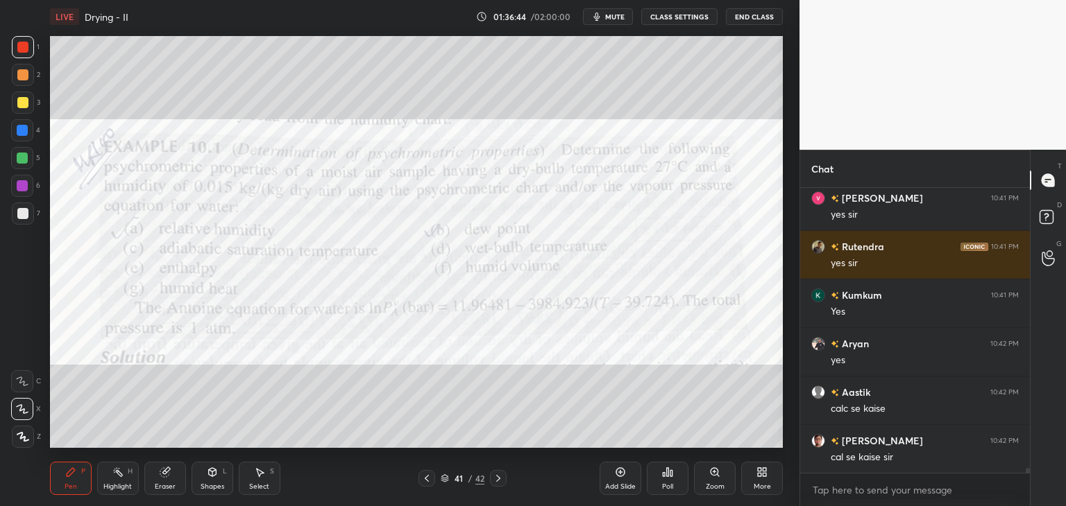
click at [166, 481] on div "Eraser" at bounding box center [165, 478] width 42 height 33
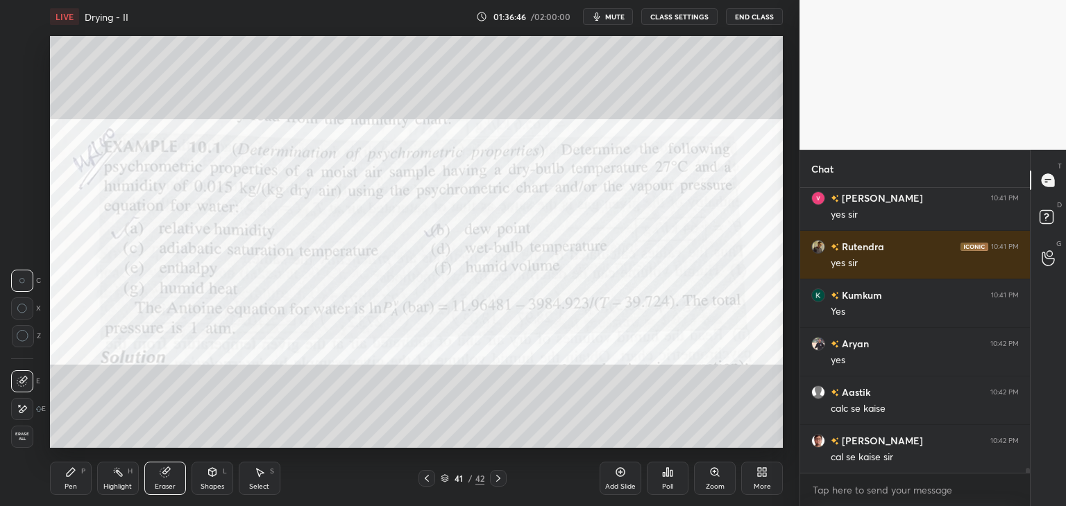
click at [33, 411] on div "E" at bounding box center [28, 409] width 35 height 22
click at [24, 443] on div "Erase all" at bounding box center [22, 437] width 22 height 22
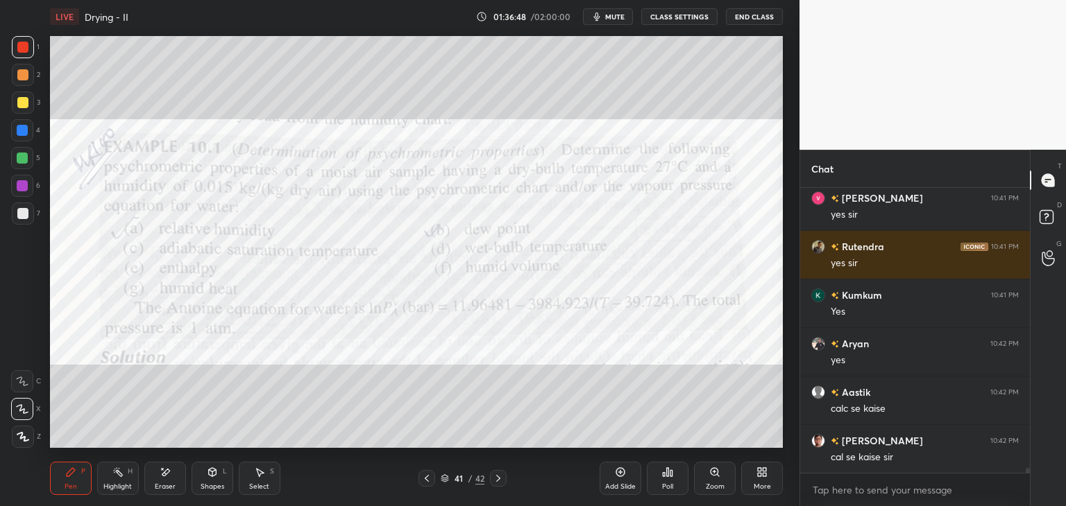
click at [17, 110] on div at bounding box center [23, 103] width 22 height 22
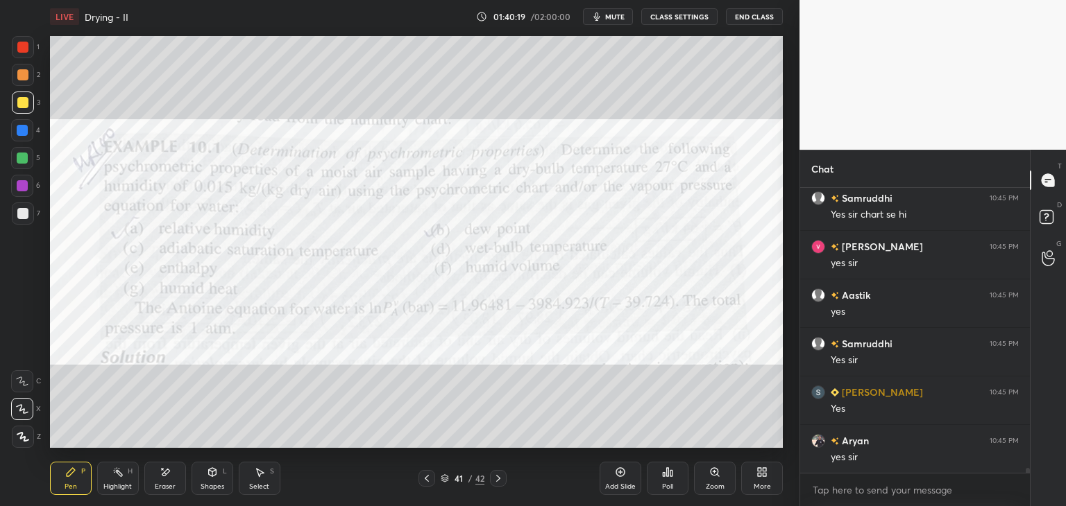
scroll to position [17388, 0]
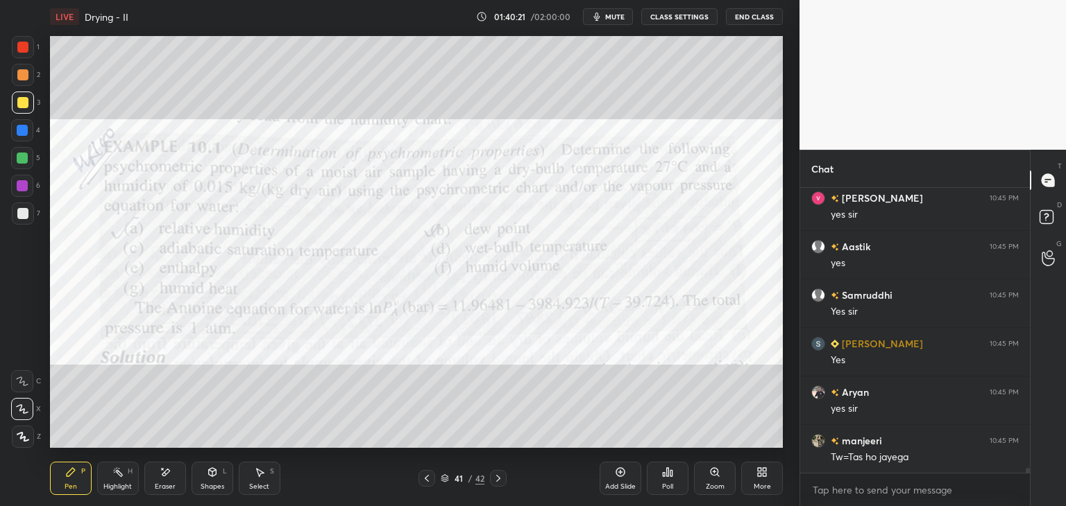
click at [19, 42] on div at bounding box center [22, 47] width 11 height 11
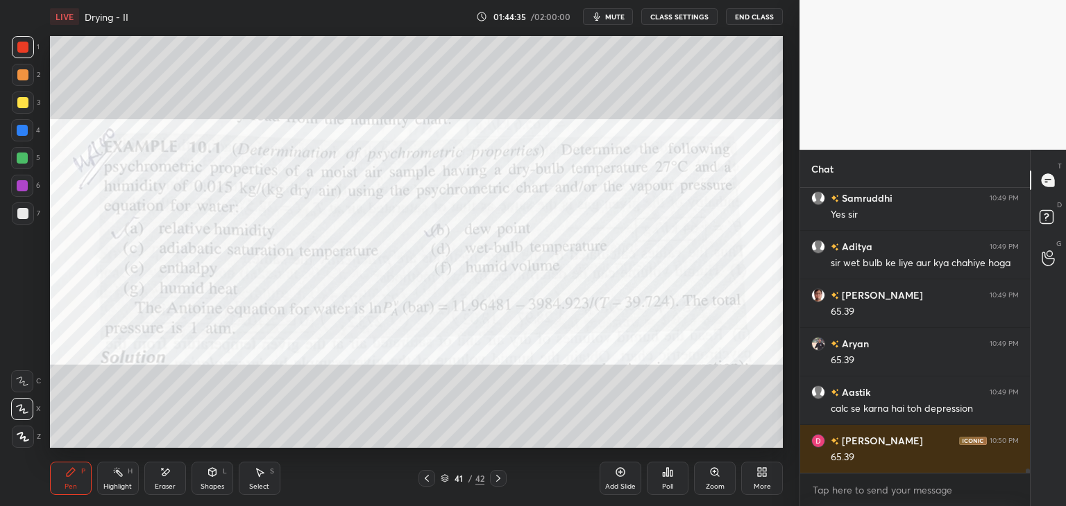
scroll to position [20024, 0]
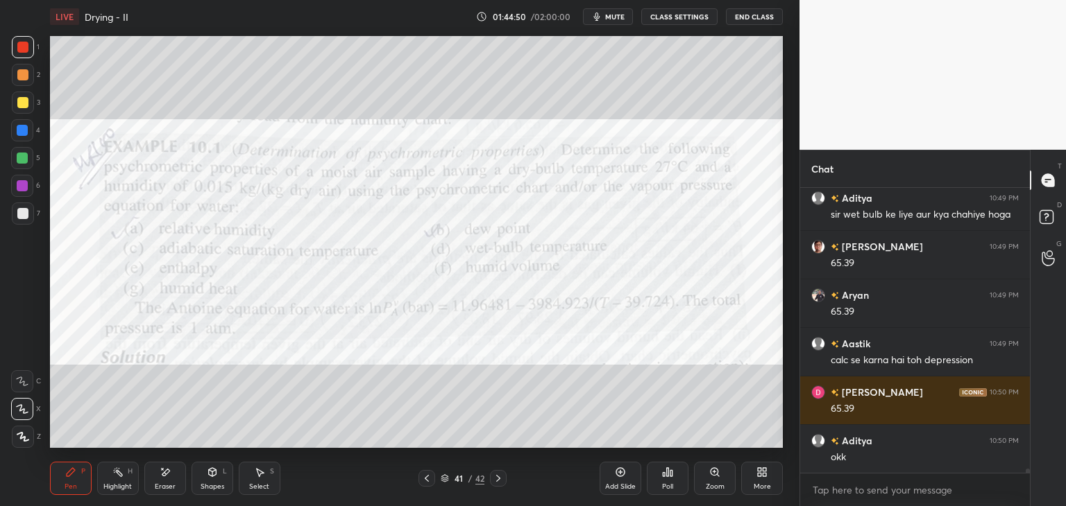
click at [168, 480] on div "Eraser" at bounding box center [165, 478] width 42 height 33
click at [74, 484] on div "Pen" at bounding box center [71, 487] width 12 height 7
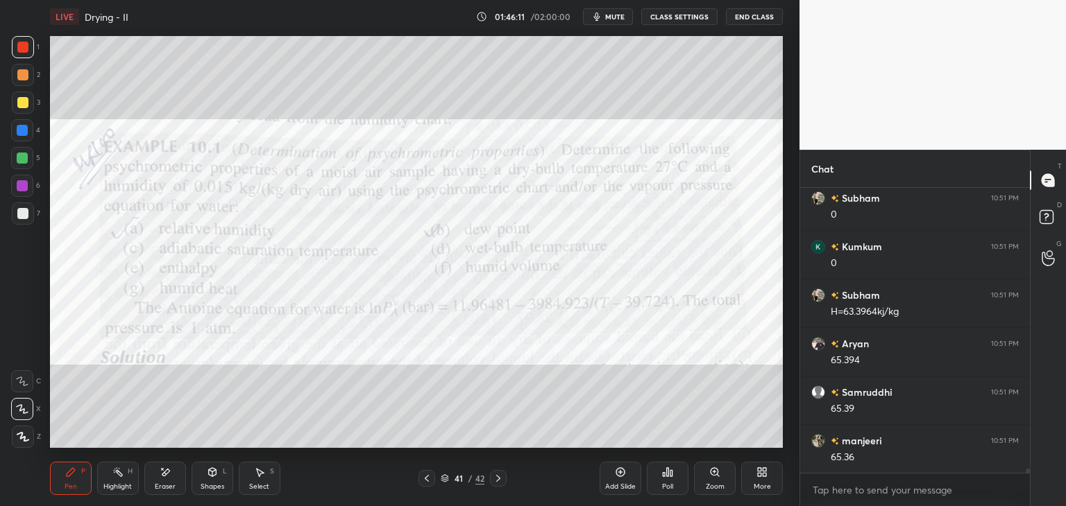
scroll to position [20704, 0]
click at [164, 481] on div "Eraser" at bounding box center [165, 478] width 42 height 33
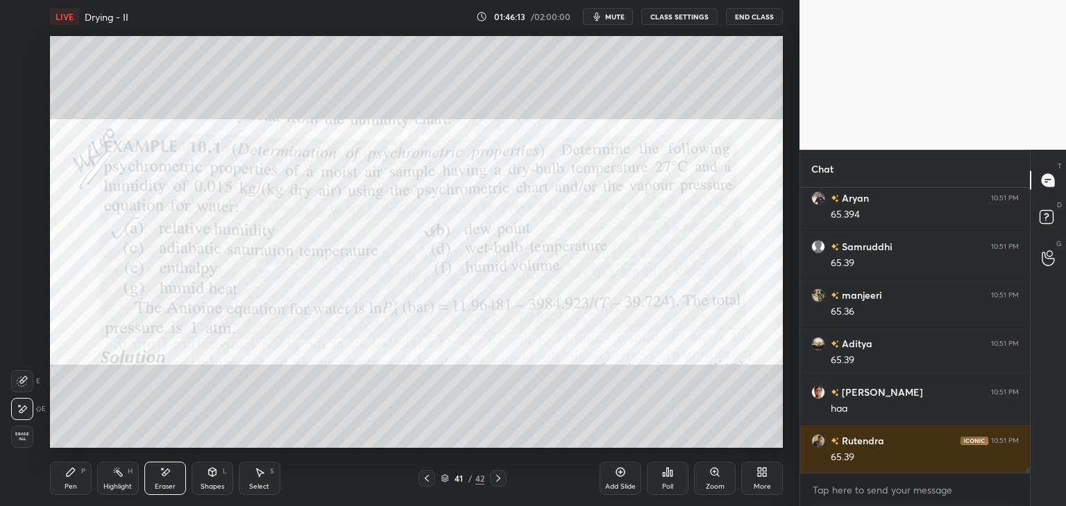
scroll to position [20850, 0]
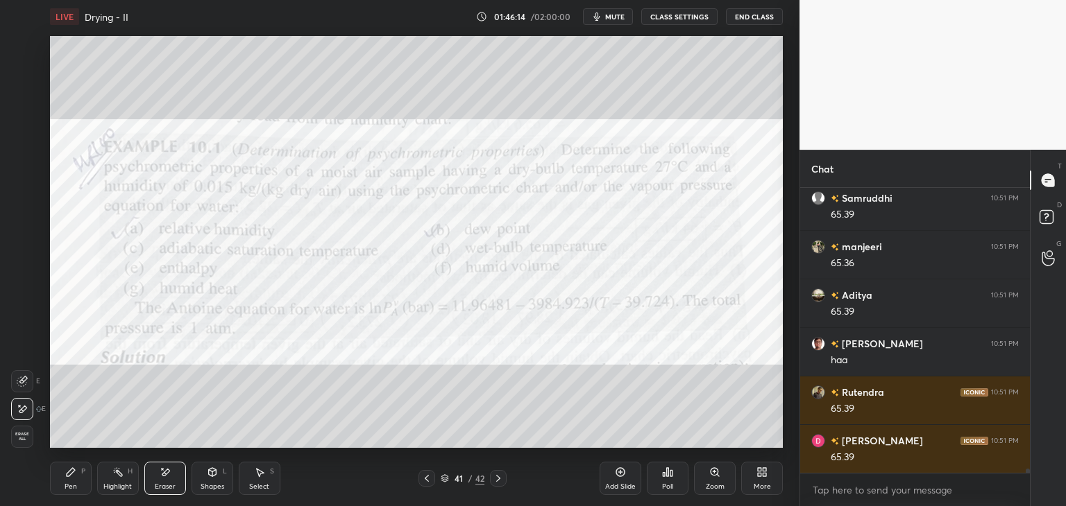
click at [67, 484] on div "Pen" at bounding box center [71, 487] width 12 height 7
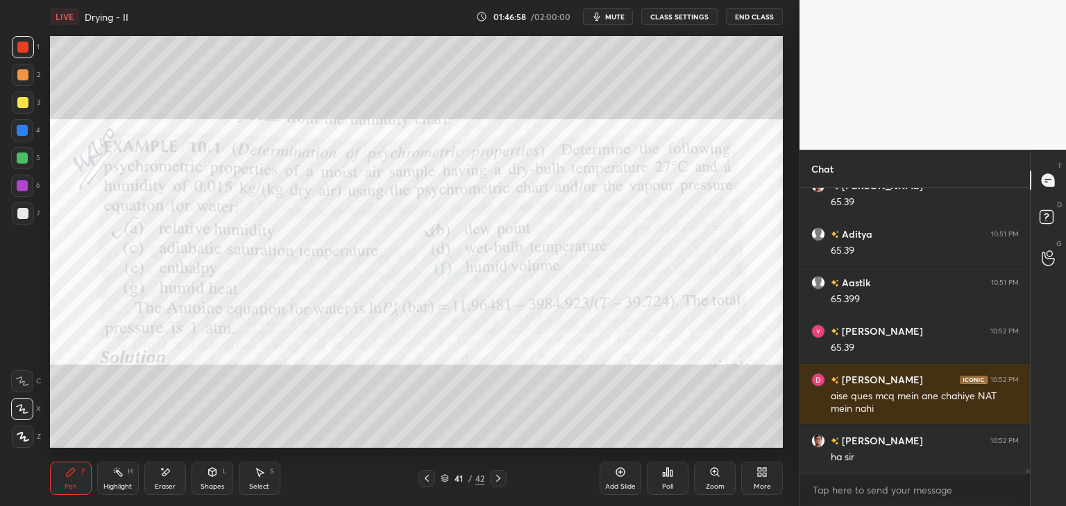
scroll to position [21202, 0]
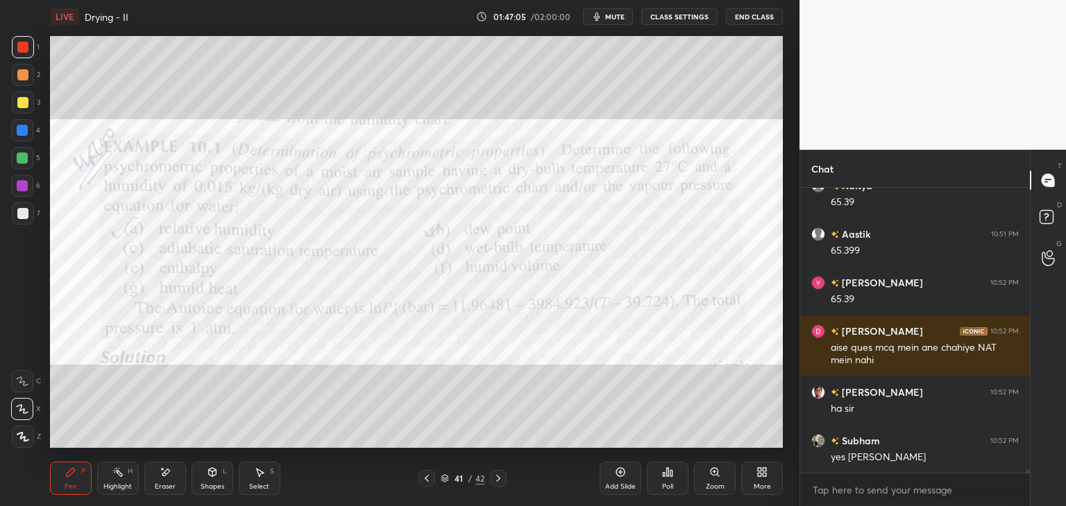
click at [163, 486] on div "Eraser" at bounding box center [165, 487] width 21 height 7
click at [24, 434] on span "Erase all" at bounding box center [22, 437] width 21 height 10
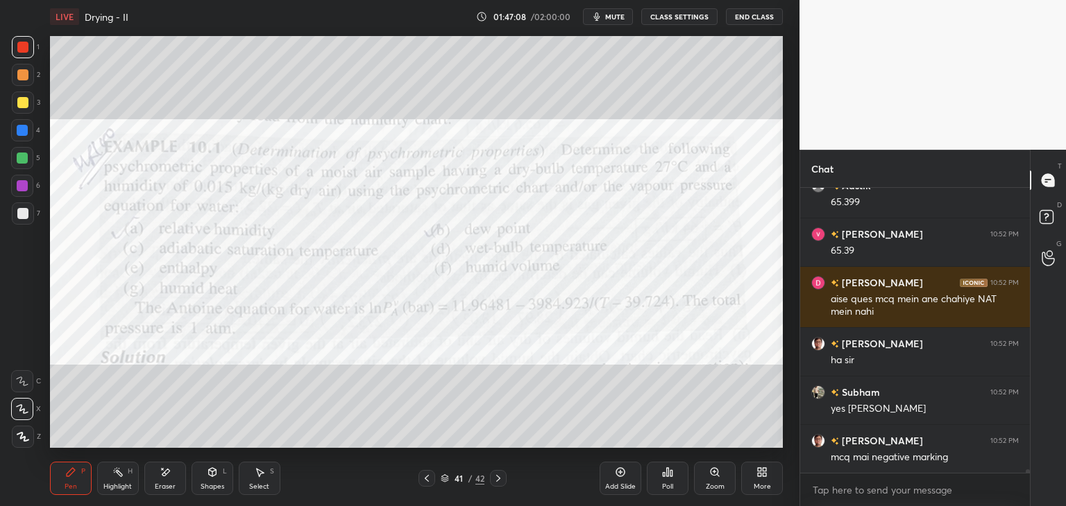
click at [23, 98] on div at bounding box center [22, 102] width 11 height 11
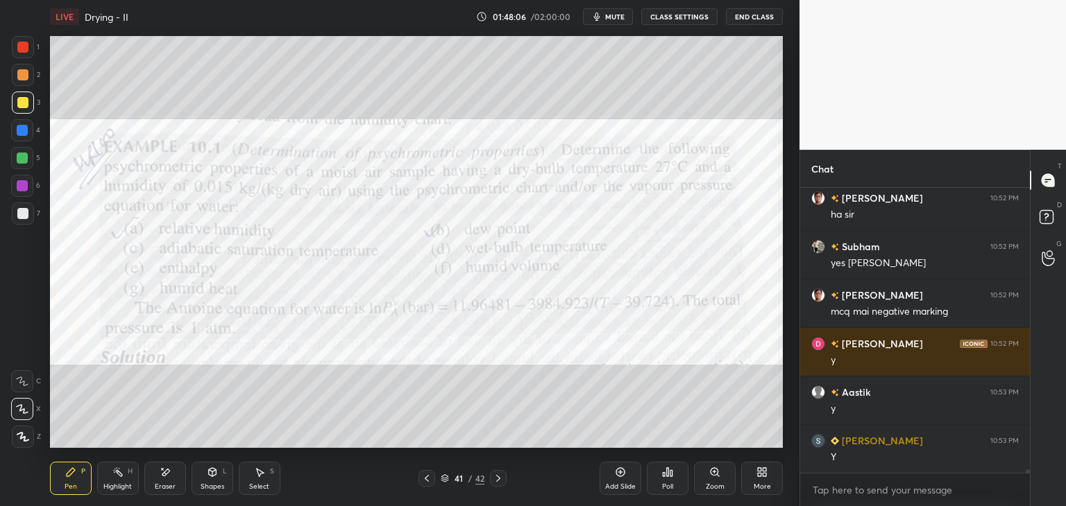
scroll to position [21445, 0]
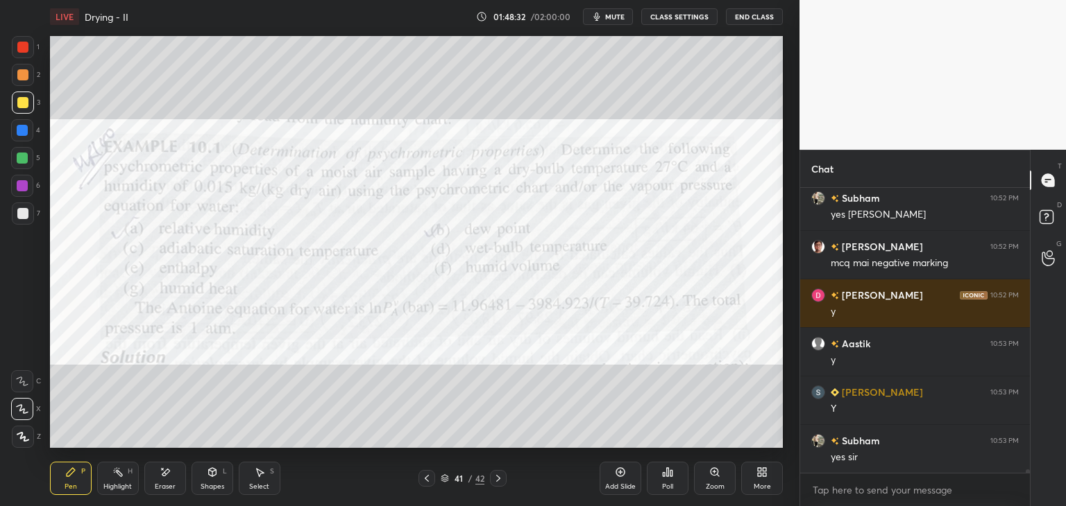
click at [24, 42] on div at bounding box center [22, 47] width 11 height 11
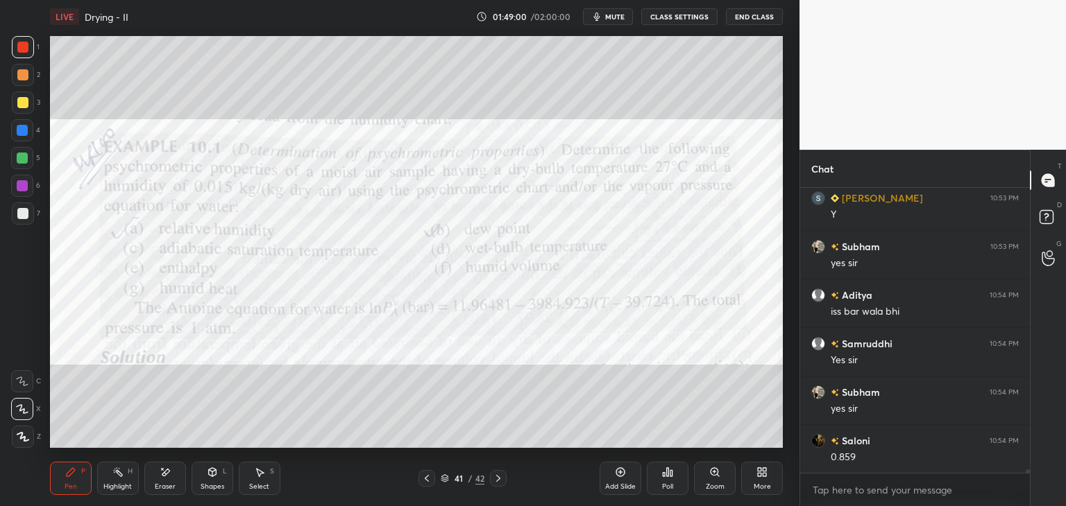
scroll to position [21688, 0]
click at [169, 487] on div "Eraser" at bounding box center [165, 487] width 21 height 7
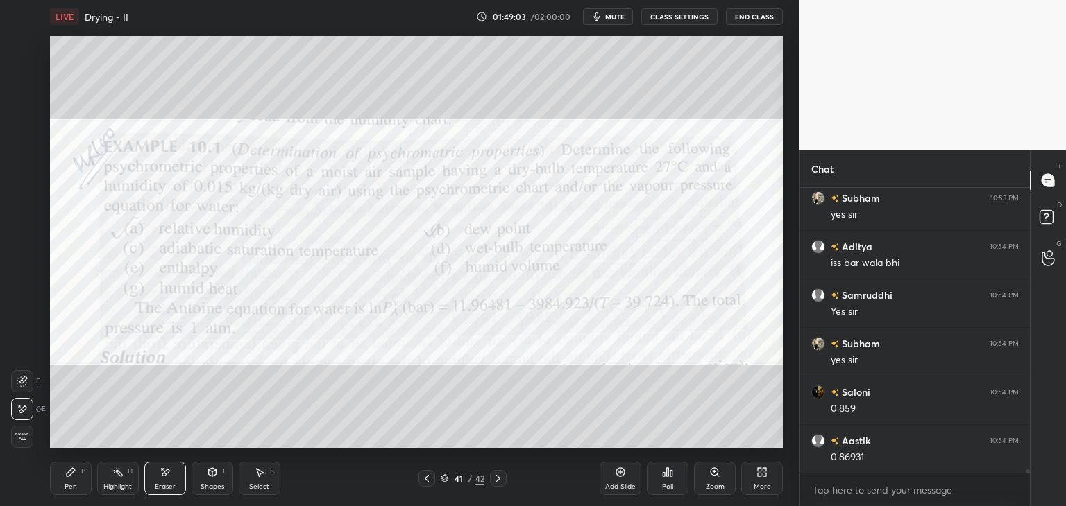
click at [114, 484] on div "Highlight" at bounding box center [117, 487] width 28 height 7
click at [75, 480] on div "Pen P" at bounding box center [71, 478] width 42 height 33
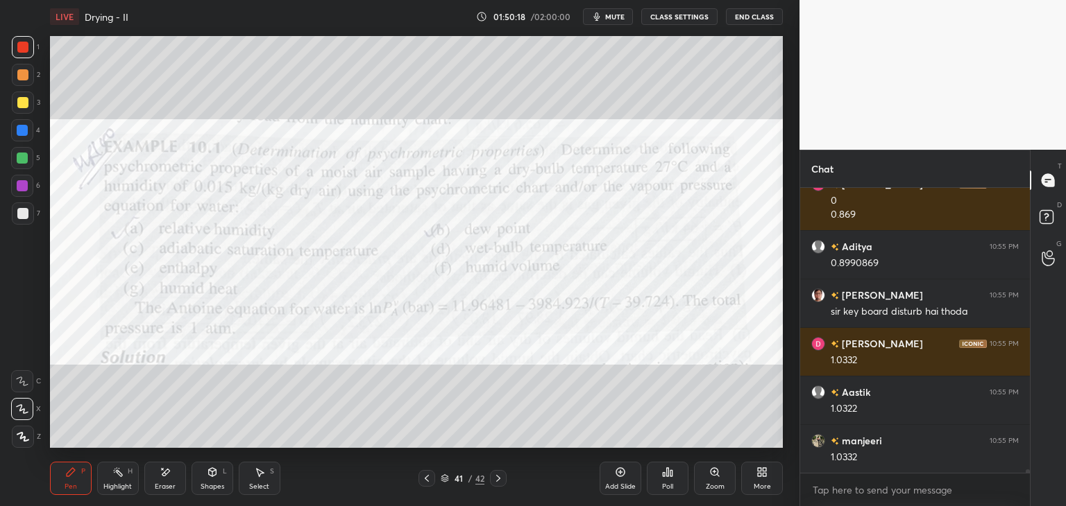
scroll to position [22333, 0]
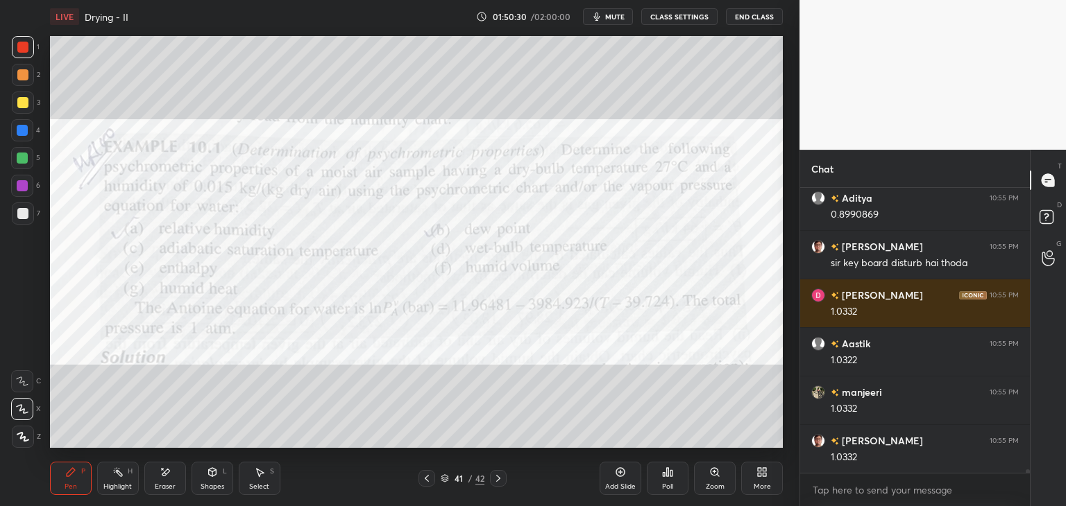
drag, startPoint x: 22, startPoint y: 181, endPoint x: 26, endPoint y: 173, distance: 9.3
click at [23, 181] on div at bounding box center [22, 185] width 11 height 11
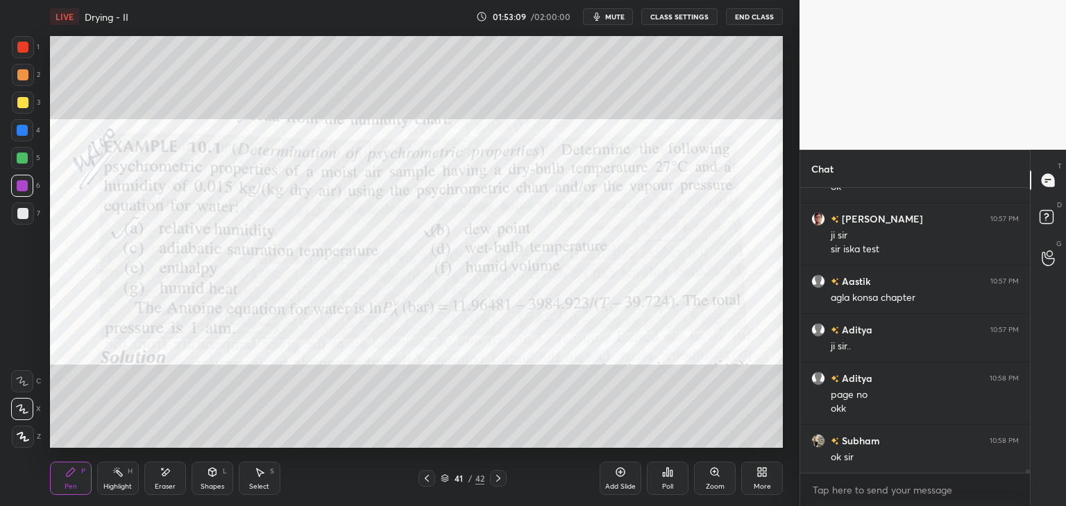
scroll to position [23310, 0]
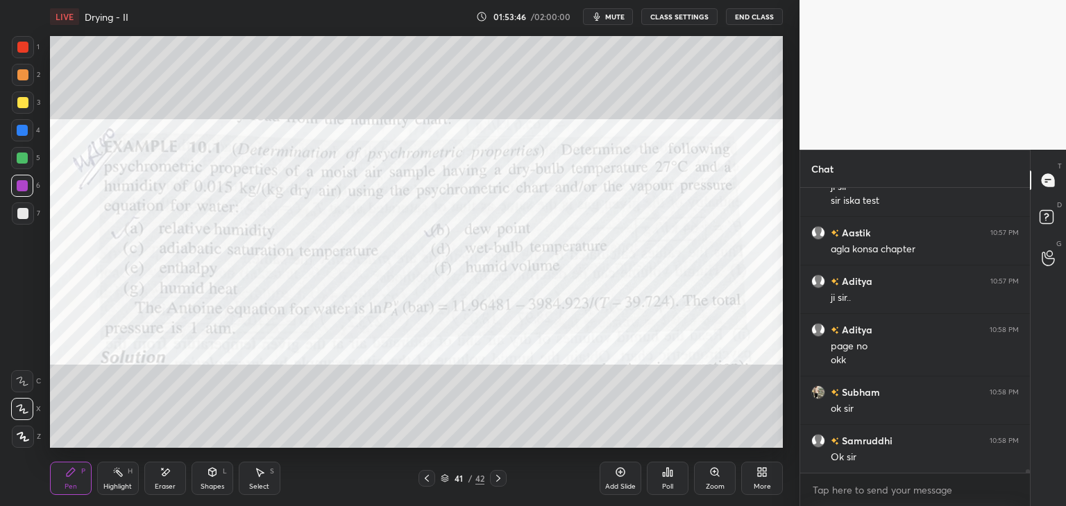
click at [501, 482] on icon at bounding box center [498, 478] width 11 height 11
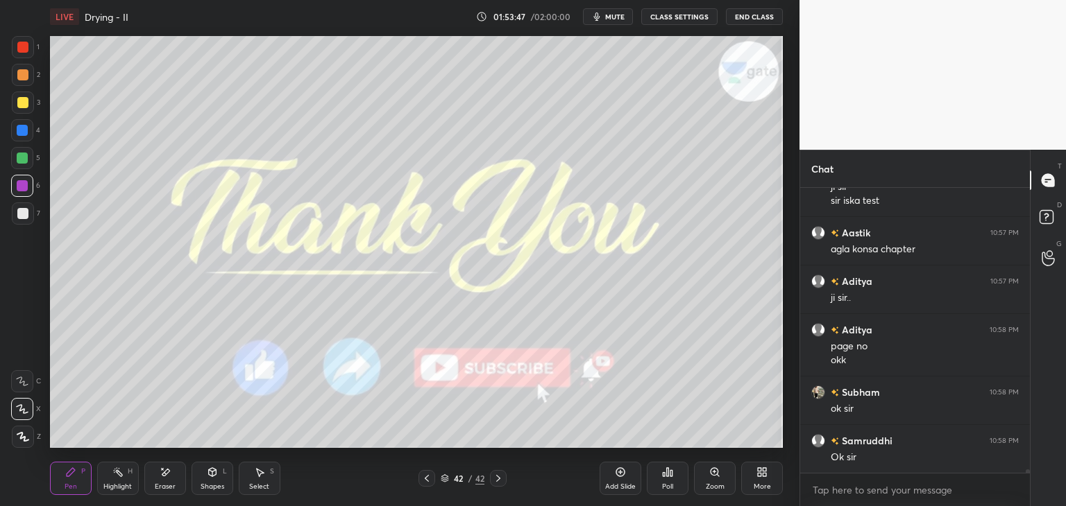
click at [617, 479] on div "Add Slide" at bounding box center [620, 478] width 42 height 33
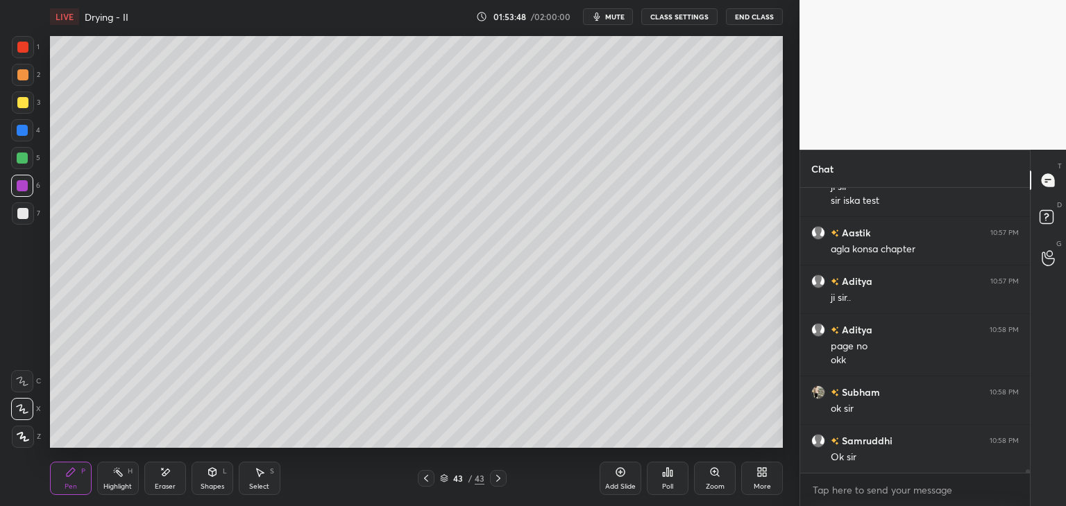
scroll to position [23358, 0]
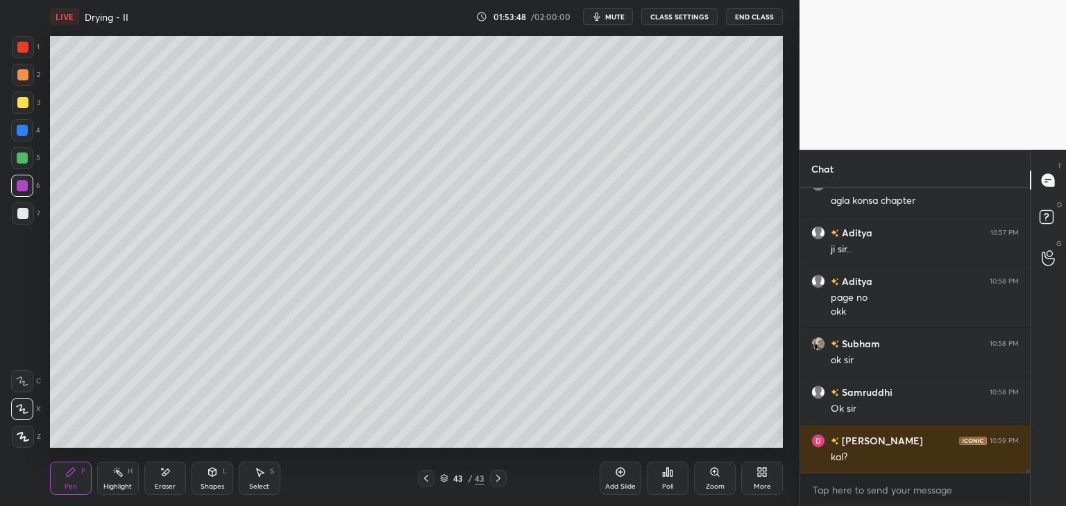
click at [22, 212] on div at bounding box center [22, 213] width 11 height 11
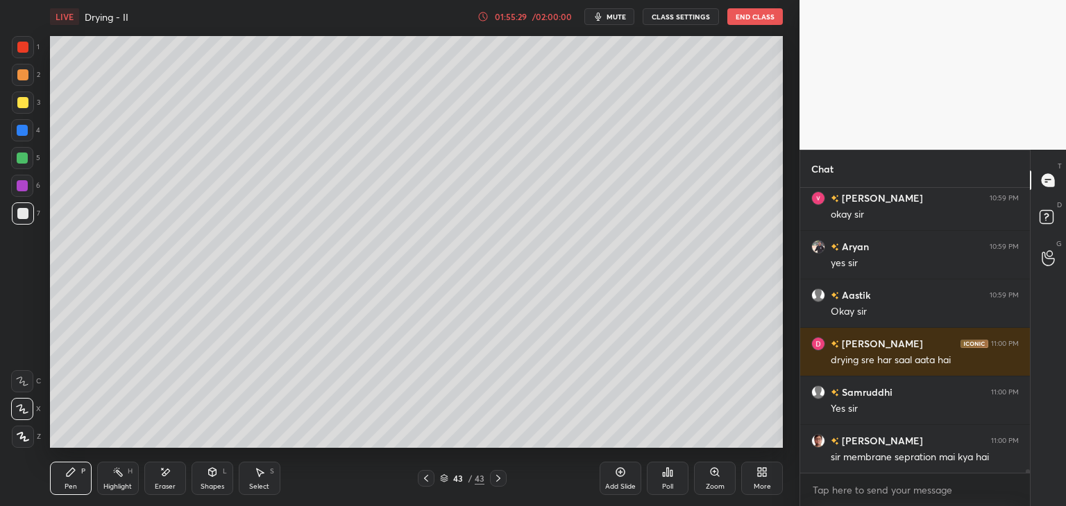
scroll to position [23989, 0]
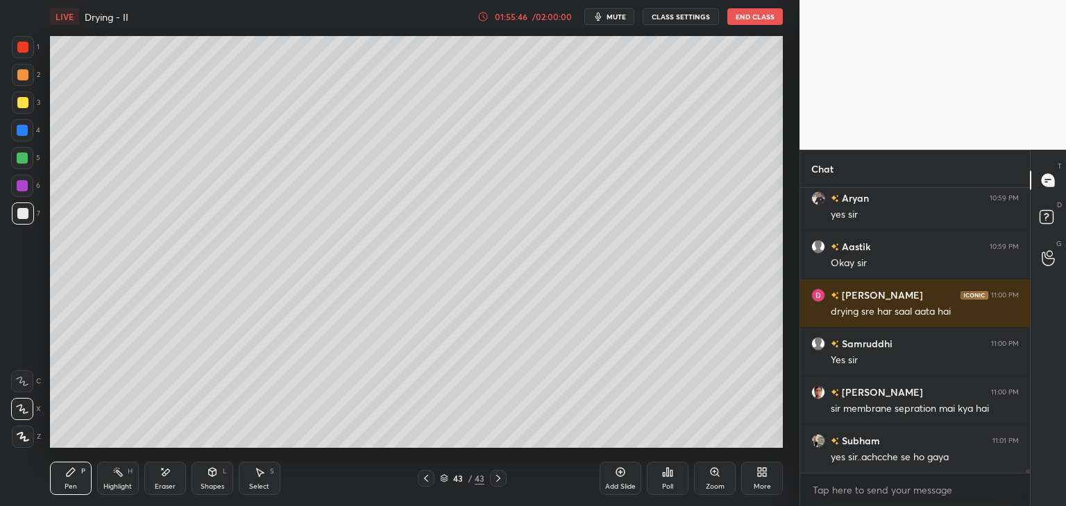
click at [22, 107] on div at bounding box center [22, 102] width 11 height 11
click at [19, 75] on div at bounding box center [22, 74] width 11 height 11
click at [15, 28] on div "1 2 3 4 5 6 7 C X Z E E Erase all H H LIVE Drying - II 01:55:47 / 02:00:00 mute…" at bounding box center [394, 253] width 788 height 506
click at [21, 45] on div at bounding box center [22, 47] width 11 height 11
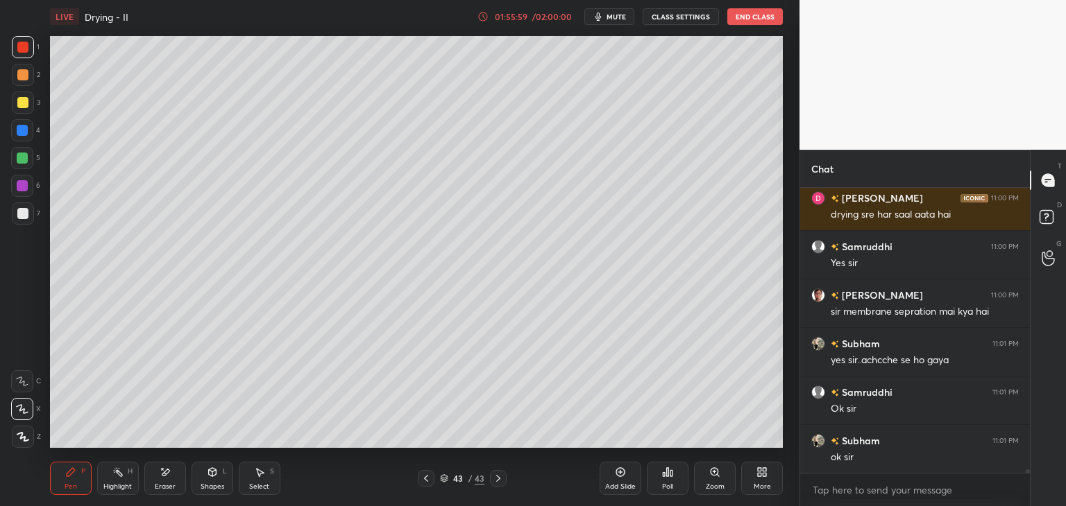
scroll to position [24135, 0]
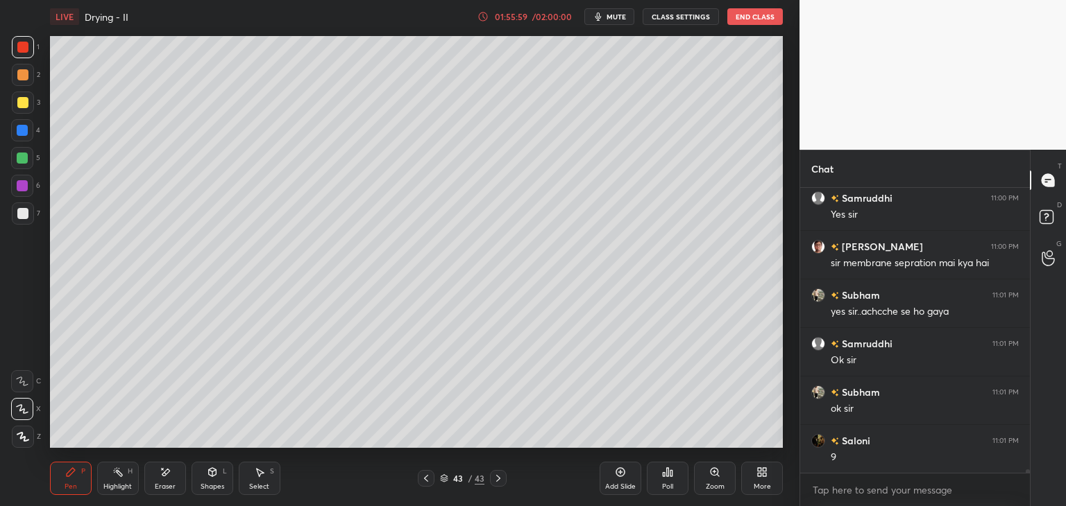
click at [17, 76] on div at bounding box center [22, 74] width 11 height 11
click at [23, 109] on div at bounding box center [23, 103] width 22 height 22
click at [26, 131] on div at bounding box center [22, 130] width 11 height 11
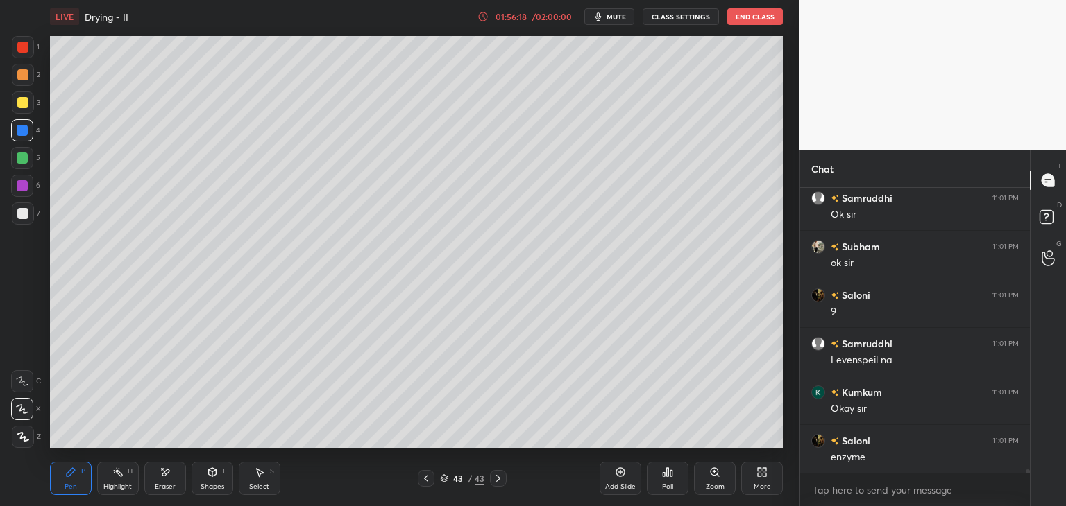
scroll to position [24329, 0]
click at [29, 80] on div at bounding box center [23, 75] width 22 height 22
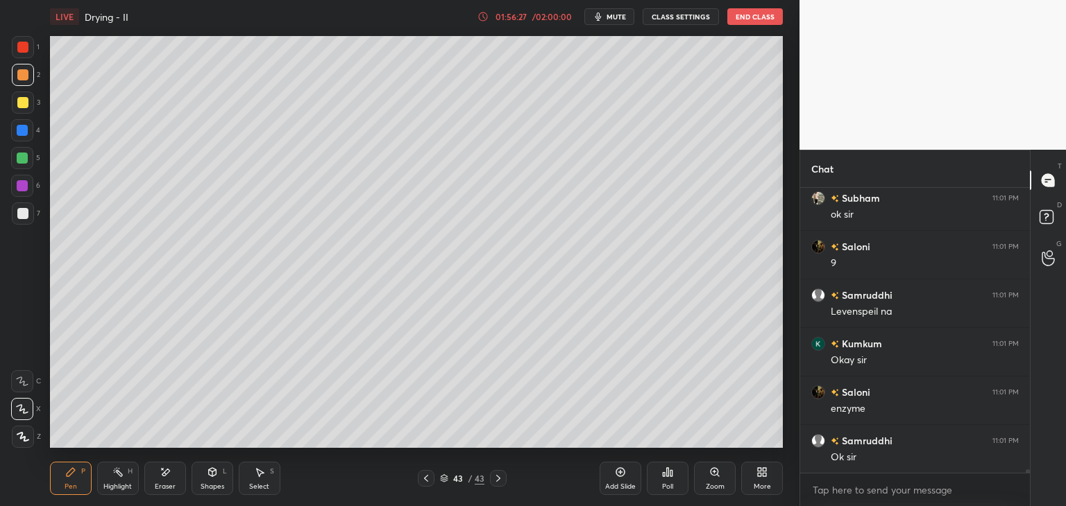
click at [29, 48] on div at bounding box center [23, 47] width 22 height 22
click at [22, 215] on div at bounding box center [22, 213] width 11 height 11
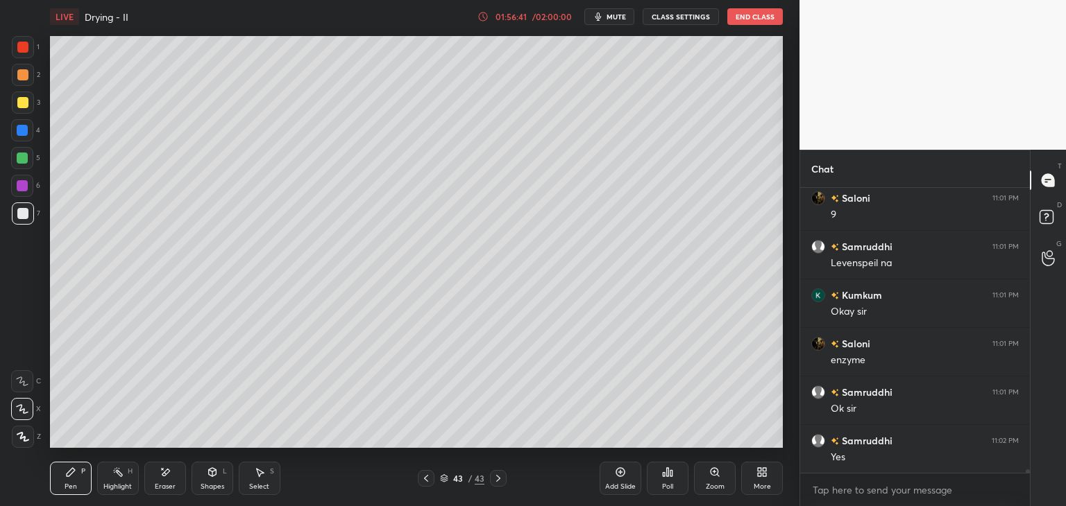
click at [23, 188] on div at bounding box center [22, 185] width 11 height 11
click at [22, 156] on div at bounding box center [22, 158] width 11 height 11
click at [26, 130] on div at bounding box center [22, 130] width 11 height 11
click at [19, 109] on div at bounding box center [23, 103] width 22 height 22
click at [18, 78] on div at bounding box center [22, 74] width 11 height 11
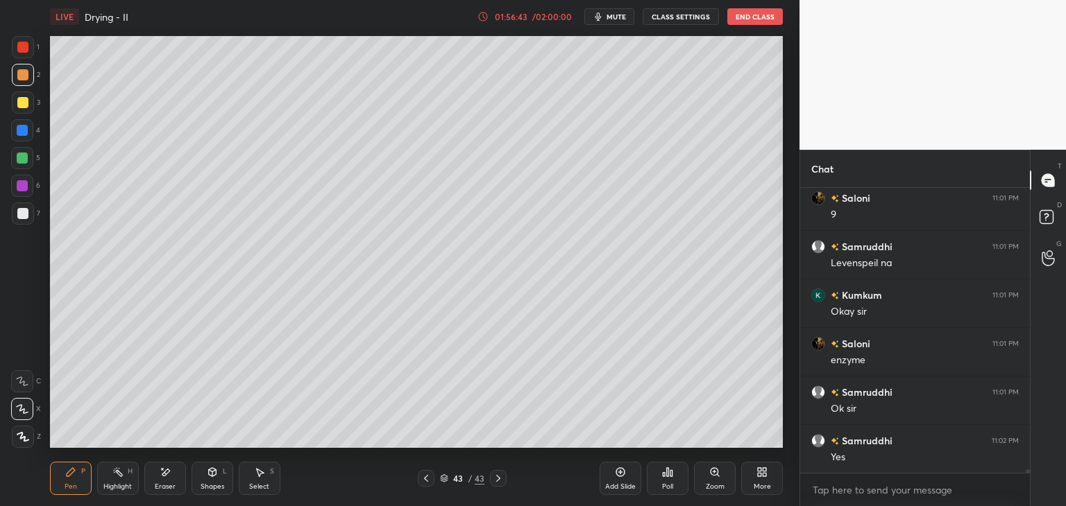
click at [22, 44] on div at bounding box center [22, 47] width 11 height 11
click at [16, 411] on div at bounding box center [22, 409] width 22 height 22
click at [16, 434] on div at bounding box center [23, 437] width 22 height 22
click at [617, 479] on div "Add Slide" at bounding box center [620, 478] width 42 height 33
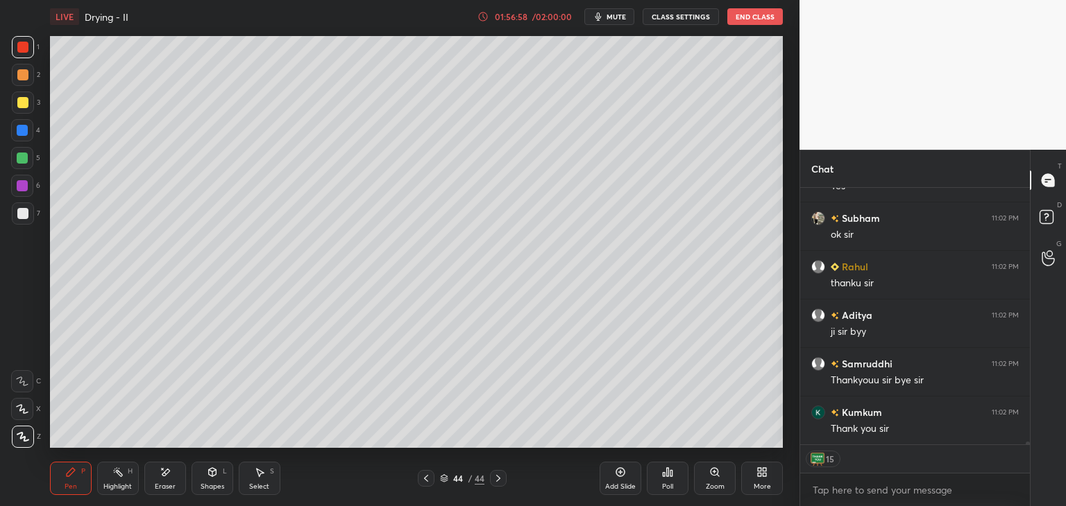
scroll to position [24697, 0]
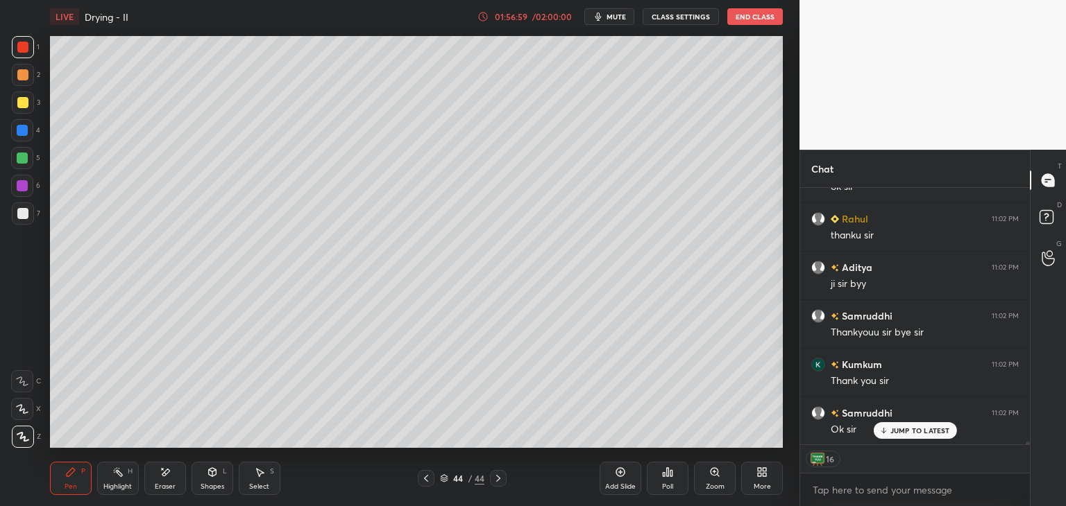
click at [28, 66] on div at bounding box center [23, 75] width 22 height 22
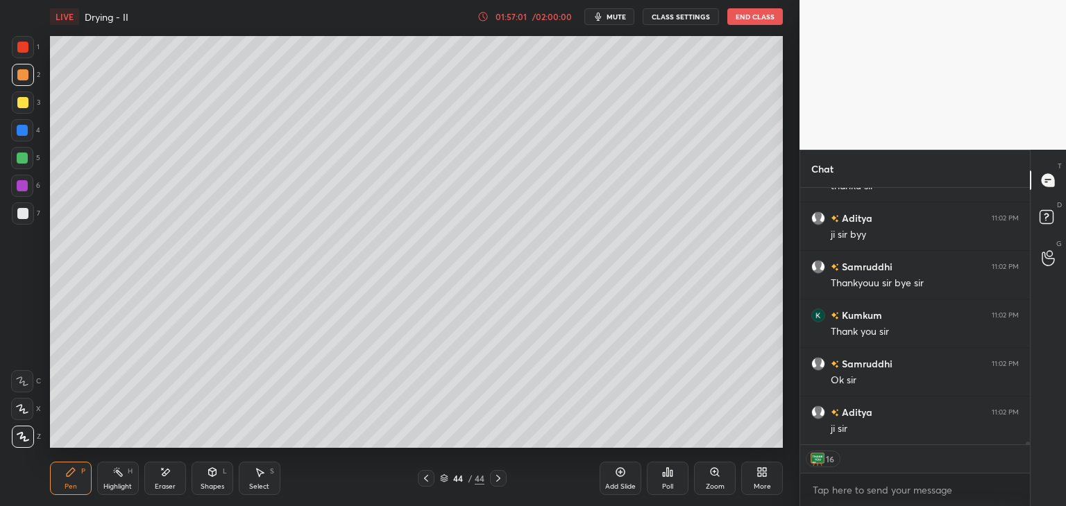
scroll to position [24794, 0]
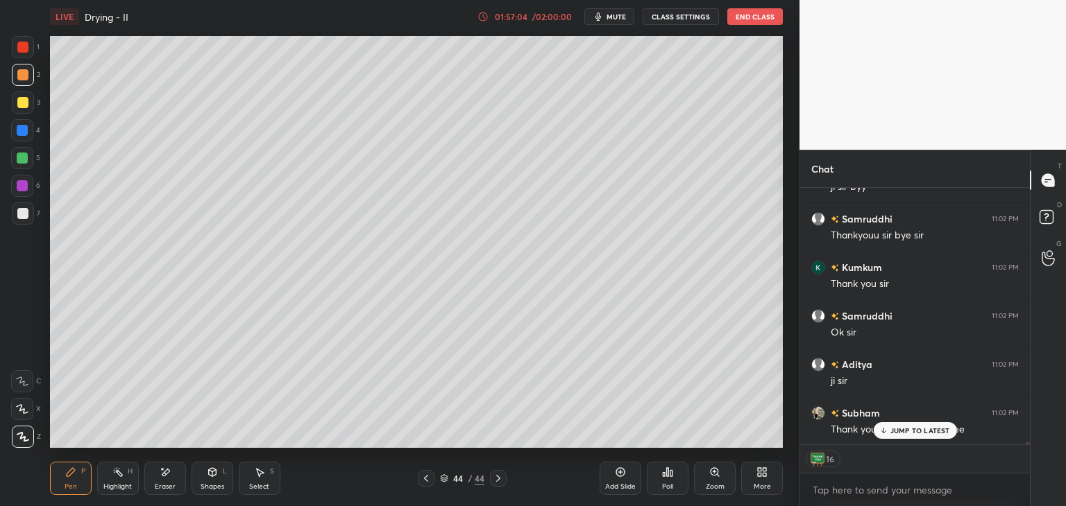
click at [904, 425] on div "JUMP TO LATEST" at bounding box center [914, 430] width 83 height 17
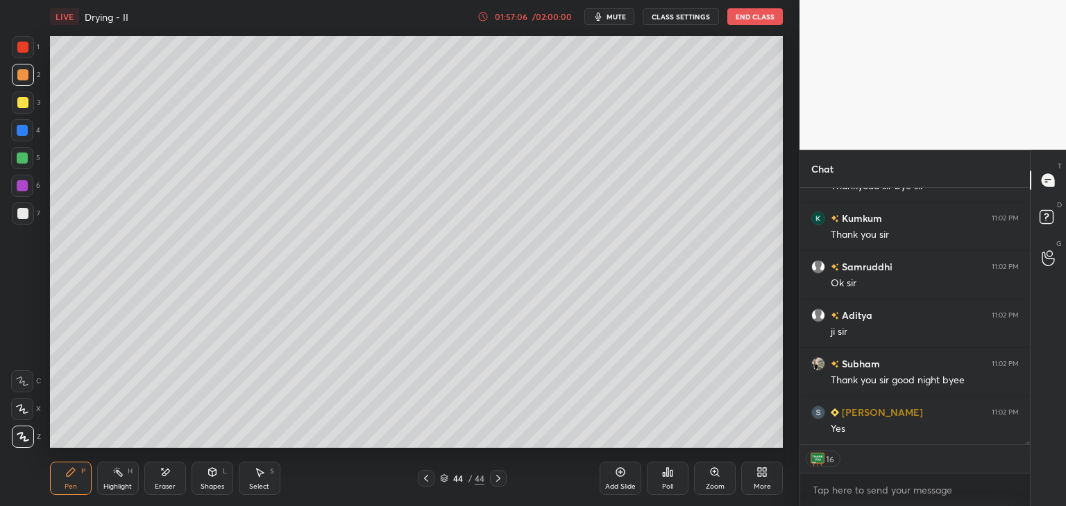
scroll to position [24891, 0]
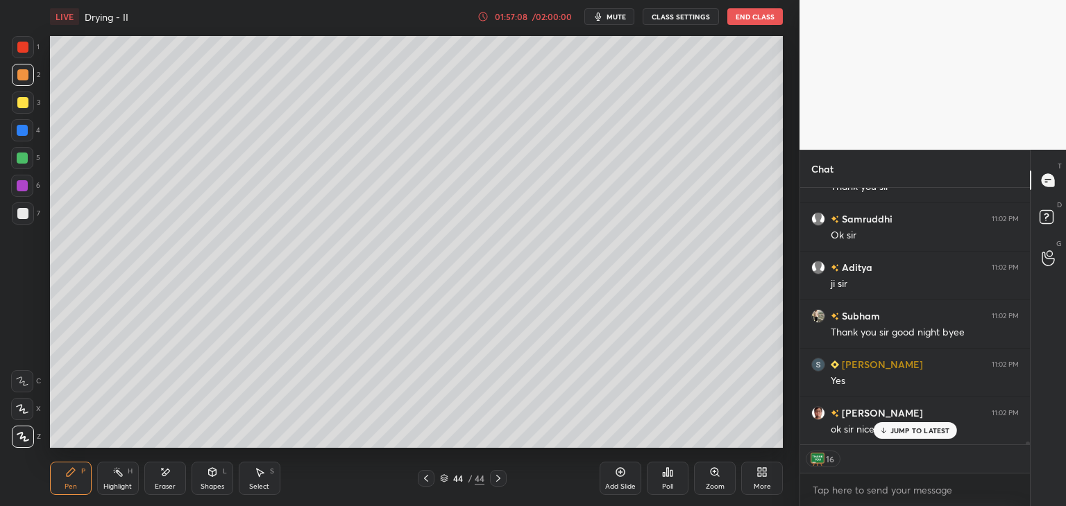
click at [766, 17] on button "End Class" at bounding box center [754, 16] width 55 height 17
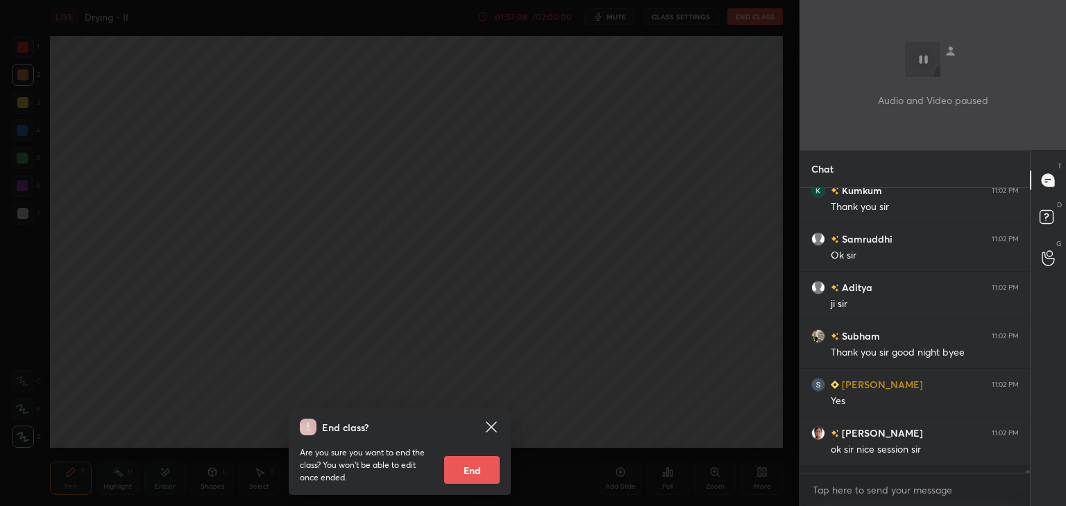
scroll to position [4, 4]
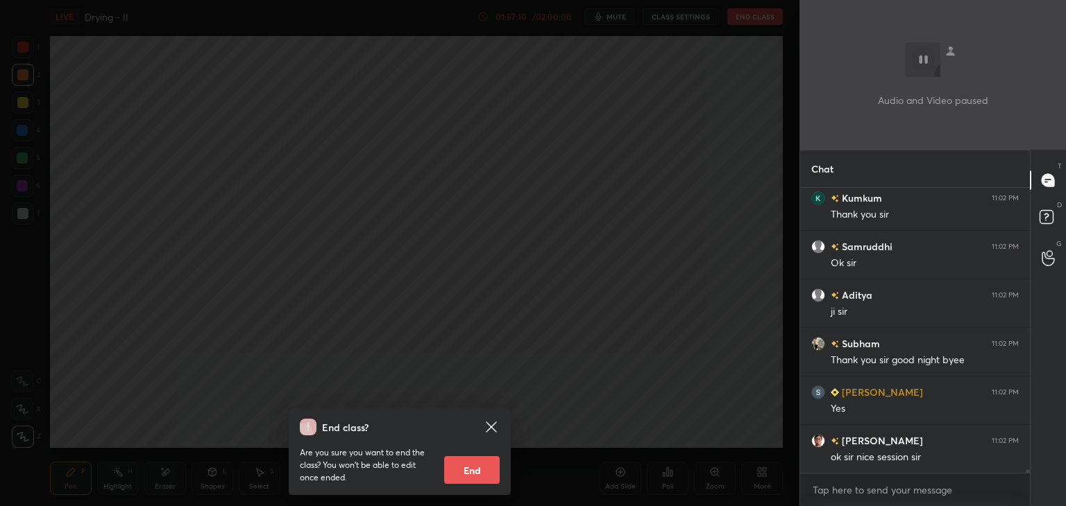
click at [463, 464] on button "End" at bounding box center [471, 470] width 55 height 28
type textarea "x"
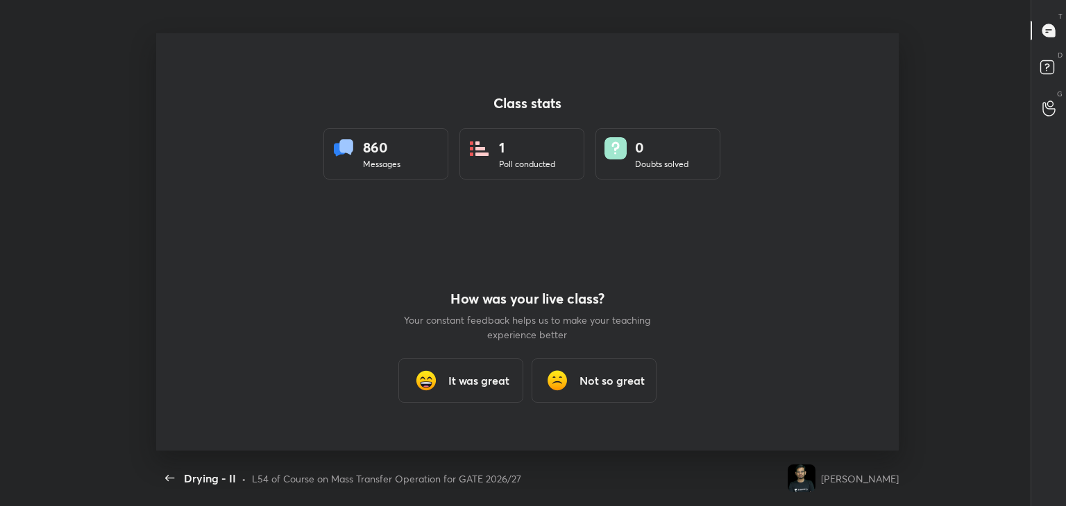
scroll to position [418, 1005]
click at [479, 390] on div "It was great" at bounding box center [460, 381] width 125 height 44
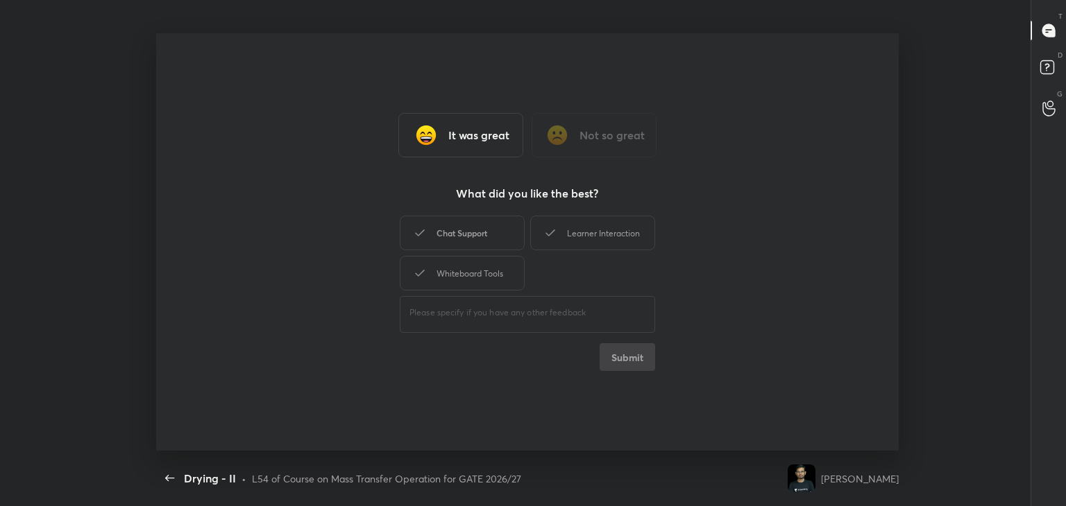
click at [480, 234] on div "Chat Support" at bounding box center [462, 233] width 125 height 35
click at [629, 357] on button "Submit" at bounding box center [626, 357] width 55 height 28
